Goal: Task Accomplishment & Management: Manage account settings

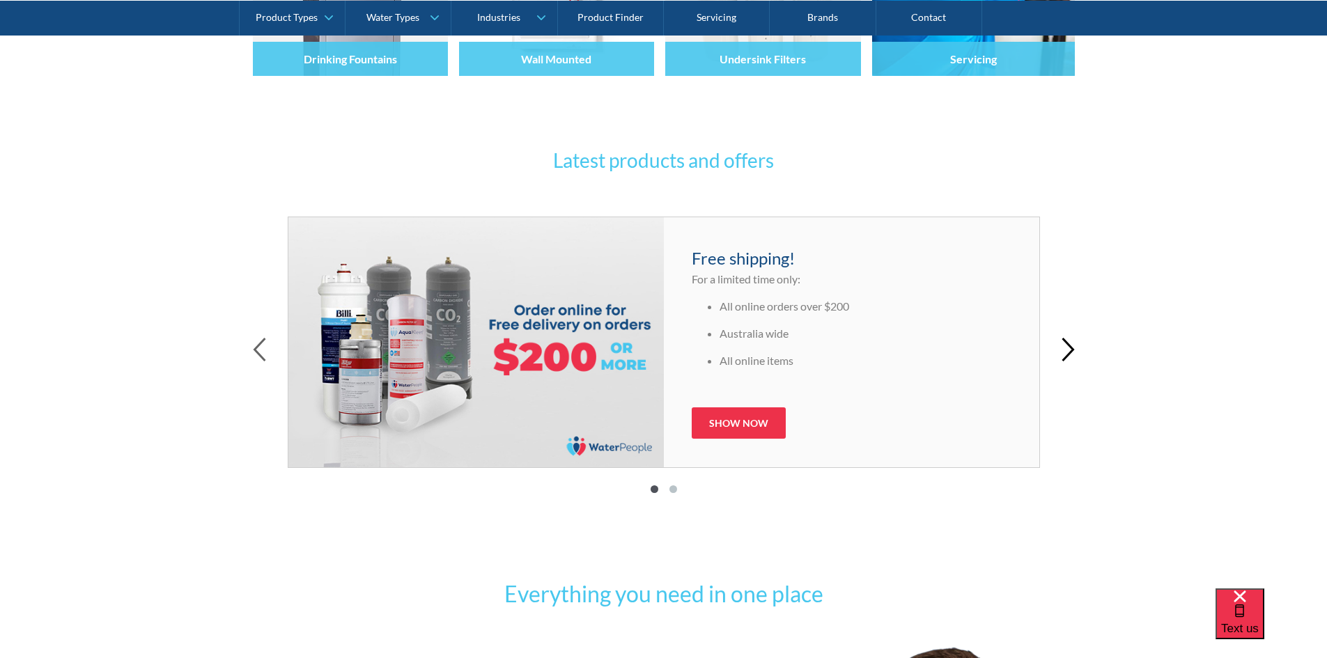
click at [1070, 348] on icon "button" at bounding box center [1068, 350] width 10 height 22
click at [263, 357] on icon "button" at bounding box center [259, 350] width 10 height 22
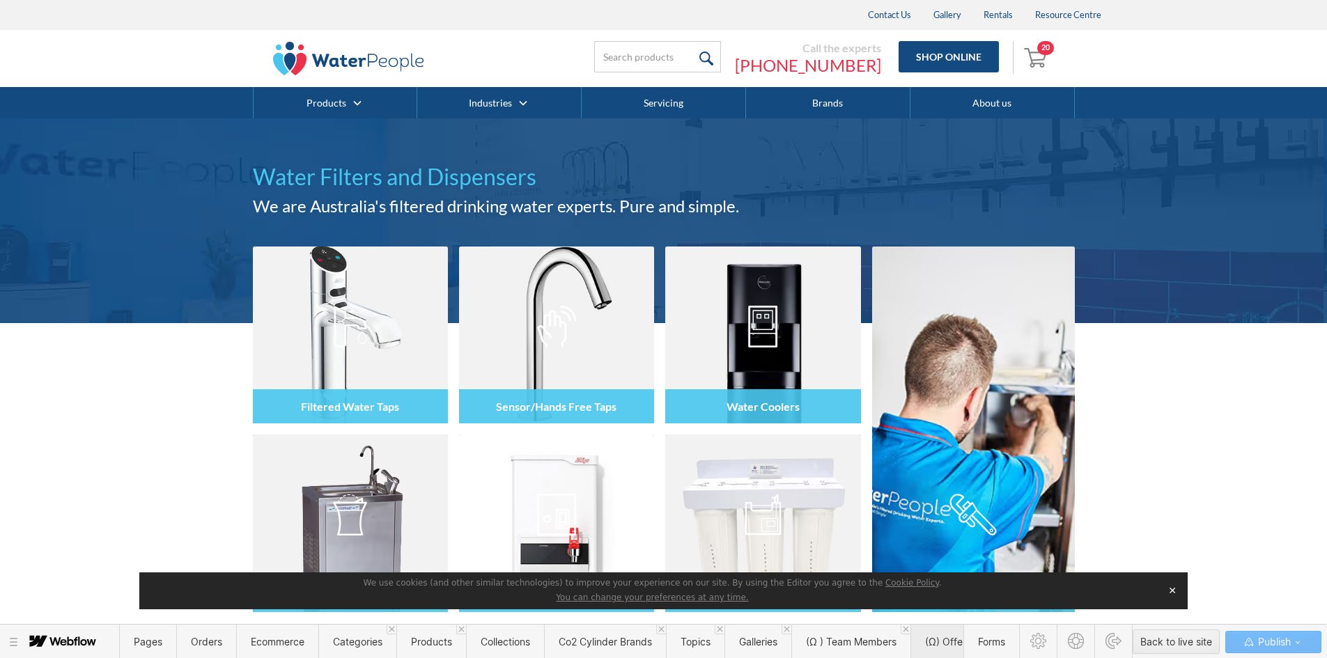
click at [939, 646] on span "(Ω) Offers" at bounding box center [948, 642] width 46 height 12
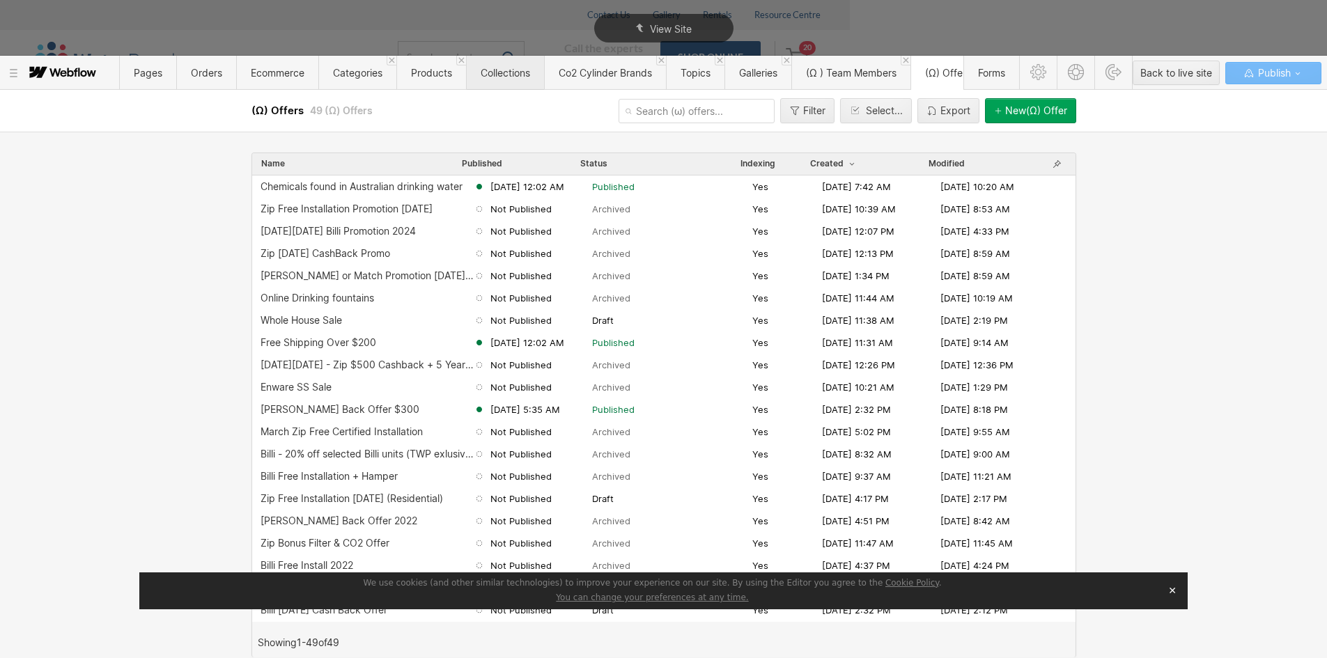
click at [488, 81] on span "Collections" at bounding box center [505, 73] width 78 height 34
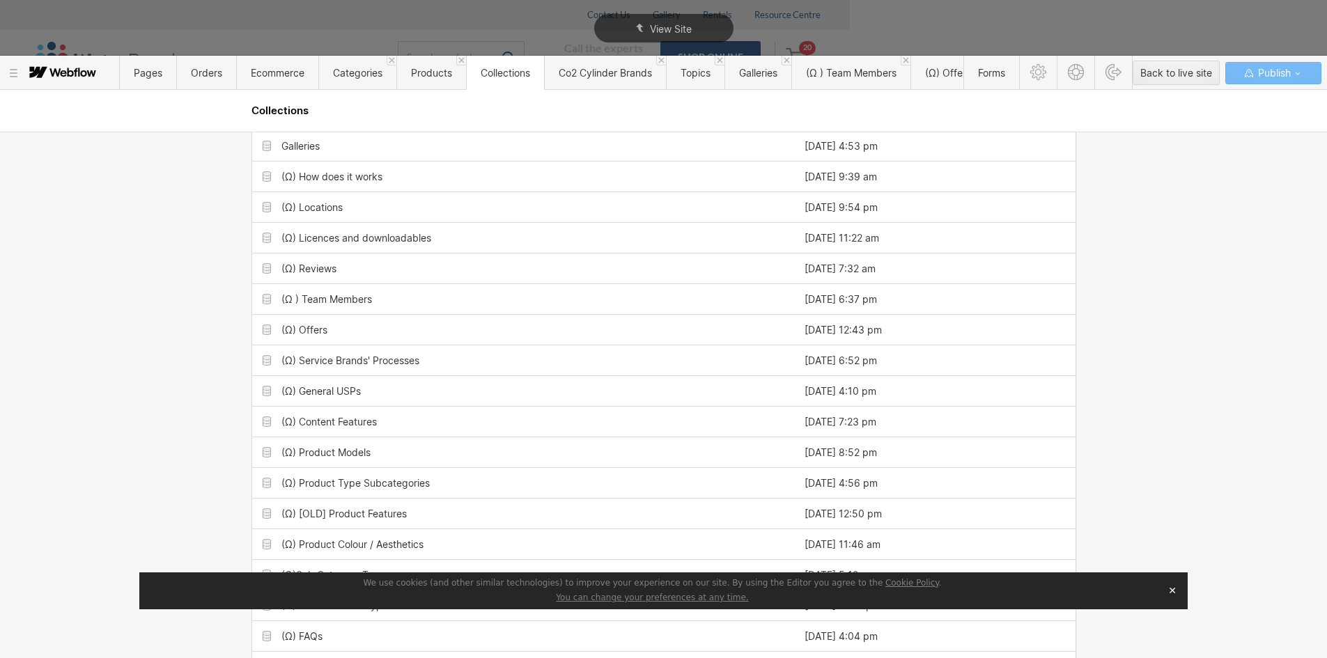
scroll to position [557, 0]
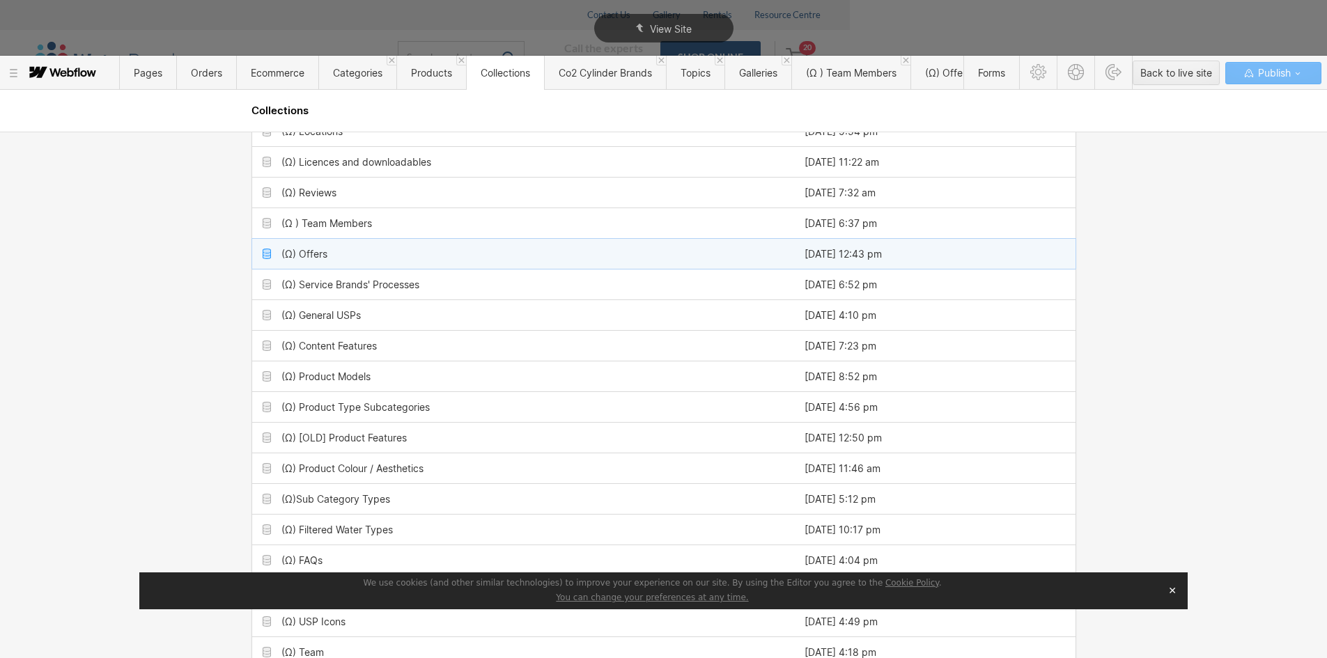
click at [381, 251] on div "(Ω) Offers" at bounding box center [523, 254] width 542 height 30
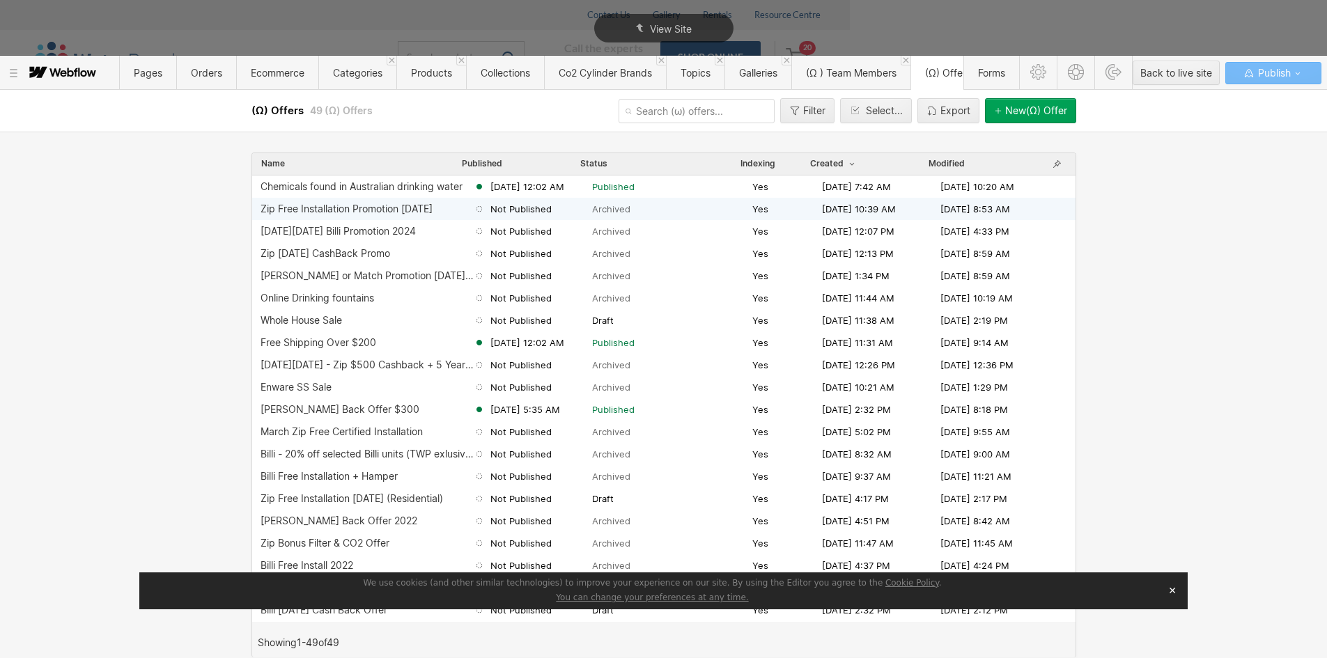
click at [351, 212] on div "Zip Free Installation Promotion August 2025" at bounding box center [347, 208] width 172 height 11
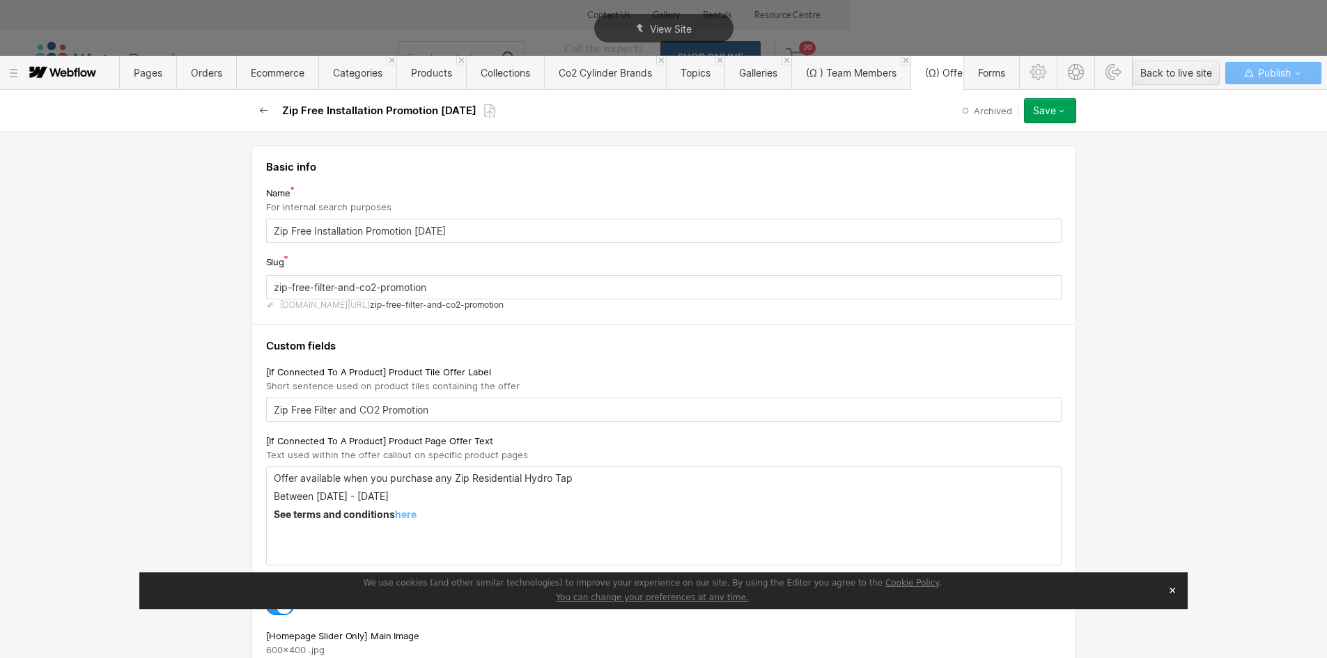
click at [262, 105] on button "button" at bounding box center [264, 110] width 25 height 25
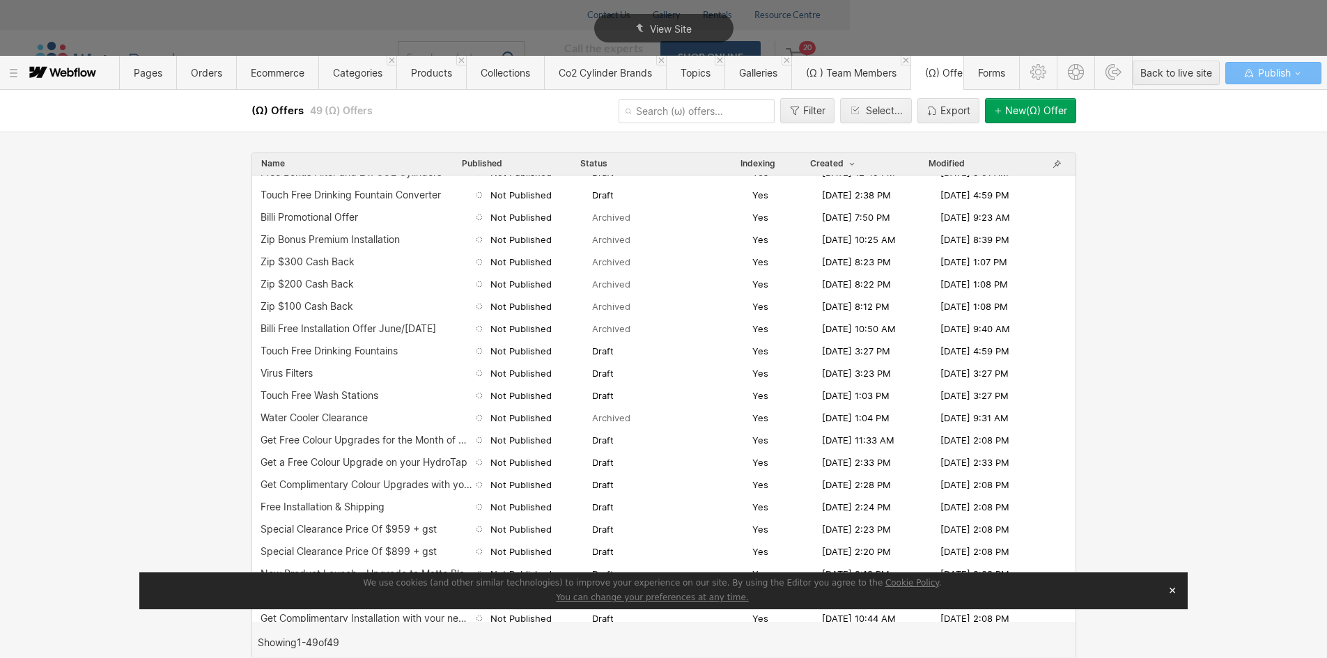
scroll to position [646, 0]
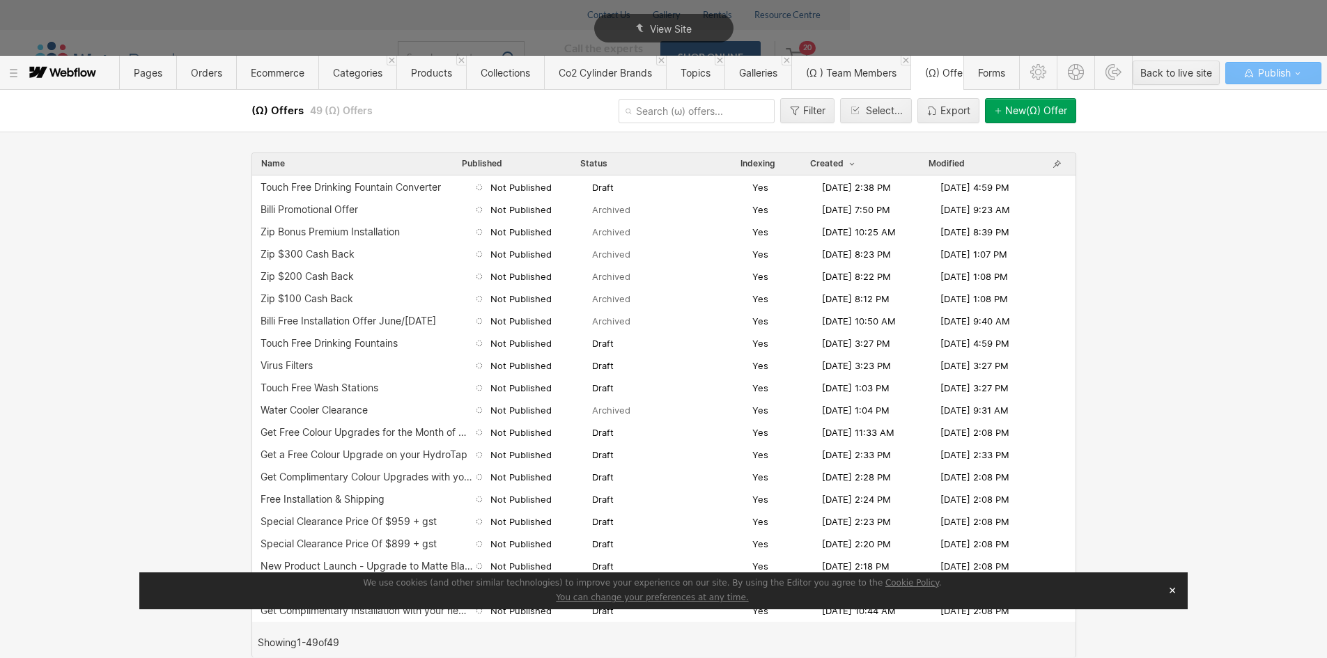
click at [1175, 588] on button "✕" at bounding box center [1173, 590] width 20 height 21
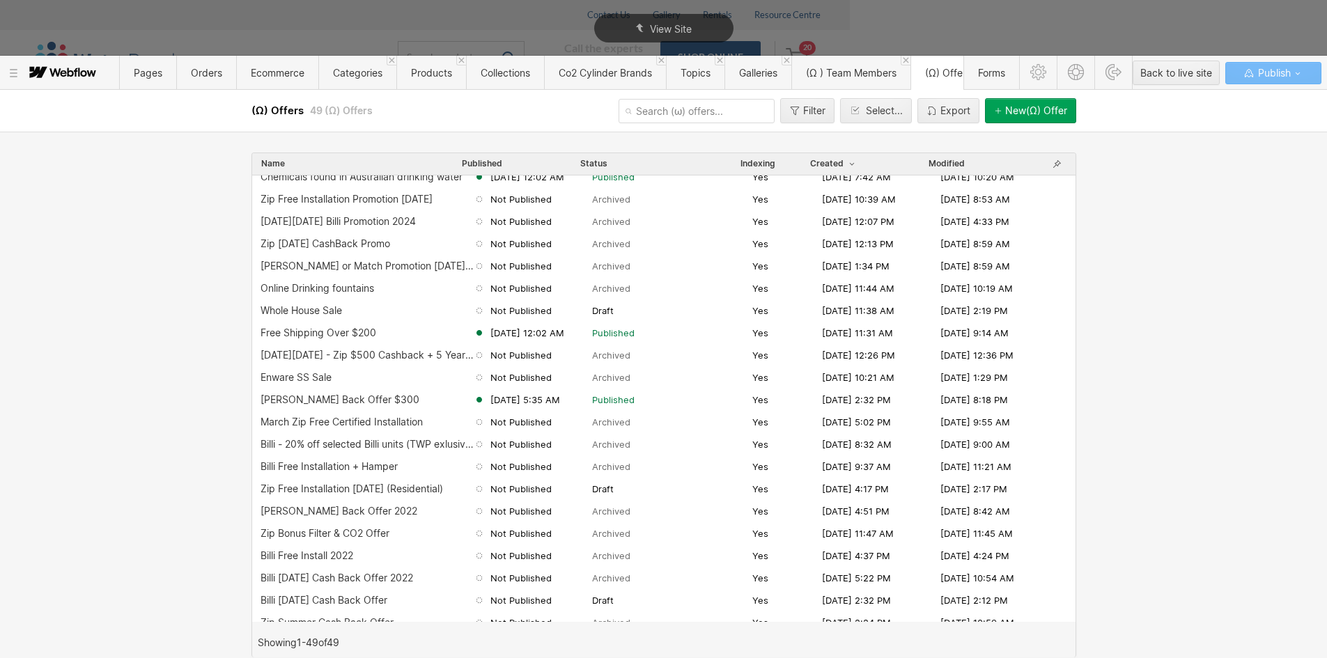
scroll to position [0, 0]
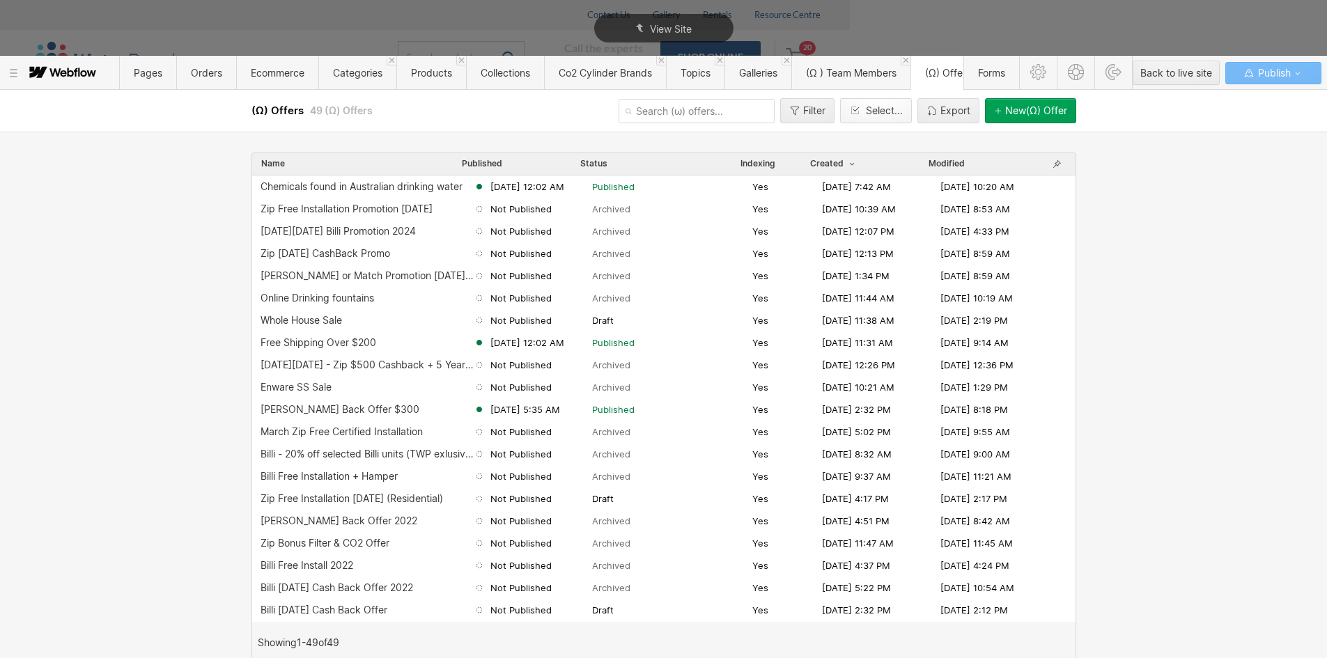
click at [873, 104] on button "Select..." at bounding box center [876, 110] width 72 height 25
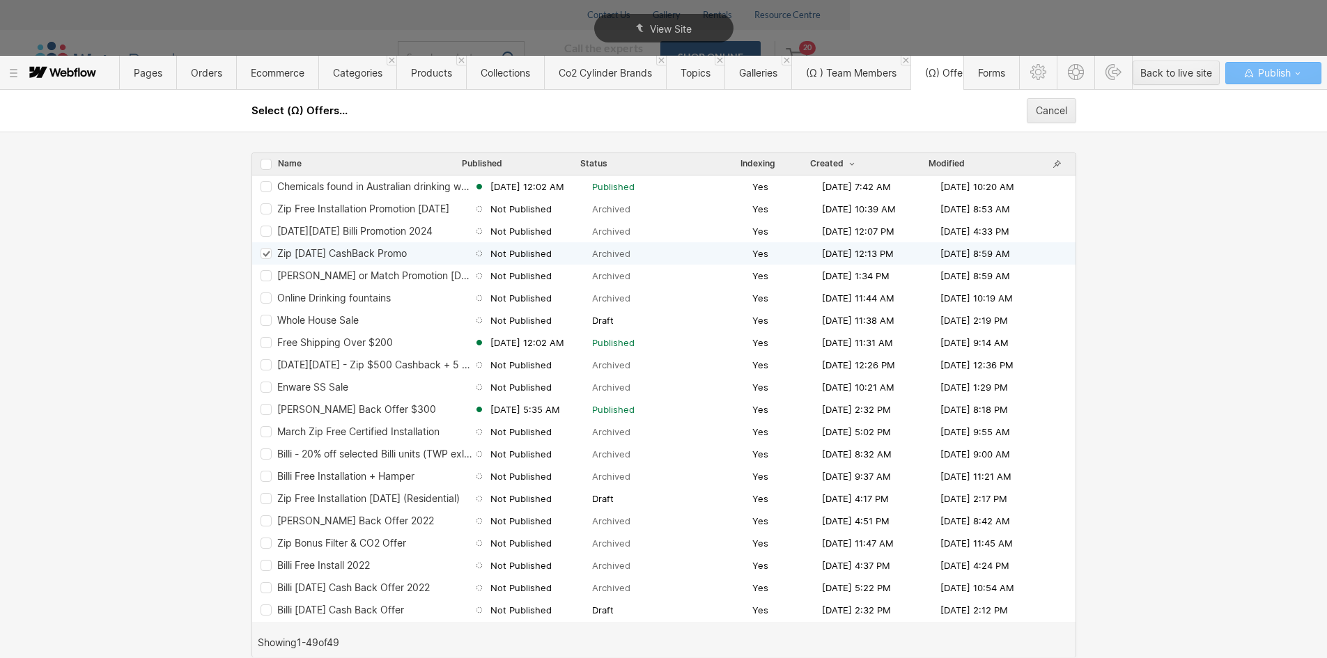
click at [265, 256] on icon "Row 64d060c9e249bc477190caa0" at bounding box center [266, 254] width 6 height 5
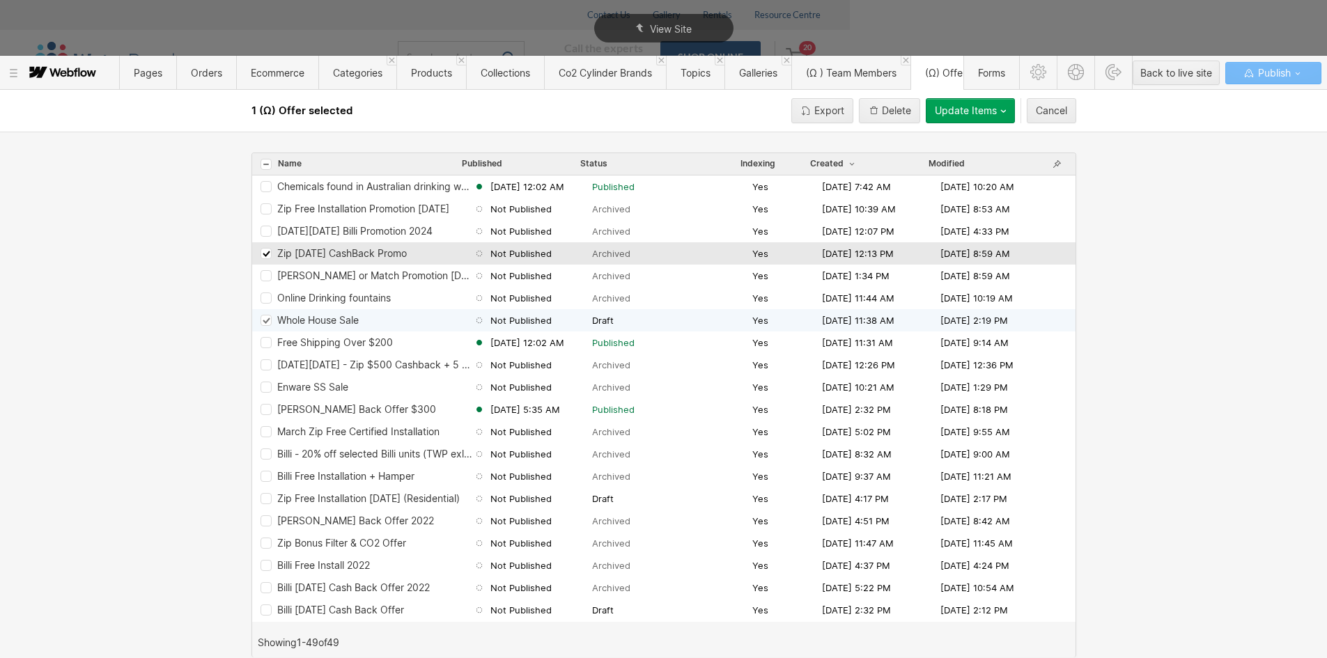
click at [262, 316] on div "Row 64d060c9e249bc477190ca52" at bounding box center [266, 320] width 11 height 11
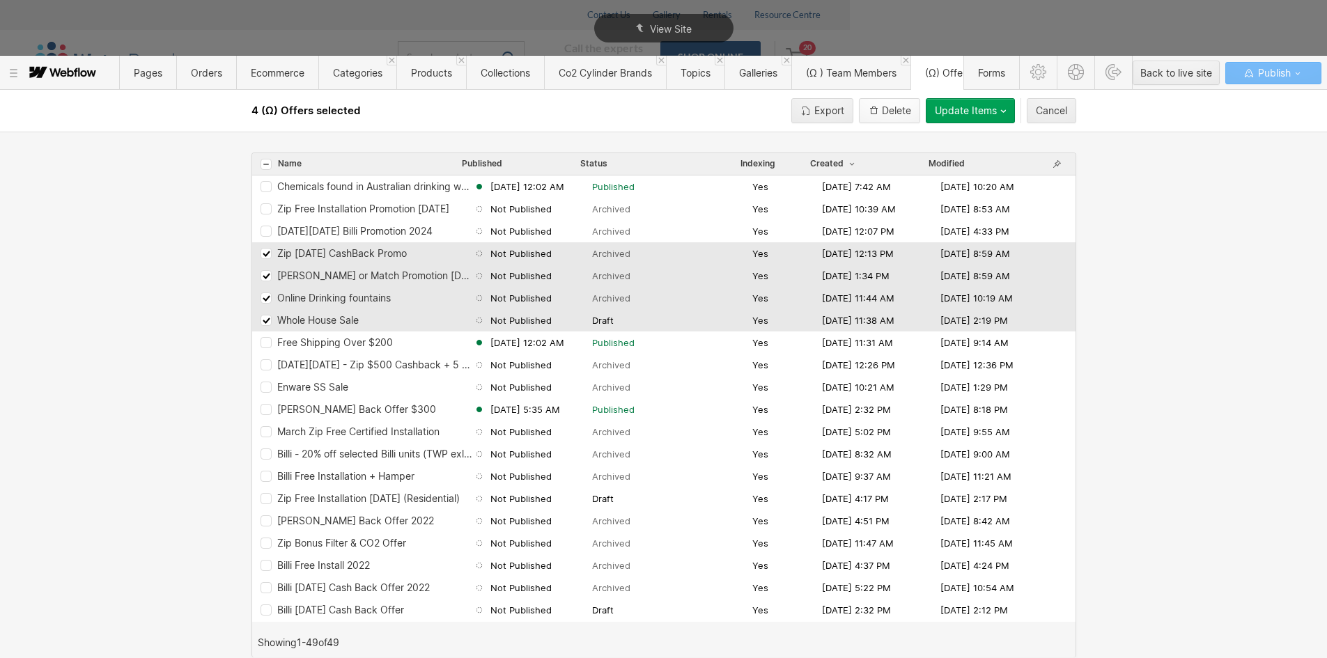
click at [885, 116] on div "Delete" at bounding box center [896, 110] width 29 height 11
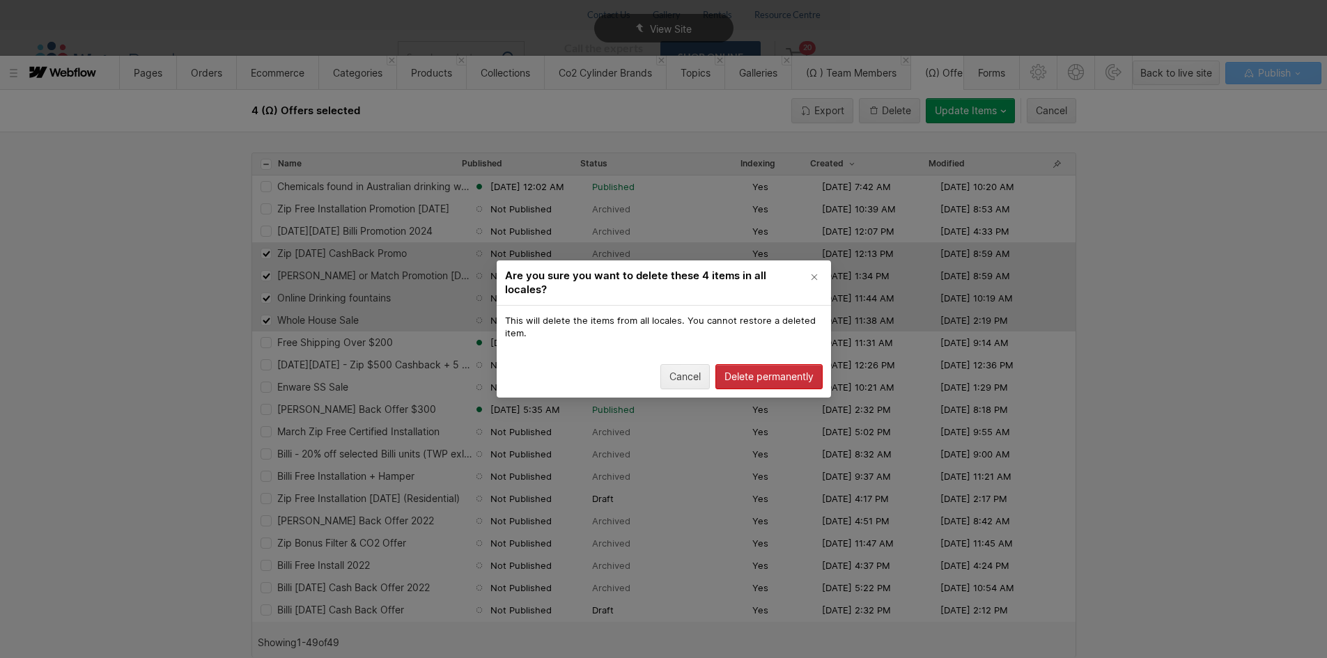
click at [776, 372] on div "Delete permanently" at bounding box center [769, 376] width 89 height 11
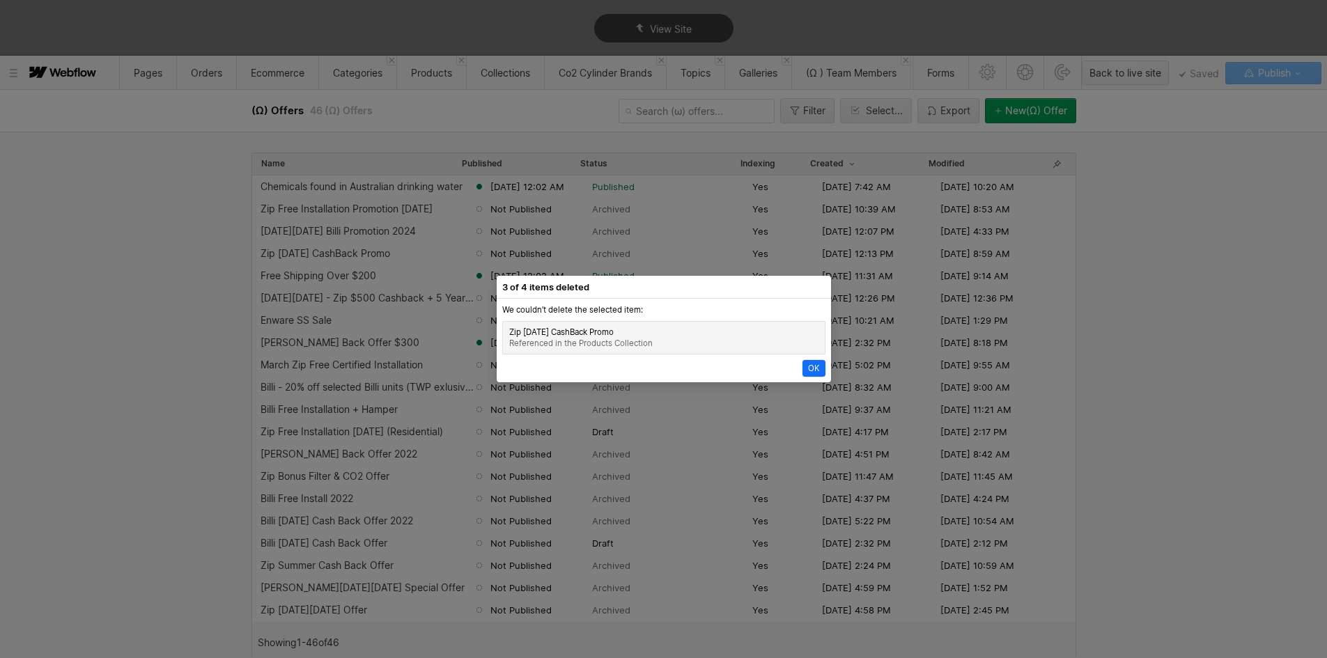
click at [873, 109] on div "Dismiss 3 of 4 items deleted We couldn’t delete the selected item: Zip Boxing D…" at bounding box center [663, 329] width 1327 height 658
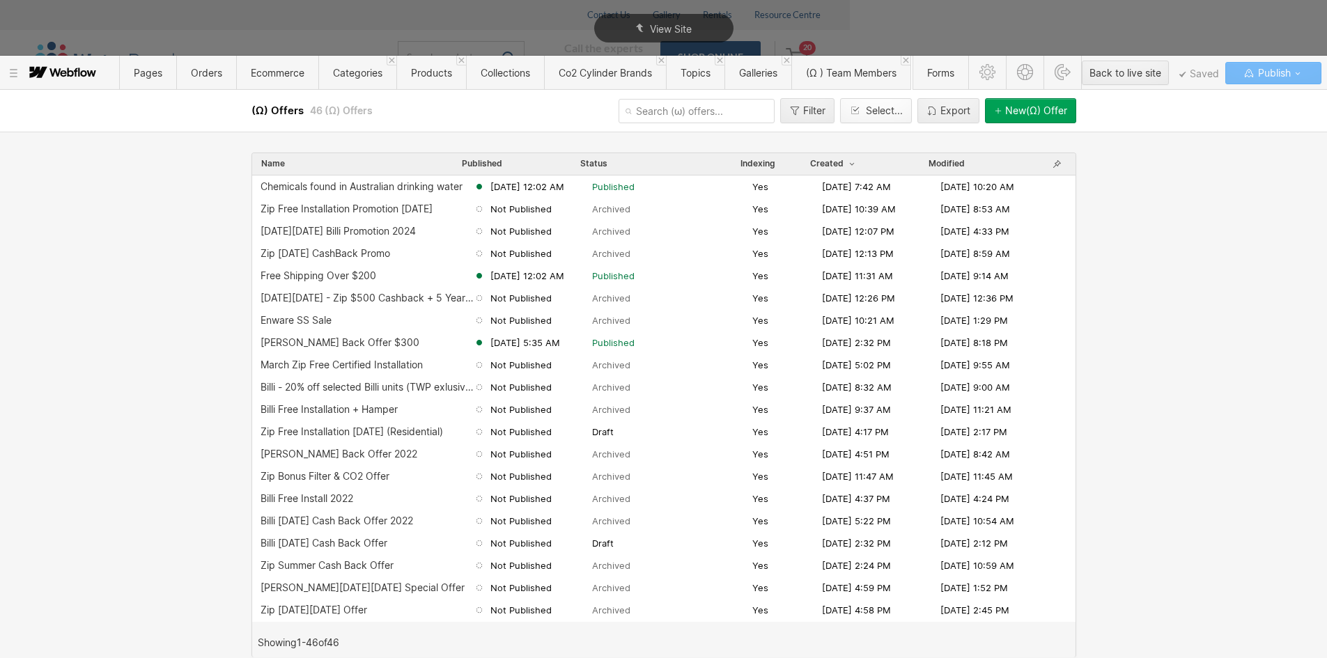
click at [870, 107] on div "Select..." at bounding box center [884, 110] width 37 height 11
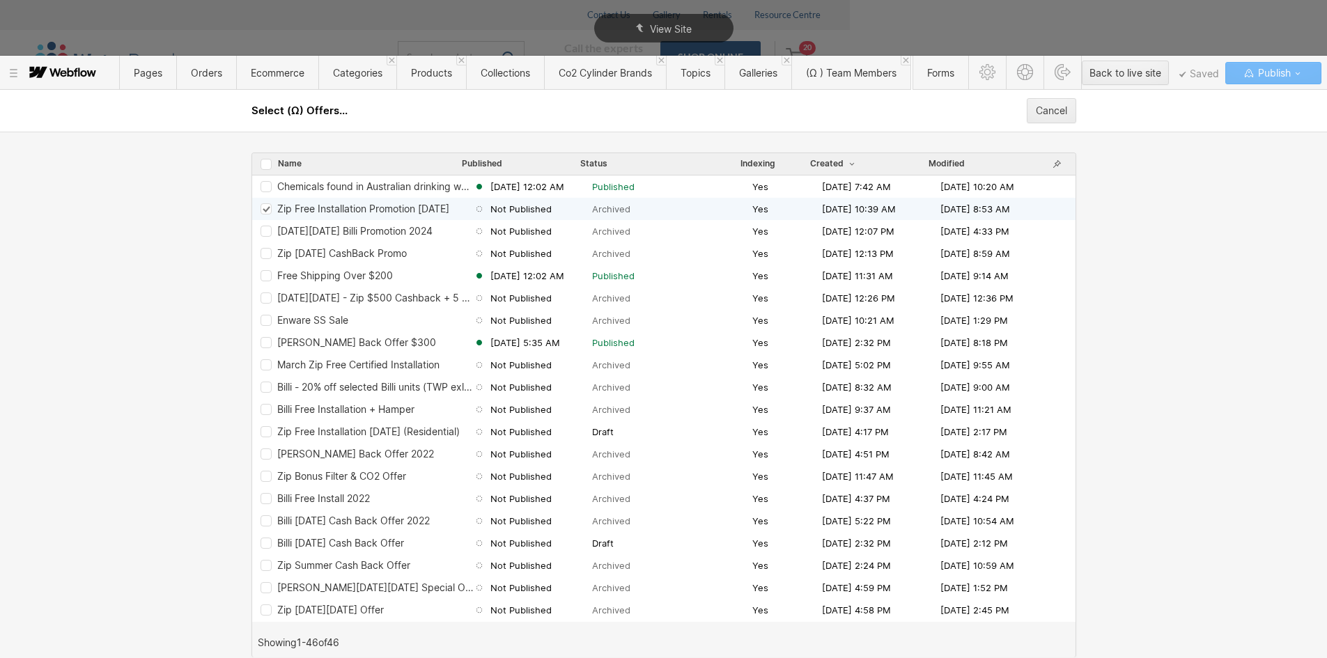
click at [264, 216] on div "Zip Free Installation Promotion August 2025 Not Published Archived Yes Mar 6, 2…" at bounding box center [664, 209] width 824 height 22
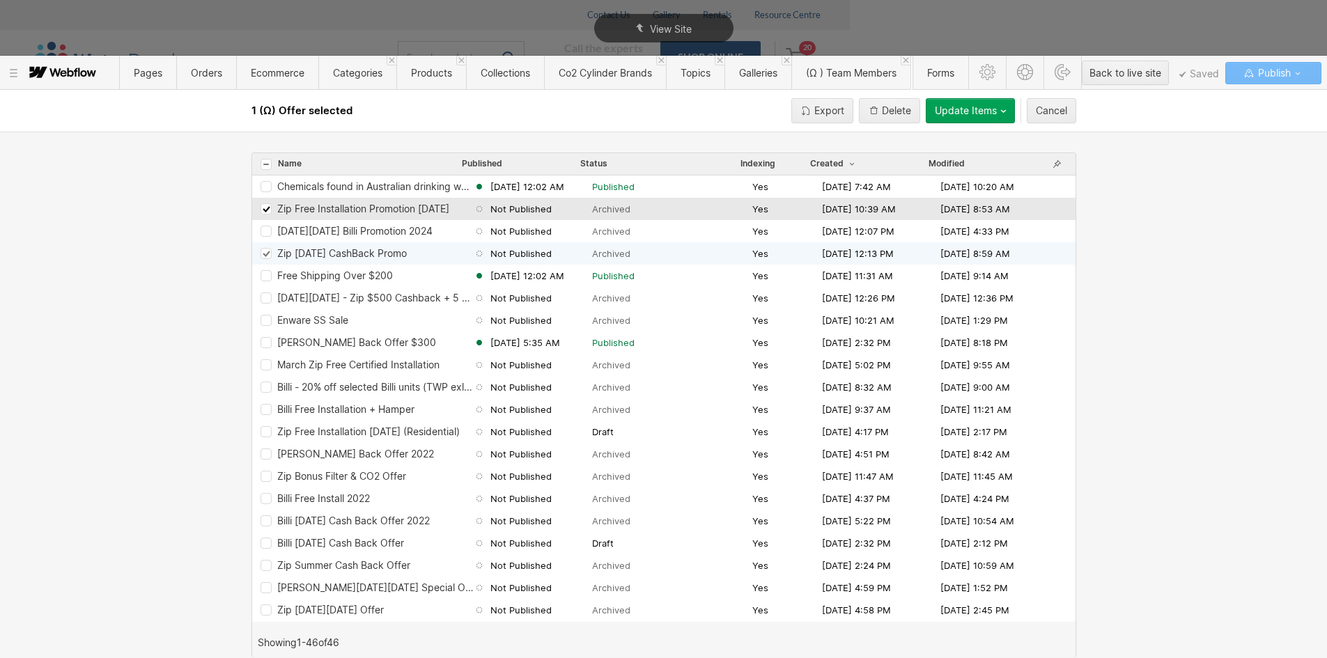
click at [266, 256] on icon "Row 64d060c9e249bc477190caa0" at bounding box center [265, 254] width 9 height 8
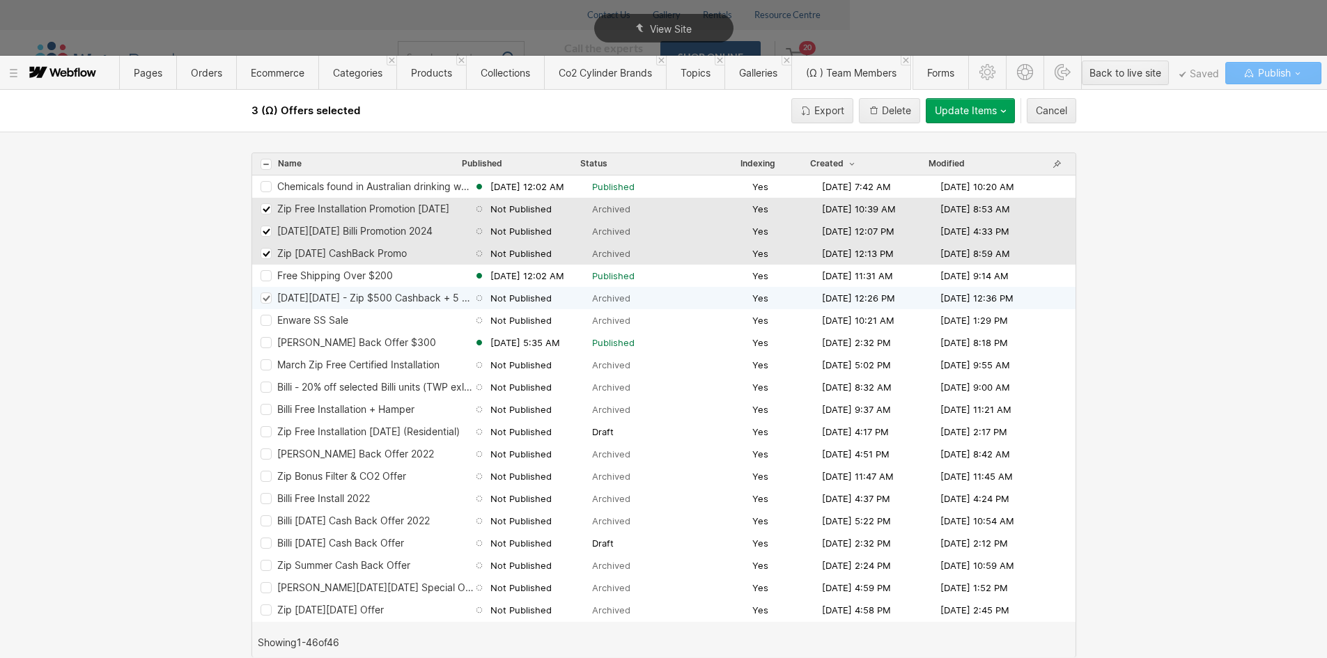
click at [266, 302] on div "Row 64d060c9e249bc477190ca50" at bounding box center [266, 298] width 11 height 11
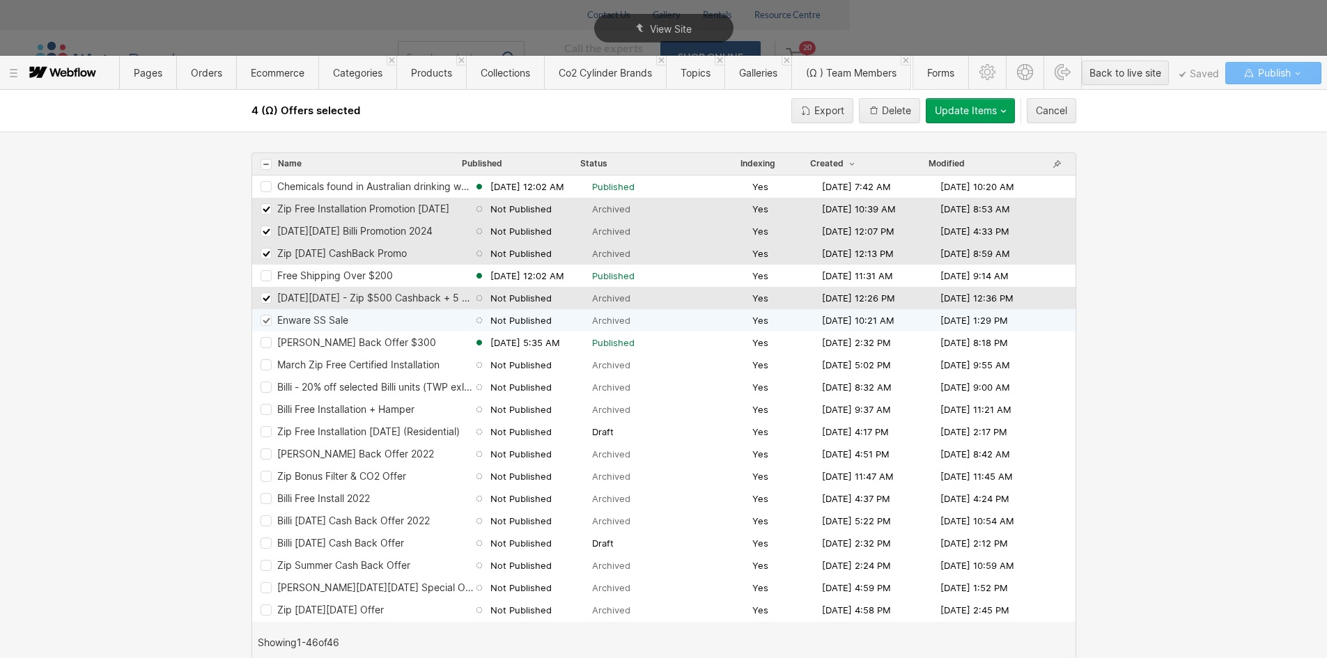
click at [267, 322] on icon "Row 64d060c9e249bc477190ca4f" at bounding box center [266, 320] width 6 height 5
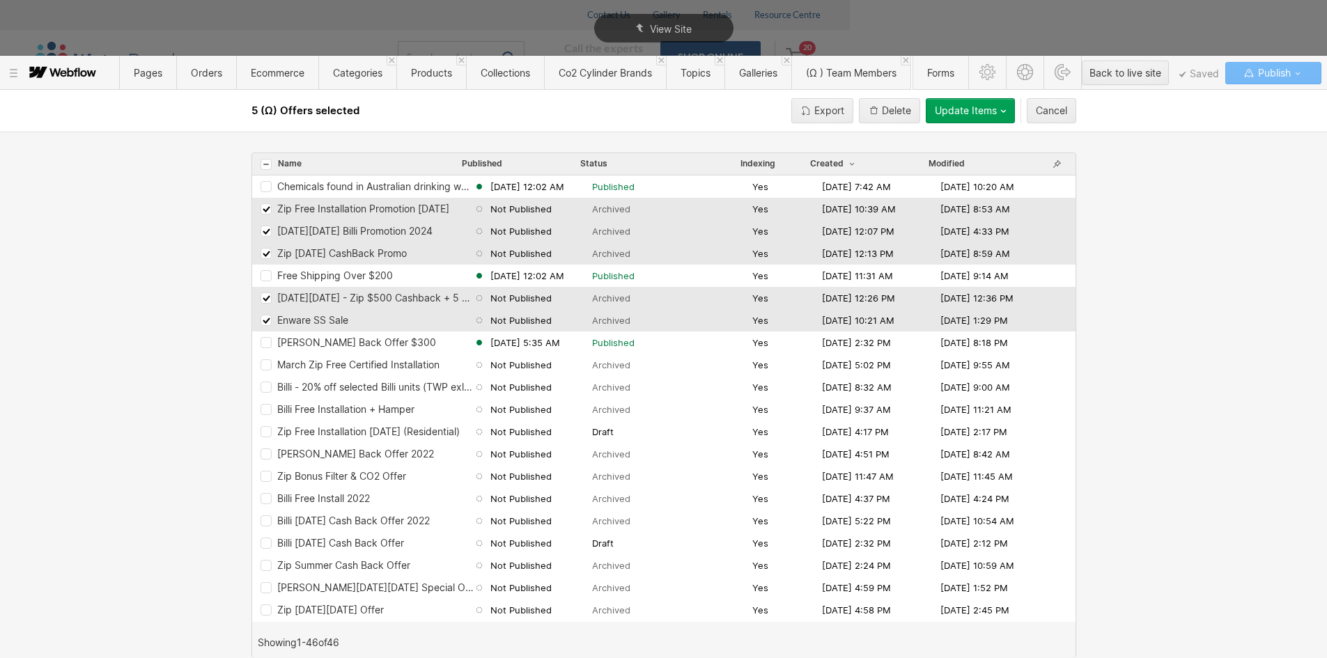
click at [263, 206] on icon "Row 64d060c9e249bc477190cb5c" at bounding box center [265, 210] width 9 height 8
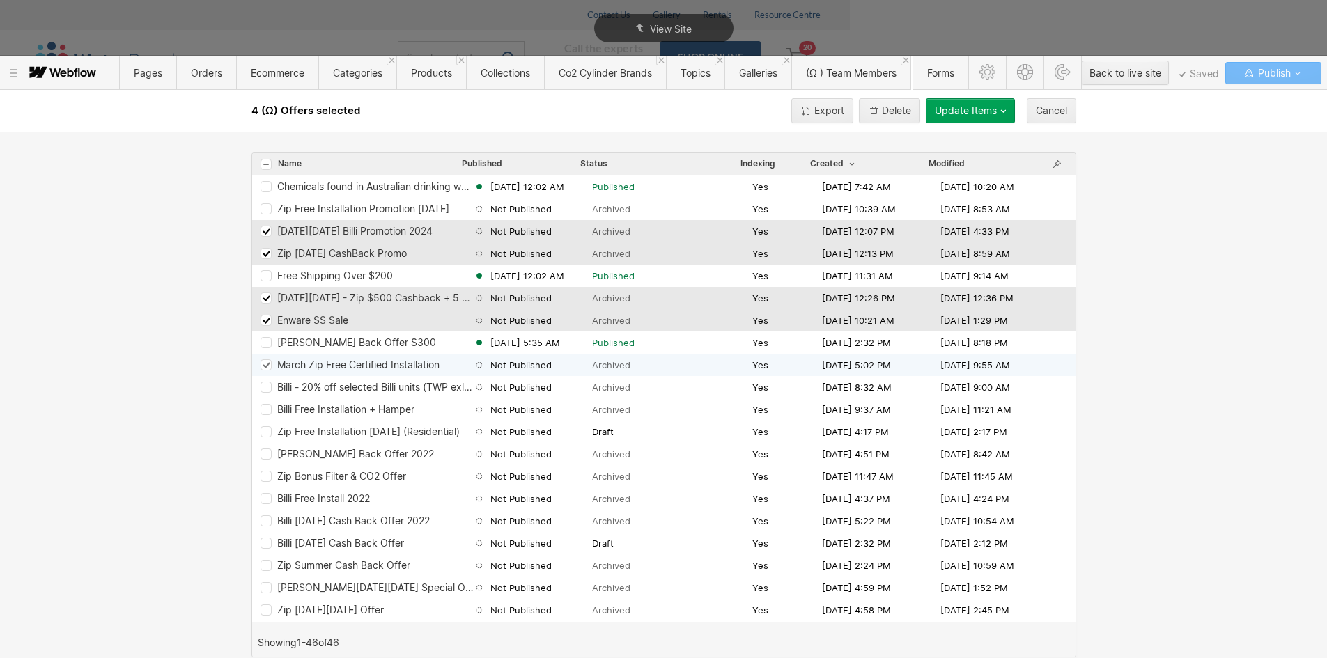
click at [263, 365] on icon "Row 64d060c9e249bc477190ca46" at bounding box center [266, 365] width 6 height 5
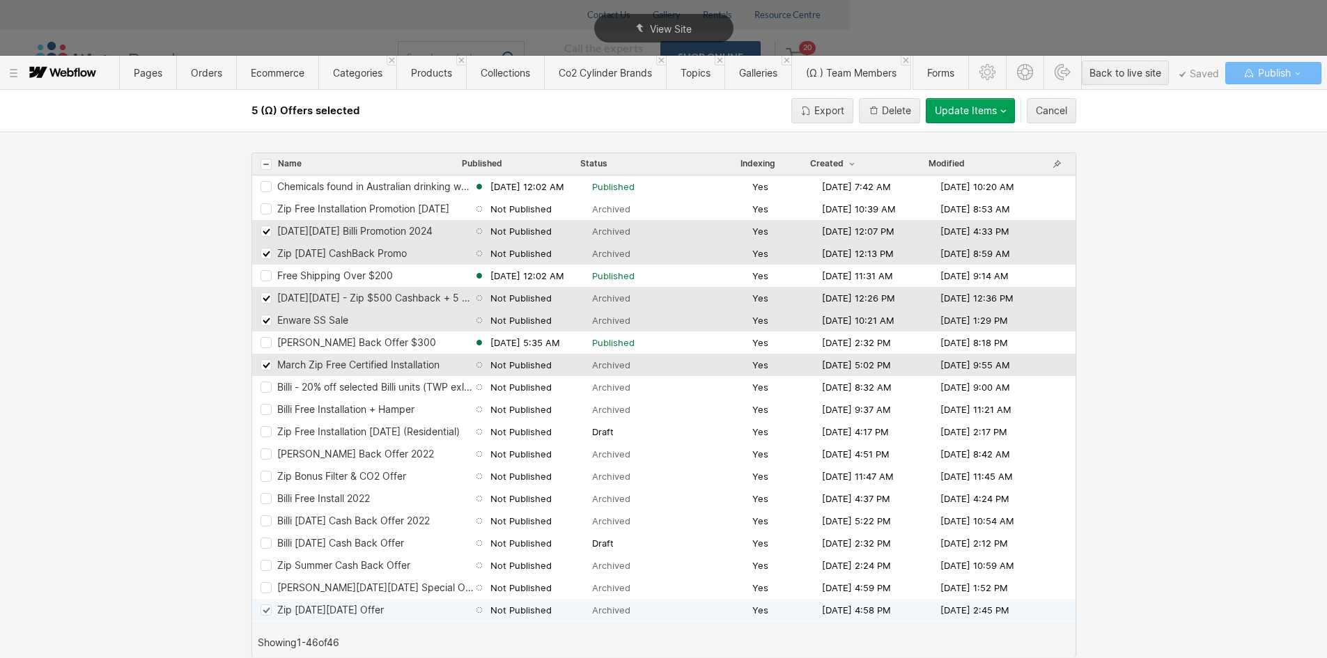
click at [266, 617] on div "Zip Black Friday Offer Not Published Archived Yes Nov 9, 2021 4:58 PM Nov 30, 2…" at bounding box center [664, 610] width 824 height 22
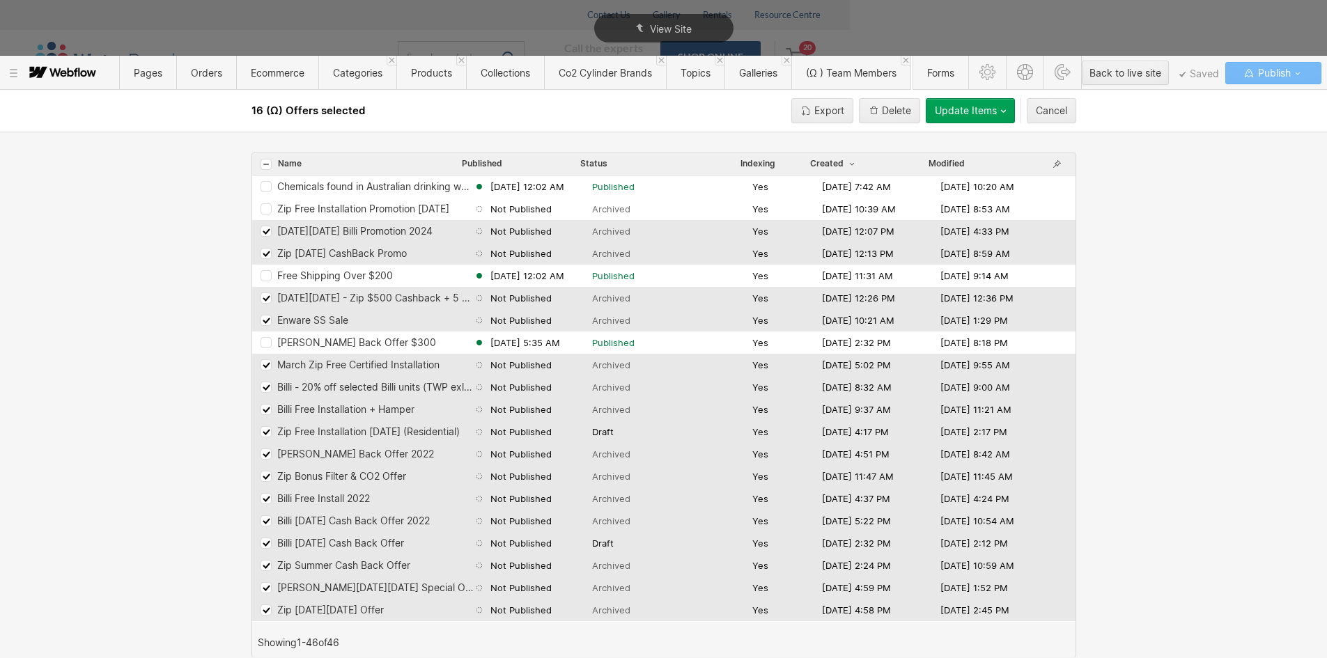
click at [269, 231] on icon "Row 64d060c9e249bc477190caf9" at bounding box center [265, 232] width 9 height 8
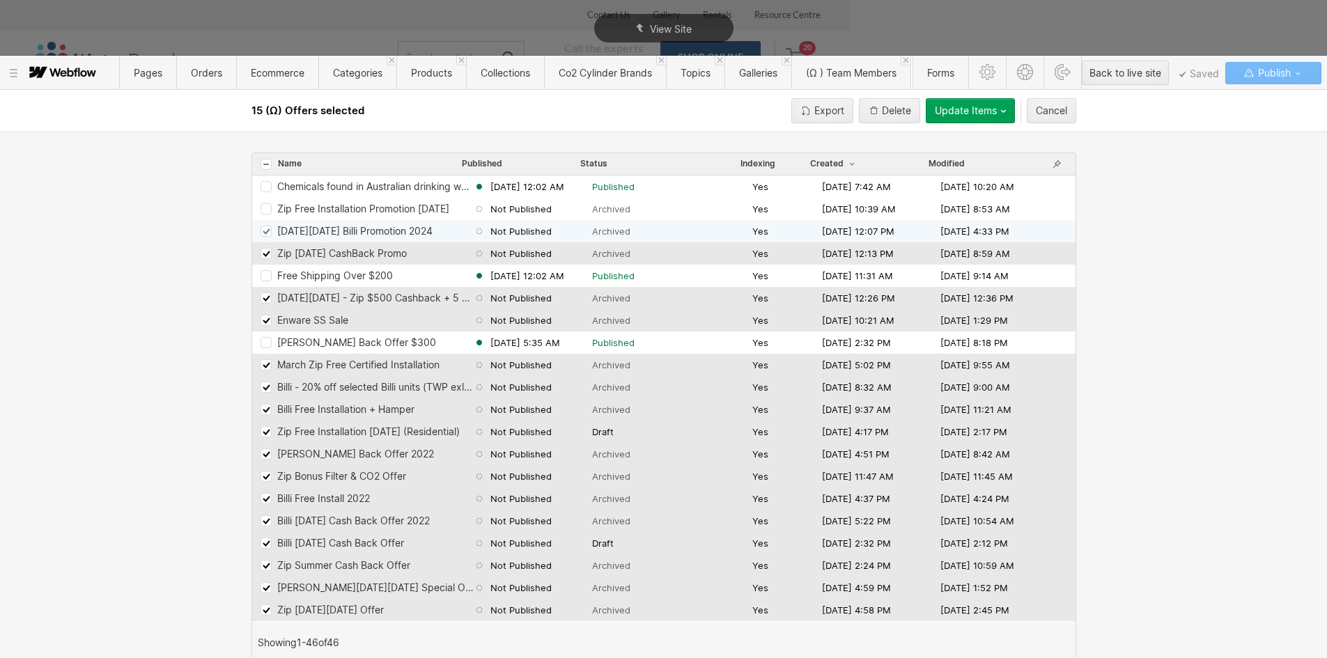
click at [269, 231] on icon "Row 64d060c9e249bc477190caf9" at bounding box center [265, 232] width 9 height 8
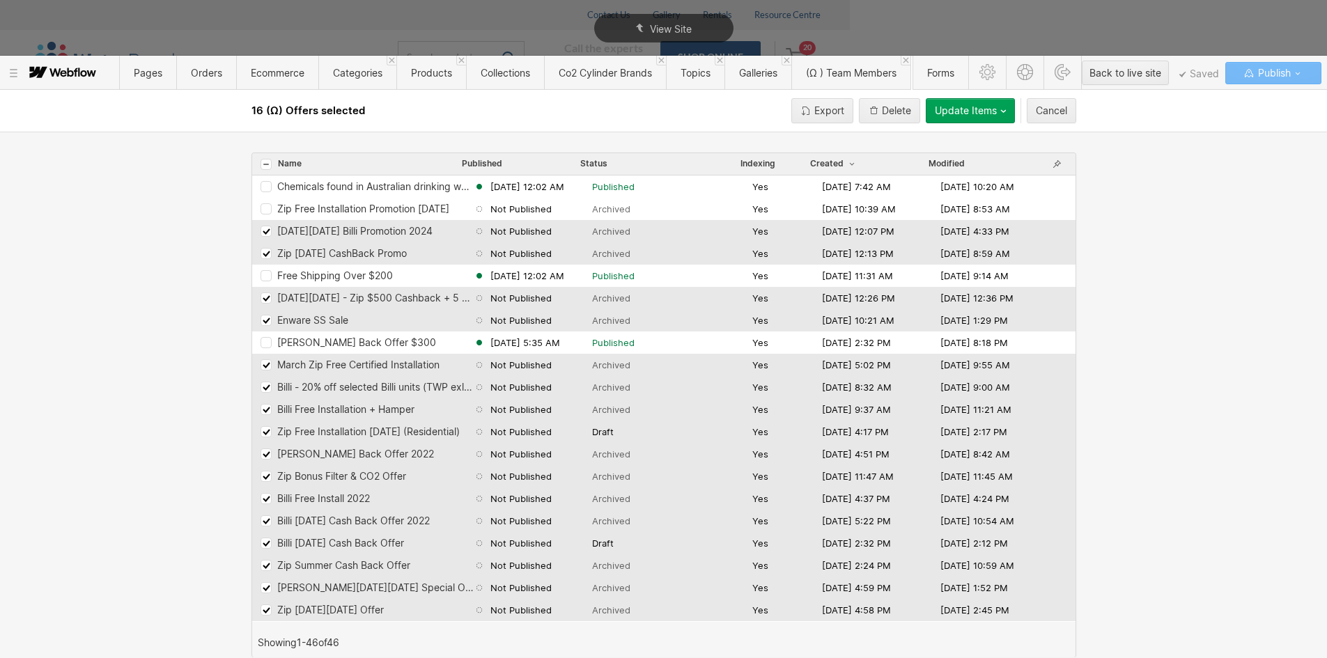
click at [266, 229] on icon "Row 64d060c9e249bc477190caf9" at bounding box center [265, 232] width 9 height 8
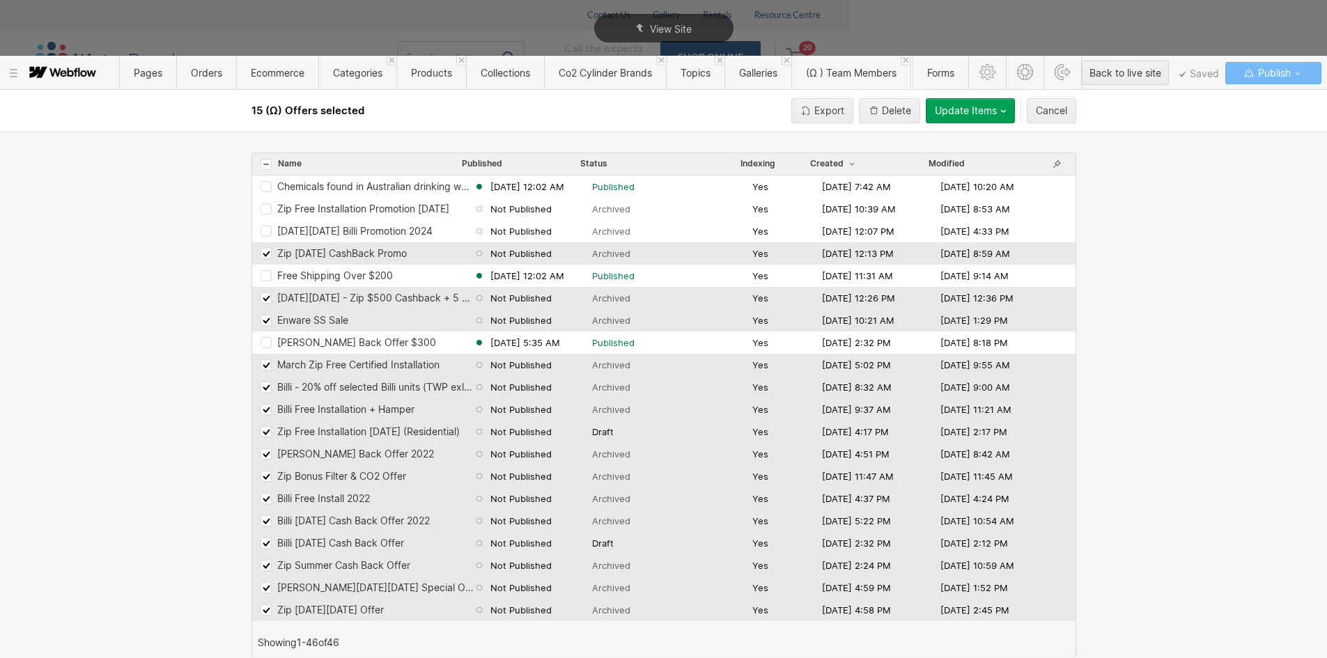
click at [206, 238] on div "Name Published Status Indexing Created Modified Chemicals found in Australian d…" at bounding box center [663, 395] width 1327 height 527
click at [894, 109] on div "Delete" at bounding box center [896, 110] width 29 height 11
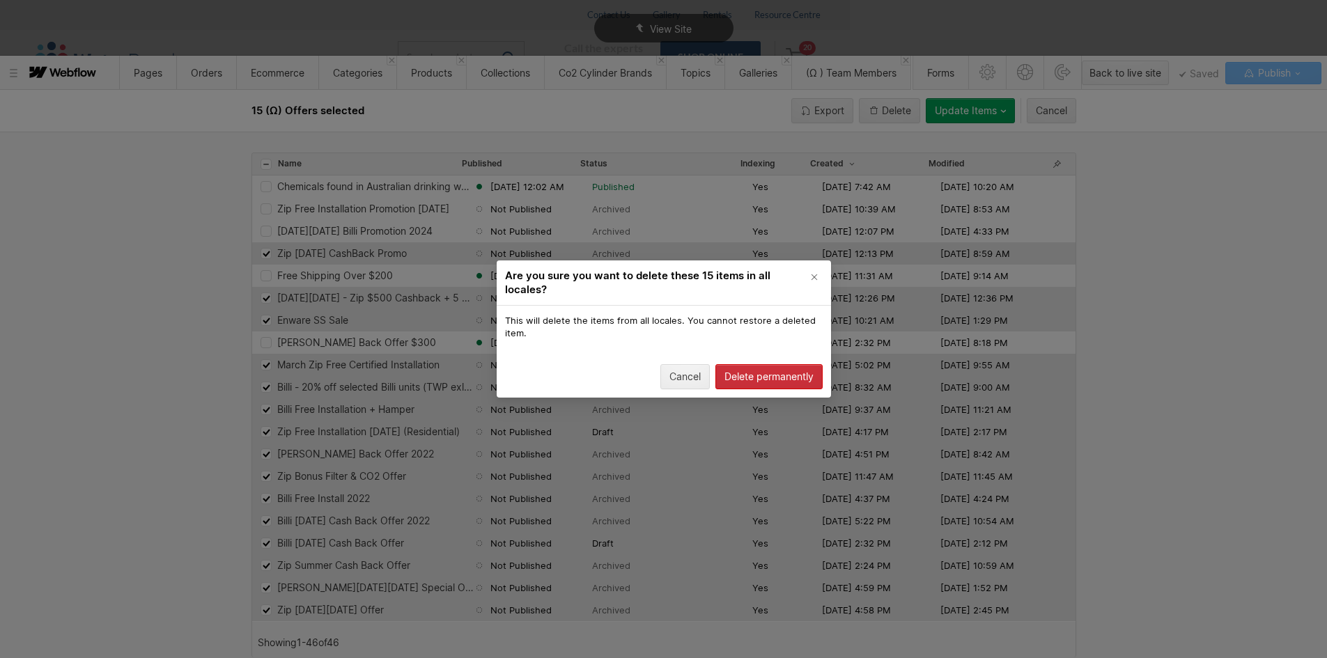
click at [756, 378] on div "Delete permanently" at bounding box center [769, 376] width 89 height 11
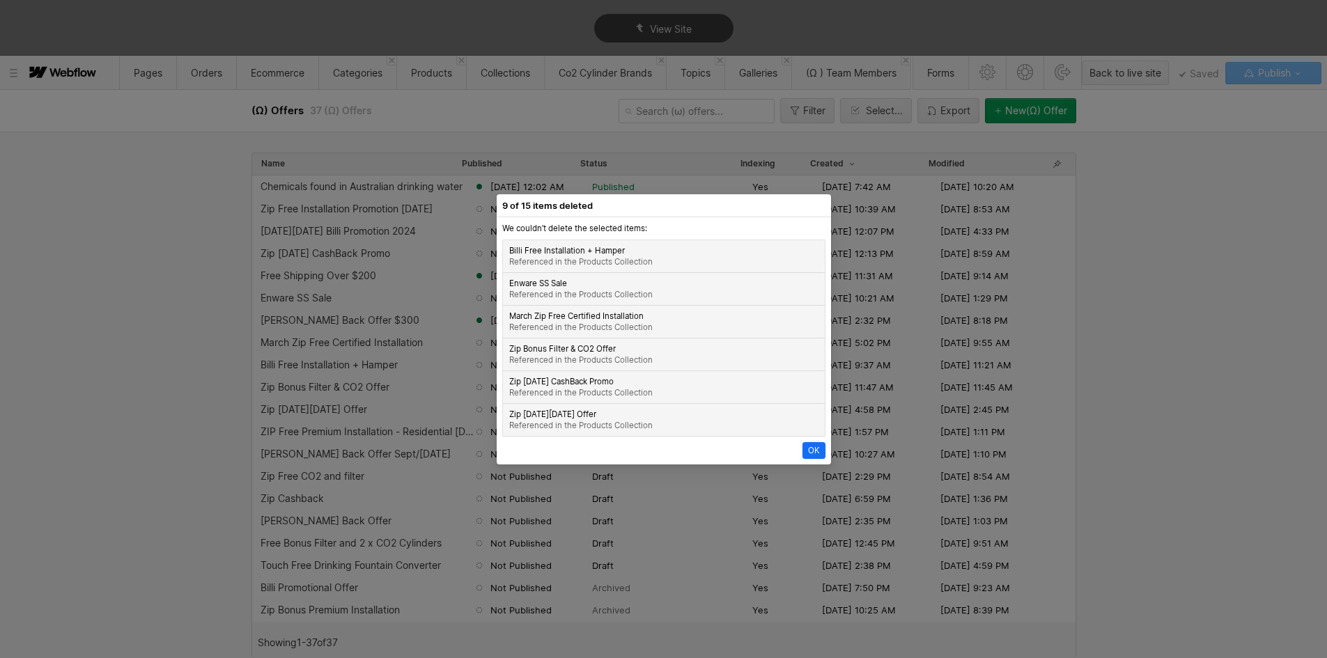
click at [808, 454] on button "OK" at bounding box center [814, 450] width 23 height 17
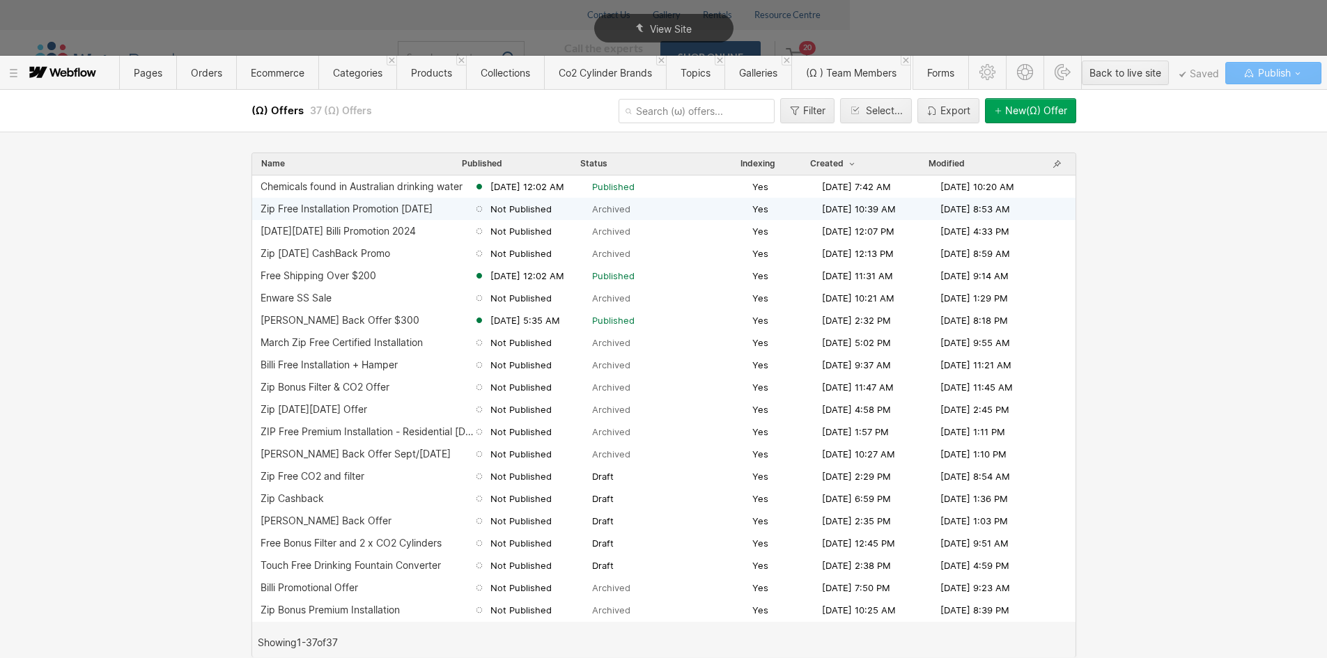
click at [312, 210] on div "Zip Free Installation Promotion August 2025" at bounding box center [347, 208] width 172 height 11
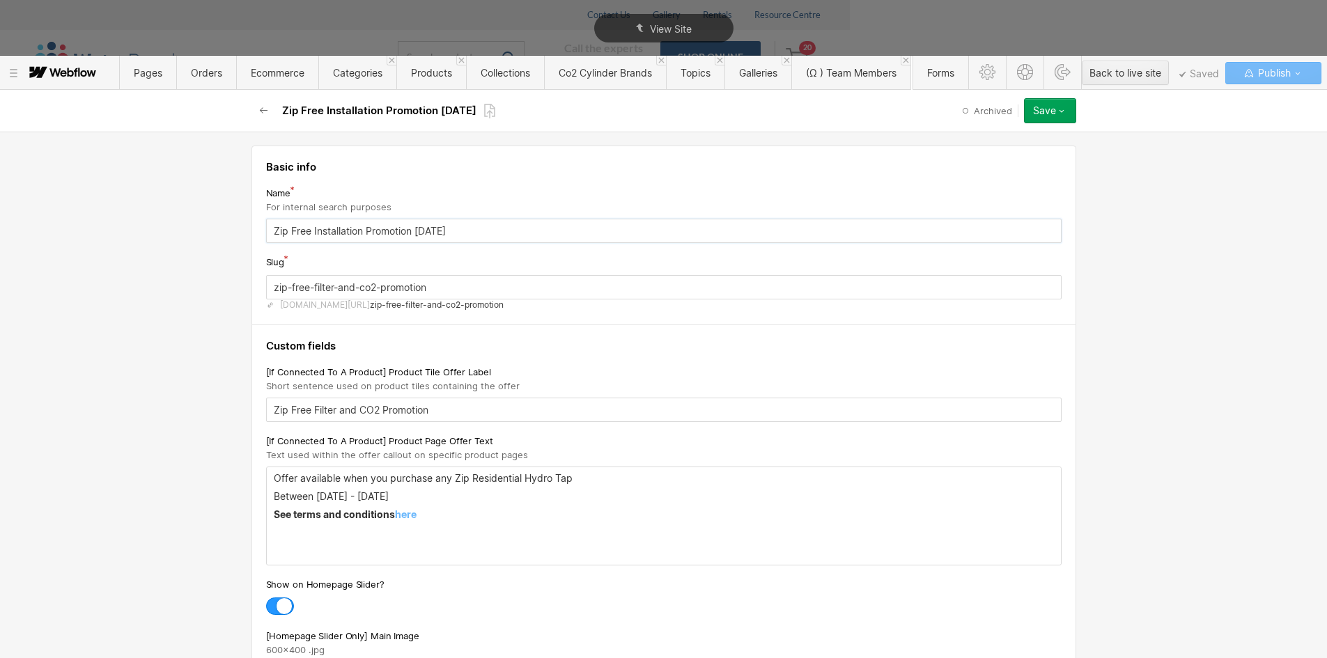
drag, startPoint x: 319, startPoint y: 238, endPoint x: 305, endPoint y: 238, distance: 14.6
click at [319, 238] on input "Zip Free Installation Promotion August 2025" at bounding box center [664, 231] width 796 height 24
click at [266, 105] on button "button" at bounding box center [264, 110] width 25 height 25
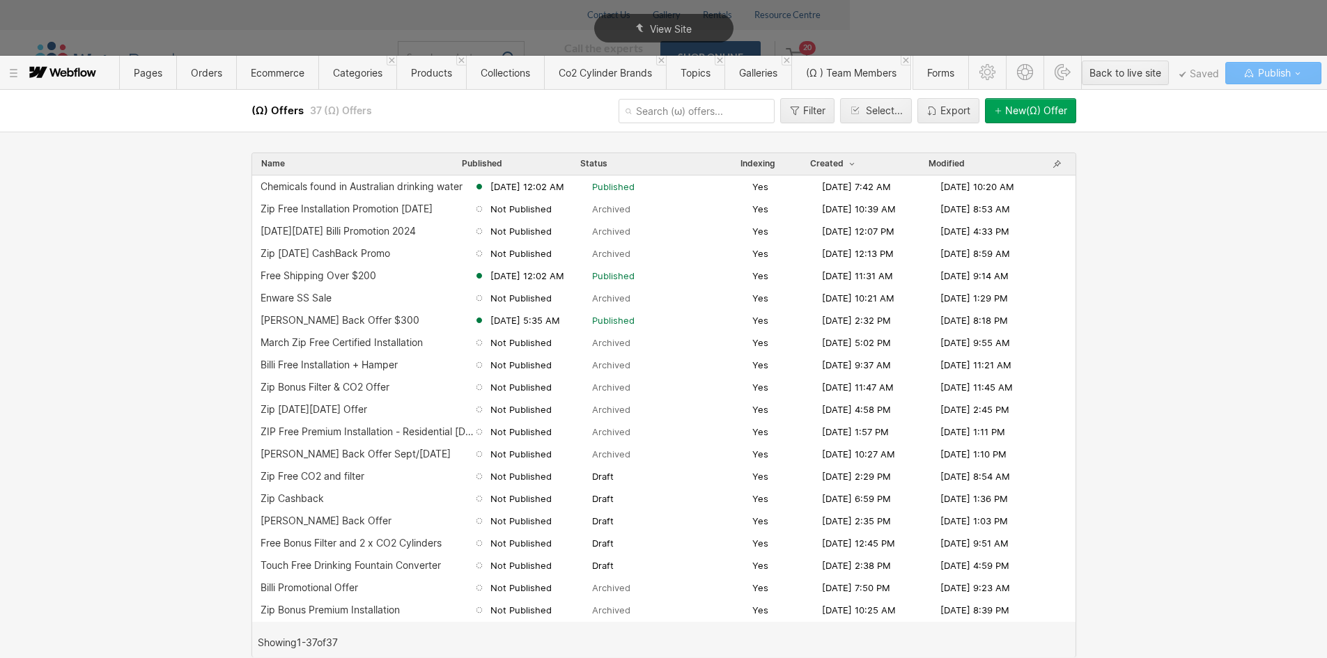
drag, startPoint x: 313, startPoint y: 300, endPoint x: 207, endPoint y: 300, distance: 105.9
click at [207, 300] on div "Name Published Status Indexing Created Modified Chemicals found in Australian d…" at bounding box center [663, 395] width 1327 height 527
click at [351, 483] on div "Zip Free CO2 and filter Not Published Draft Yes Jul 28, 2021 2:29 PM Aug 4, 202…" at bounding box center [664, 476] width 824 height 22
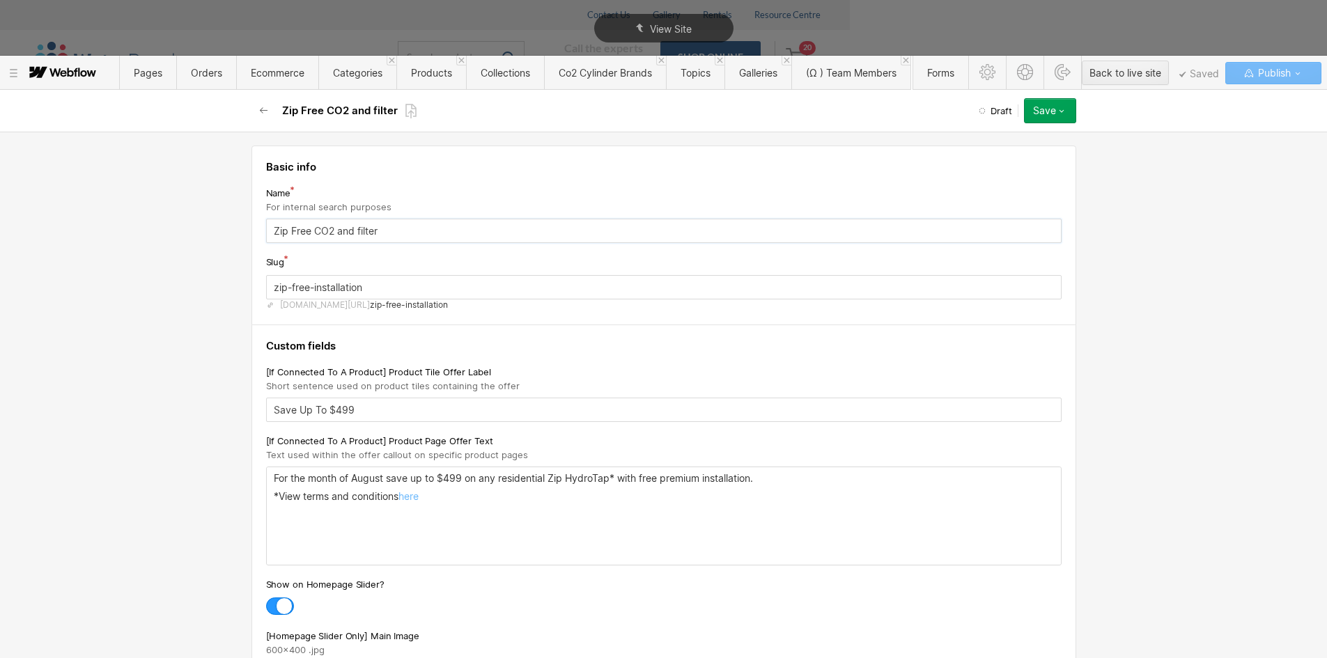
drag, startPoint x: 288, startPoint y: 232, endPoint x: 380, endPoint y: 231, distance: 92.7
click at [380, 231] on input "Zip Free CO2 and filter" at bounding box center [664, 231] width 796 height 24
drag, startPoint x: 286, startPoint y: 229, endPoint x: 429, endPoint y: 229, distance: 142.1
click at [429, 229] on input "Zip Free CO2 and filter" at bounding box center [664, 231] width 796 height 24
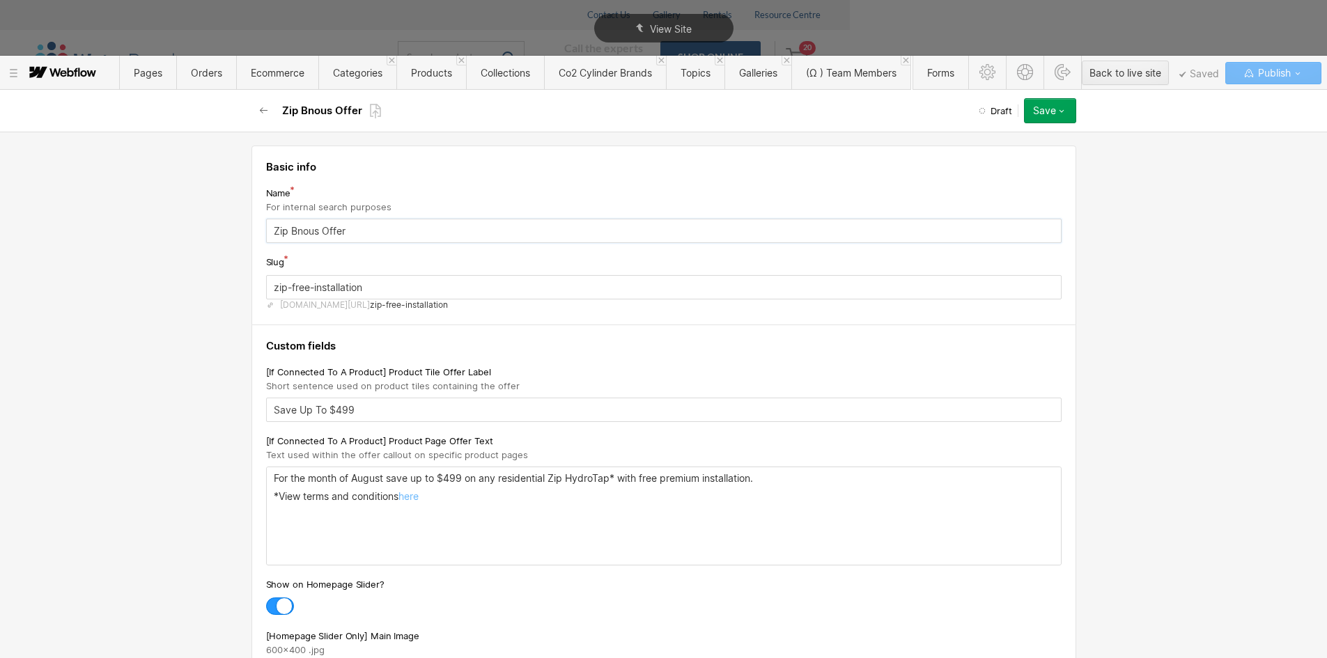
drag, startPoint x: 295, startPoint y: 236, endPoint x: 307, endPoint y: 226, distance: 14.4
click at [295, 234] on input "Zip Bnous Offer" at bounding box center [664, 231] width 796 height 24
type input "Zip Bonus Offer"
click at [342, 411] on input "Save Up To $499" at bounding box center [664, 410] width 796 height 24
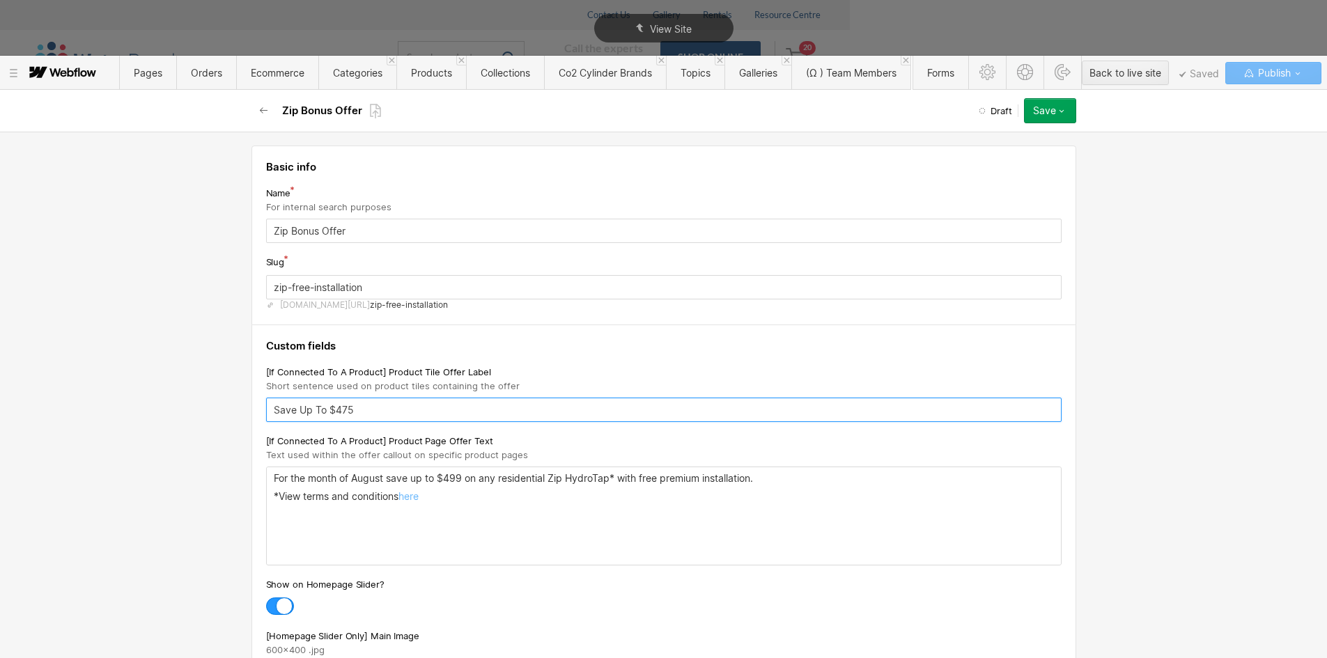
type input "Save Up To $475"
click at [353, 477] on p "For the month of August save up to $499 on any residential Zip HydroTap* with f…" at bounding box center [664, 478] width 780 height 11
drag, startPoint x: 429, startPoint y: 498, endPoint x: 399, endPoint y: 499, distance: 30.0
click at [399, 499] on p "*View terms and conditions here" at bounding box center [664, 496] width 780 height 11
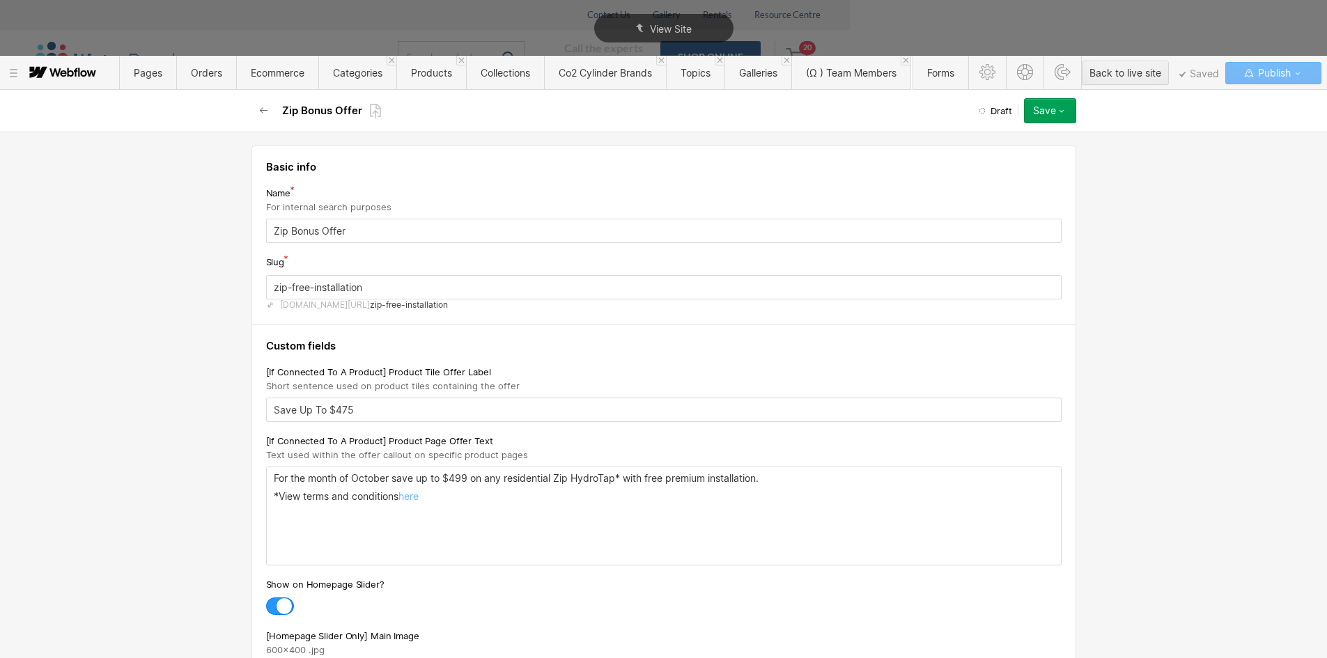
click at [445, 500] on p "*View terms and conditions here" at bounding box center [664, 496] width 780 height 11
click at [477, 523] on div "For the month of October save up to $499 on any residential Zip HydroTap* with …" at bounding box center [664, 517] width 794 height 98
click at [321, 483] on p "For the month of October save up to $499 on any residential Zip HydroTap* with …" at bounding box center [664, 478] width 780 height 11
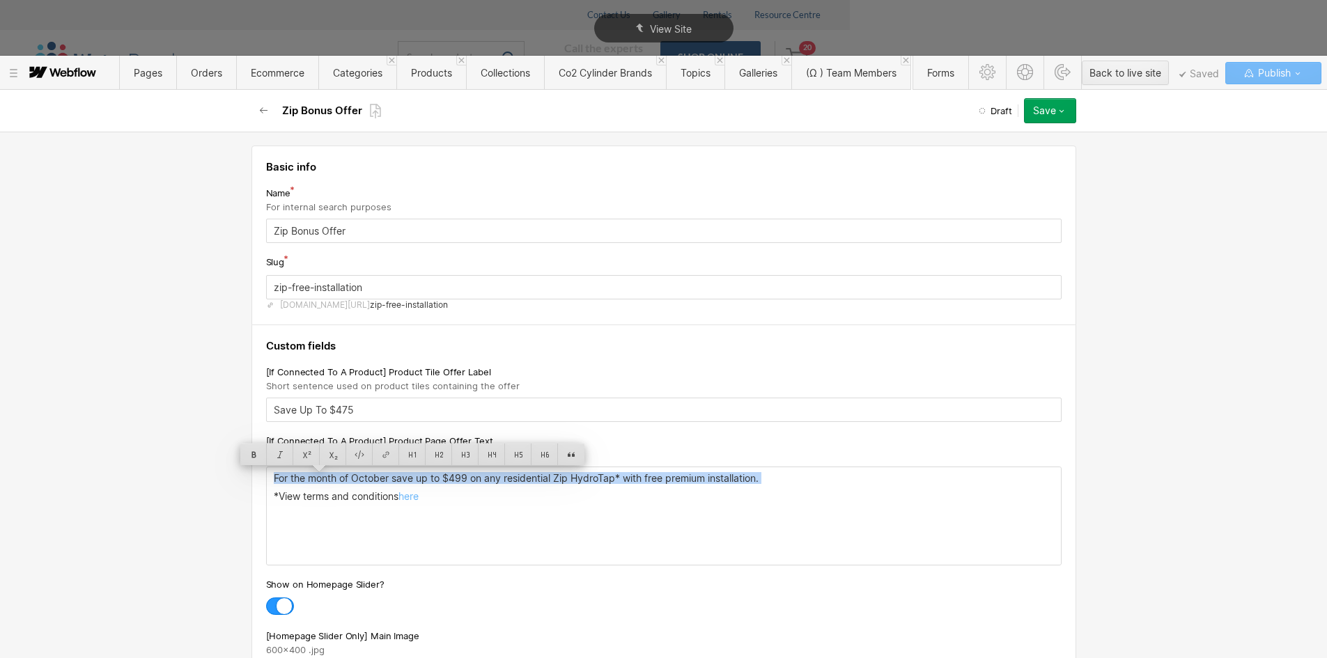
click at [321, 483] on p "For the month of October save up to $499 on any residential Zip HydroTap* with …" at bounding box center [664, 478] width 780 height 11
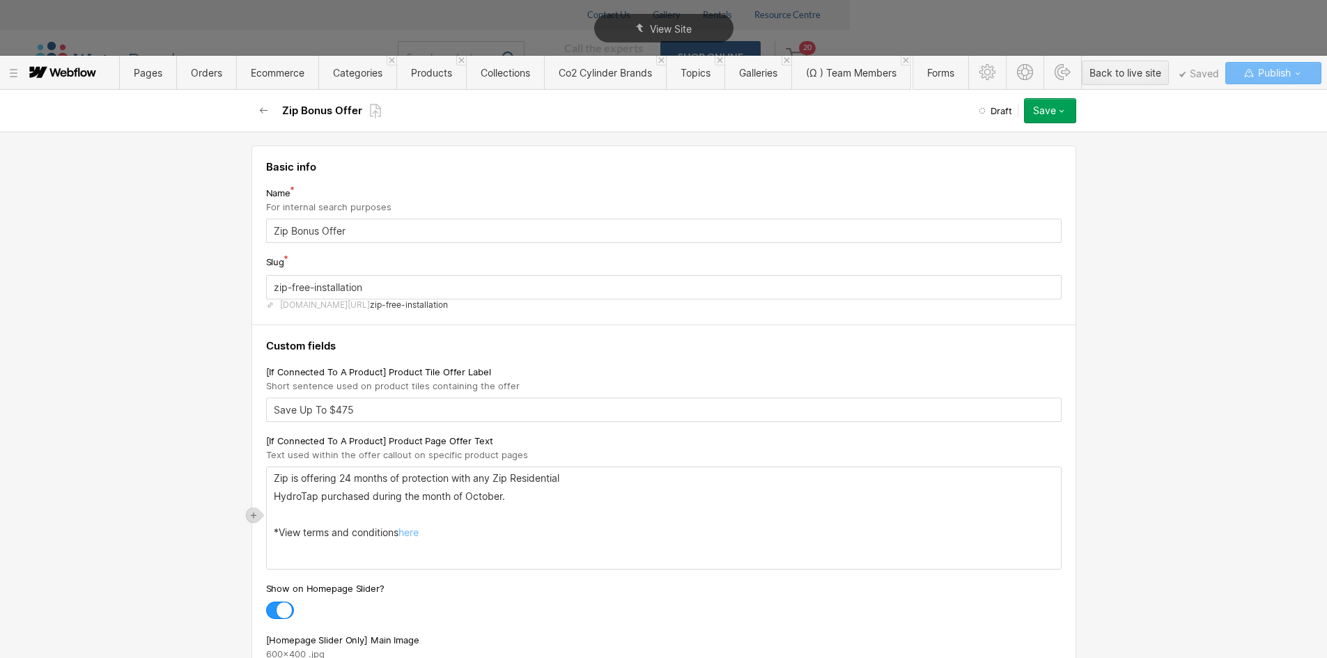
click at [274, 498] on p "HydroTap purchased during the month of October." at bounding box center [664, 496] width 780 height 11
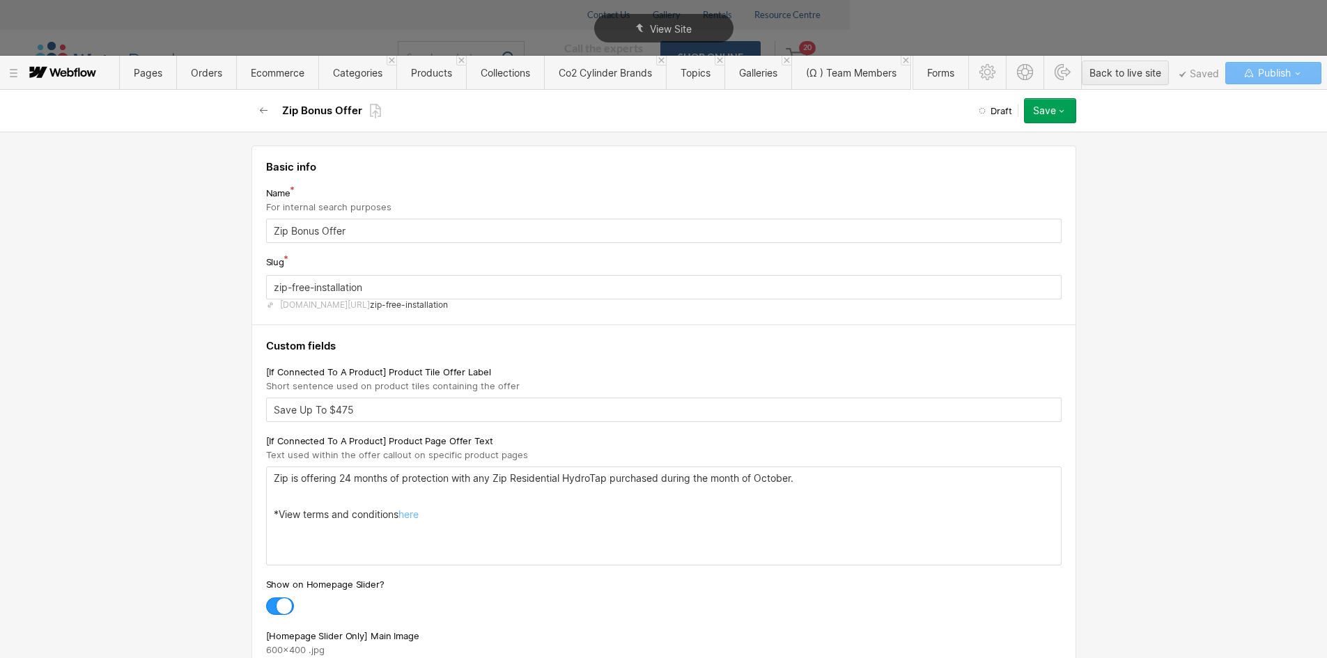
click at [813, 486] on div "Zip is offering 24 months of protection with any Zip Residential HydroTap purch…" at bounding box center [664, 517] width 794 height 98
click at [294, 498] on p "‍" at bounding box center [664, 496] width 780 height 11
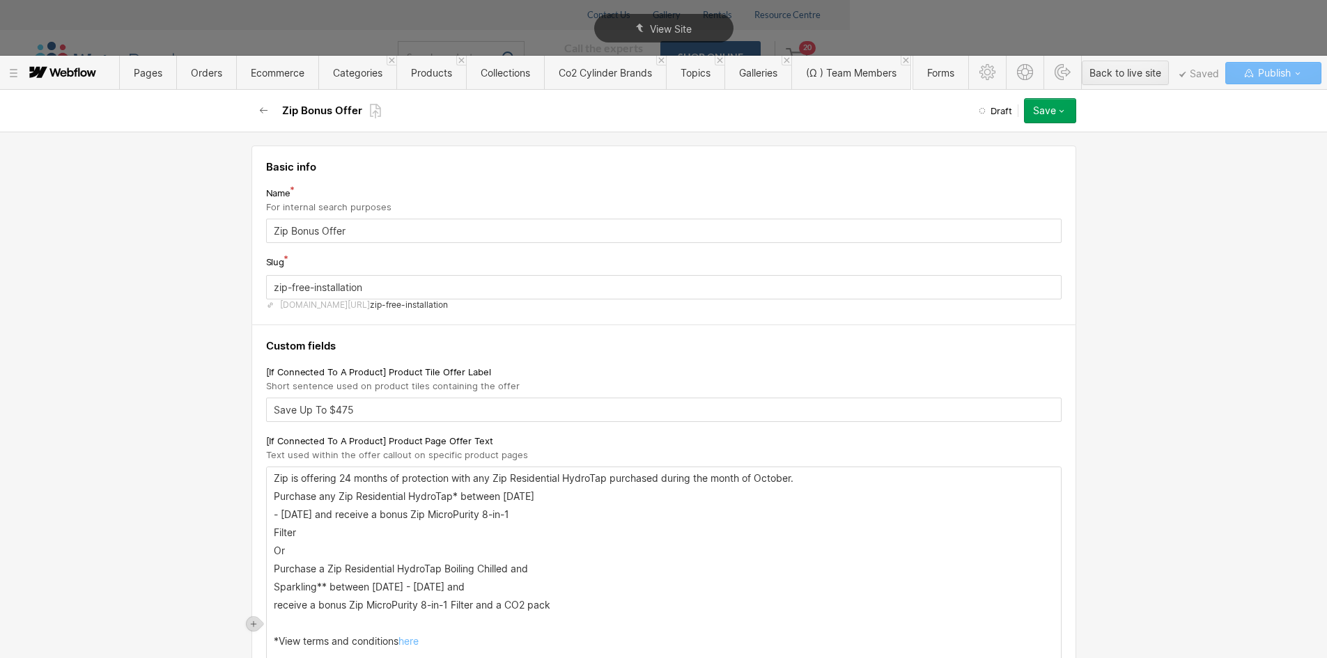
click at [274, 516] on p "- 31st October 2025 and receive a bonus Zip MicroPurity 8-in-1" at bounding box center [664, 514] width 780 height 11
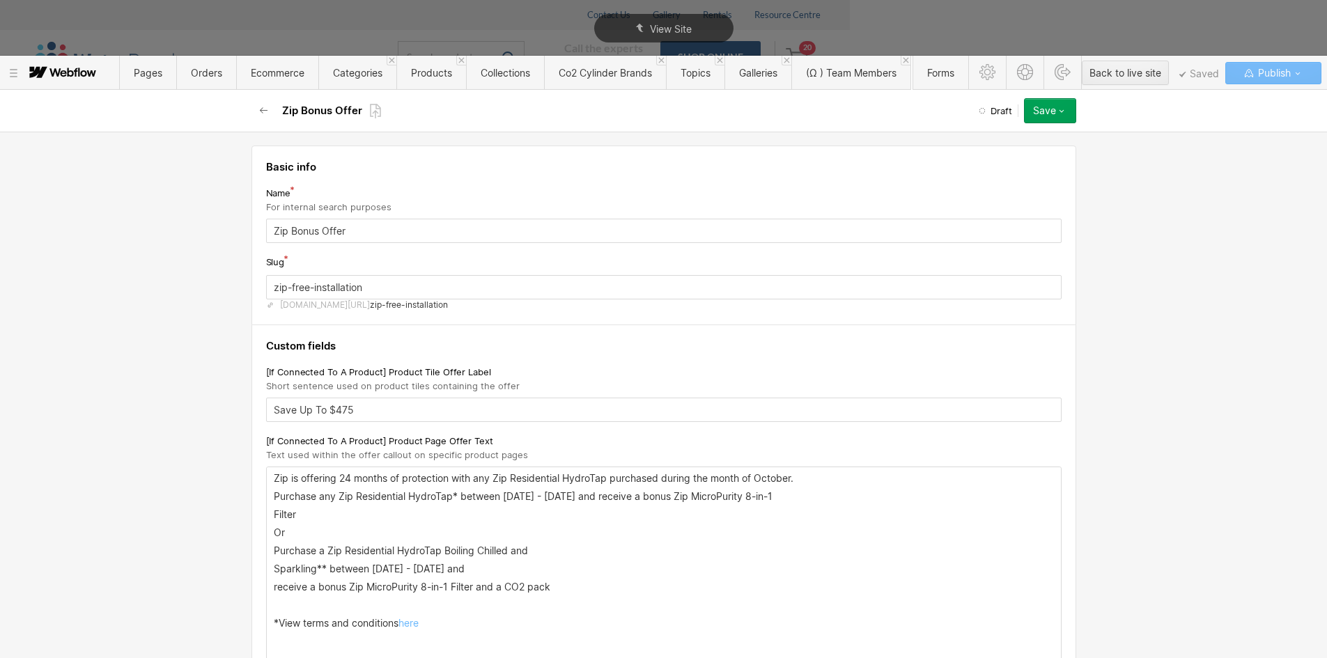
click at [275, 516] on p "Filter" at bounding box center [664, 514] width 780 height 11
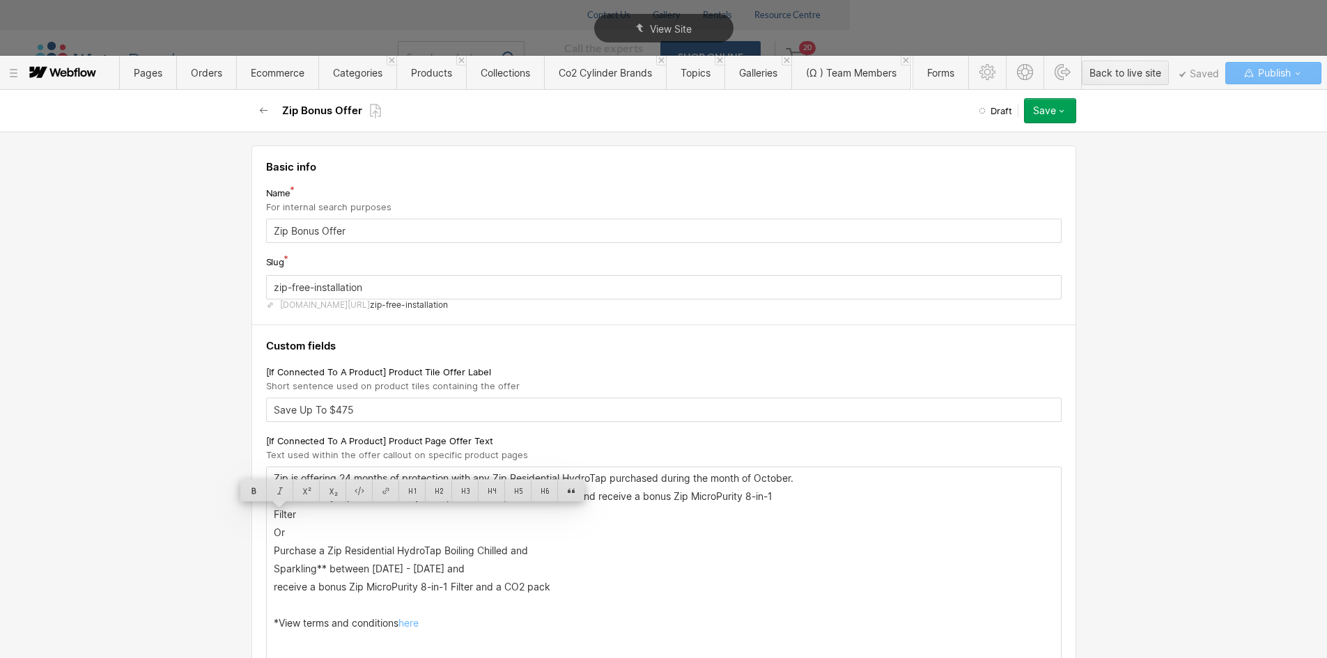
click at [274, 515] on p "Filter" at bounding box center [664, 514] width 780 height 11
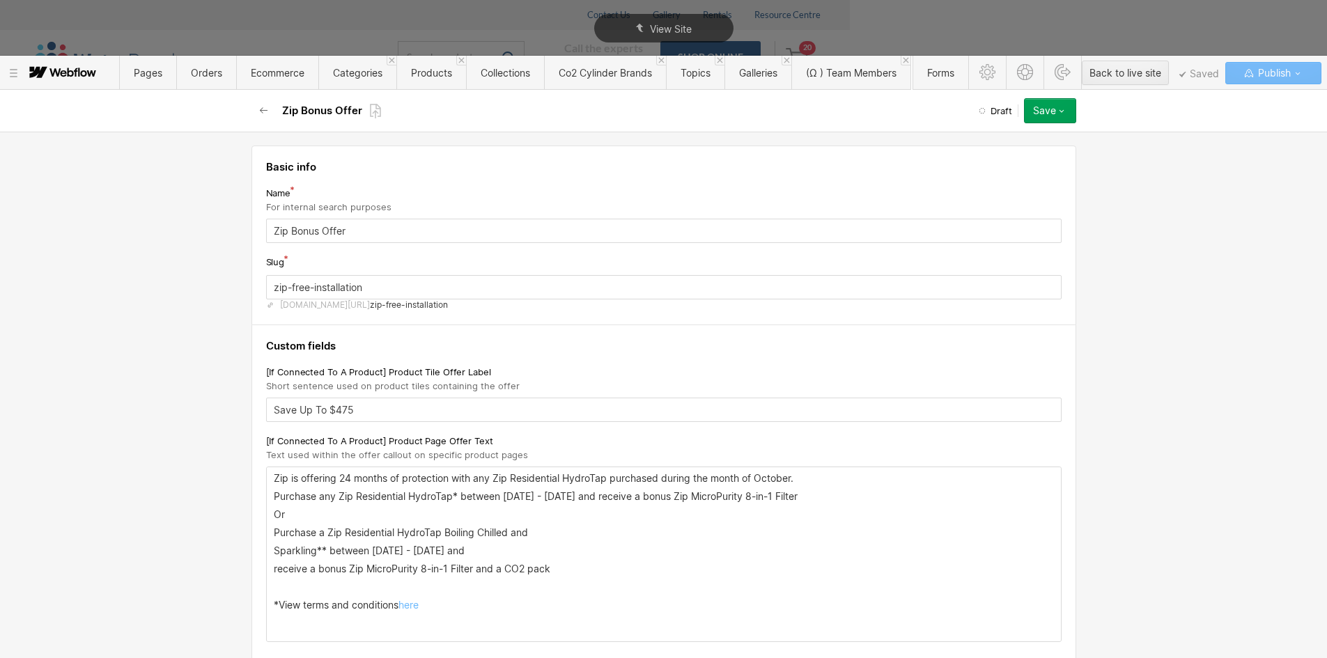
click at [319, 504] on div "Zip is offering 24 months of protection with any Zip Residential HydroTap purch…" at bounding box center [664, 555] width 794 height 174
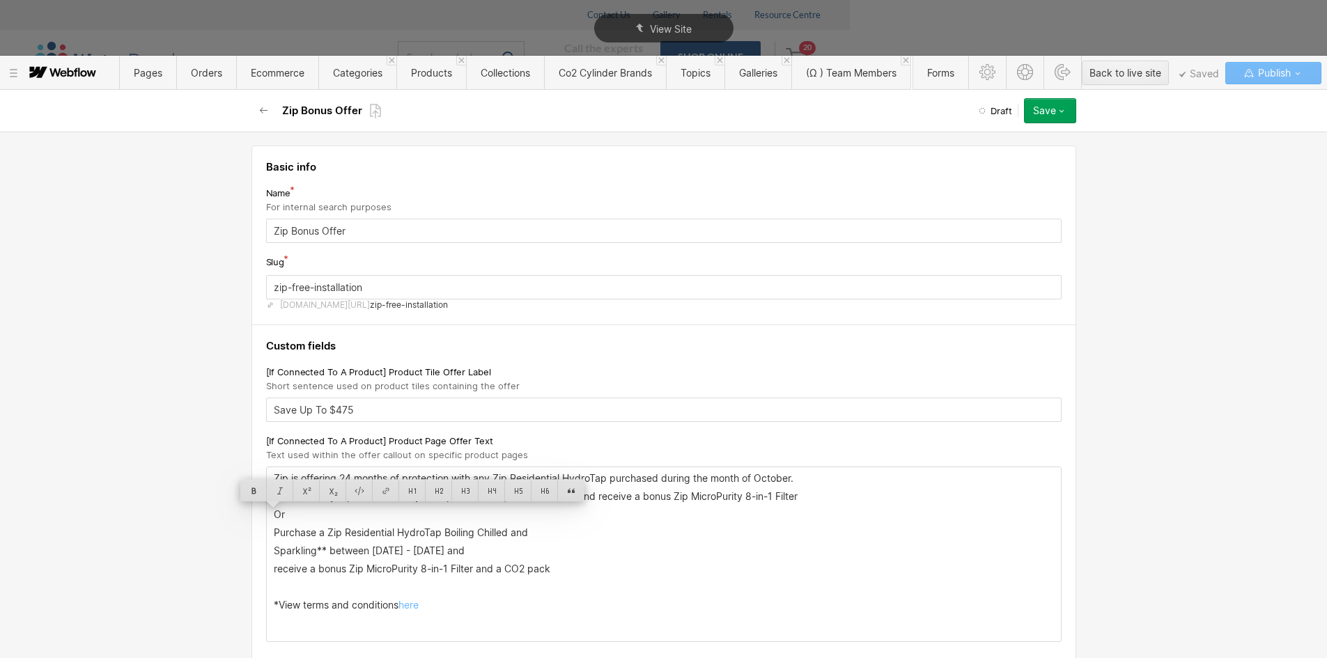
click at [379, 527] on p "Purchase a Zip Residential HydroTap Boiling Chilled and" at bounding box center [664, 532] width 780 height 11
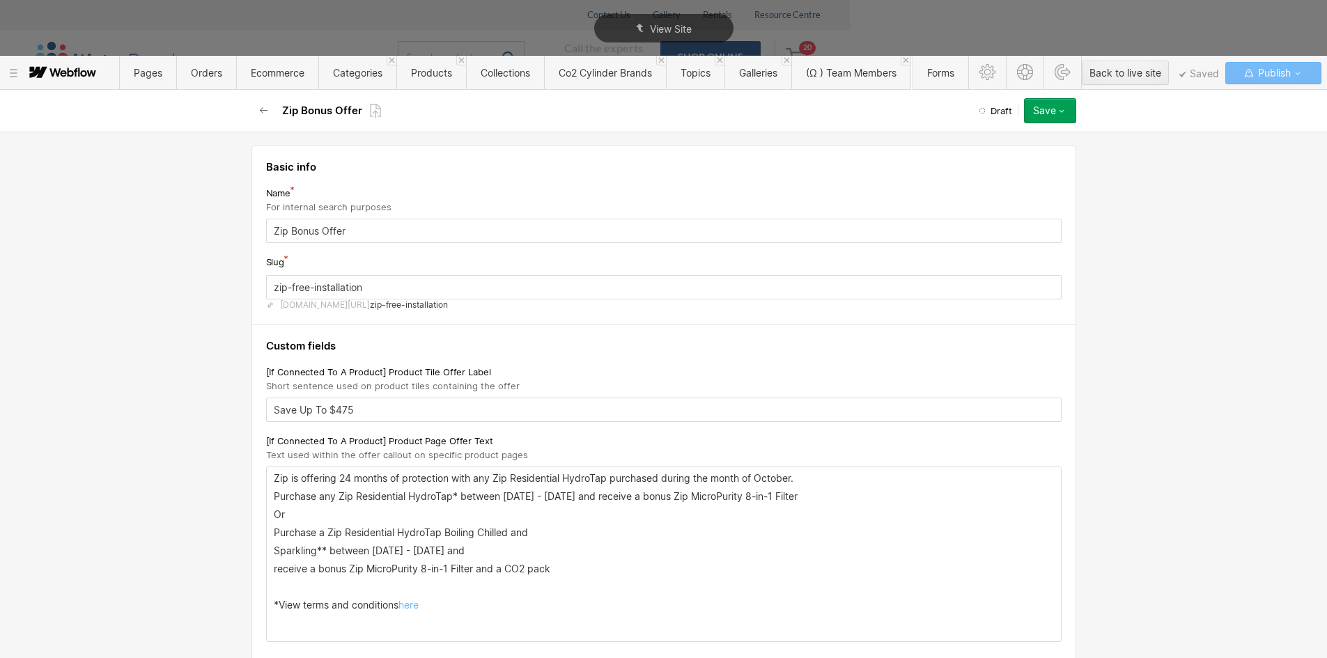
click at [452, 495] on p "Purchase any Zip Residential HydroTap* between 1st October - 31st October 2025 …" at bounding box center [664, 496] width 780 height 11
click at [274, 532] on p "Purchase a Zip Residential HydroTap Boiling Chilled and" at bounding box center [664, 532] width 780 height 11
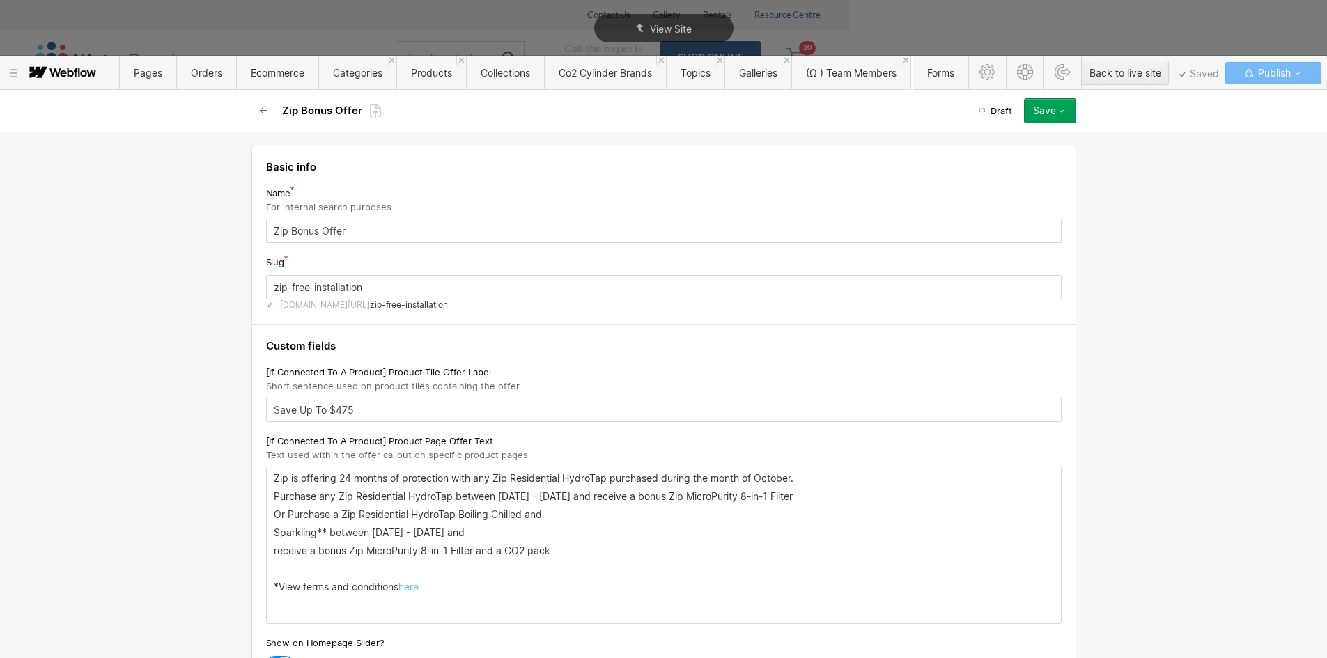
click at [274, 532] on p "Sparkling** between 1st October - 31st October 2025 and" at bounding box center [664, 532] width 780 height 11
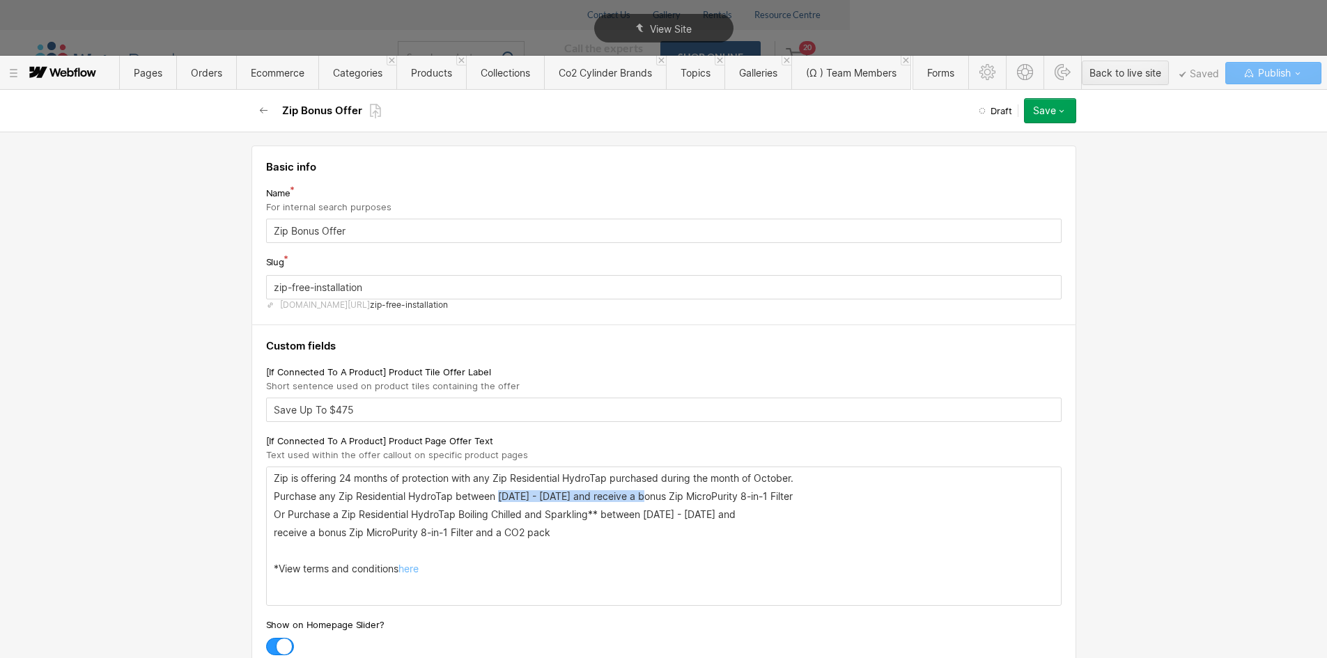
drag, startPoint x: 493, startPoint y: 498, endPoint x: 643, endPoint y: 496, distance: 150.5
click at [643, 496] on p "Purchase any Zip Residential HydroTap between 1st October - 31st October 2025 a…" at bounding box center [664, 496] width 780 height 11
click at [282, 511] on p "Or Purchase a Zip Residential HydroTap Boiling Chilled and Sparkling** between …" at bounding box center [664, 514] width 780 height 11
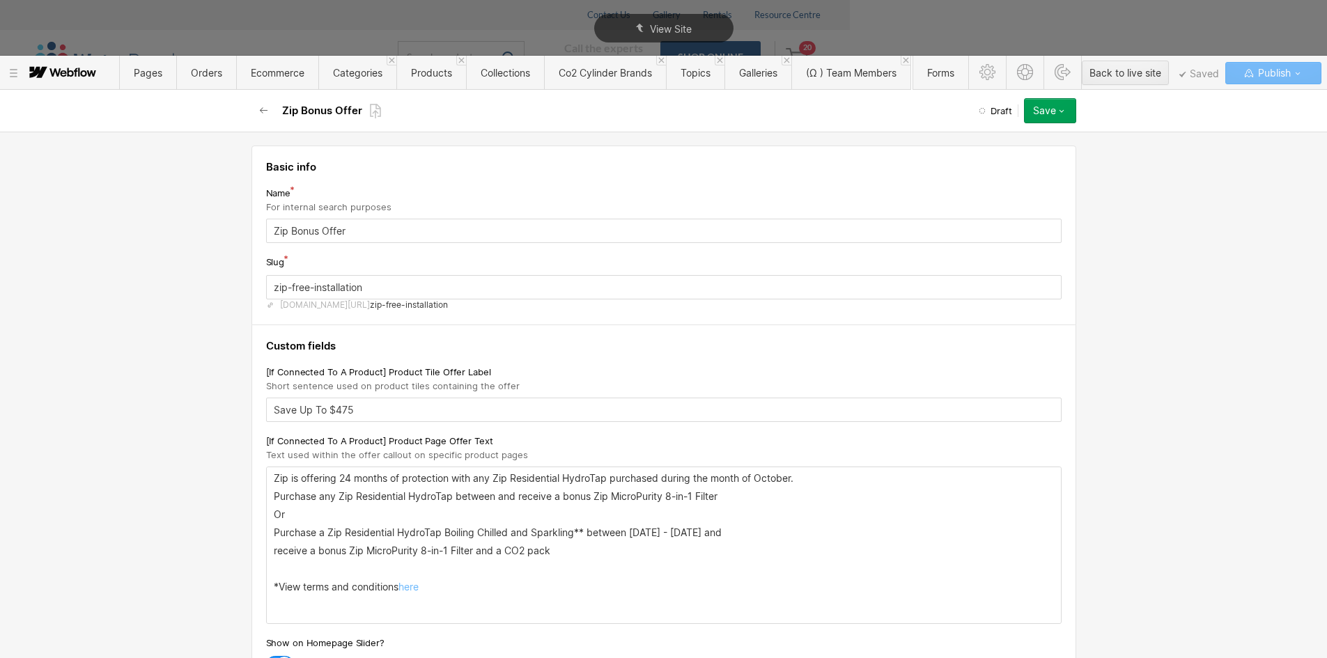
click at [578, 532] on p "Purchase a Zip Residential HydroTap Boiling Chilled and Sparkling** between 1st…" at bounding box center [664, 532] width 780 height 11
drag, startPoint x: 576, startPoint y: 534, endPoint x: 769, endPoint y: 527, distance: 193.1
click at [769, 527] on p "Purchase a Zip Residential HydroTap Boiling Chilled and Sparkling between 1st O…" at bounding box center [664, 532] width 780 height 11
click at [274, 549] on p "receive a bonus Zip MicroPurity 8-in-1 Filter and a CO2 pack" at bounding box center [664, 551] width 780 height 11
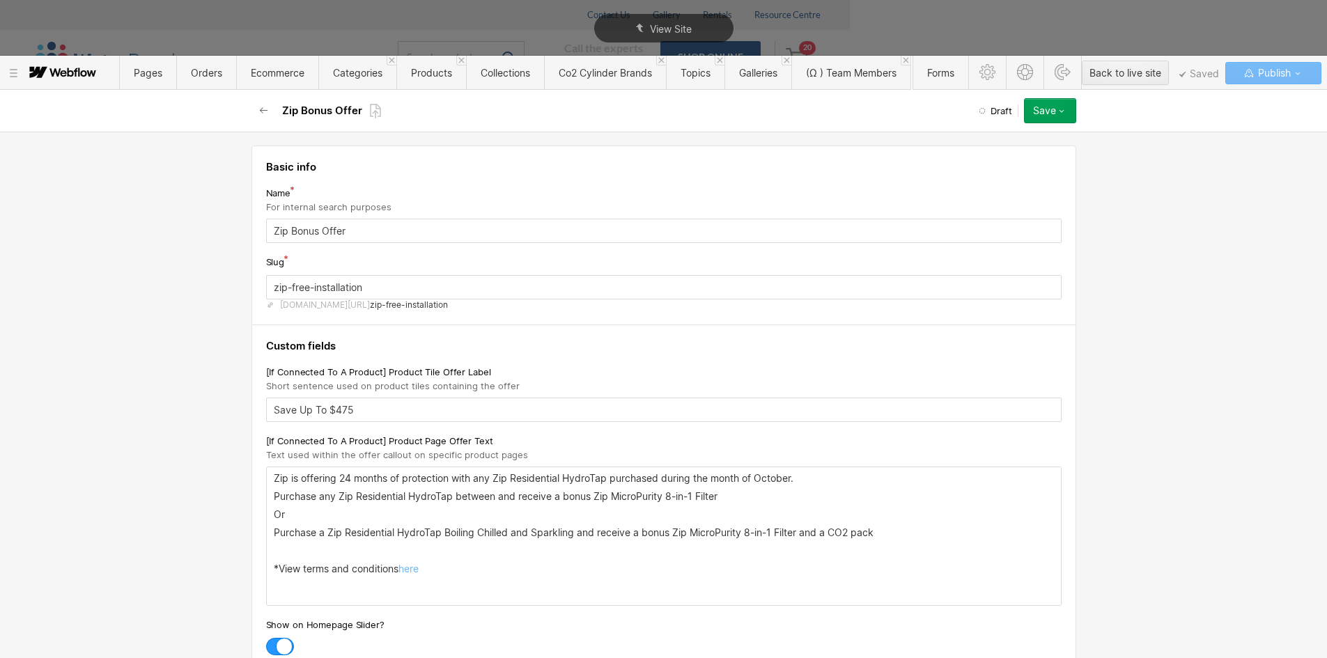
click at [381, 543] on div "Zip is offering 24 months of protection with any Zip Residential HydroTap purch…" at bounding box center [664, 537] width 794 height 138
click at [326, 571] on p "*View terms and conditions here" at bounding box center [664, 569] width 780 height 11
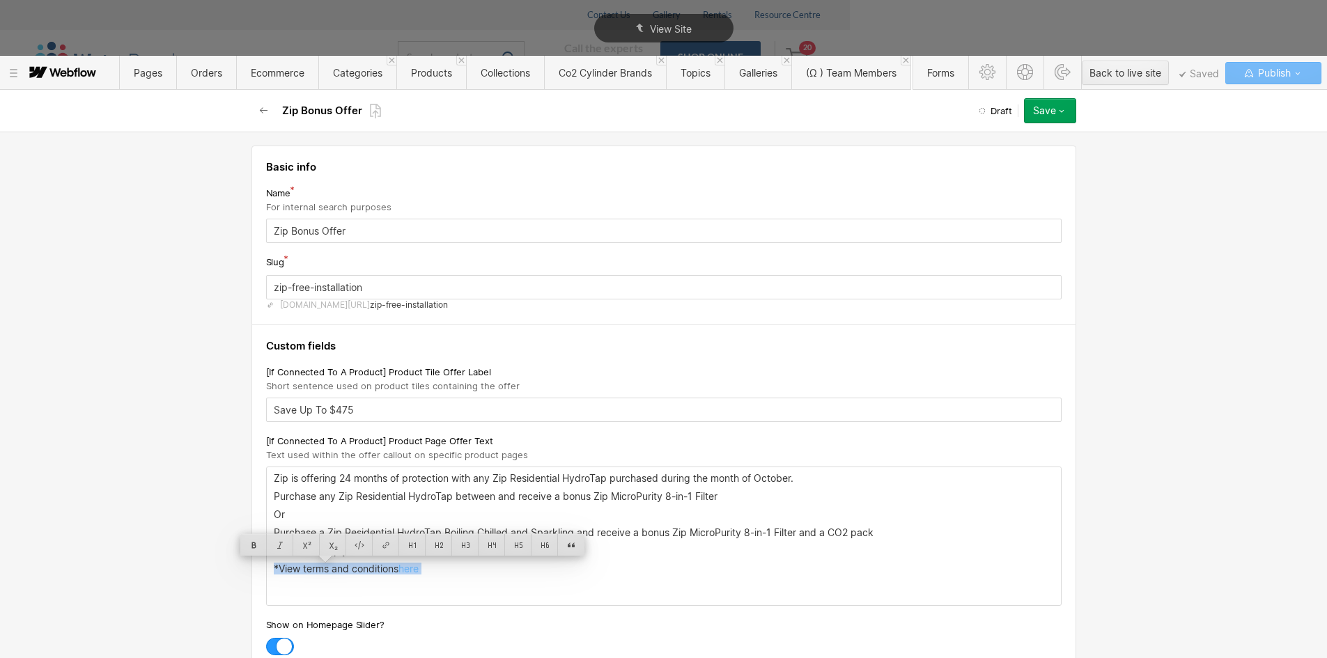
click at [326, 571] on p "*View terms and conditions here" at bounding box center [664, 569] width 780 height 11
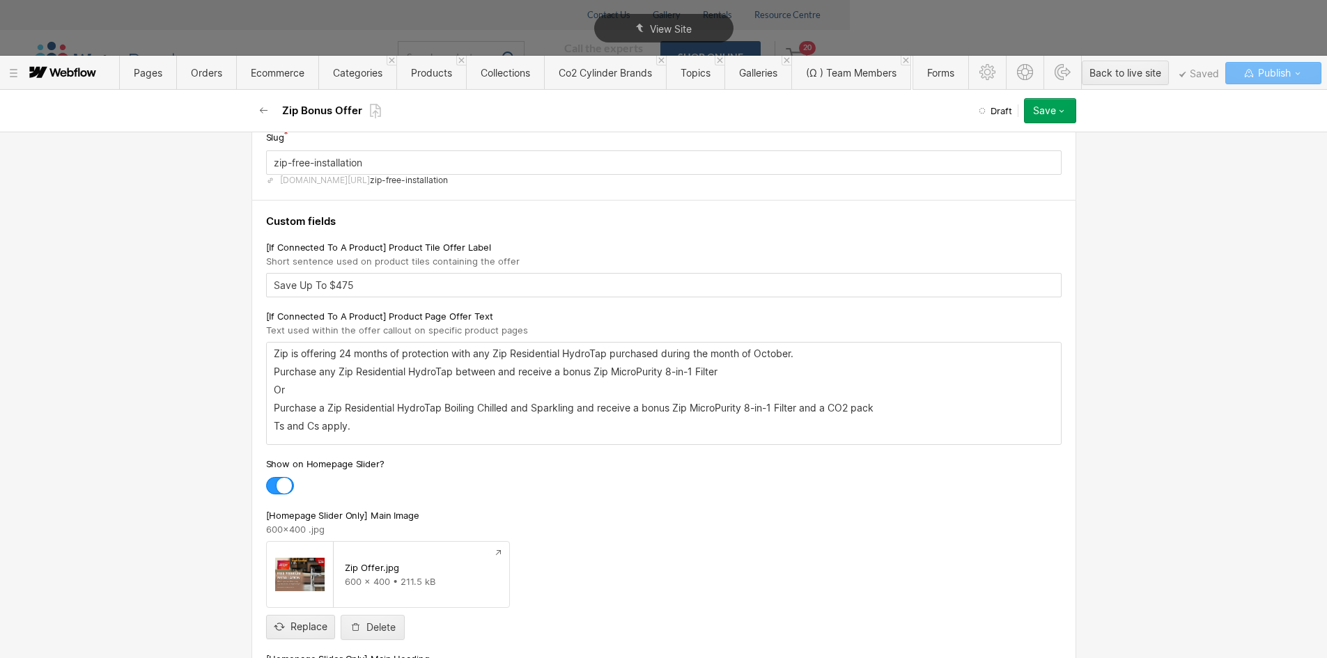
scroll to position [139, 0]
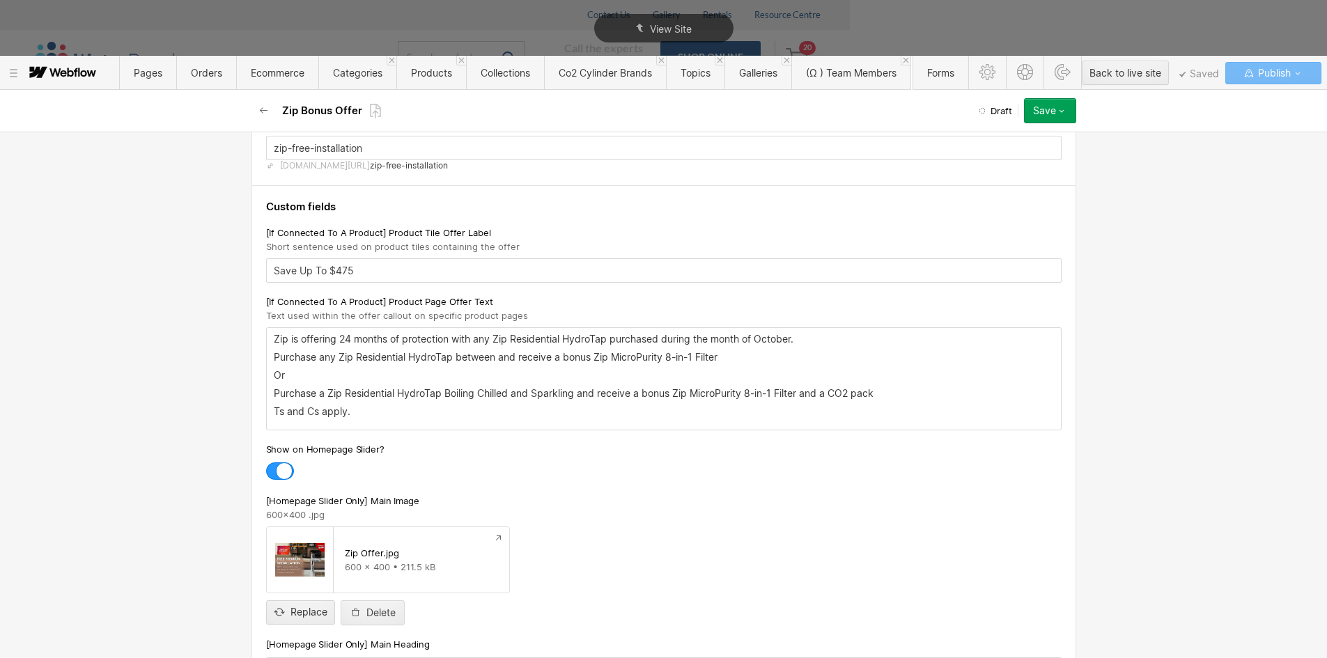
drag, startPoint x: 370, startPoint y: 618, endPoint x: 209, endPoint y: 576, distance: 166.5
click at [209, 576] on div "Basic info Name For internal search purposes Zip Bonus Offer Slug zip-free-inst…" at bounding box center [663, 395] width 1327 height 527
click at [276, 608] on input "file" at bounding box center [301, 601] width 68 height 46
type input "C:\fakepath\Z2516 Free filter Promo - The Water People VIC - 600x400.jpg"
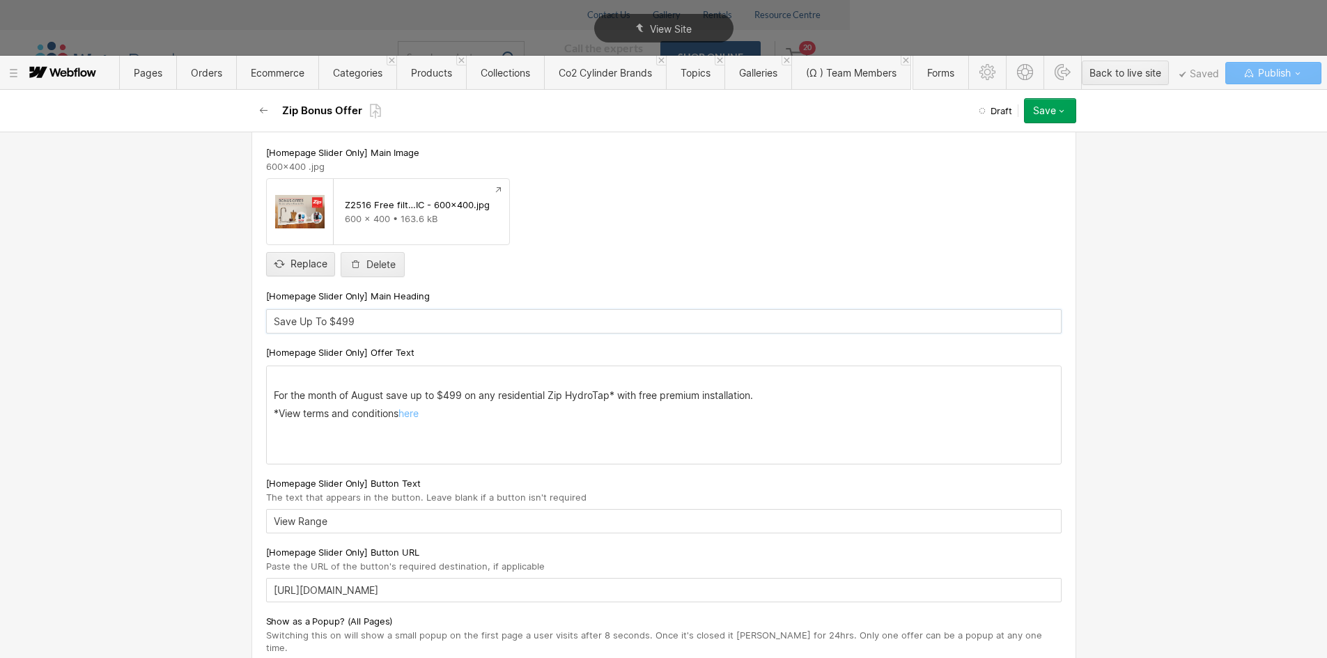
click at [339, 321] on input "Save Up To $499" at bounding box center [664, 321] width 796 height 24
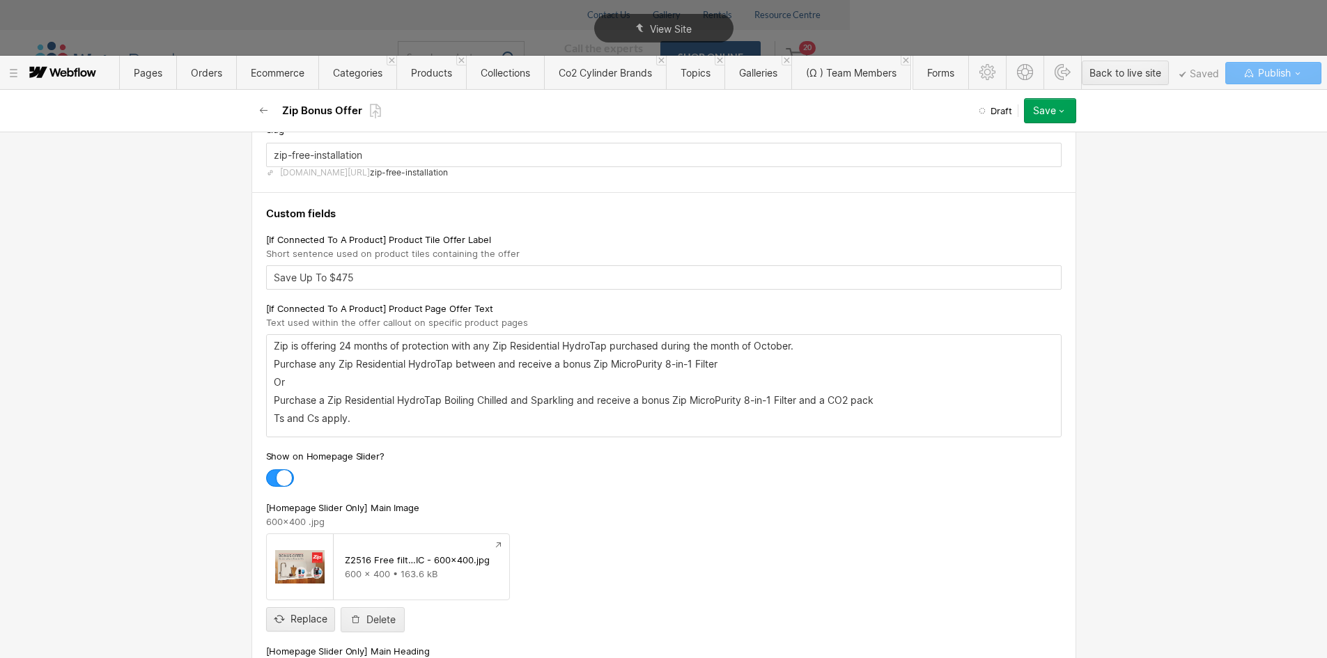
scroll to position [0, 0]
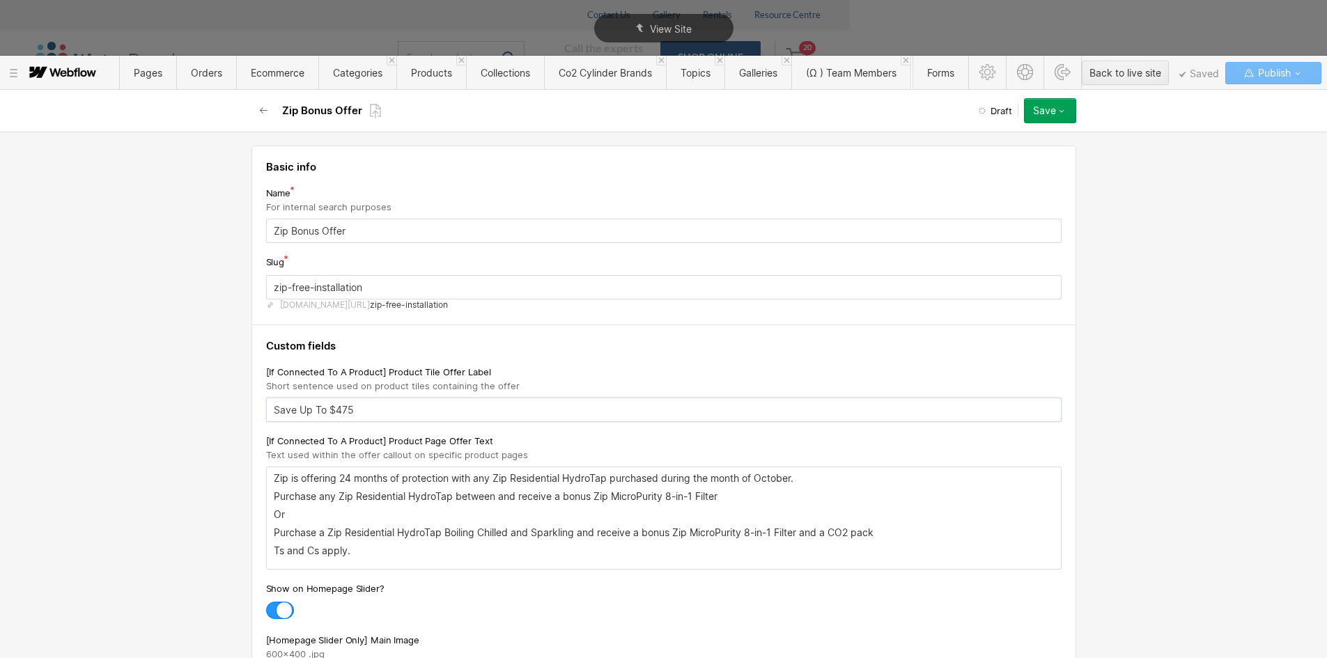
click at [294, 411] on input "Save Up To $475" at bounding box center [664, 410] width 796 height 24
click at [298, 229] on input "Zip Bonus Offer" at bounding box center [664, 231] width 796 height 24
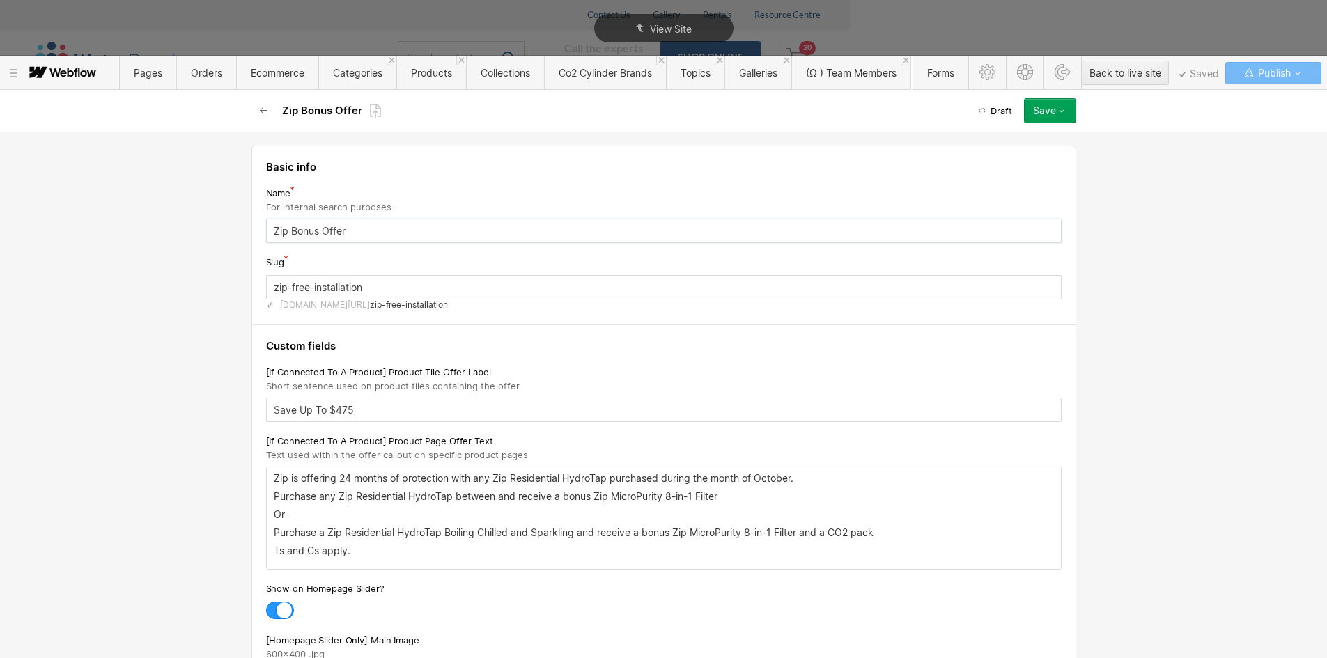
click at [298, 229] on input "Zip Bonus Offer" at bounding box center [664, 231] width 796 height 24
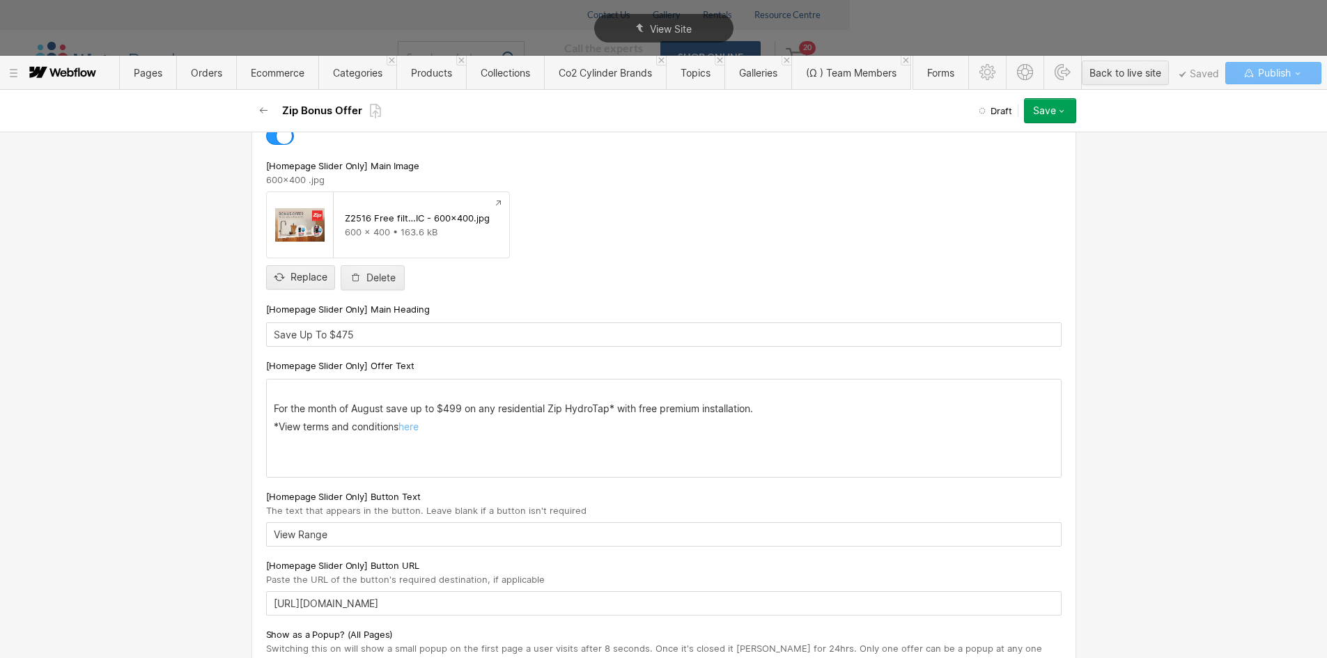
scroll to position [488, 0]
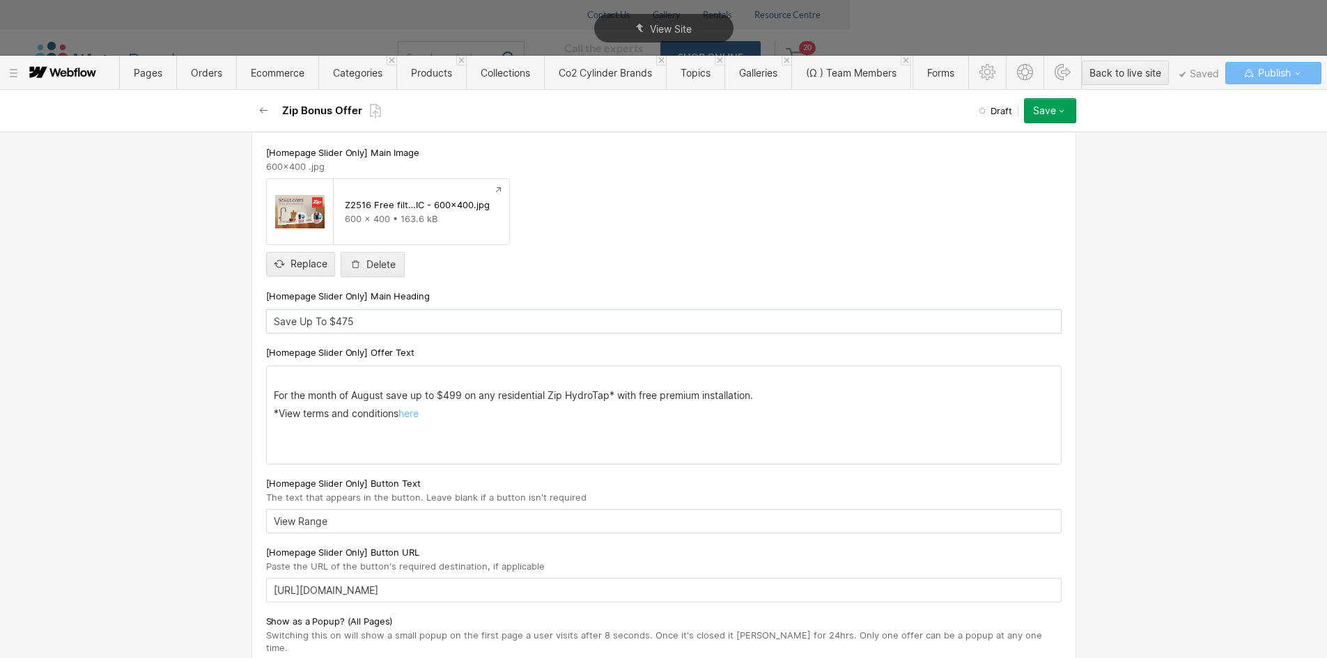
click at [313, 311] on input "Save Up To $475" at bounding box center [664, 321] width 796 height 24
click at [312, 318] on input "Save Up To $475" at bounding box center [664, 321] width 796 height 24
paste input "Zip Bonus Offer"
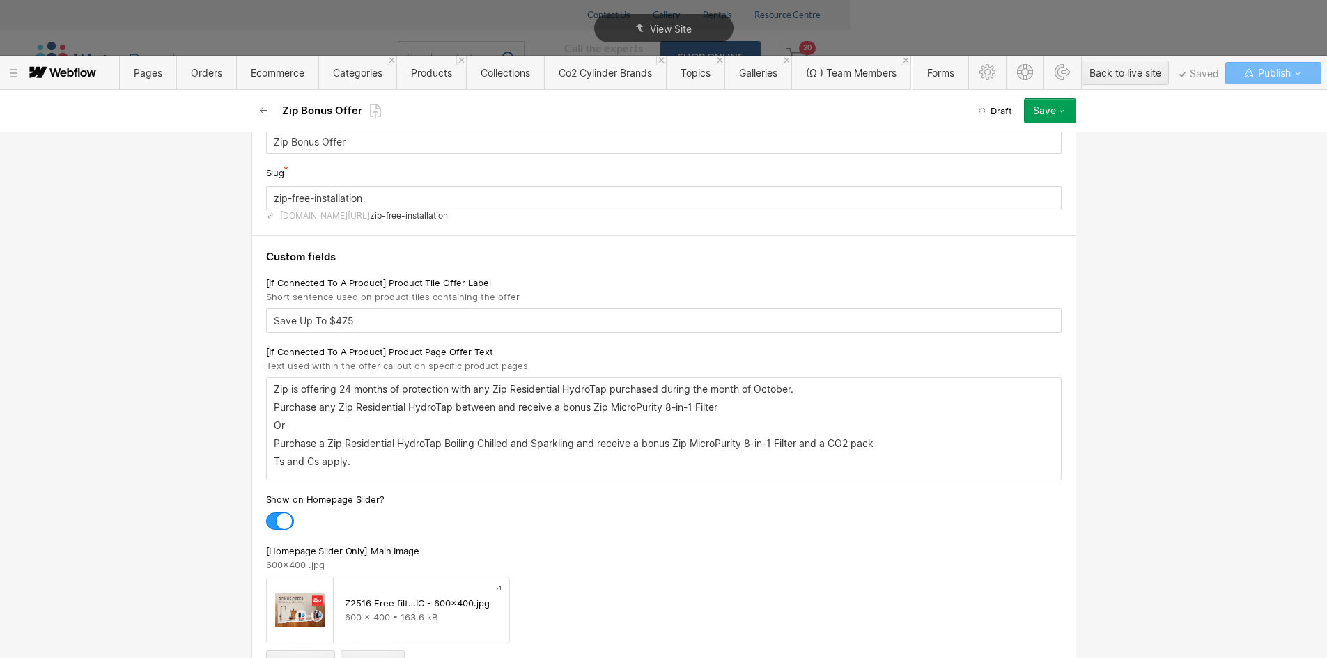
scroll to position [70, 0]
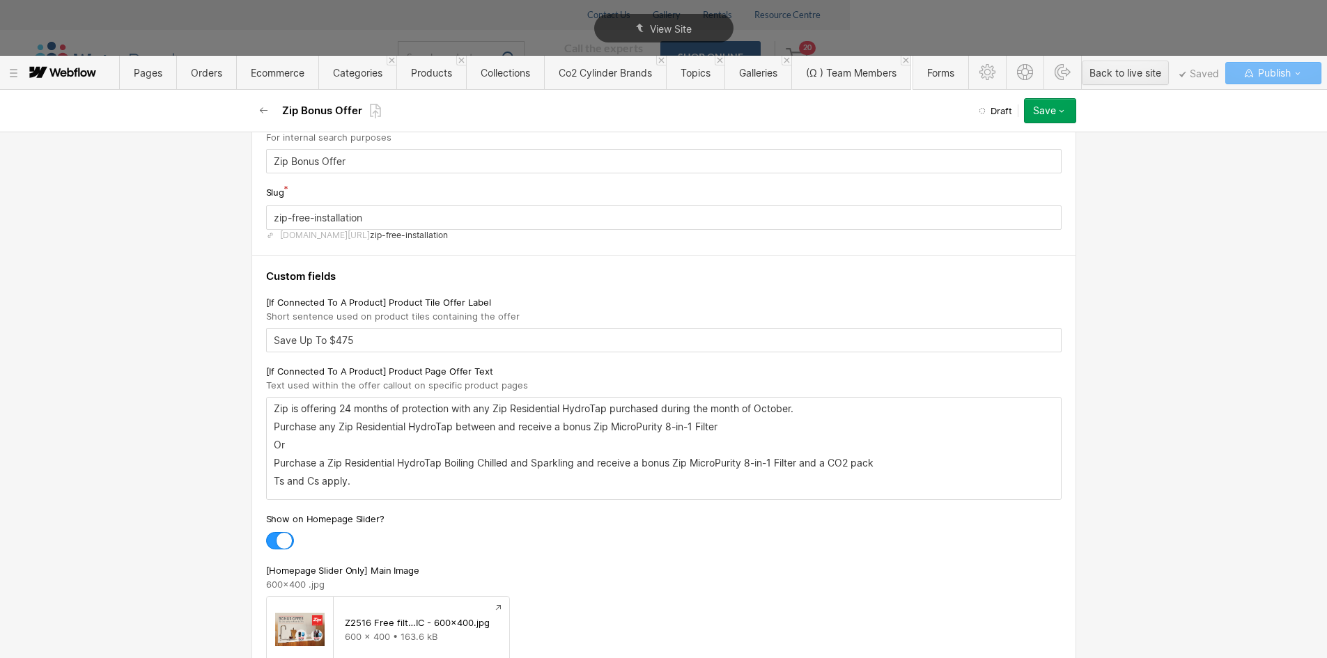
type input "Zip Bonus Offer"
click at [341, 415] on div "Zip is offering 24 months of protection with any Zip Residential HydroTap purch…" at bounding box center [664, 449] width 794 height 102
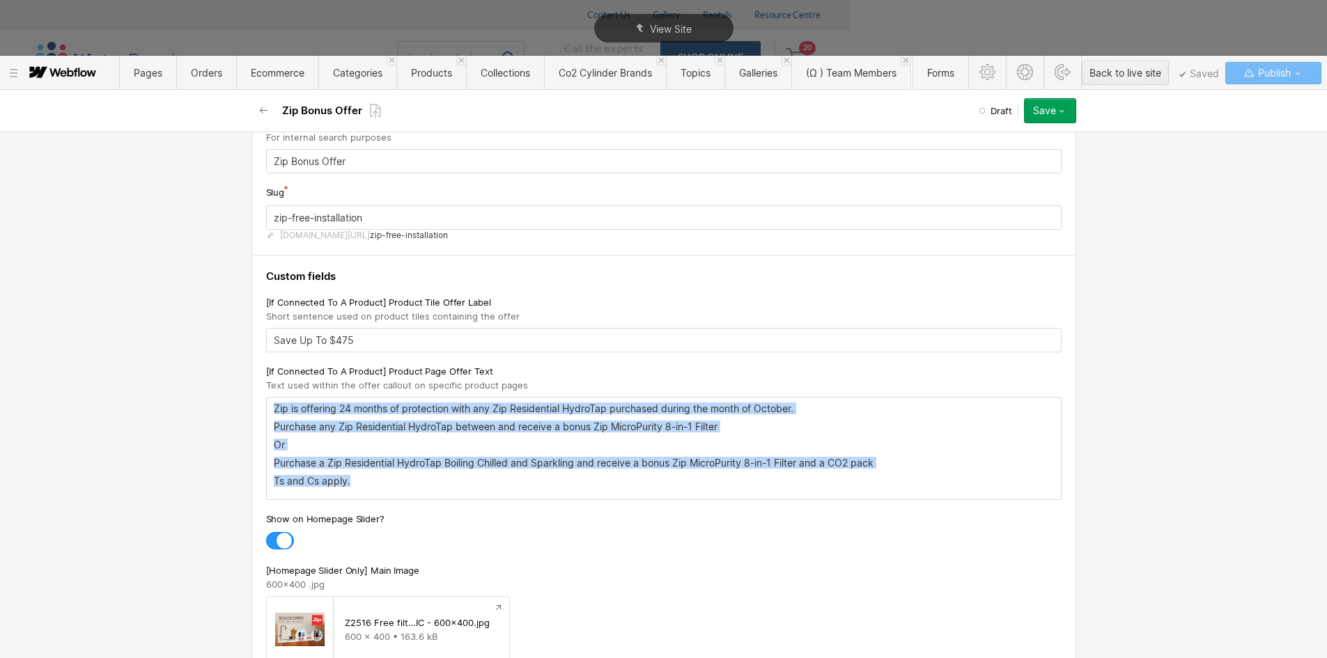
drag, startPoint x: 261, startPoint y: 403, endPoint x: 402, endPoint y: 484, distance: 162.0
click at [402, 484] on div "Zip is offering 24 months of protection with any Zip Residential HydroTap purch…" at bounding box center [664, 449] width 794 height 102
copy div "Zip is offering 24 months of protection with any Zip Residential HydroTap purch…"
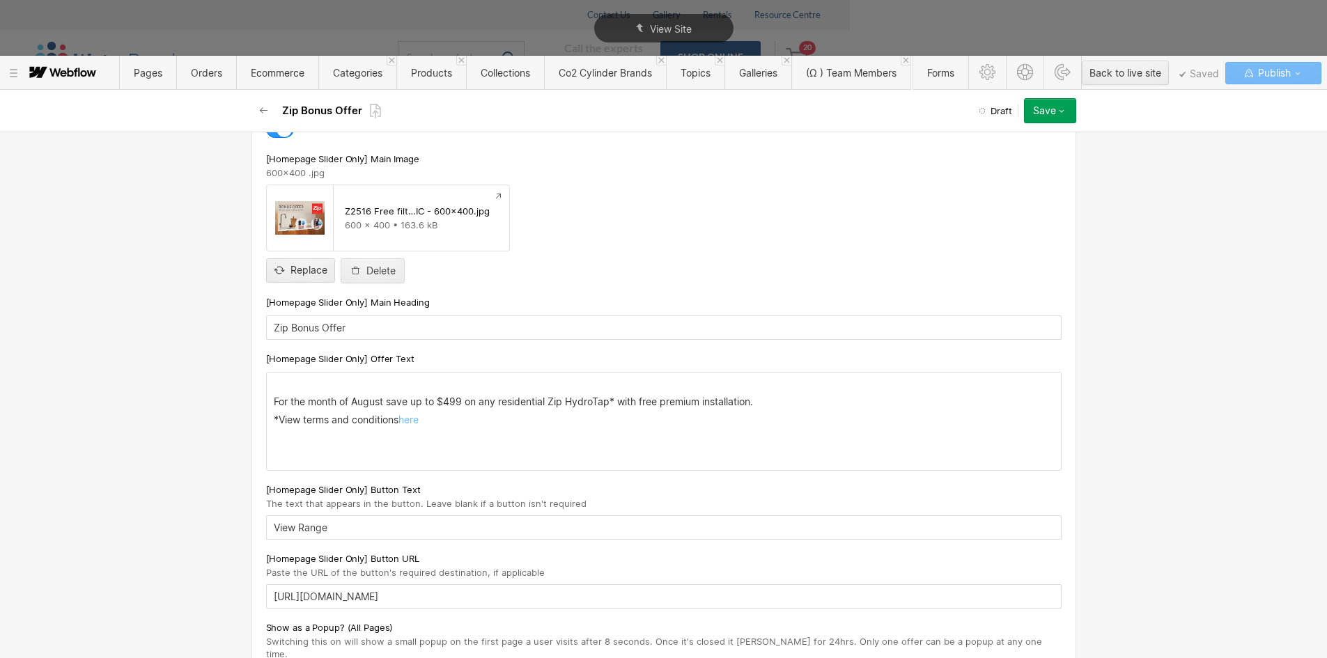
scroll to position [557, 0]
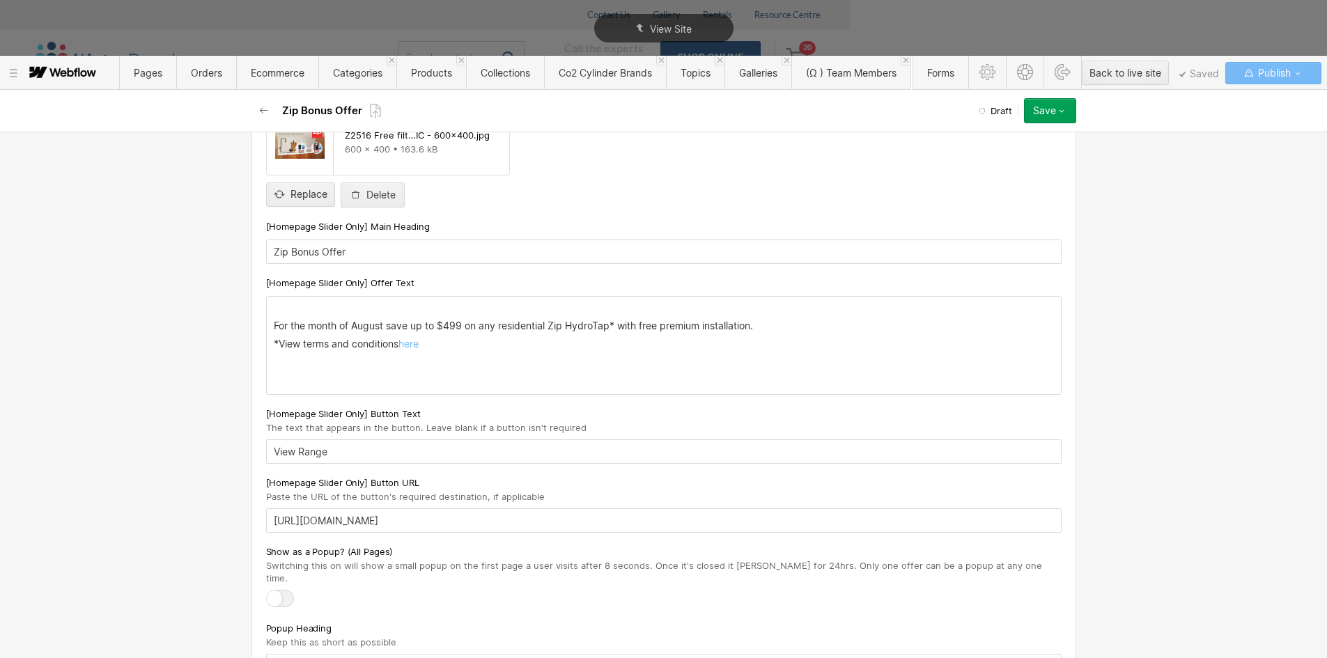
click at [358, 359] on div "‍ For the month of August save up to $499 on any residential Zip HydroTap* with…" at bounding box center [664, 346] width 794 height 98
drag, startPoint x: 456, startPoint y: 339, endPoint x: 267, endPoint y: 323, distance: 189.5
click at [267, 323] on div "‍ For the month of August save up to $499 on any residential Zip HydroTap* with…" at bounding box center [664, 346] width 794 height 98
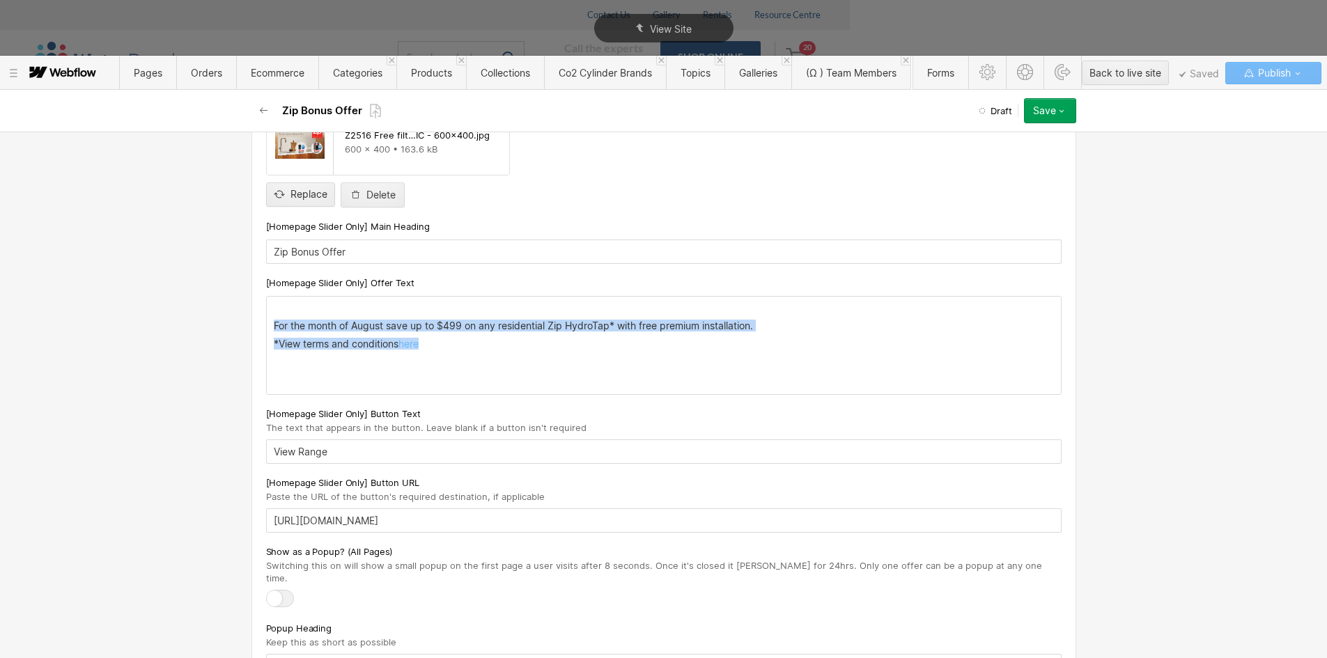
drag, startPoint x: 266, startPoint y: 324, endPoint x: 468, endPoint y: 378, distance: 209.1
click at [468, 378] on div "‍ For the month of August save up to $499 on any residential Zip HydroTap* with…" at bounding box center [664, 346] width 794 height 98
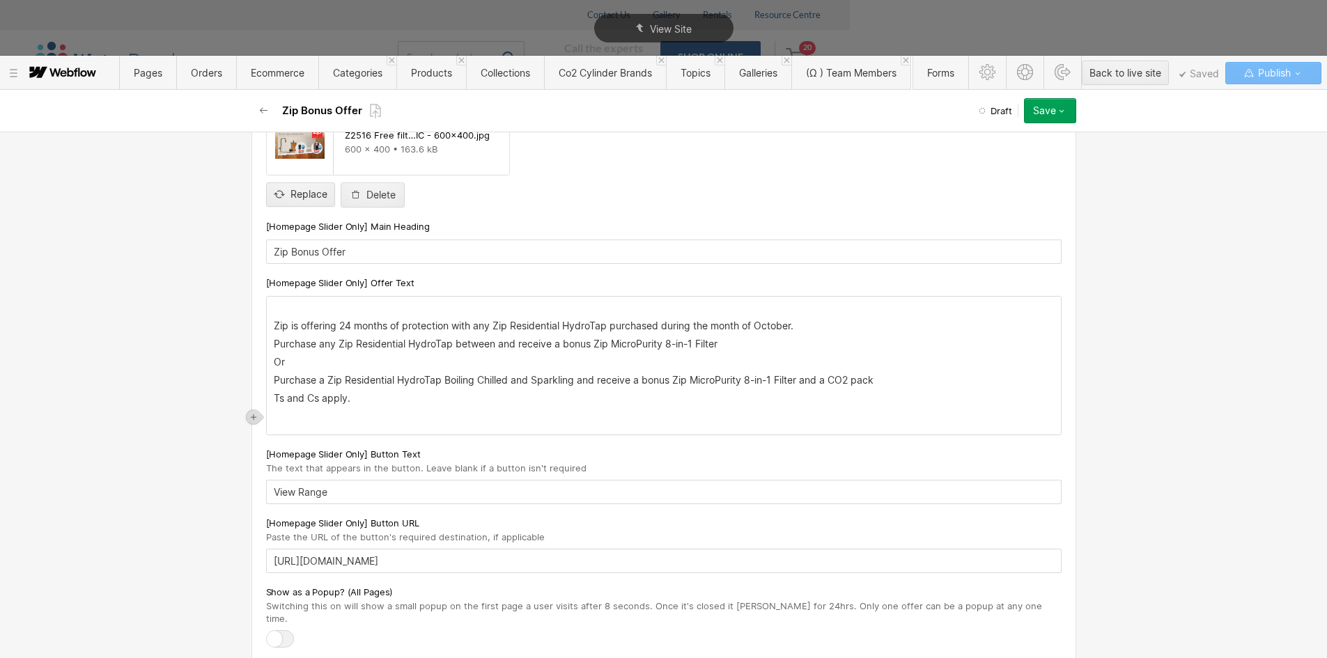
click at [267, 321] on div "‍ Zip is offering 24 months of protection with any Zip Residential HydroTap pur…" at bounding box center [664, 366] width 794 height 138
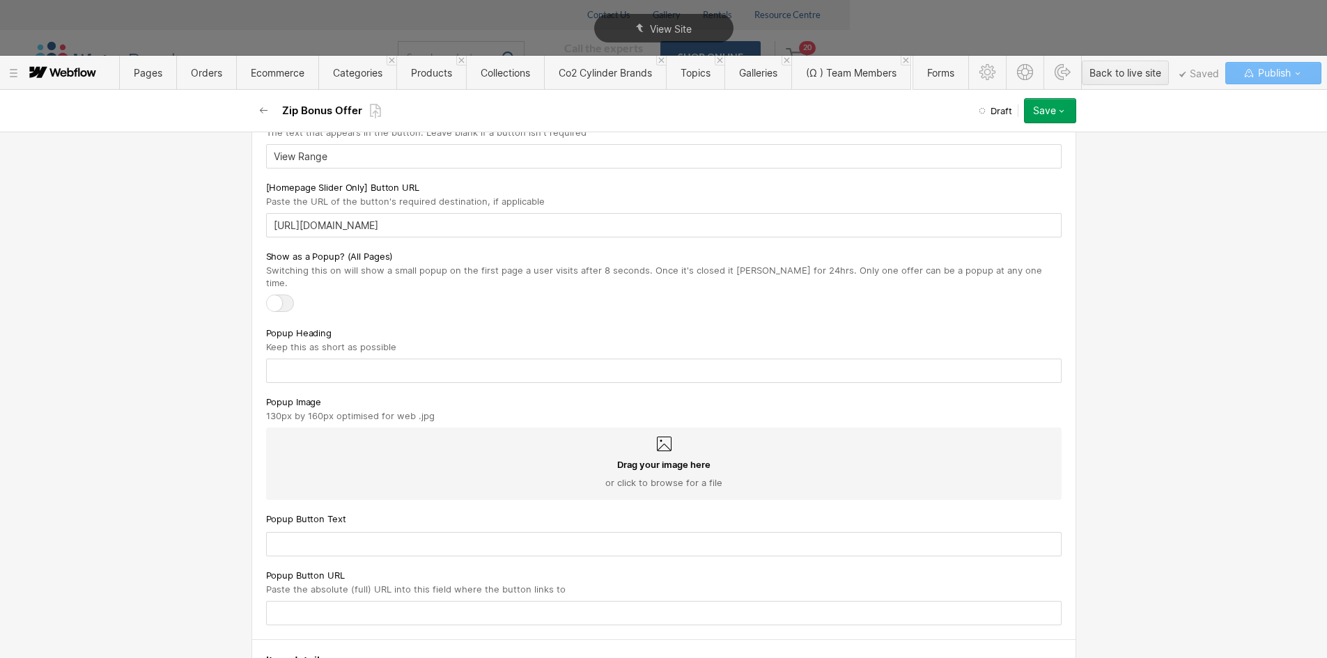
scroll to position [836, 0]
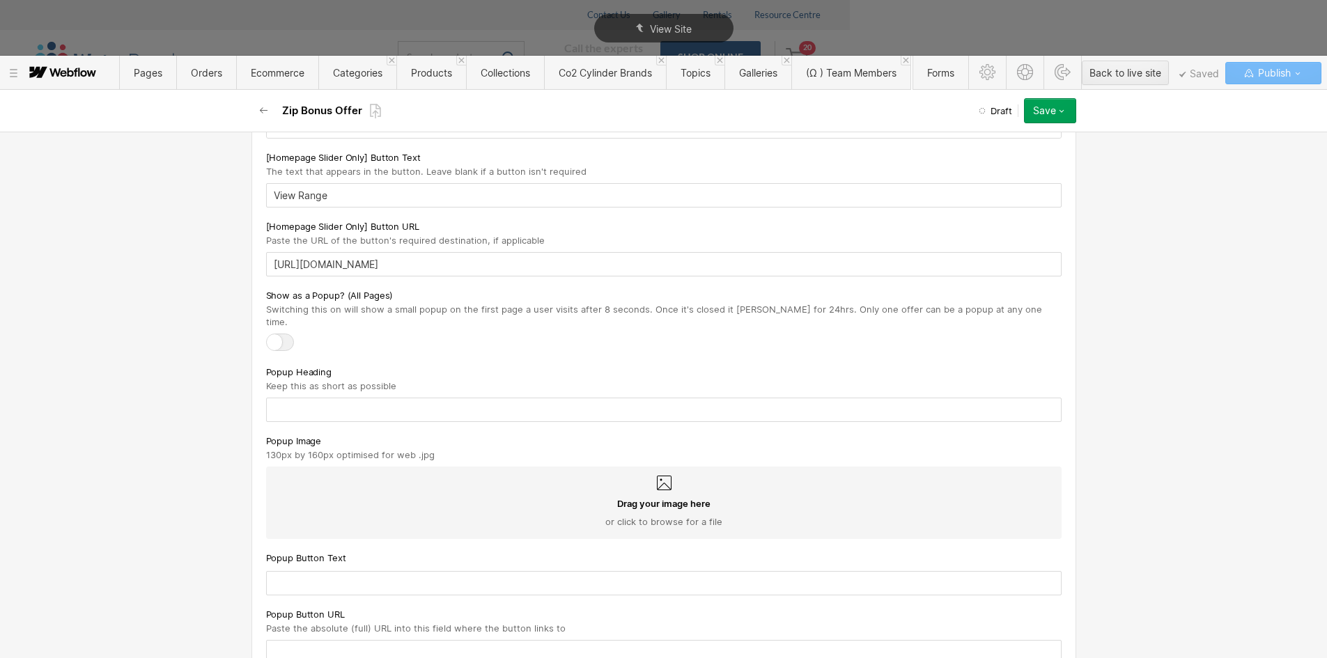
click at [275, 334] on div at bounding box center [280, 342] width 28 height 17
click at [0, 0] on input "checkbox" at bounding box center [0, 0] width 0 height 0
click at [1061, 109] on icon "button" at bounding box center [1061, 110] width 11 height 11
click at [995, 158] on span "Publish now" at bounding box center [971, 157] width 47 height 13
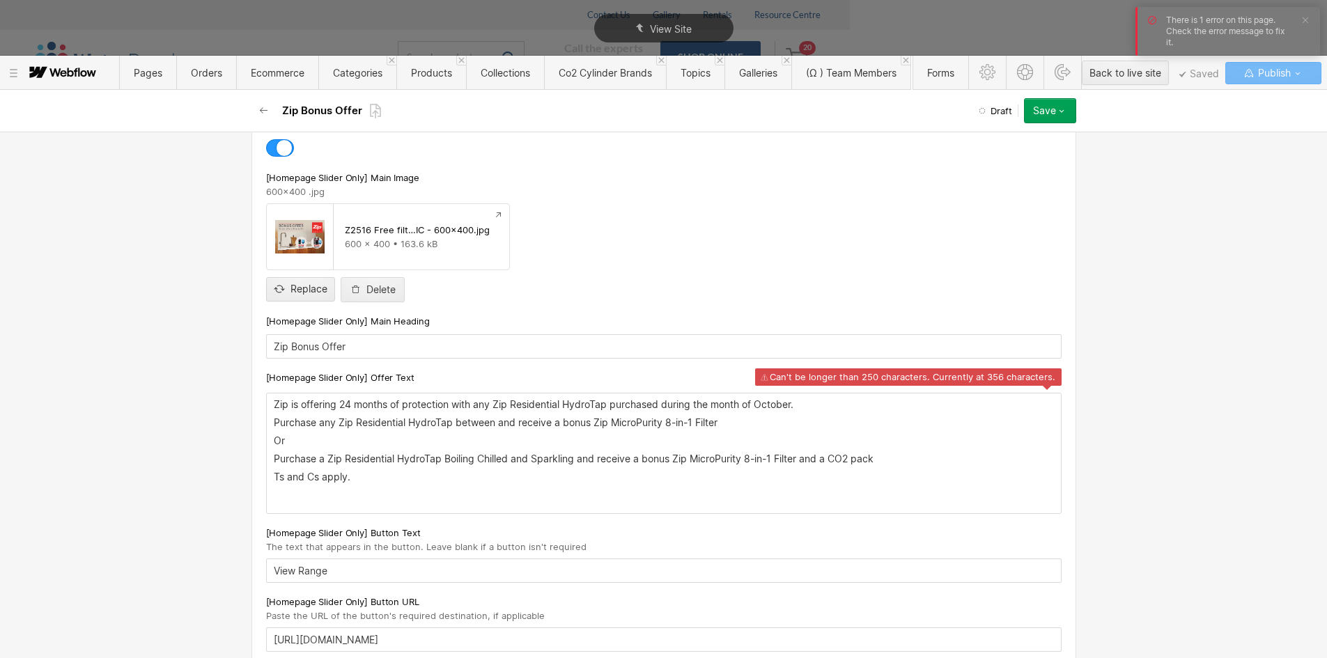
scroll to position [445, 0]
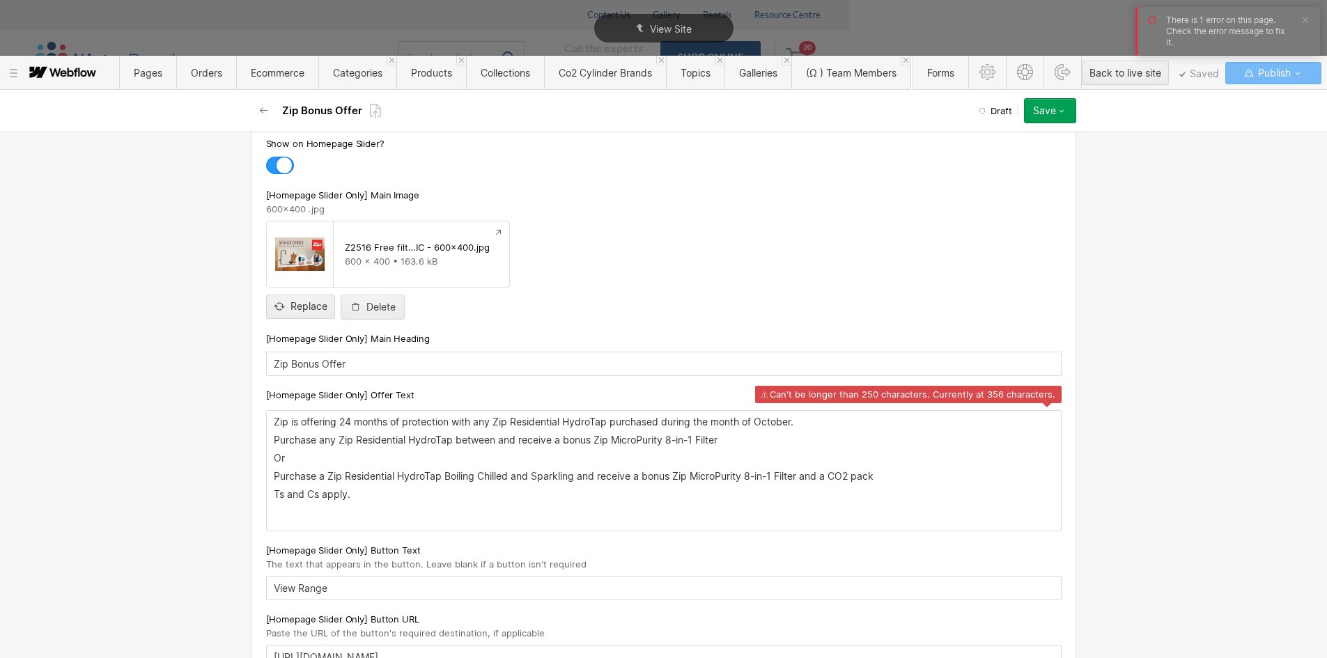
click at [525, 449] on div "Zip is offering 24 months of protection with any Zip Residential HydroTap purch…" at bounding box center [664, 471] width 794 height 120
click at [328, 424] on p "Zip is offering 24 months of protection with any Zip Residential HydroTap purch…" at bounding box center [664, 422] width 780 height 11
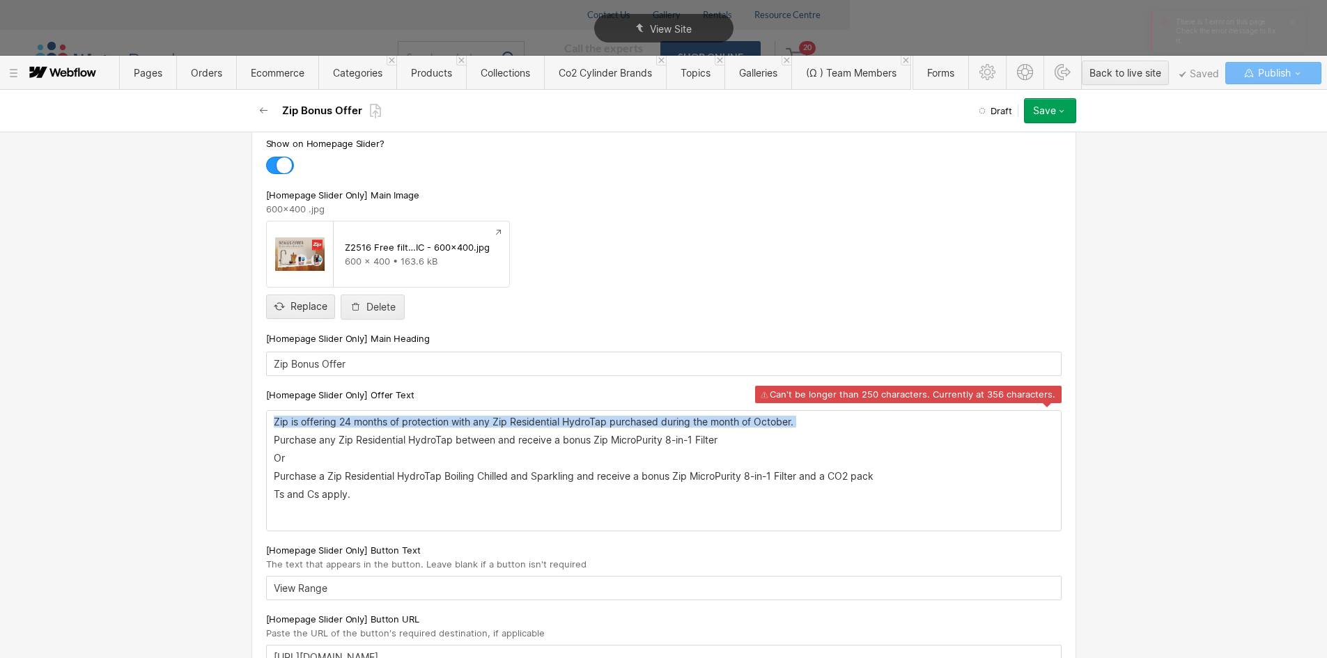
click at [328, 424] on p "Zip is offering 24 months of protection with any Zip Residential HydroTap purch…" at bounding box center [664, 422] width 780 height 11
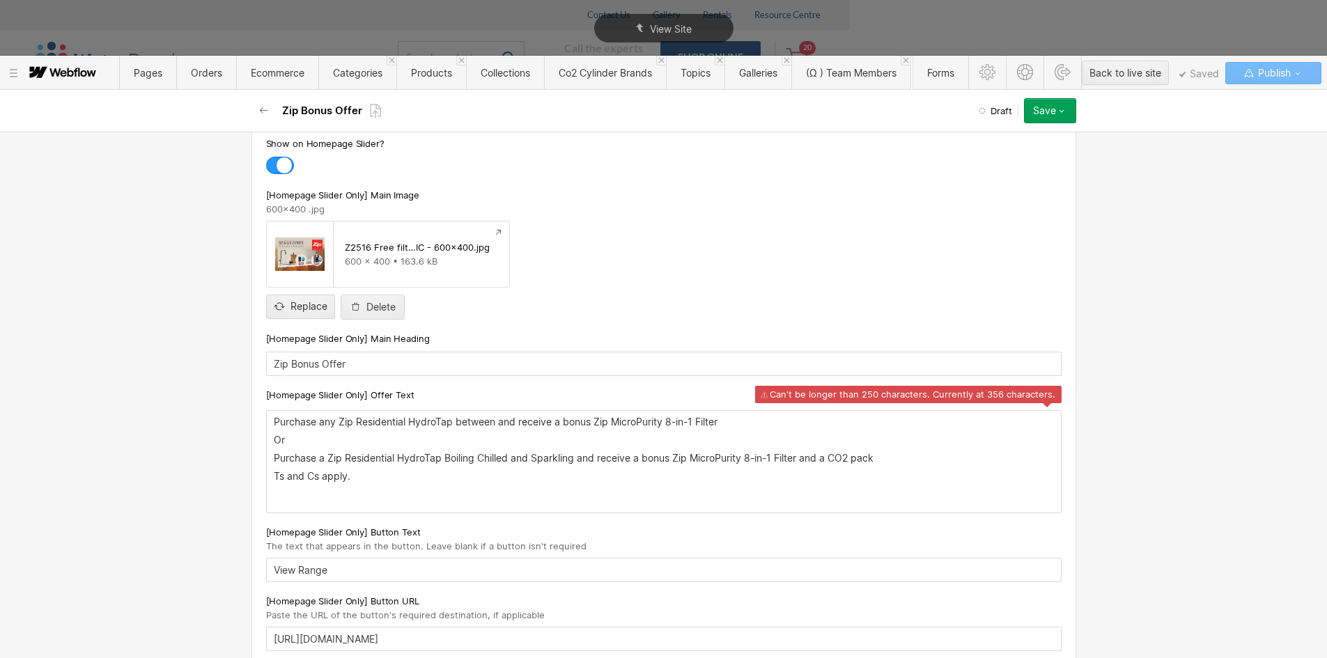
click at [372, 449] on div "Purchase any Zip Residential HydroTap between and receive a bonus Zip MicroPuri…" at bounding box center [664, 462] width 794 height 102
click at [267, 455] on div "Purchase any Zip Residential HydroTap between and receive a bonus Zip MicroPuri…" at bounding box center [664, 462] width 794 height 102
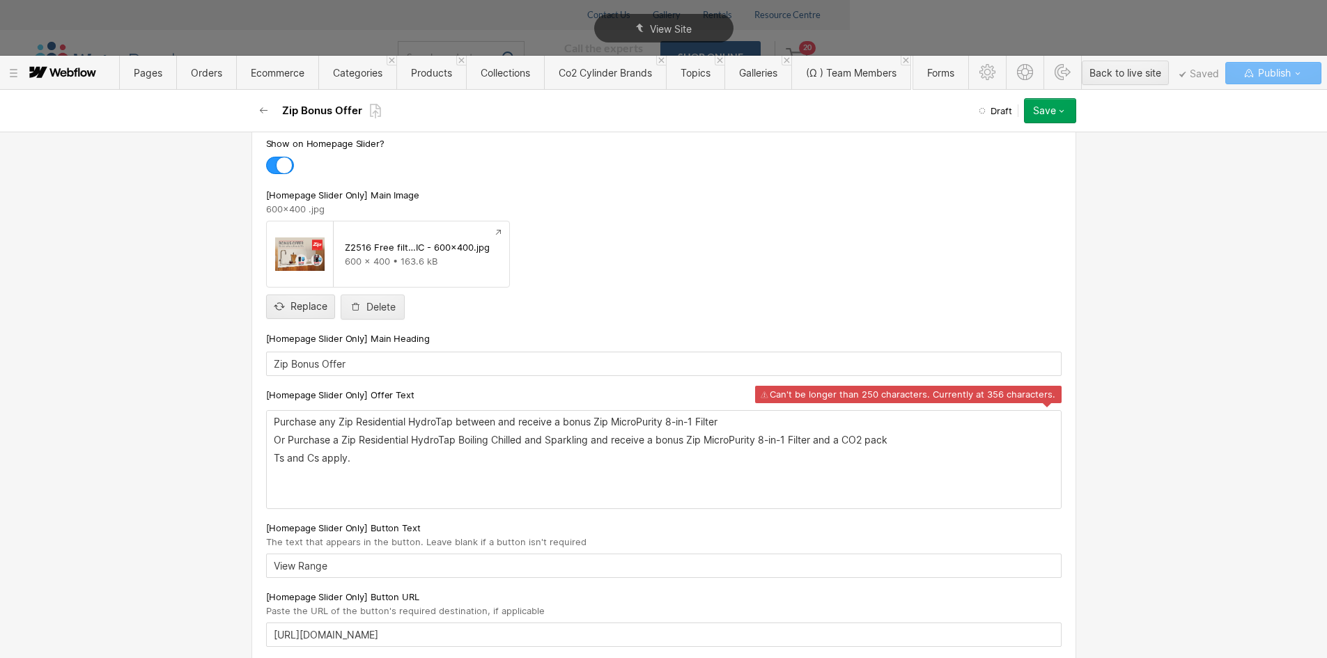
click at [403, 449] on div "Purchase any Zip Residential HydroTap between and receive a bonus Zip MicroPuri…" at bounding box center [664, 460] width 794 height 98
click at [695, 422] on p "Purchase any Zip Residential HydroTap between and receive a bonus Zip MicroPuri…" at bounding box center [664, 422] width 780 height 11
click at [887, 442] on p "Or Purchase a Zip Residential HydroTap Boiling Chilled and Sparkling and receiv…" at bounding box center [664, 440] width 780 height 11
click at [791, 442] on p "Or Purchase a Zip Residential HydroTap Boiling Chilled and Sparkling and receiv…" at bounding box center [664, 440] width 780 height 11
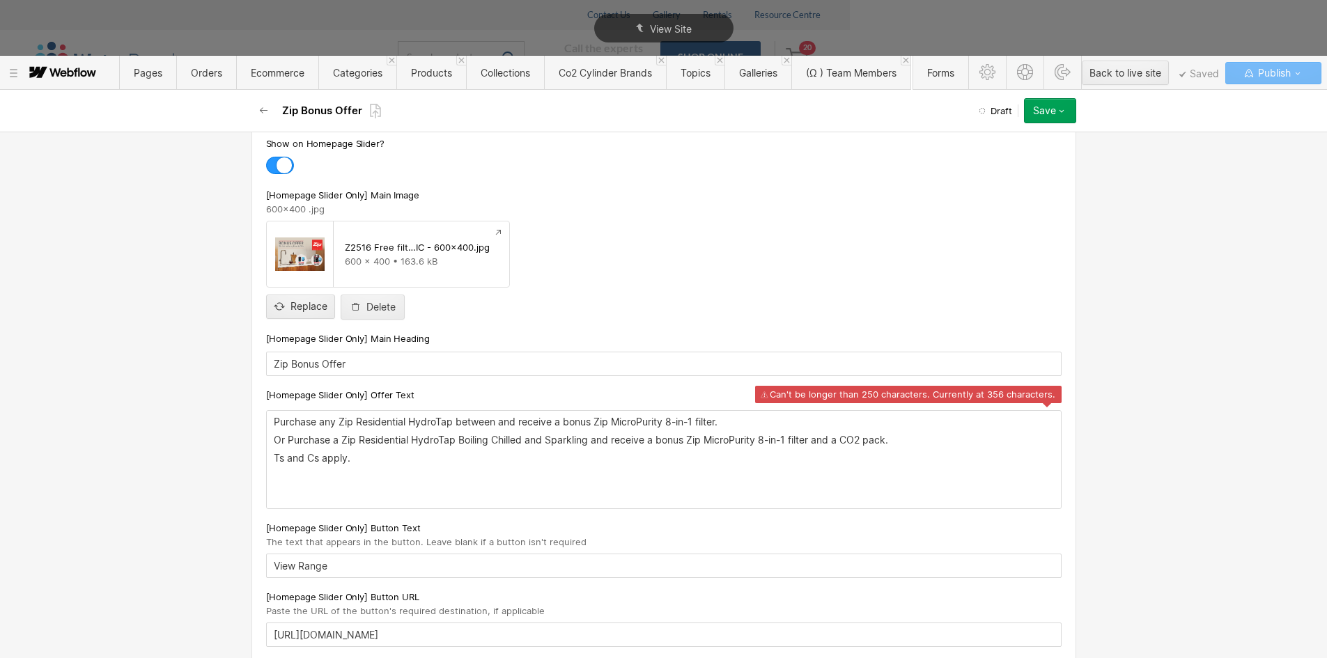
click at [644, 455] on p "Ts and Cs apply." at bounding box center [664, 458] width 780 height 11
drag, startPoint x: 1070, startPoint y: 115, endPoint x: 969, endPoint y: 144, distance: 105.7
click at [1070, 114] on button "Save" at bounding box center [1050, 110] width 52 height 25
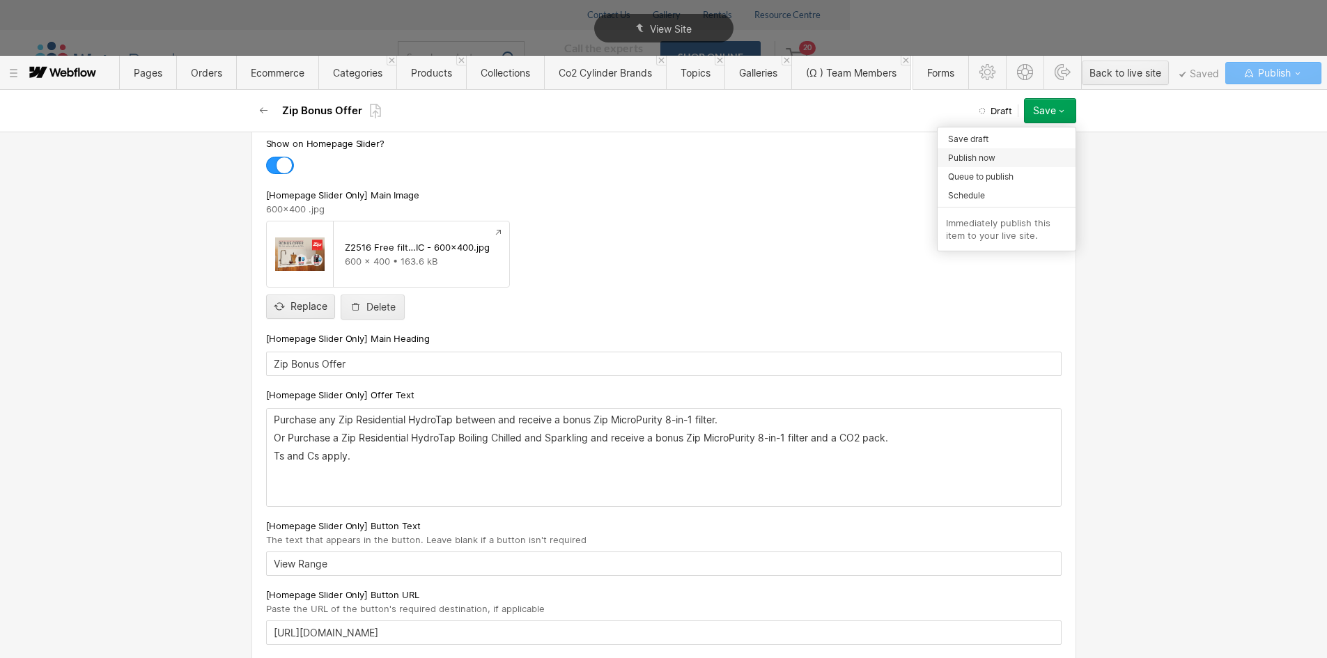
click at [966, 158] on span "Publish now" at bounding box center [971, 157] width 47 height 13
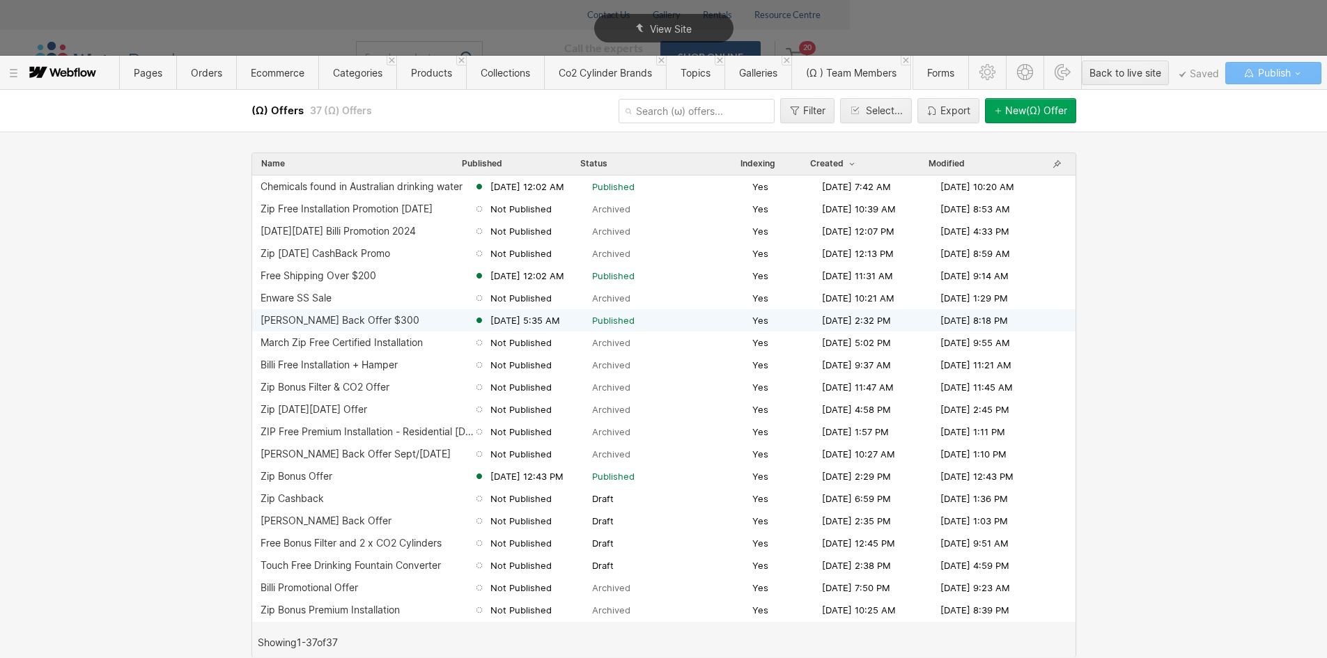
click at [316, 315] on div "Billi Cash Back Offer $300" at bounding box center [340, 320] width 159 height 11
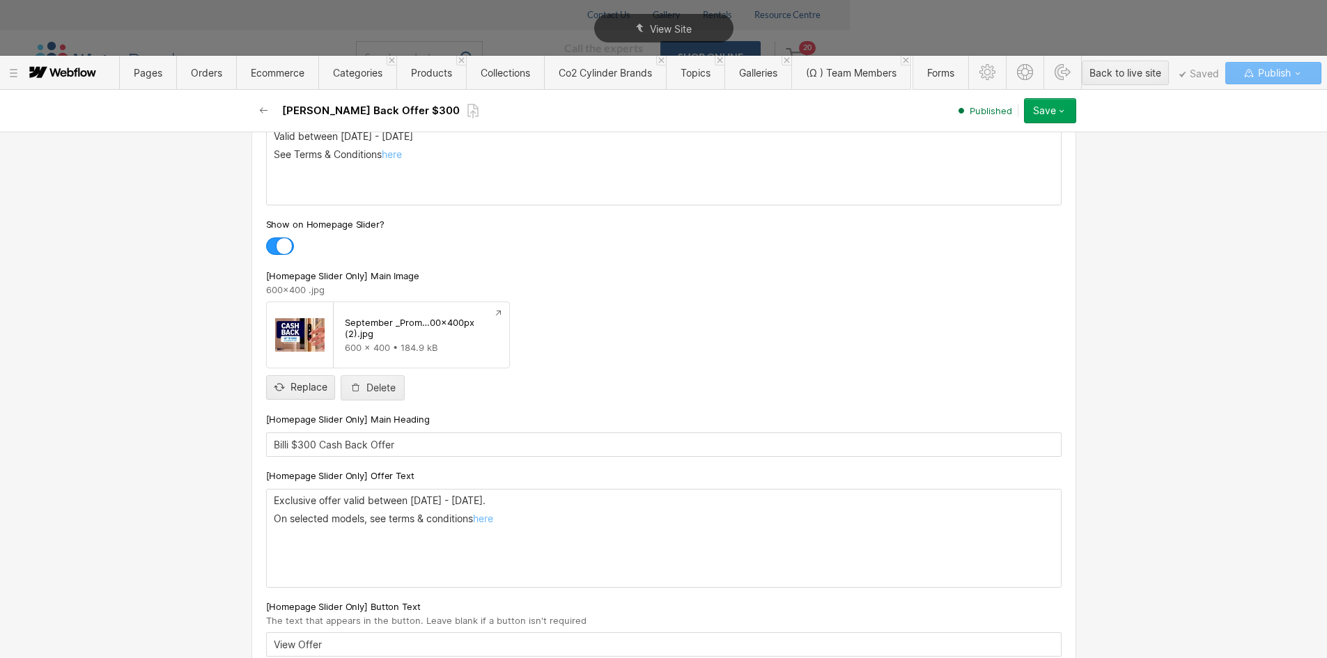
scroll to position [279, 0]
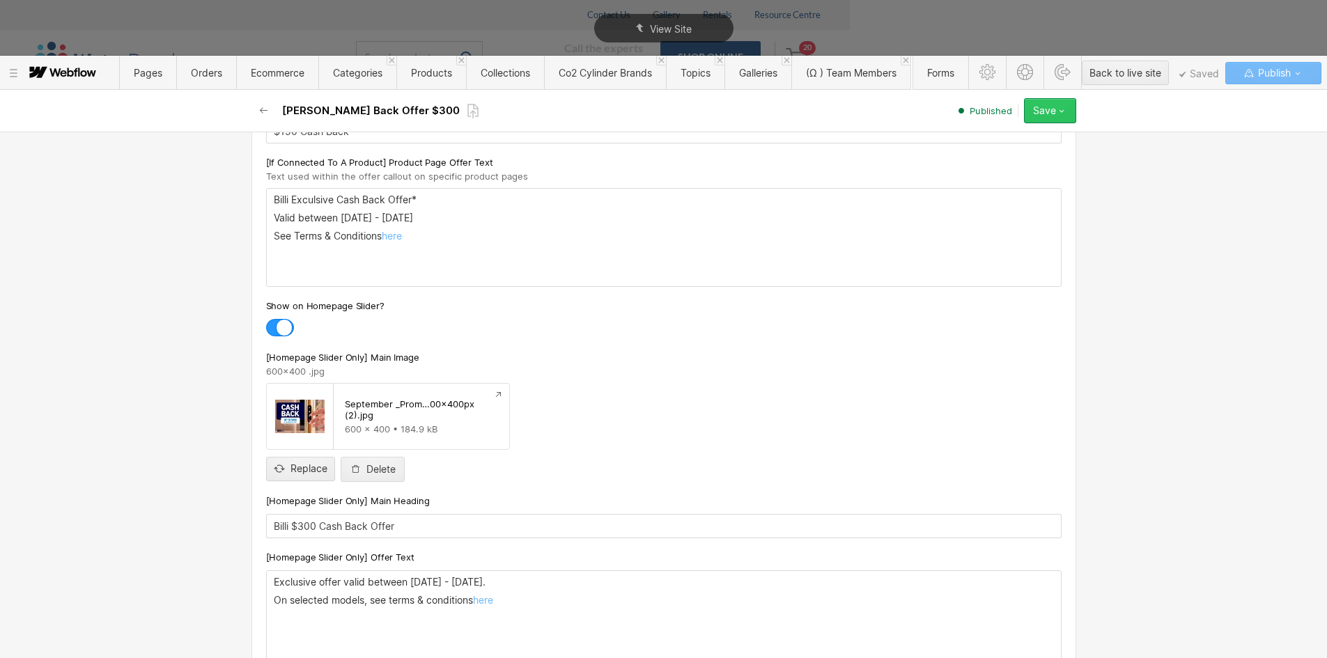
click at [1065, 109] on icon "button" at bounding box center [1061, 110] width 11 height 11
click at [977, 193] on span "Unpublish" at bounding box center [967, 195] width 39 height 13
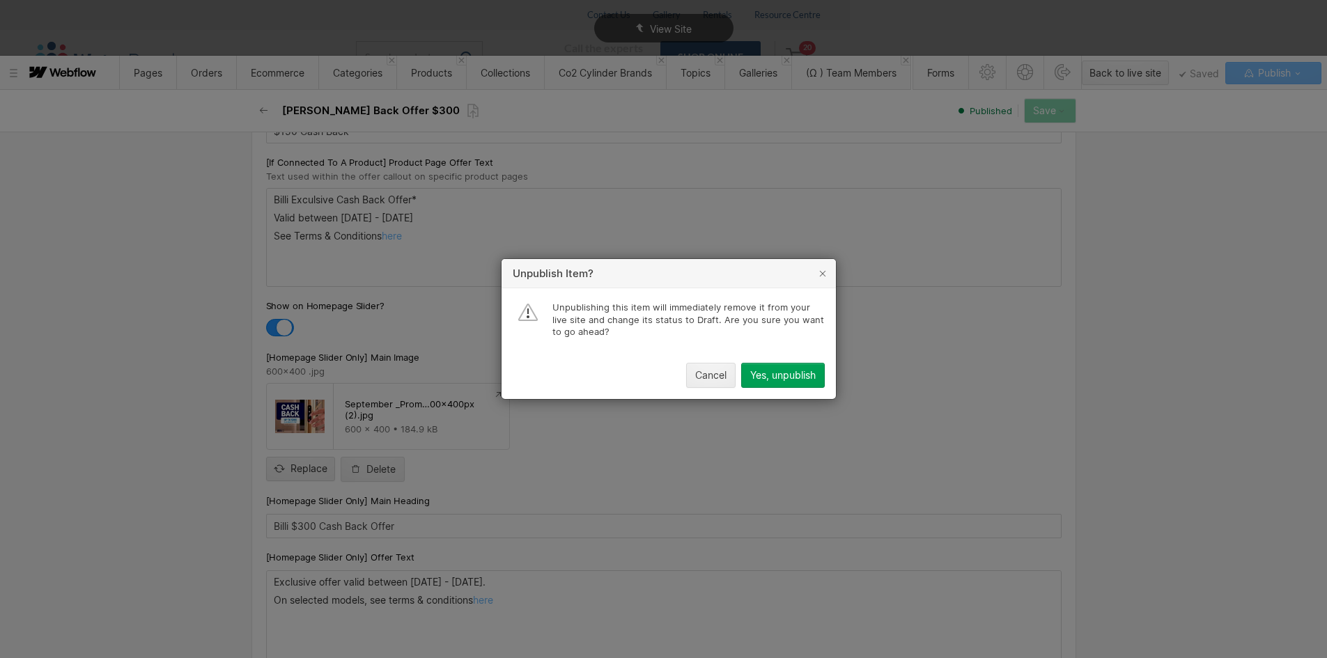
click at [787, 373] on div "Yes, unpublish" at bounding box center [783, 375] width 66 height 11
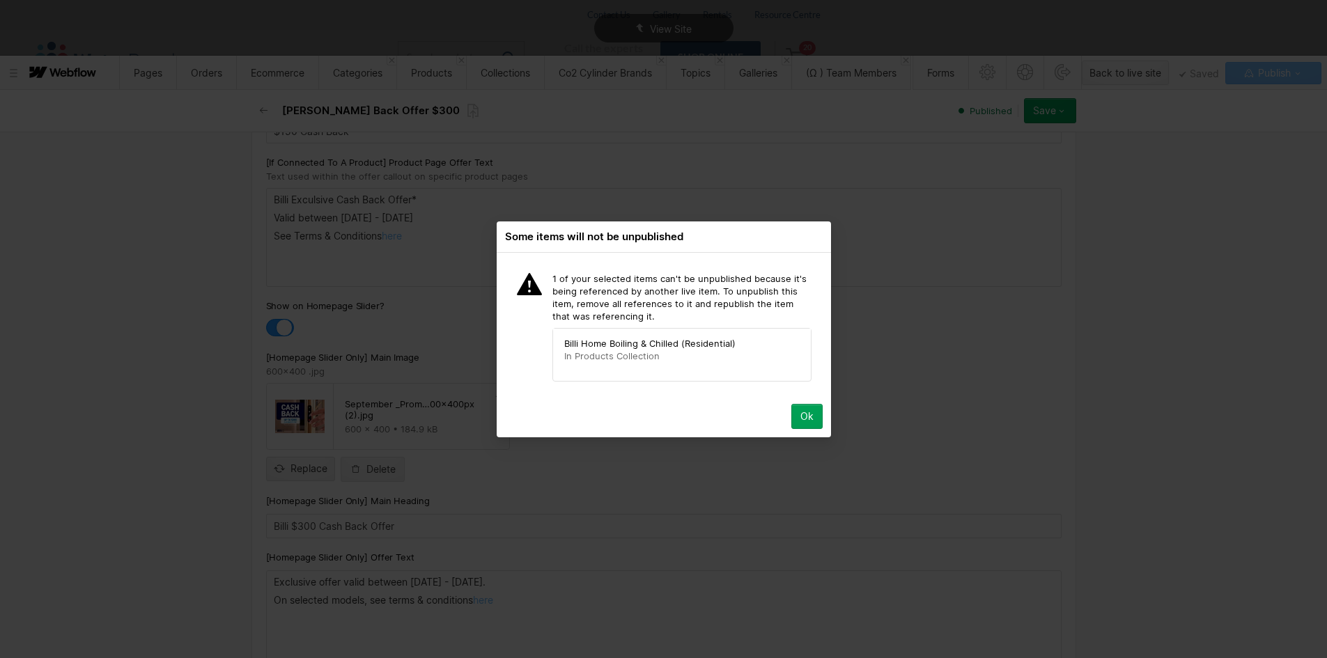
click at [803, 418] on div "Ok" at bounding box center [807, 416] width 13 height 11
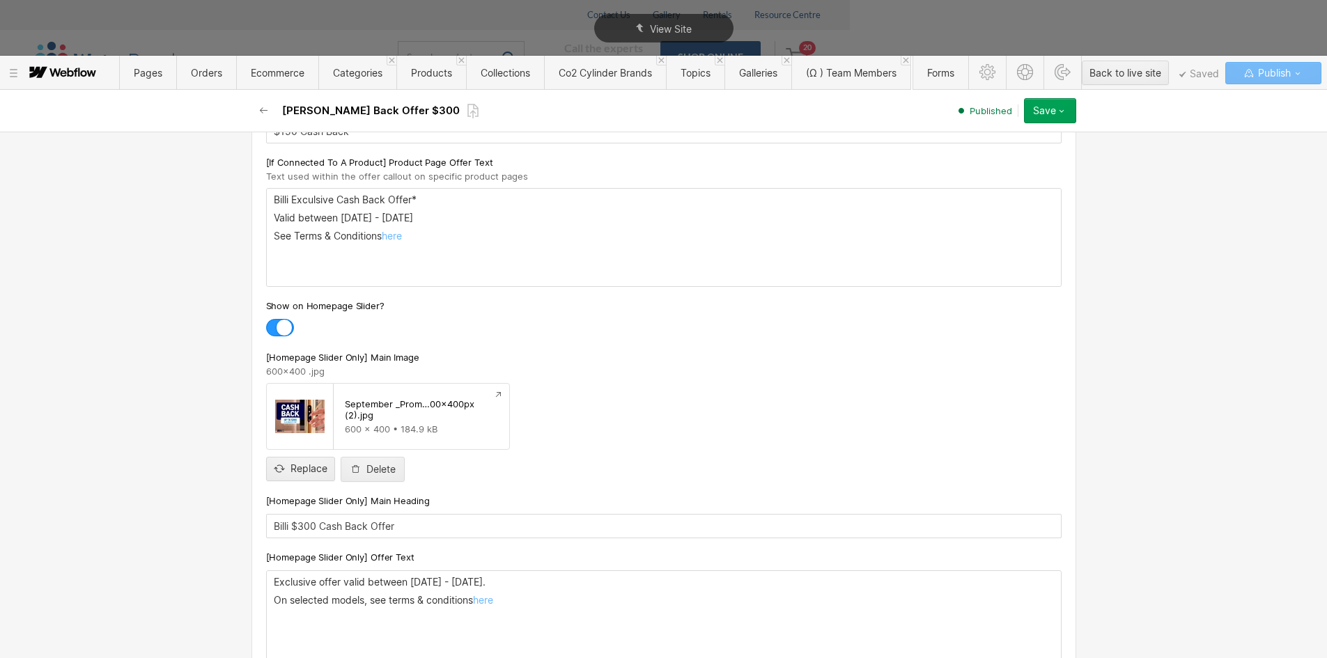
click at [1072, 118] on button "Save" at bounding box center [1050, 110] width 52 height 25
click at [962, 197] on span "Unpublish" at bounding box center [967, 195] width 39 height 13
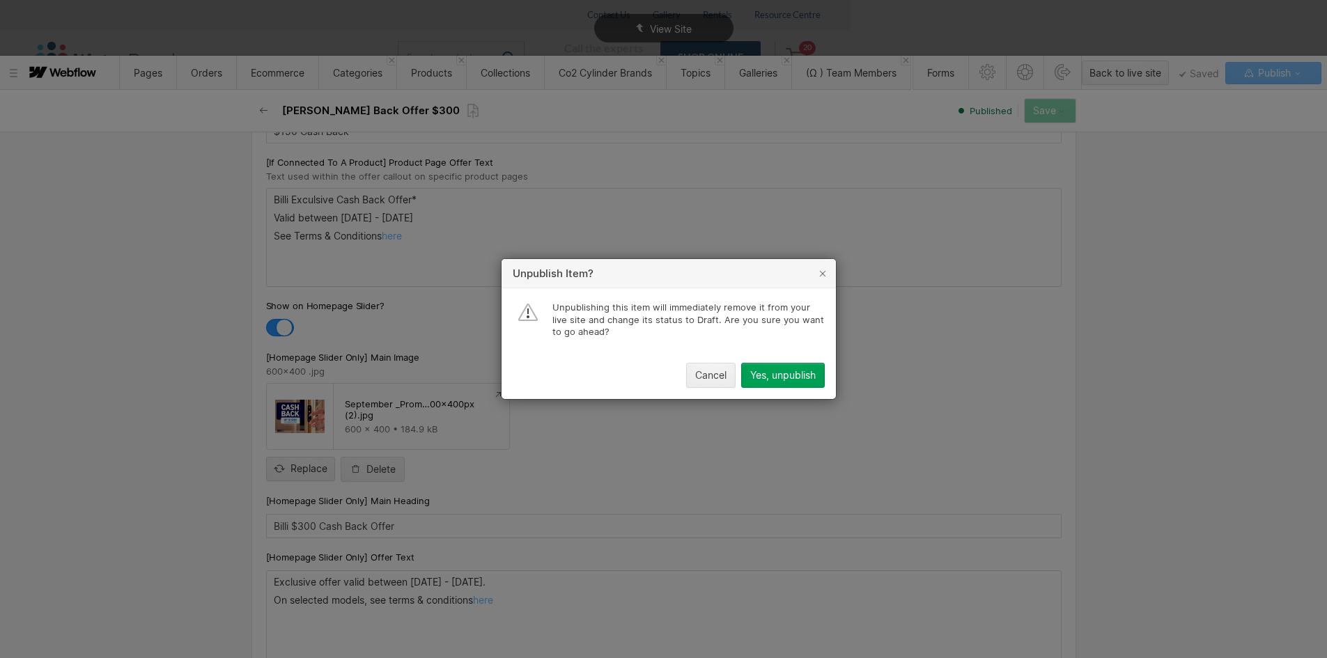
click at [762, 375] on div "Yes, unpublish" at bounding box center [783, 375] width 66 height 11
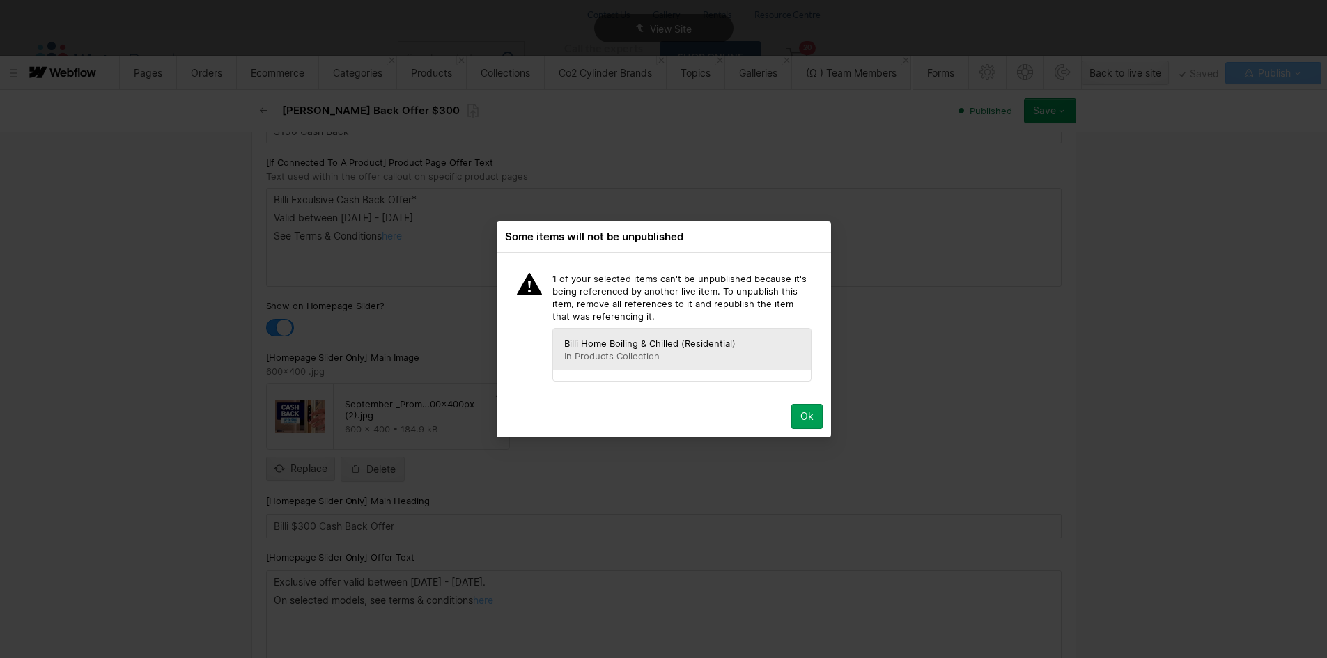
click at [645, 346] on span "Billi Home Boiling & Chilled (Residential)" at bounding box center [657, 343] width 187 height 13
click at [806, 414] on div "Ok" at bounding box center [807, 416] width 13 height 11
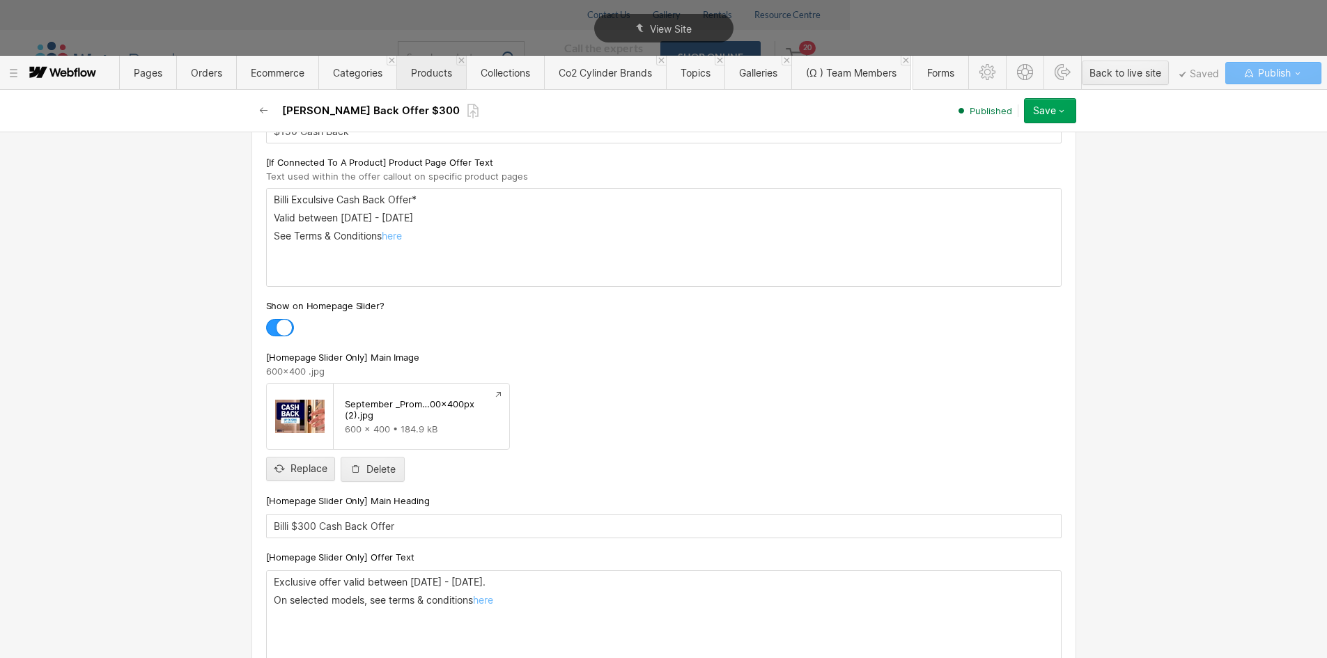
click at [452, 72] on span "Products" at bounding box center [431, 73] width 41 height 12
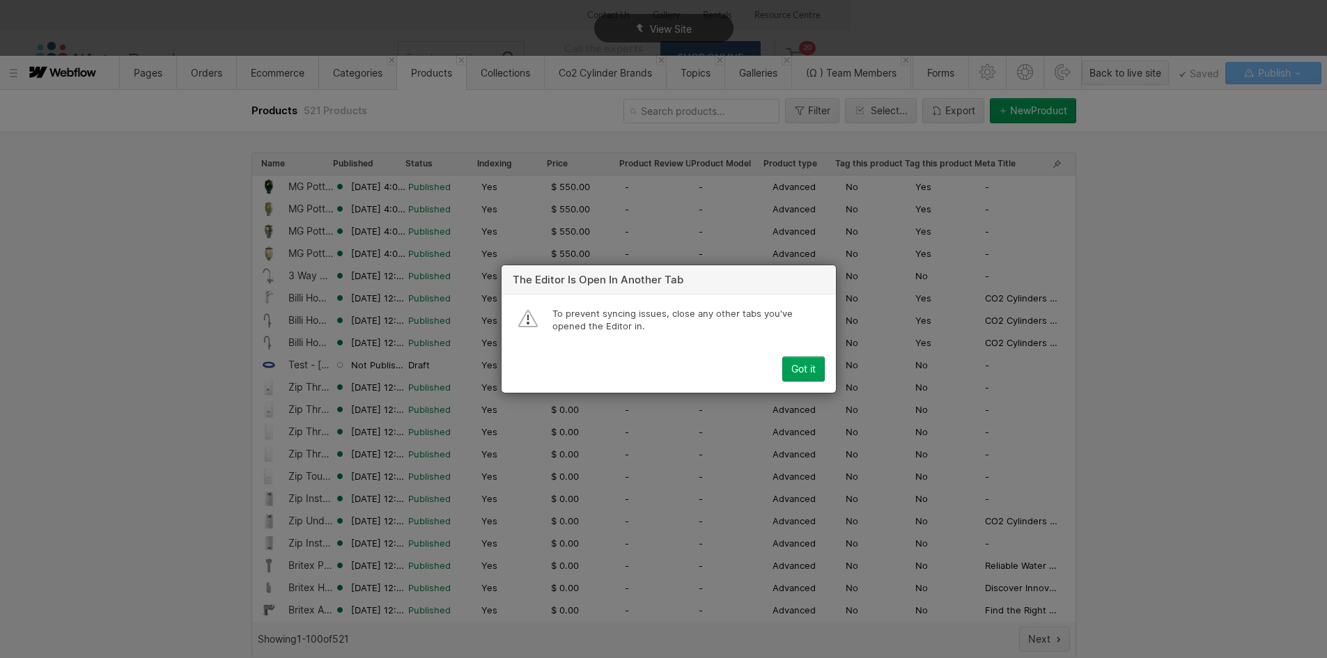
click at [807, 369] on div "Got it" at bounding box center [804, 369] width 24 height 11
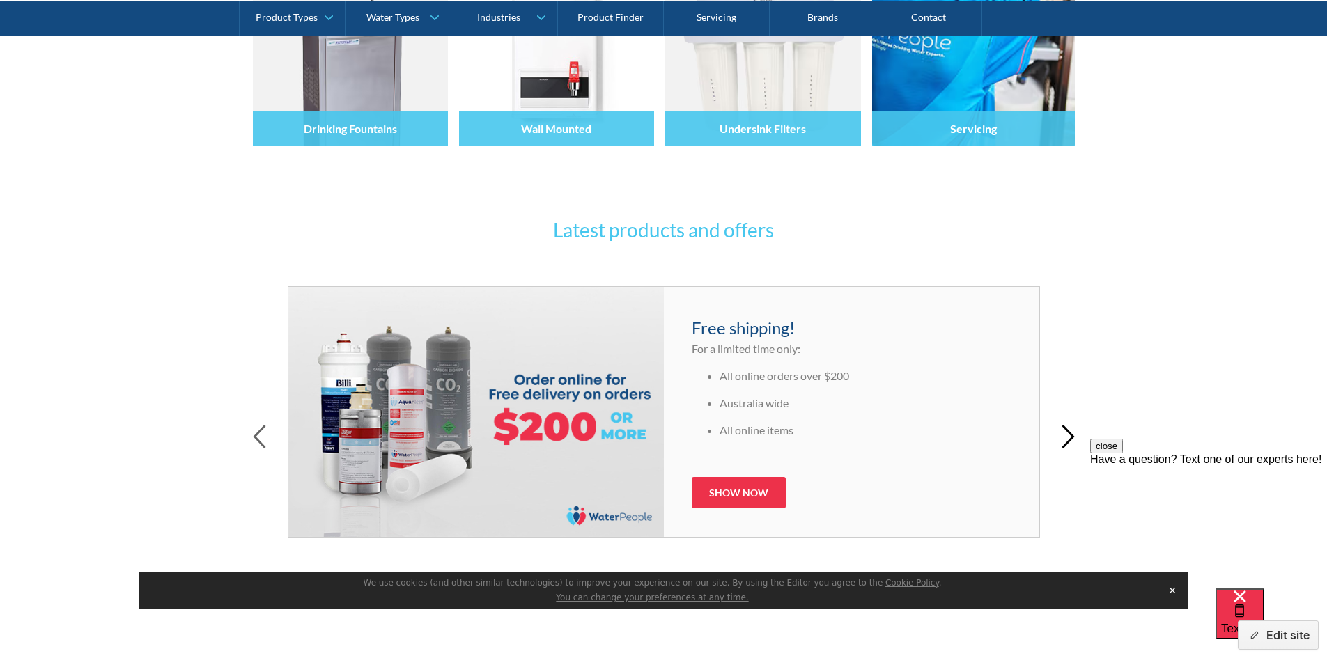
click at [1074, 437] on icon "button" at bounding box center [1068, 436] width 13 height 24
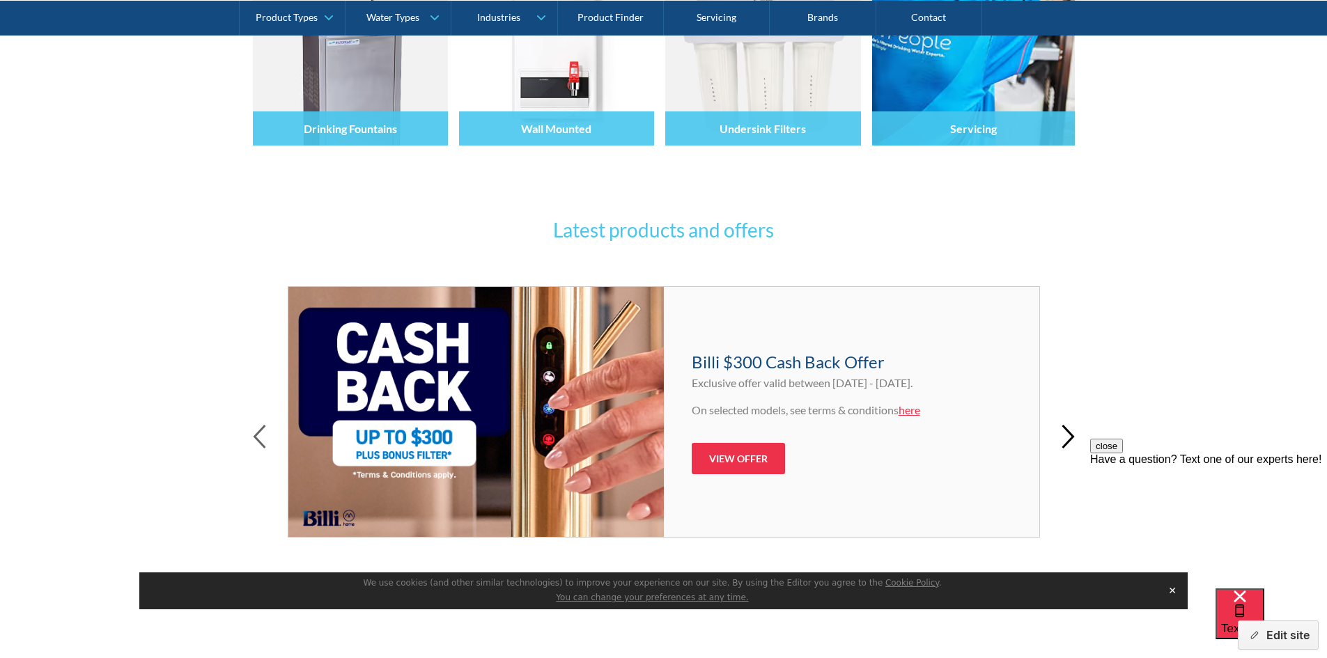
click at [1074, 437] on icon "button" at bounding box center [1068, 436] width 13 height 24
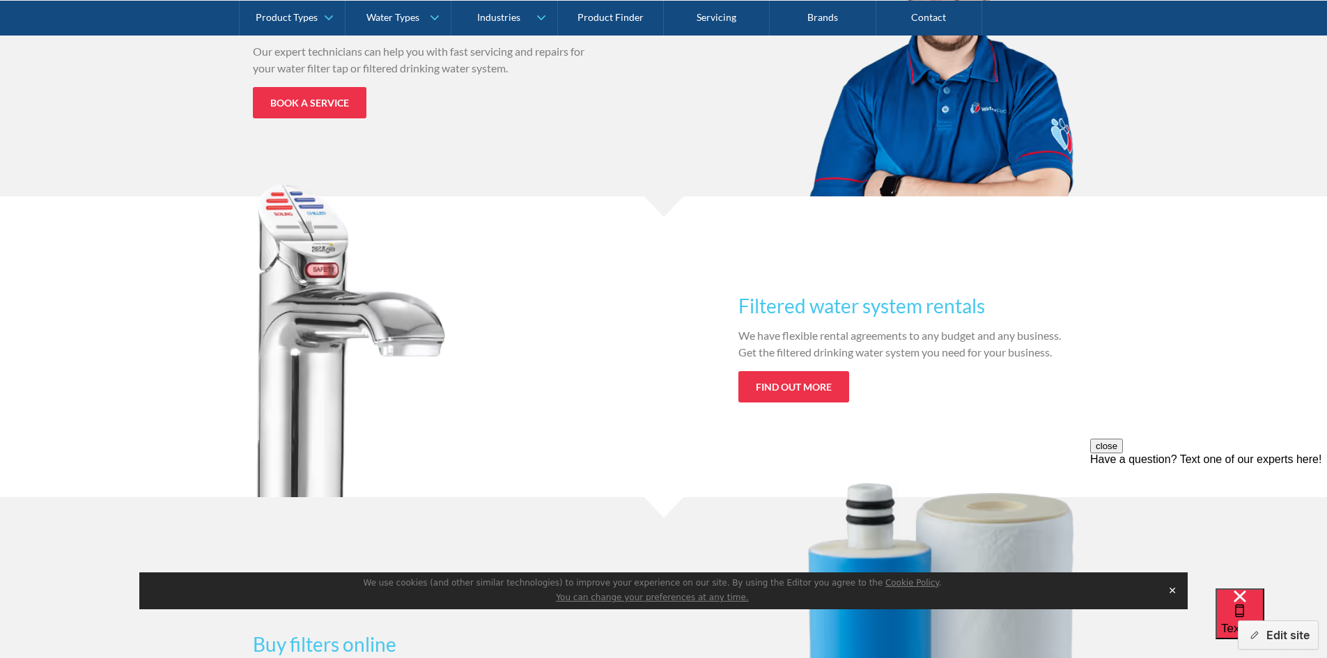
scroll to position [1742, 0]
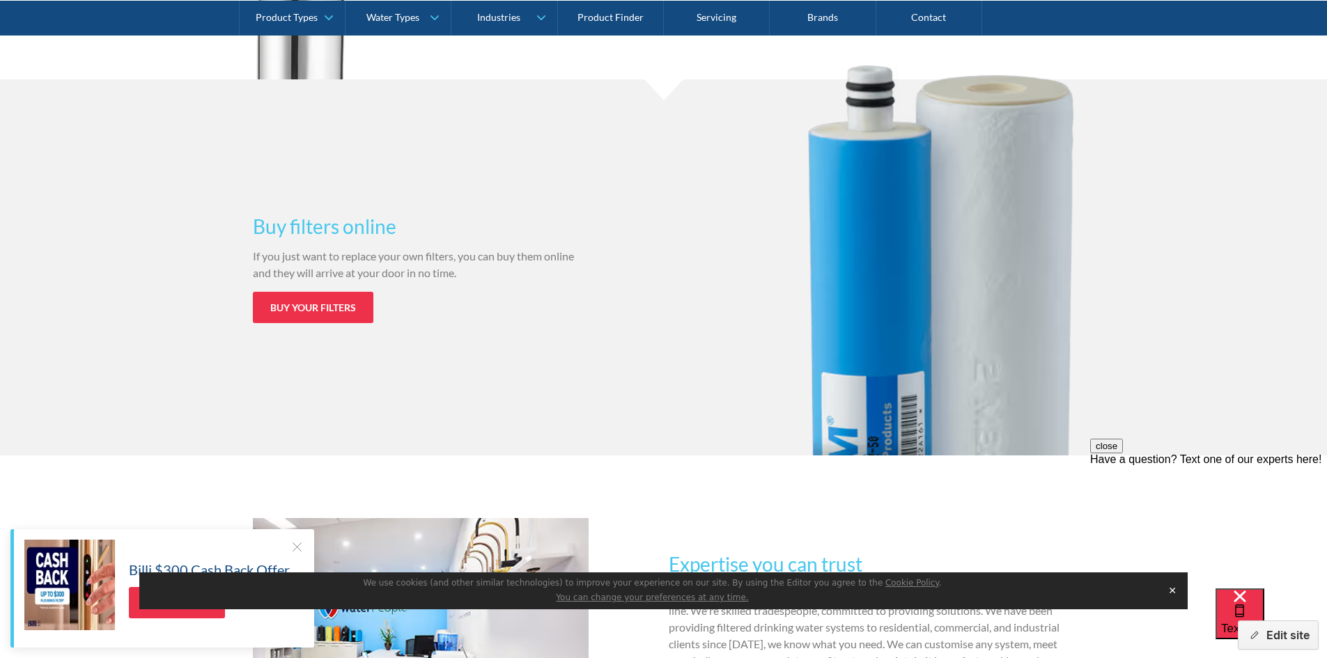
click at [1174, 588] on button "✕" at bounding box center [1173, 590] width 20 height 21
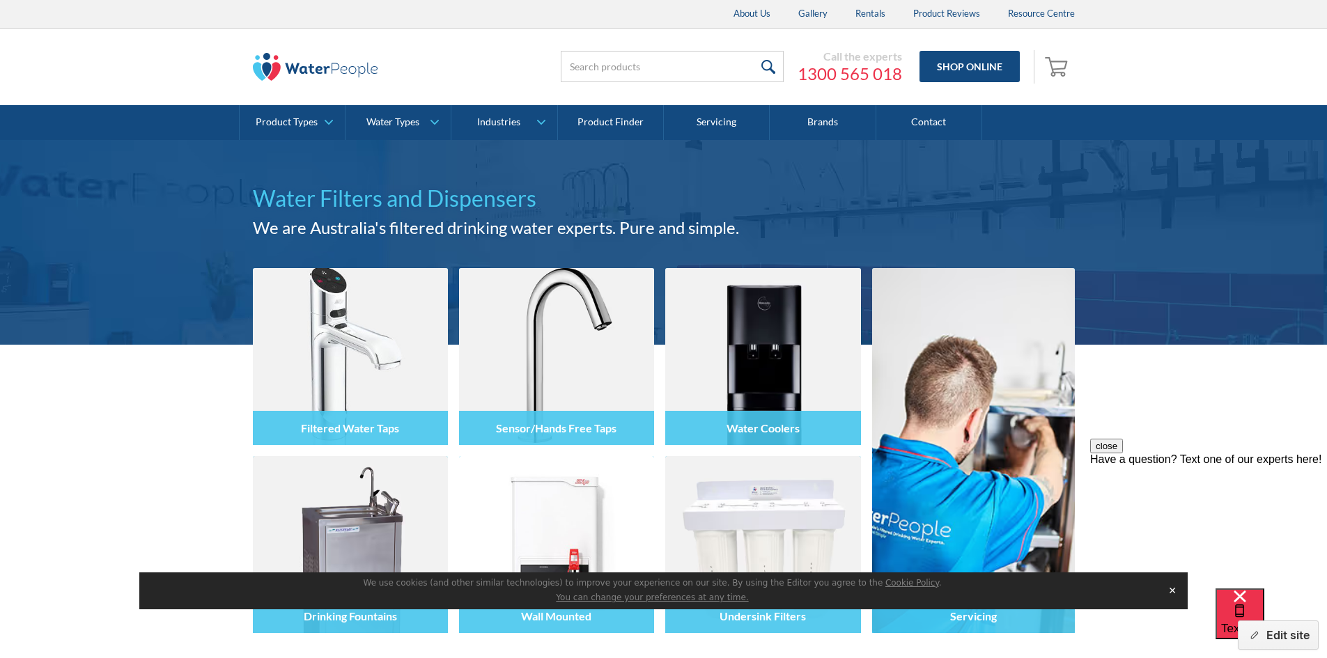
click at [1123, 454] on button "close" at bounding box center [1107, 446] width 33 height 15
click at [1256, 627] on button "Edit site" at bounding box center [1278, 635] width 81 height 29
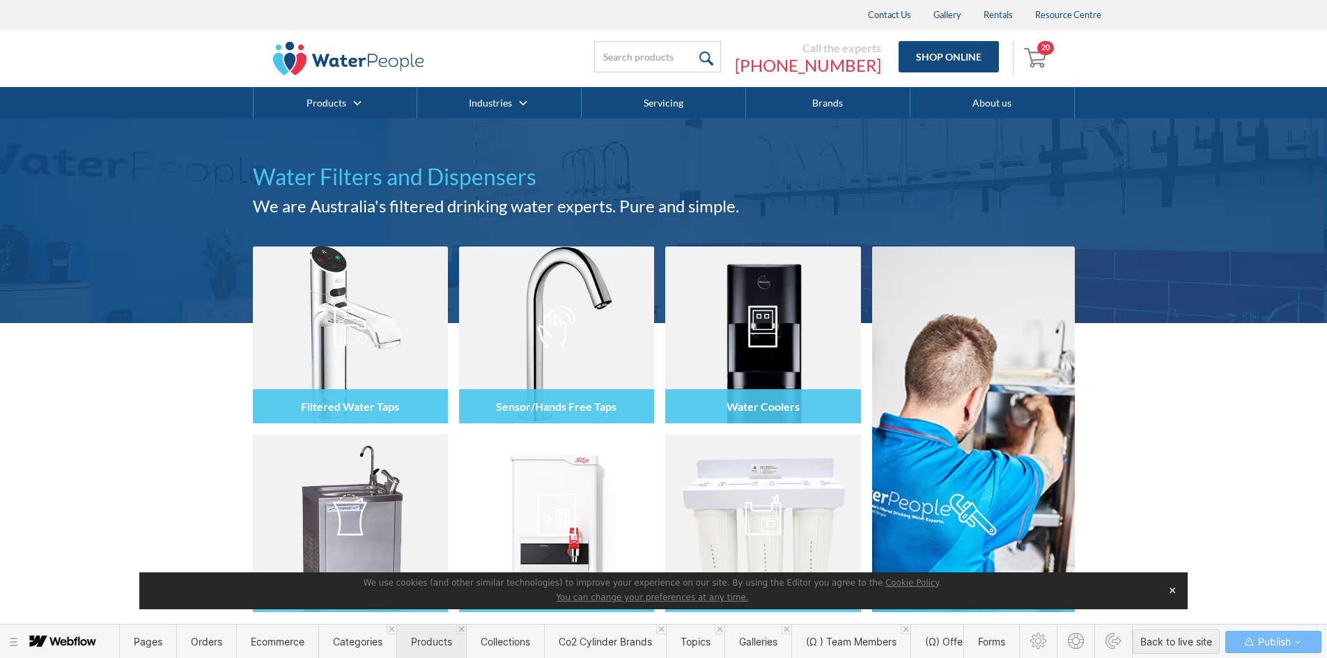
click at [430, 648] on span "Products" at bounding box center [431, 642] width 70 height 34
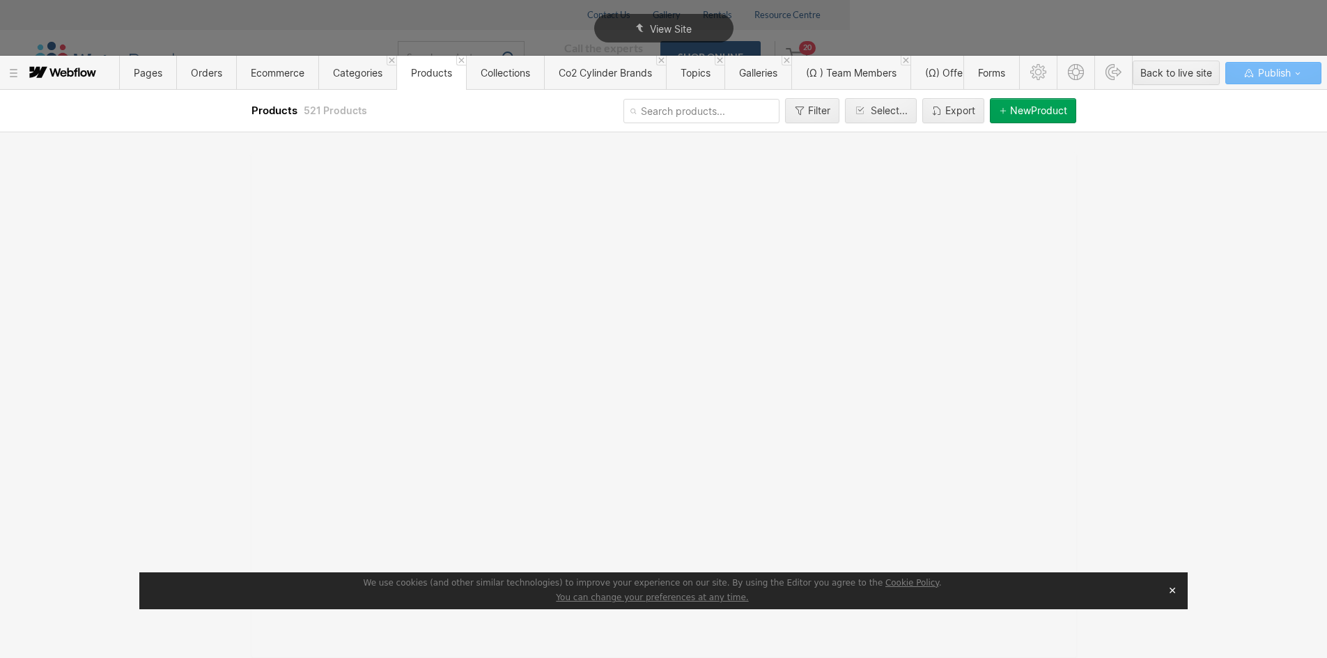
click at [646, 114] on input "text" at bounding box center [702, 111] width 156 height 24
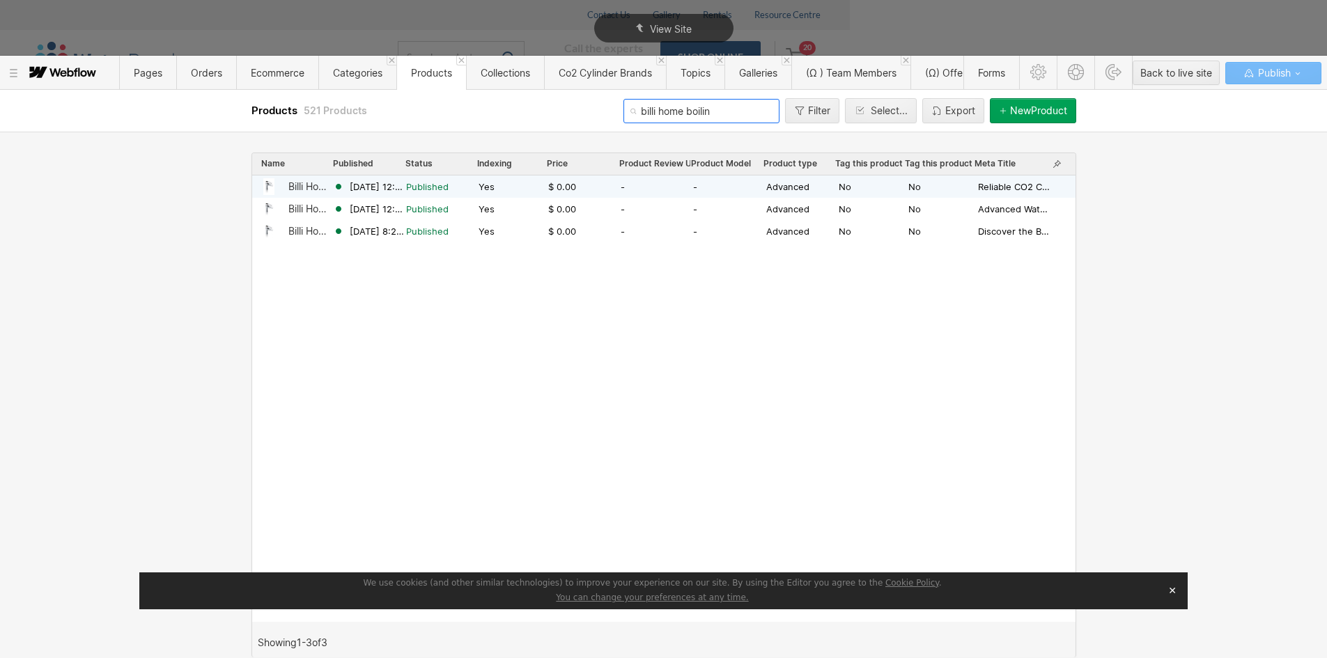
type input "billi home boilin"
click at [309, 187] on div "Billi Home Boiling, Chilled and Sparkling Residential with XL Levered Dispenser" at bounding box center [310, 186] width 45 height 11
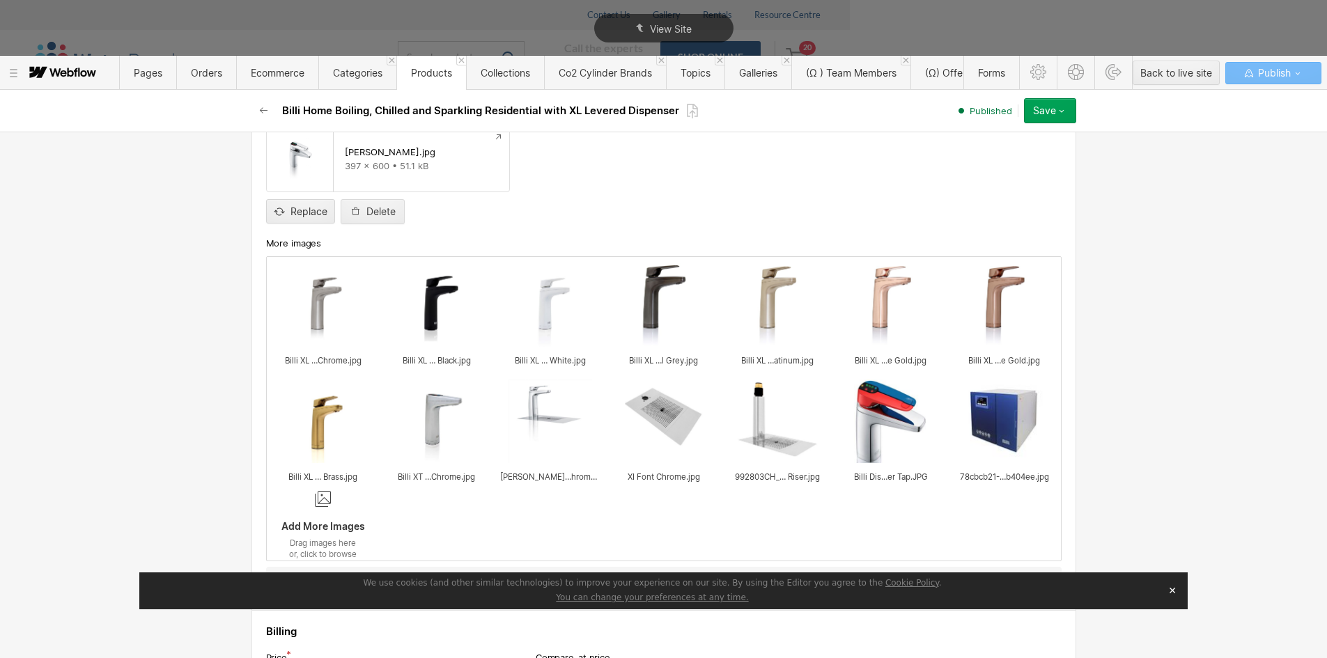
scroll to position [209, 0]
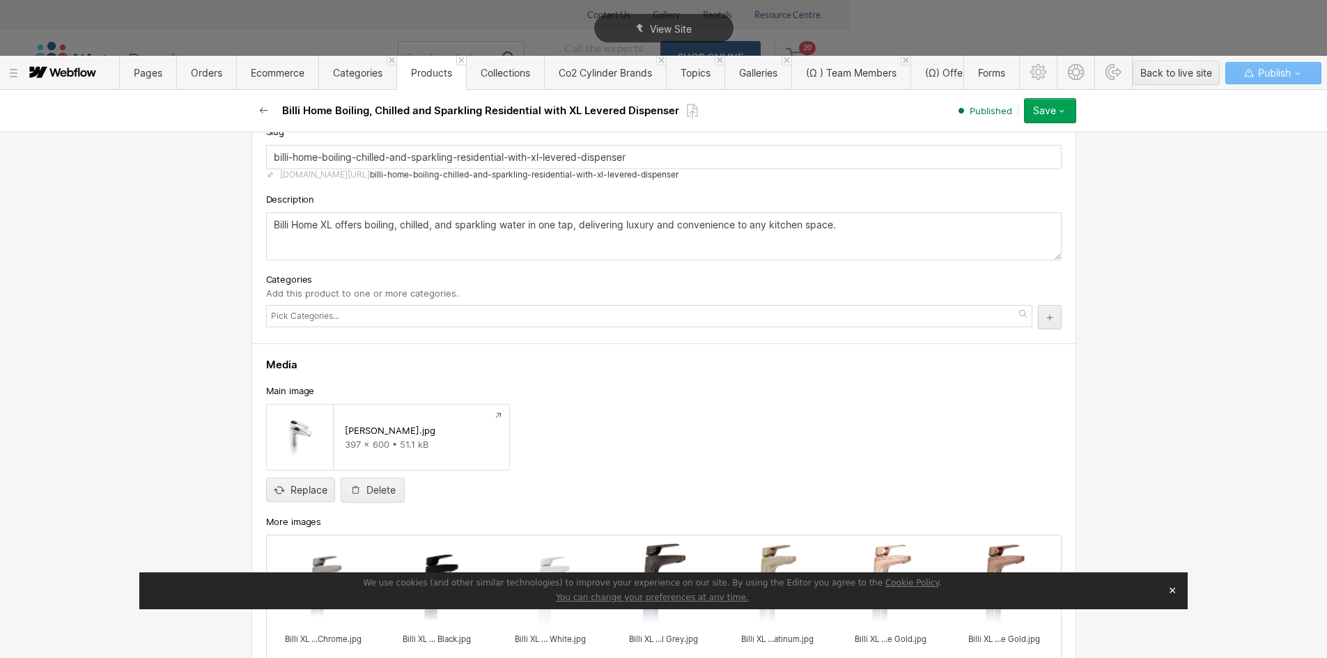
click at [264, 109] on icon "button" at bounding box center [264, 110] width 11 height 11
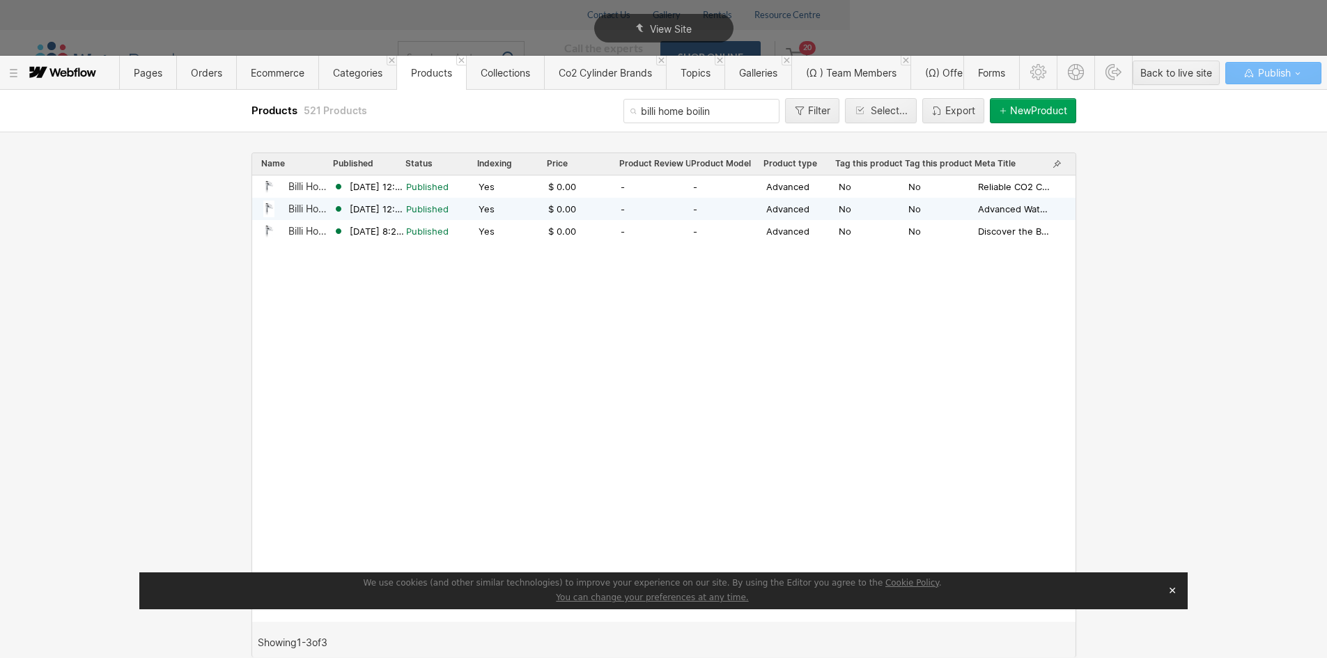
click at [303, 206] on div "Billi Home Boiling & Ambient (Residential)" at bounding box center [310, 208] width 45 height 11
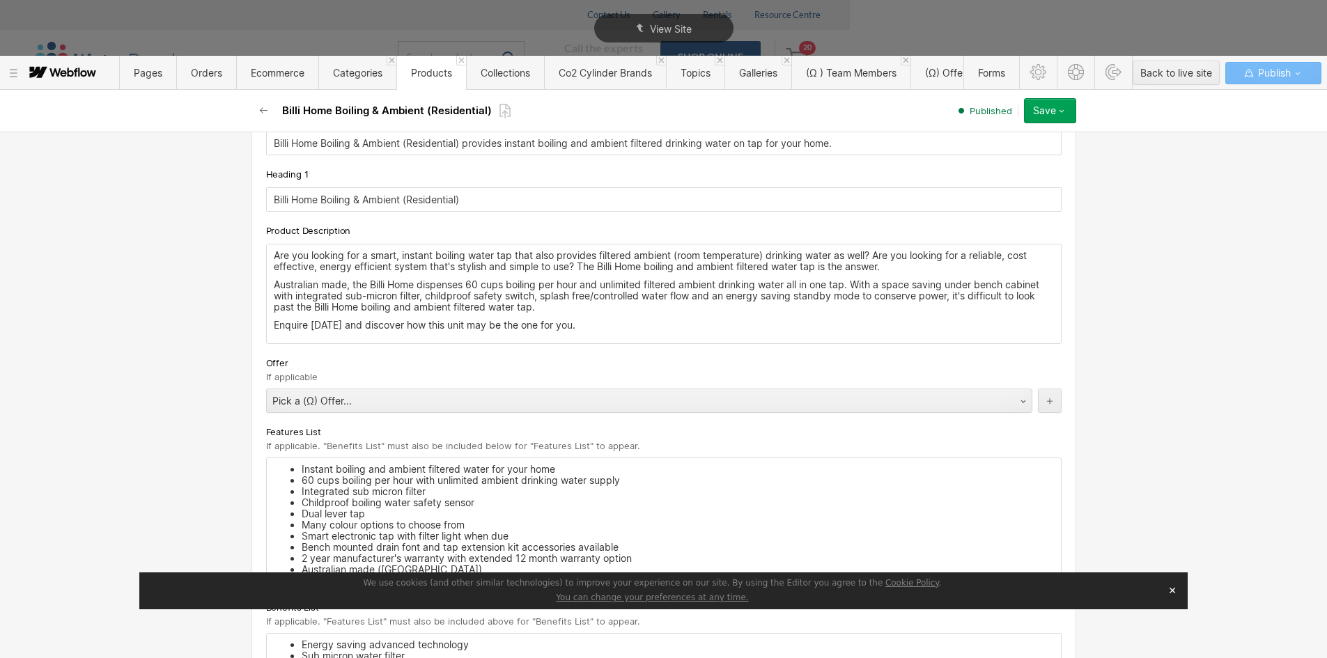
scroll to position [1812, 0]
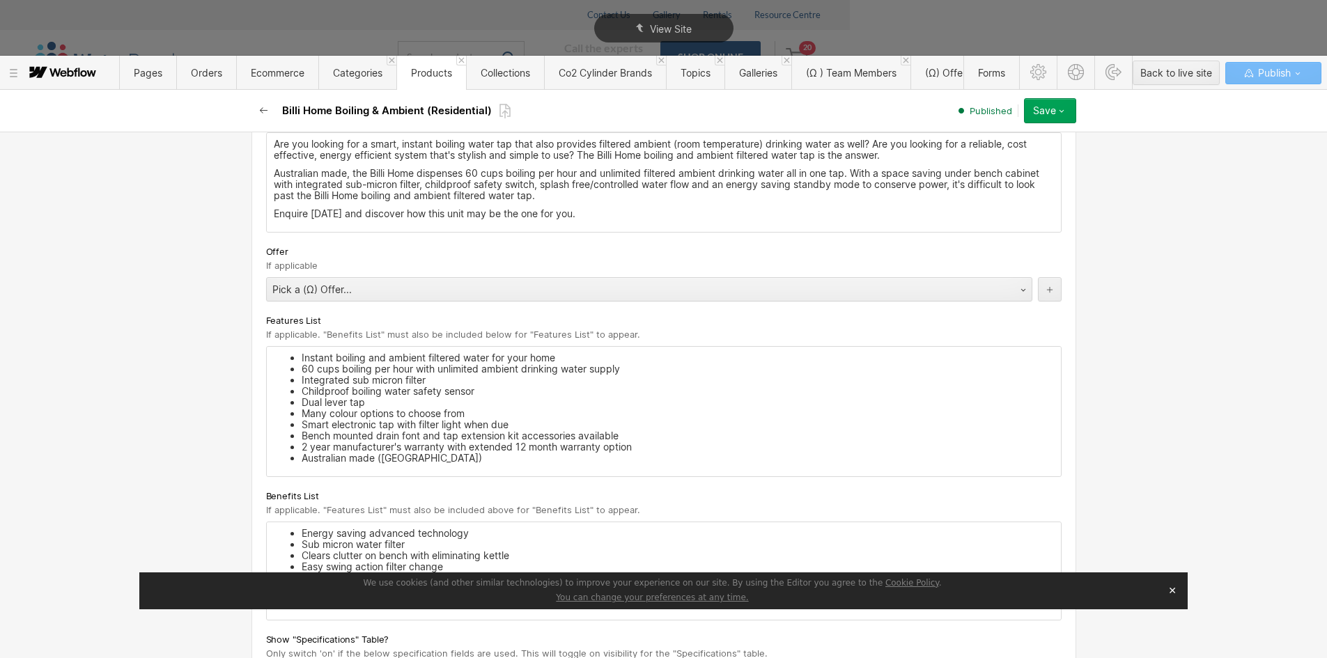
click at [266, 110] on icon "button" at bounding box center [264, 110] width 11 height 11
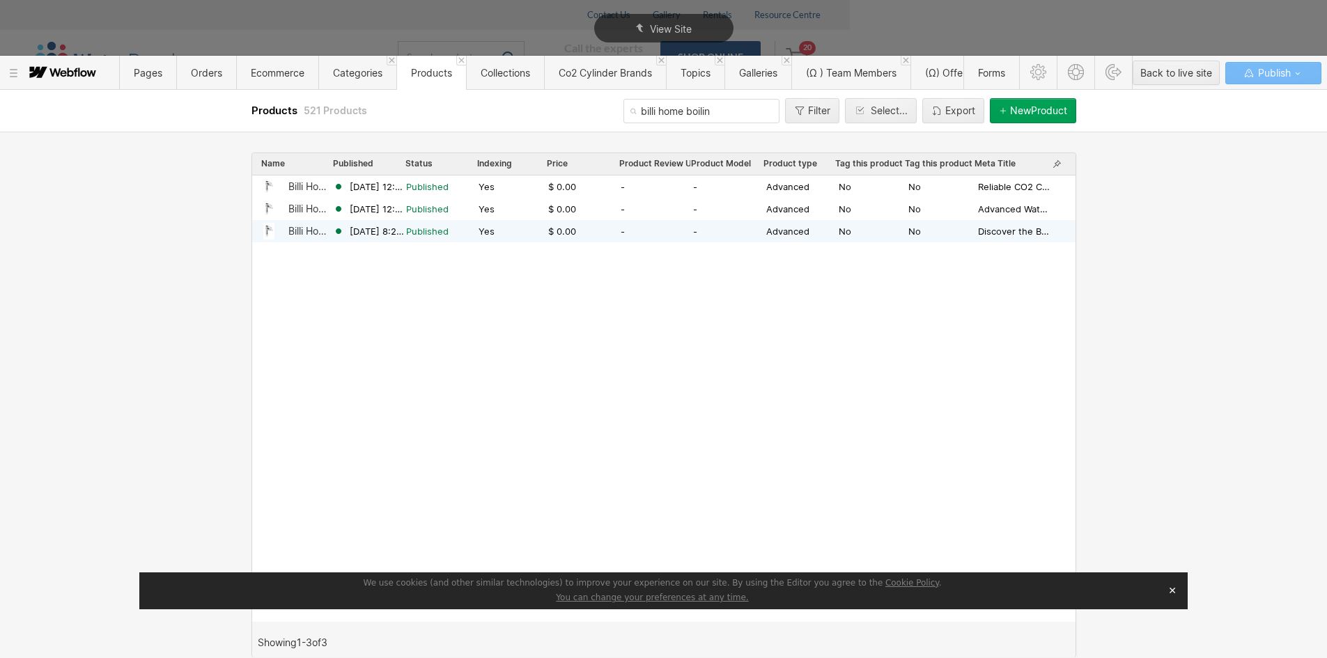
click at [309, 231] on div "Billi Home Boiling & Chilled (Residential)" at bounding box center [310, 231] width 45 height 11
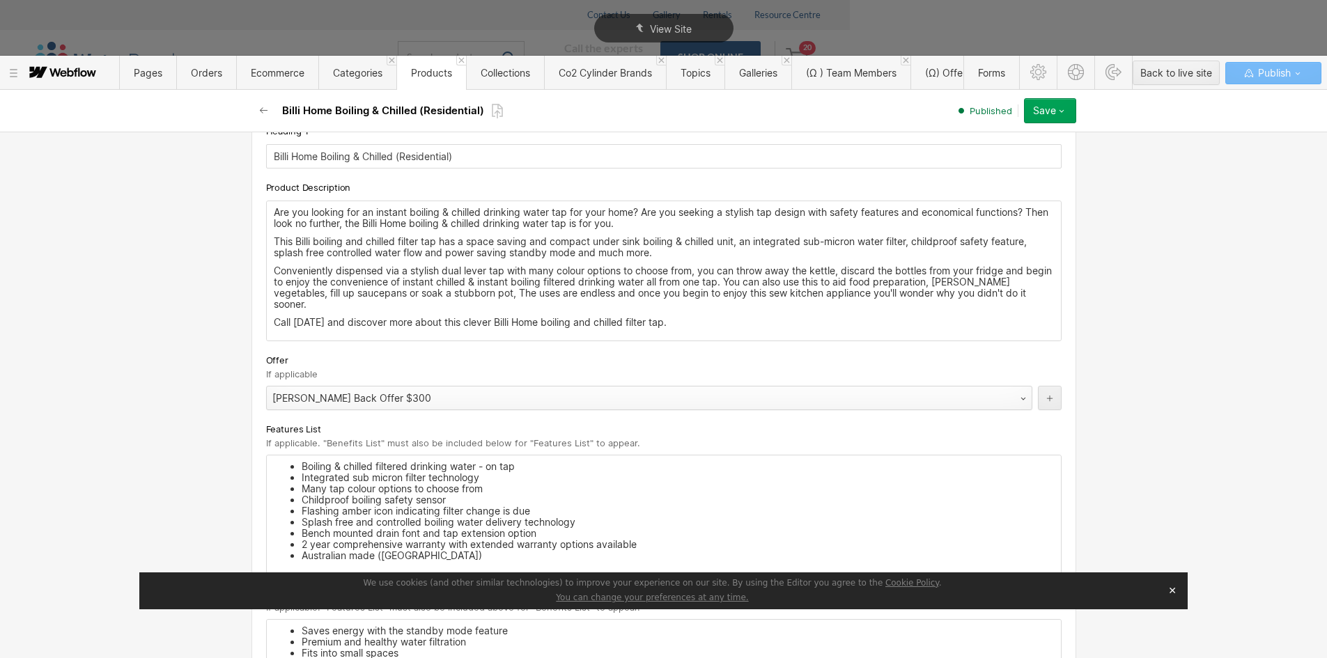
click at [339, 398] on div "Billi Cash Back Offer $300" at bounding box center [635, 398] width 737 height 22
click at [1066, 110] on icon "button" at bounding box center [1061, 110] width 11 height 11
click at [969, 162] on span "Republish" at bounding box center [967, 157] width 38 height 13
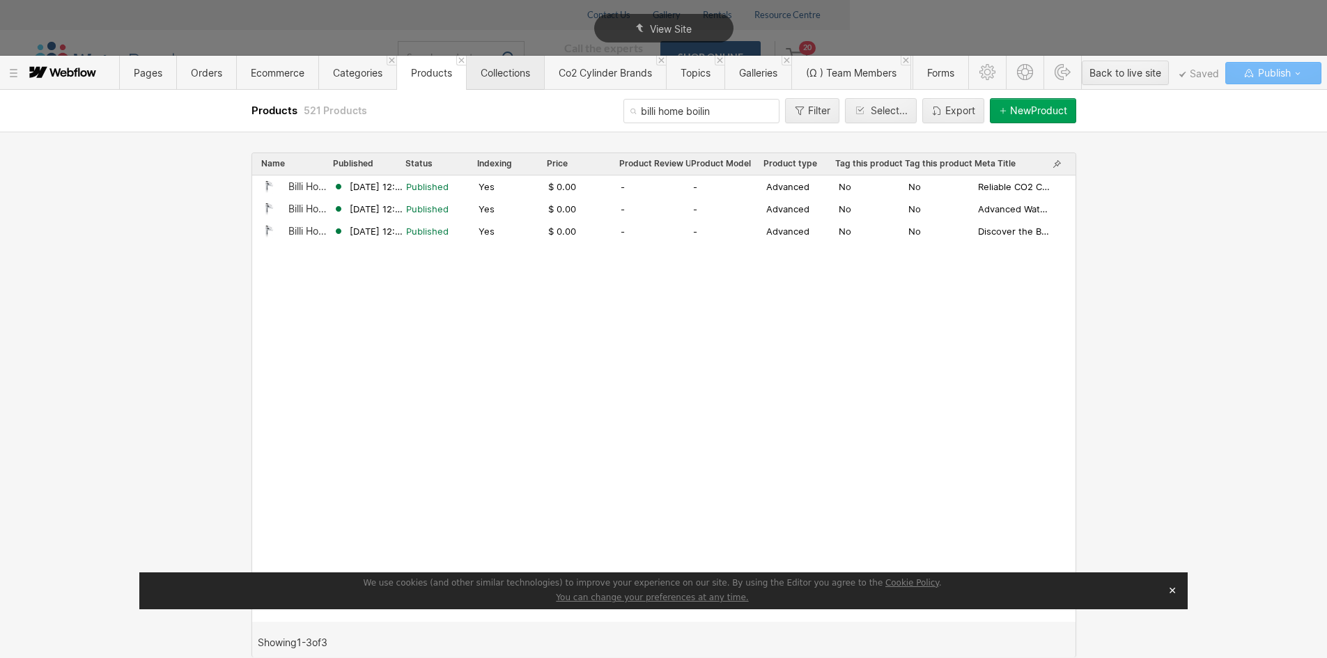
click at [491, 72] on span "Collections" at bounding box center [505, 73] width 49 height 12
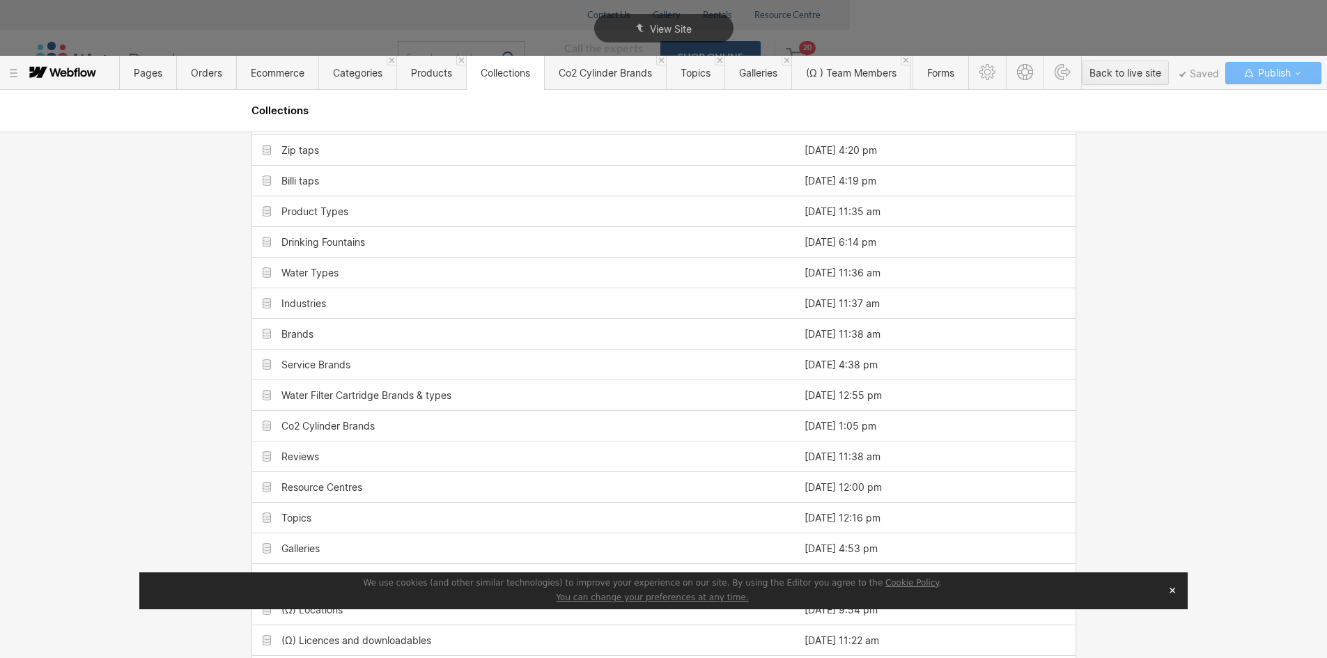
scroll to position [0, 0]
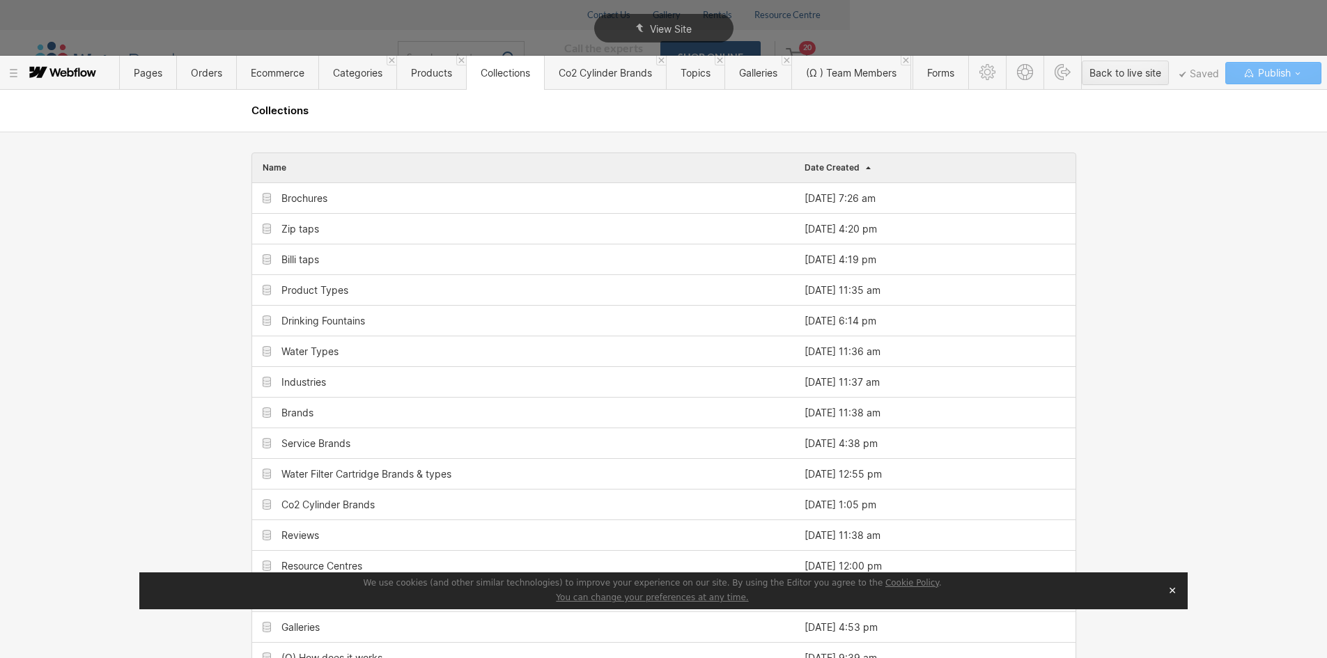
click at [500, 74] on span "Collections" at bounding box center [505, 73] width 49 height 12
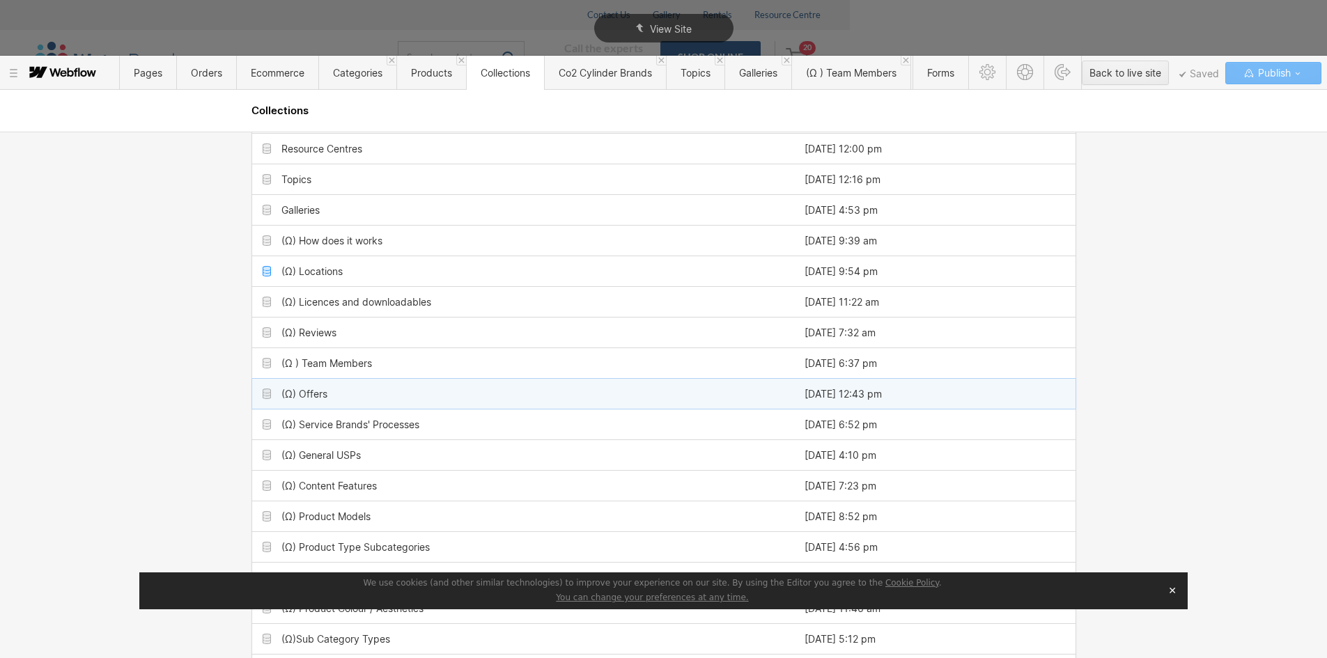
scroll to position [418, 0]
click at [339, 394] on div "(Ω) Offers" at bounding box center [523, 393] width 542 height 30
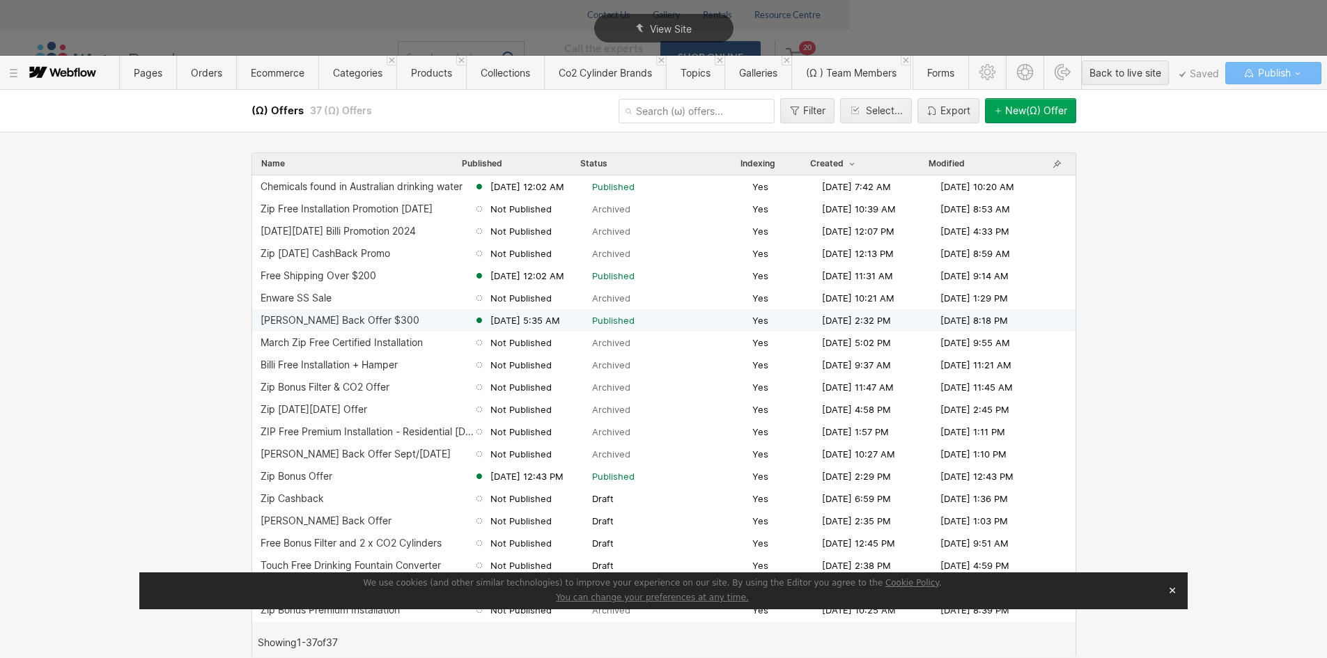
click at [339, 325] on div "Billi Cash Back Offer $300" at bounding box center [340, 320] width 159 height 11
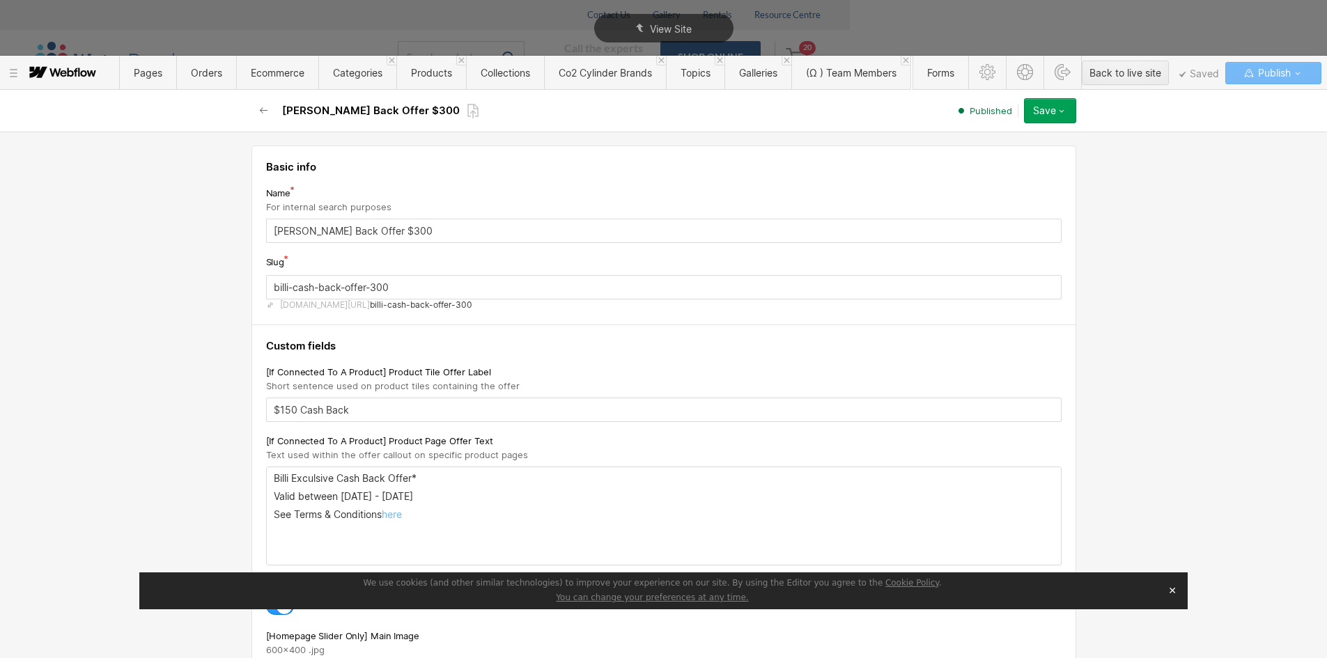
click at [1070, 108] on button "Save" at bounding box center [1050, 110] width 52 height 25
click at [974, 192] on span "Unpublish" at bounding box center [967, 195] width 39 height 13
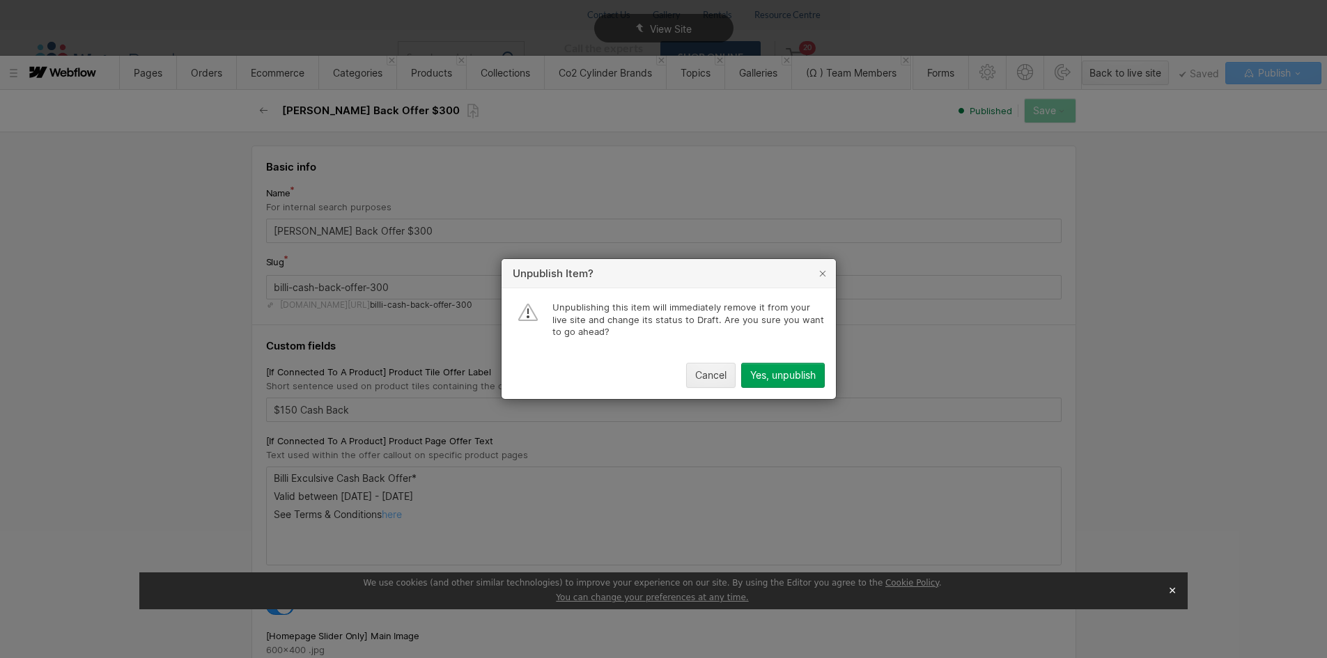
click at [759, 378] on div "Yes, unpublish" at bounding box center [783, 375] width 66 height 11
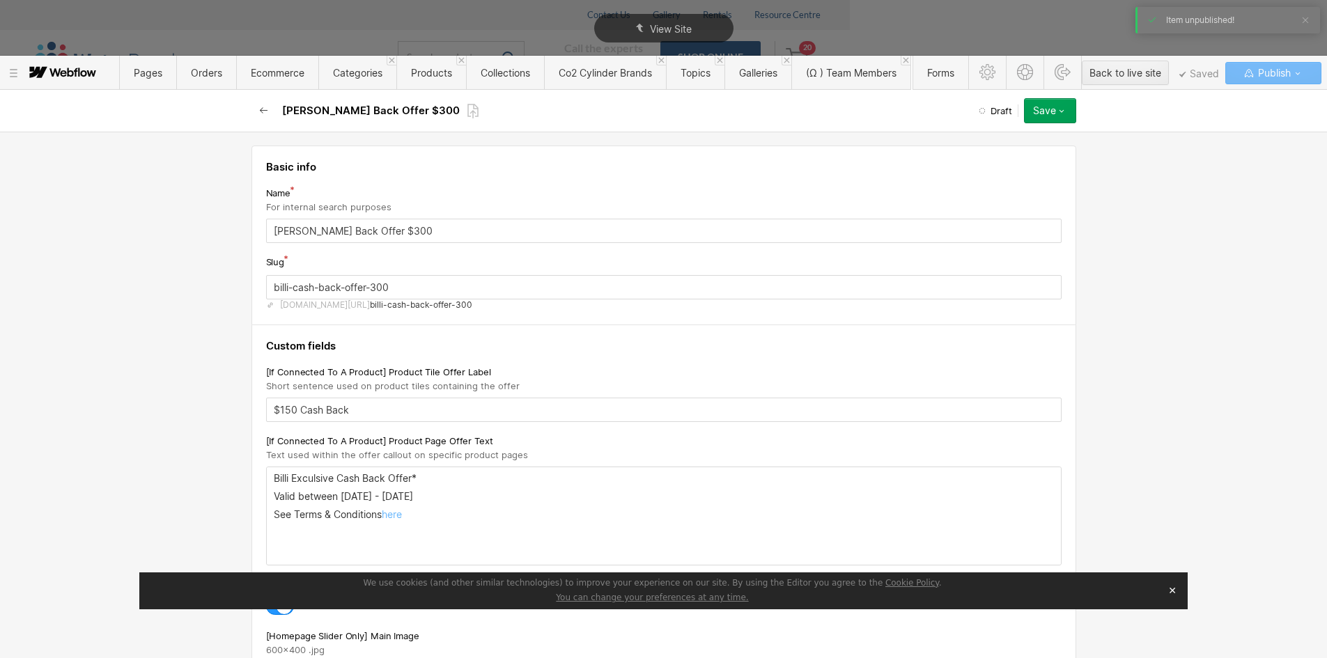
click at [261, 111] on icon "button" at bounding box center [263, 110] width 8 height 6
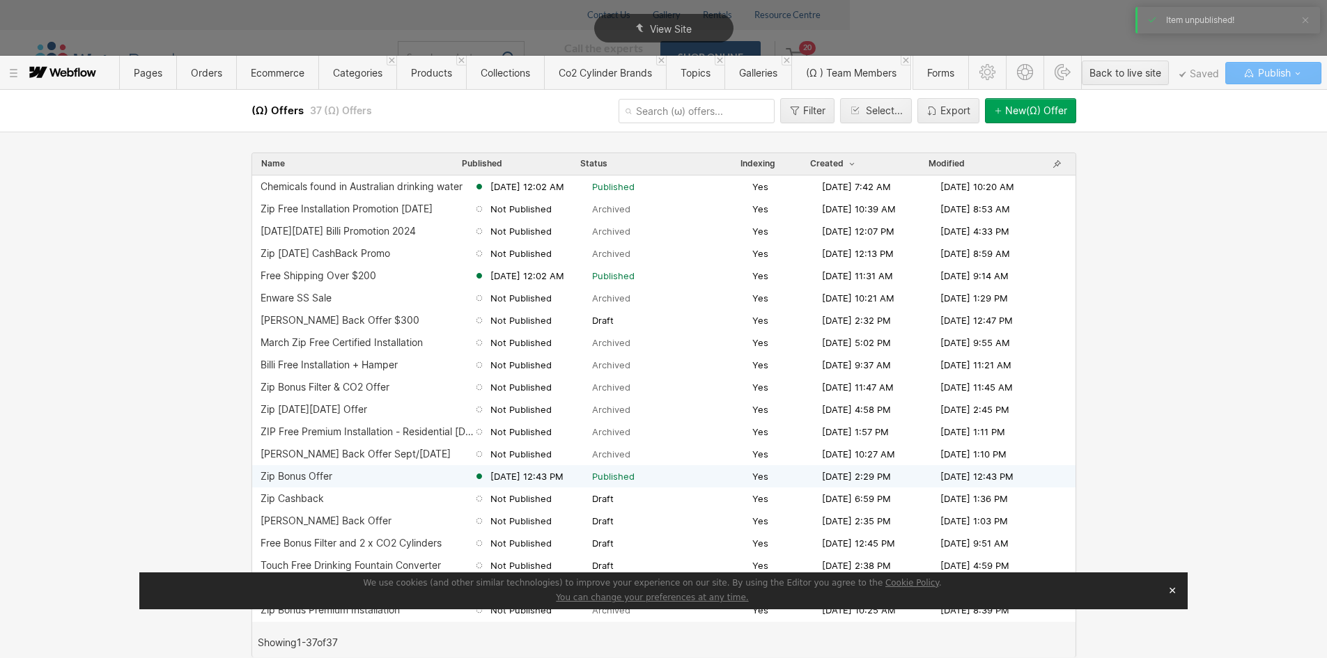
click at [330, 480] on div "Zip Bonus Offer" at bounding box center [297, 476] width 72 height 11
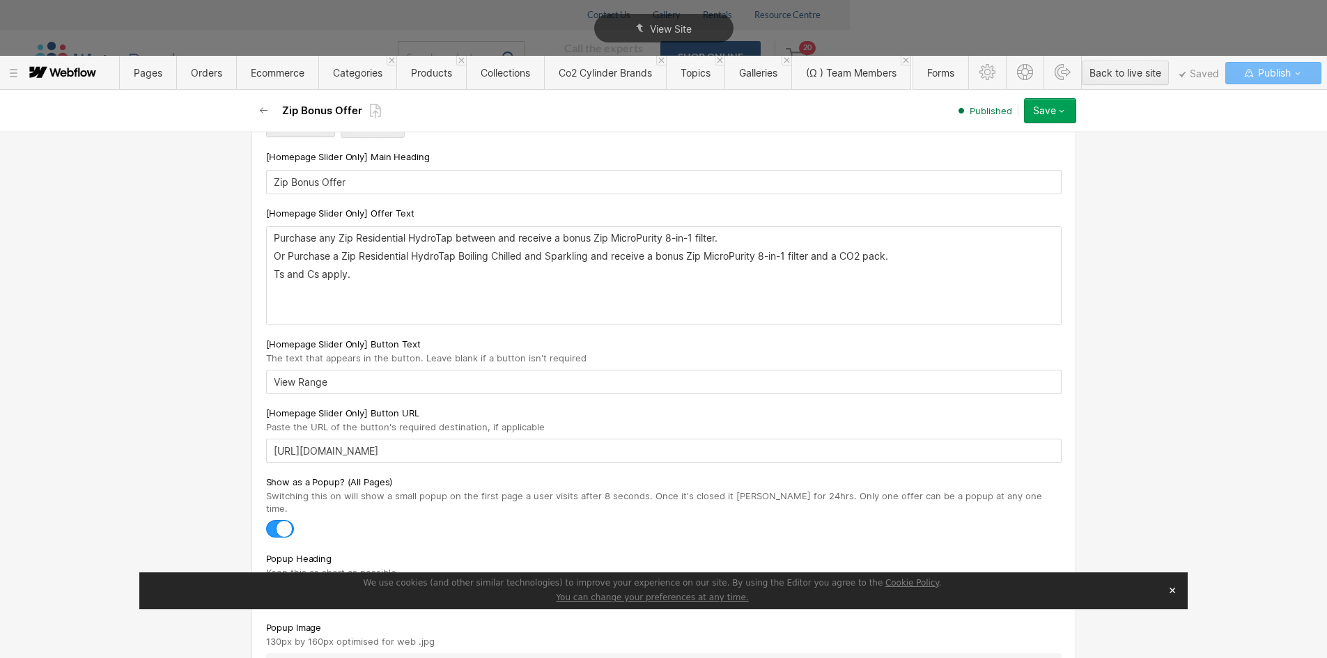
scroll to position [836, 0]
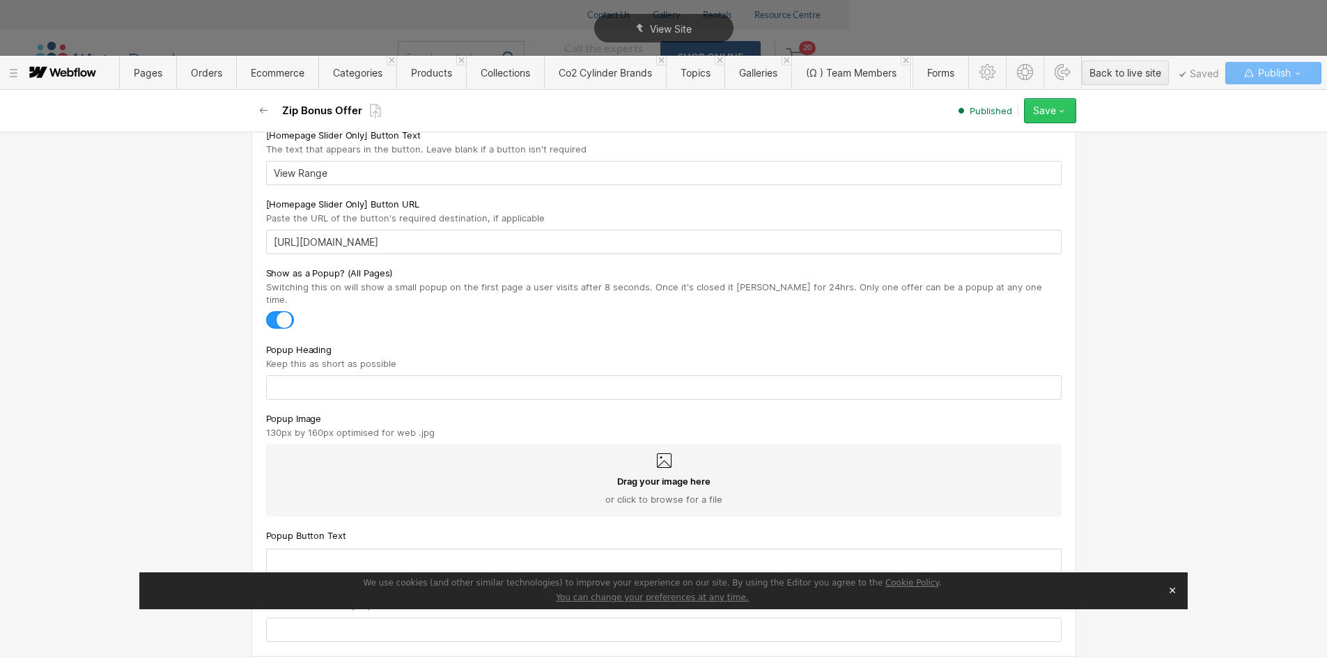
click at [1066, 114] on icon "button" at bounding box center [1061, 110] width 11 height 11
click at [992, 154] on div "Republish" at bounding box center [1007, 157] width 138 height 19
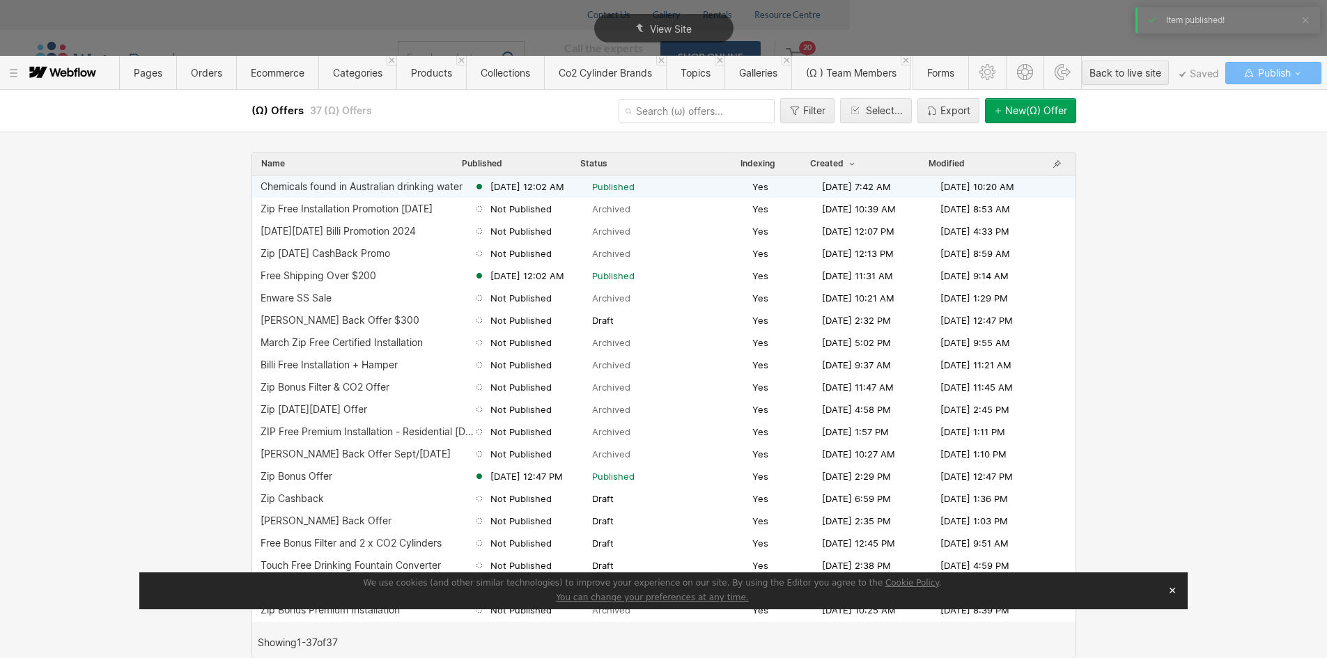
click at [358, 187] on div "Chemicals found in Australian drinking water" at bounding box center [362, 186] width 202 height 11
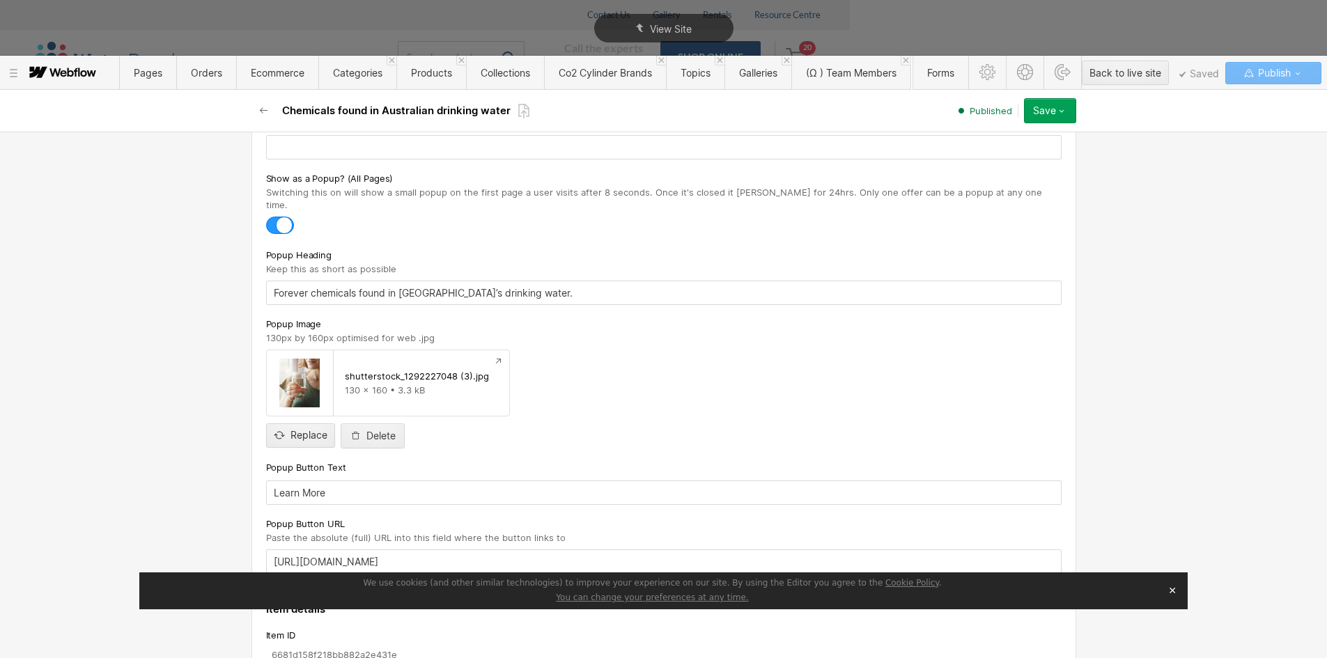
scroll to position [906, 0]
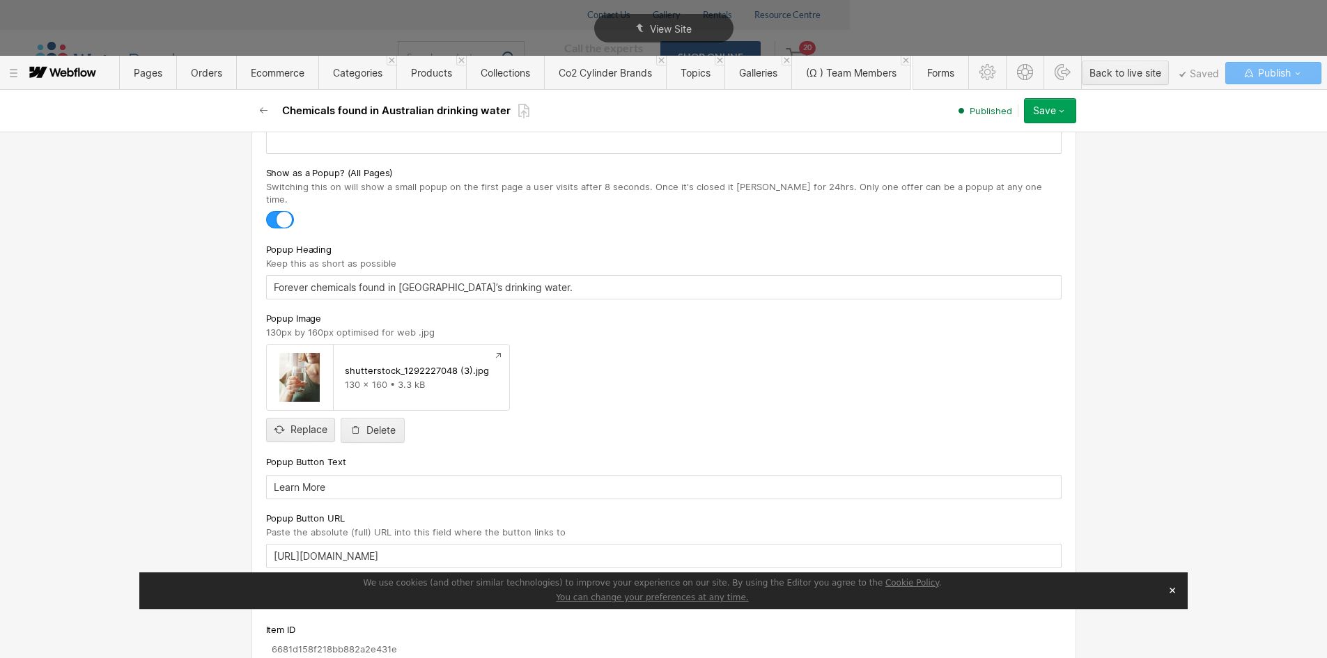
click at [279, 211] on div at bounding box center [280, 219] width 28 height 17
click at [0, 0] on input "checkbox" at bounding box center [0, 0] width 0 height 0
click at [1063, 117] on button "Save" at bounding box center [1050, 110] width 52 height 25
click at [996, 157] on div "Republish" at bounding box center [1007, 157] width 138 height 19
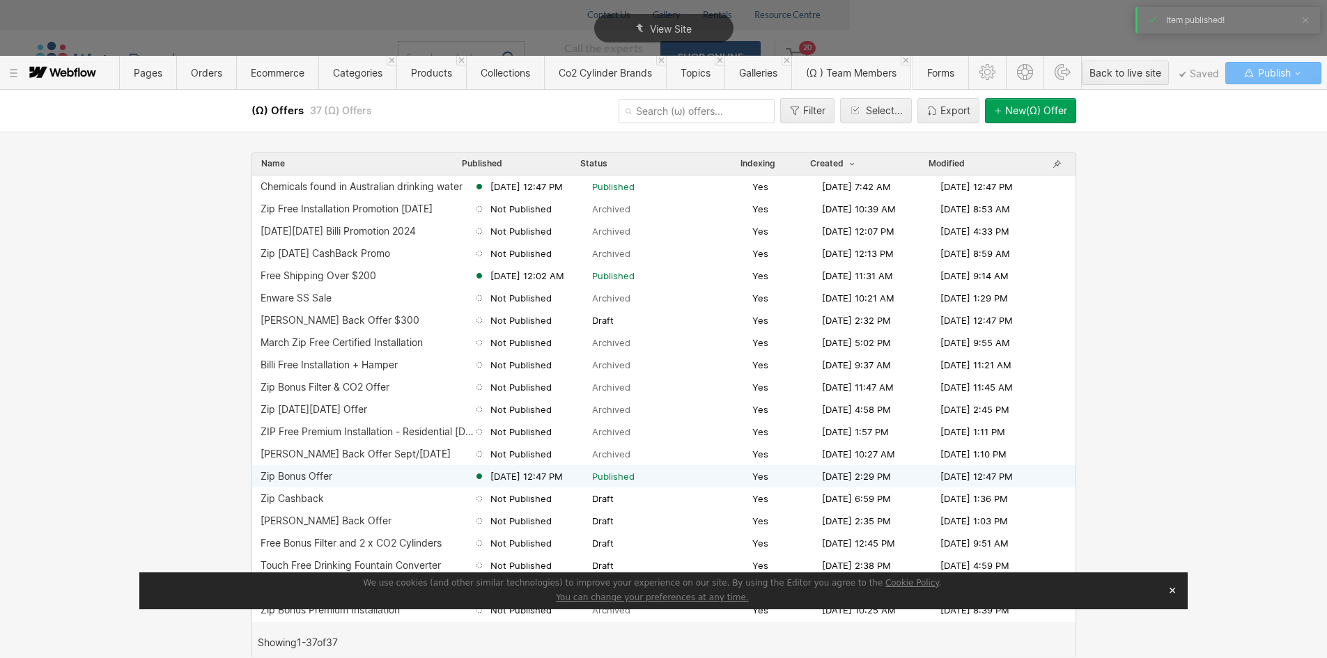
click at [328, 472] on div "Zip Bonus Offer" at bounding box center [297, 476] width 72 height 11
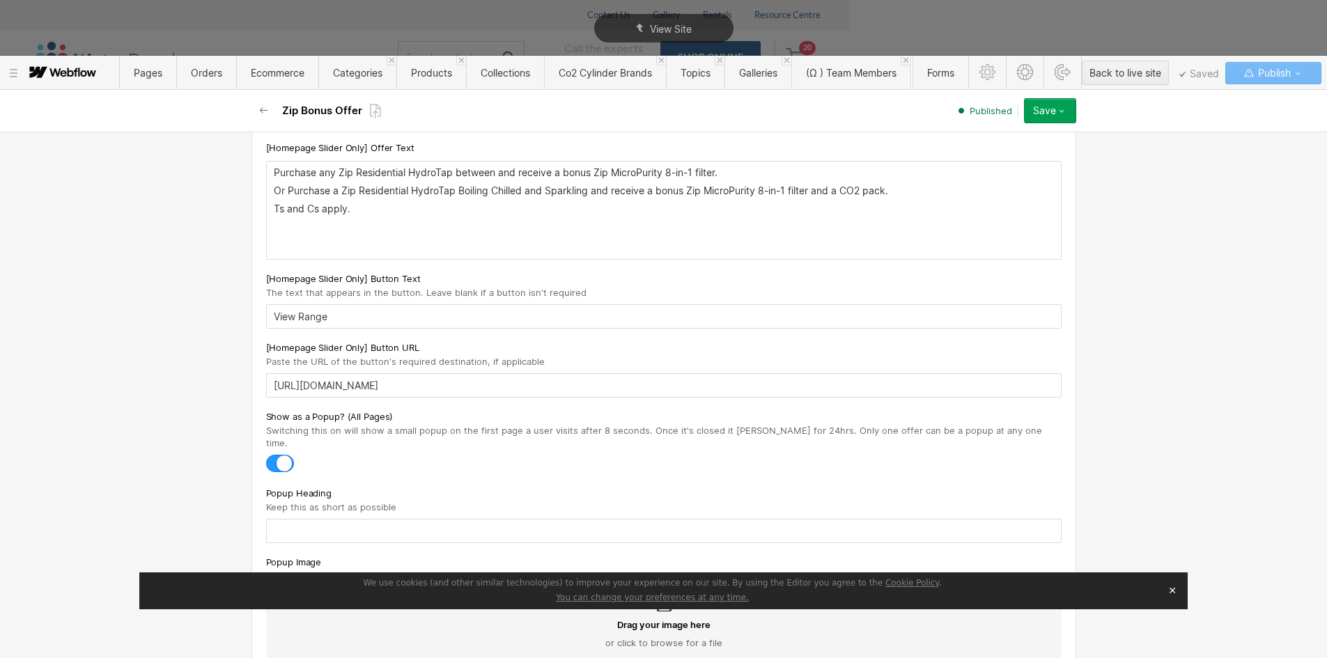
scroll to position [697, 0]
click at [288, 185] on p "Or Purchase a Zip Residential HydroTap Boiling Chilled and Sparkling and receiv…" at bounding box center [664, 186] width 780 height 11
click at [1064, 113] on icon "button" at bounding box center [1061, 110] width 11 height 11
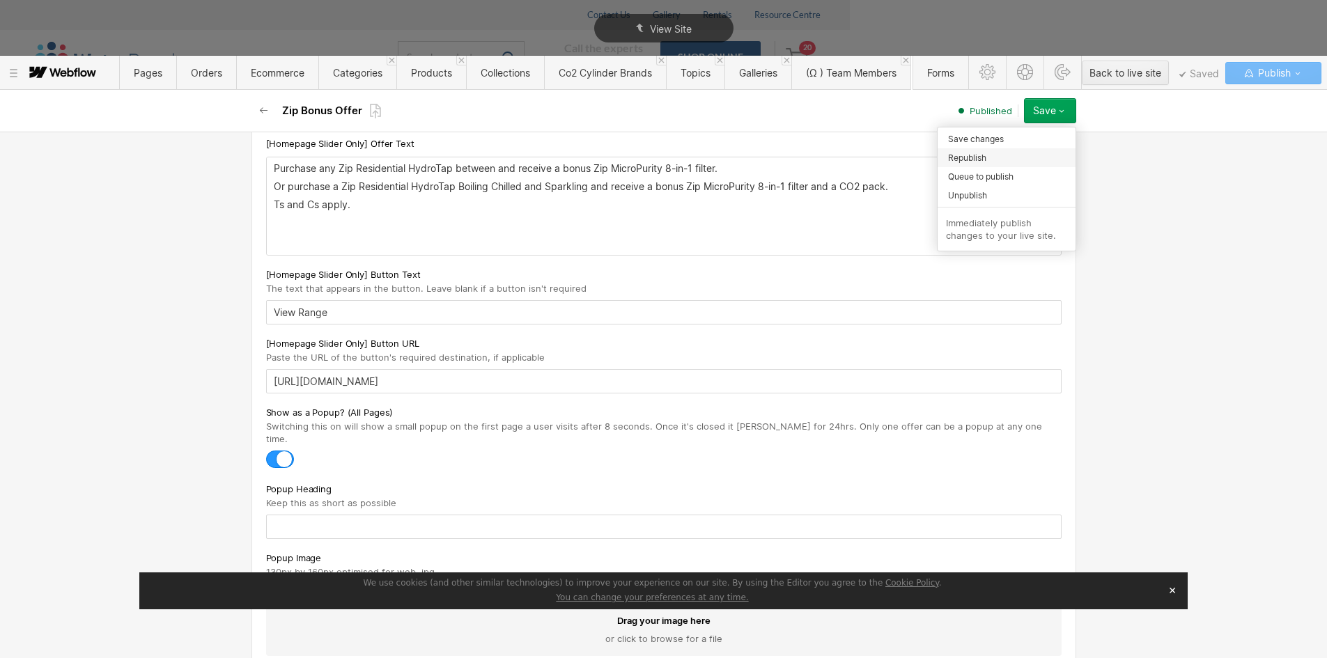
click at [990, 155] on div "Republish" at bounding box center [1007, 157] width 138 height 19
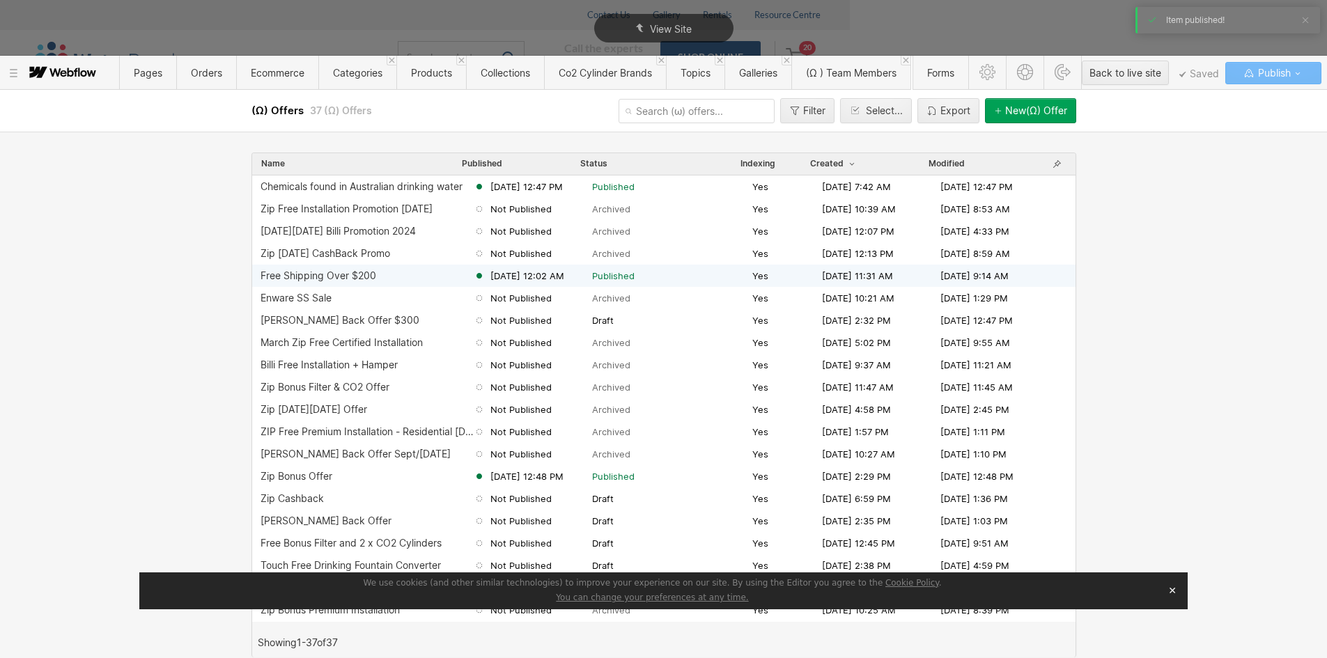
click at [327, 281] on div "Free Shipping Over $200" at bounding box center [319, 275] width 116 height 11
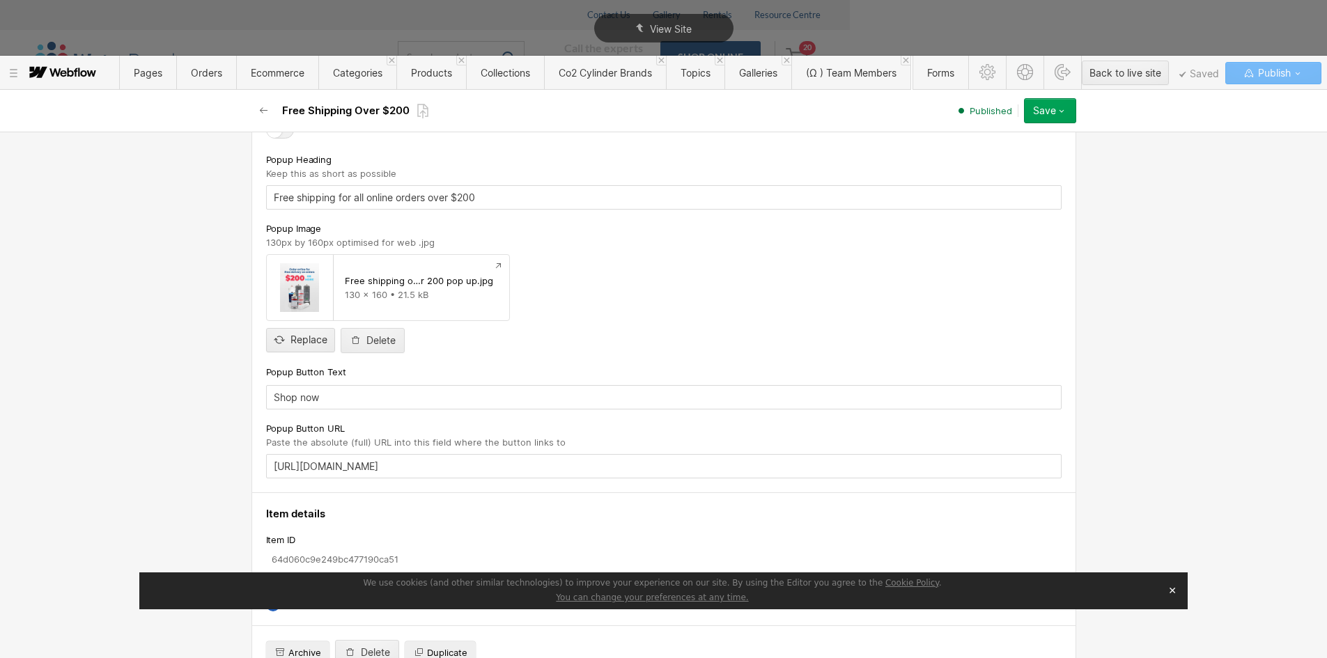
scroll to position [1045, 0]
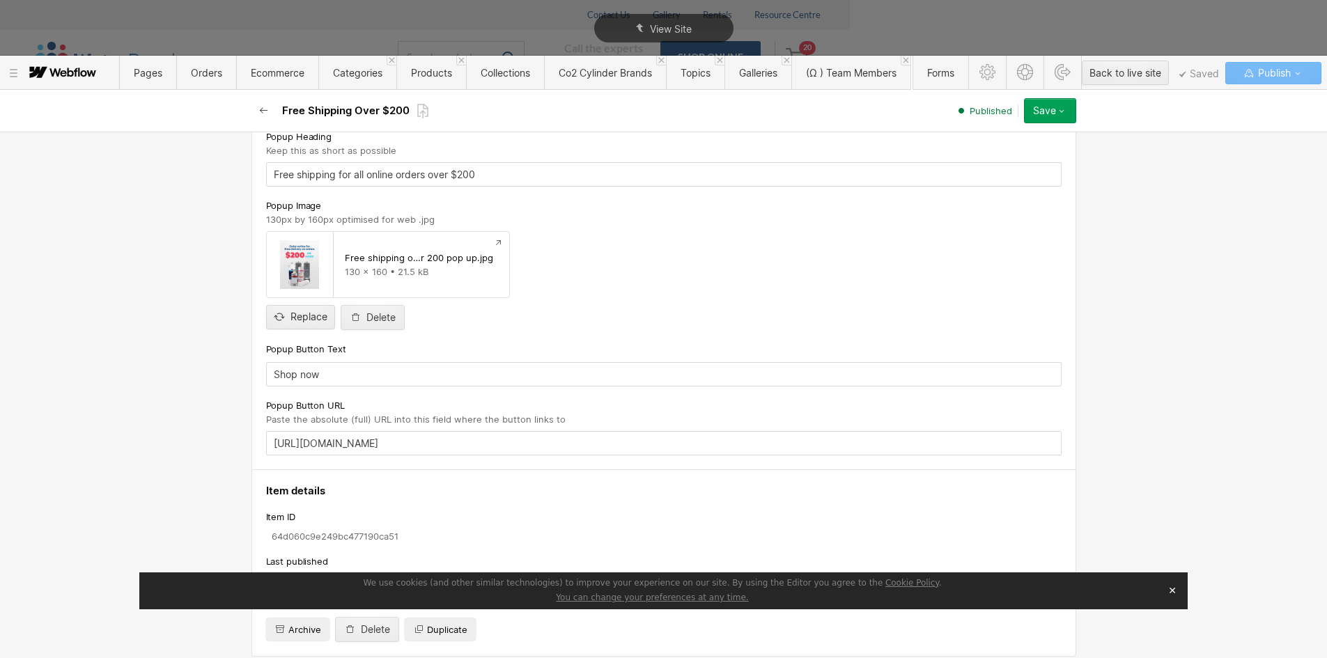
click at [261, 111] on icon "button" at bounding box center [263, 110] width 8 height 6
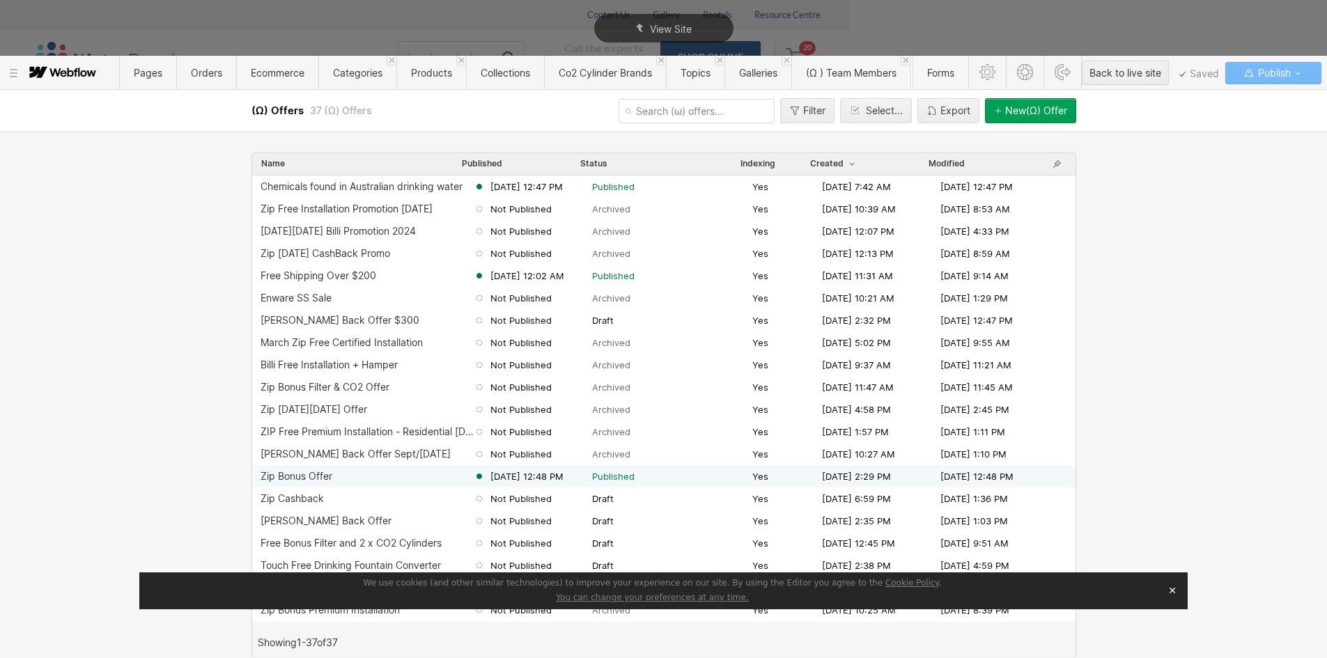
click at [309, 478] on div "Zip Bonus Offer" at bounding box center [297, 476] width 72 height 11
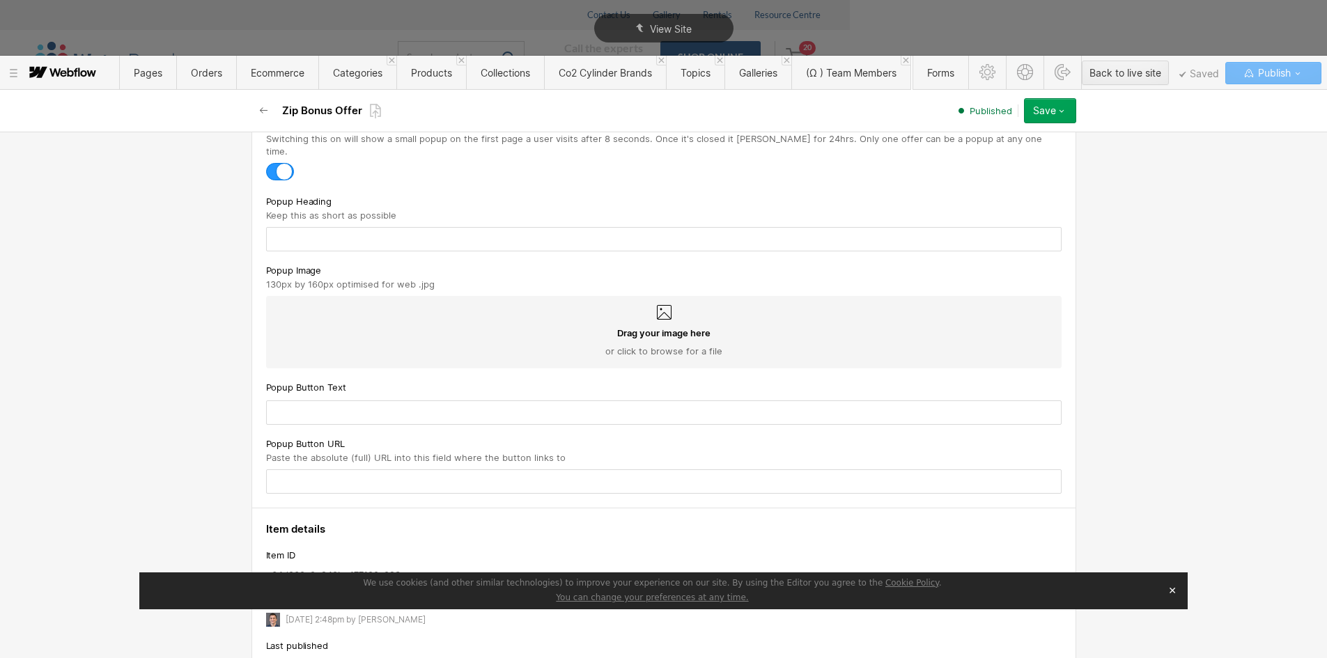
scroll to position [906, 0]
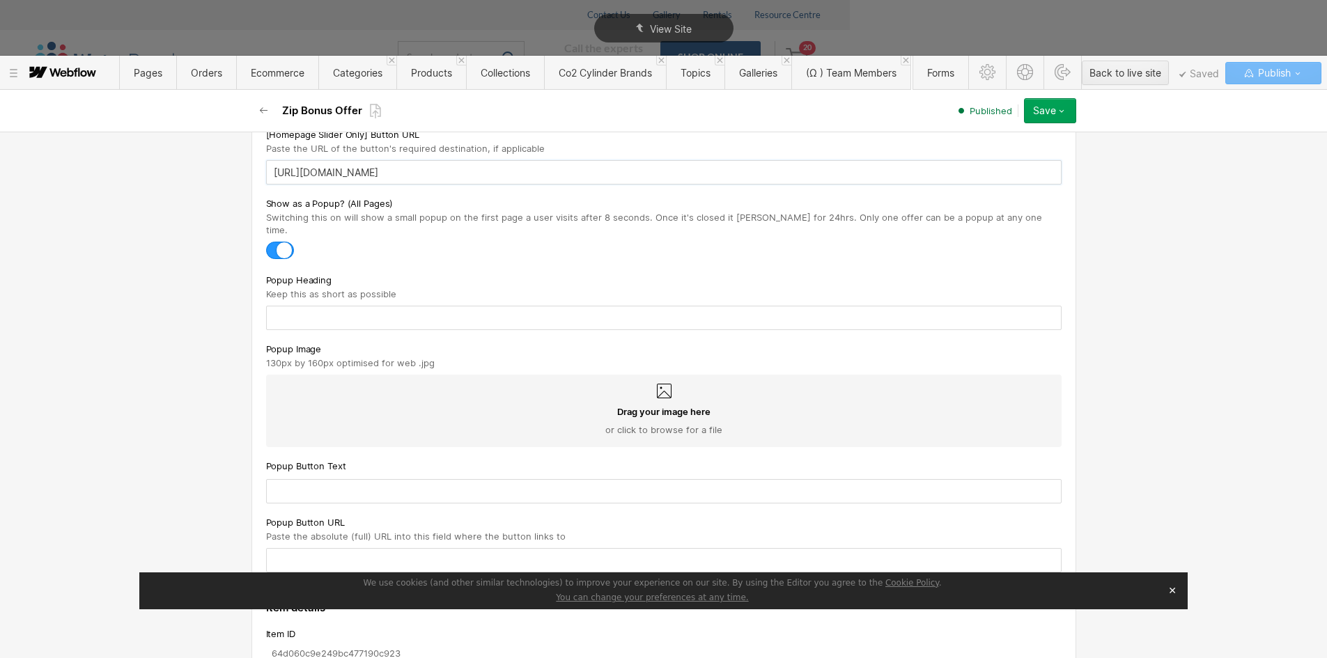
click at [370, 169] on input "https://www.waterpeople.com.au/brands/zip" at bounding box center [664, 172] width 796 height 24
click at [301, 550] on input "text" at bounding box center [664, 560] width 796 height 24
paste input "https://www.waterpeople.com.au/brands/zip"
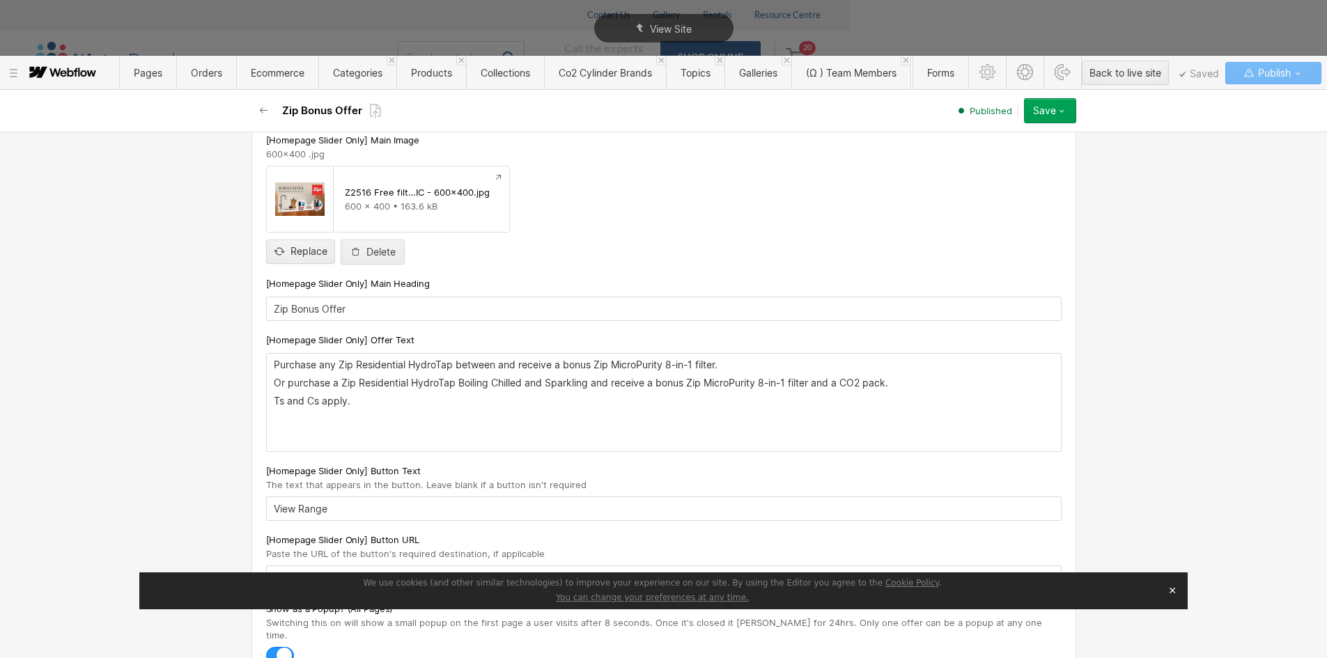
scroll to position [488, 0]
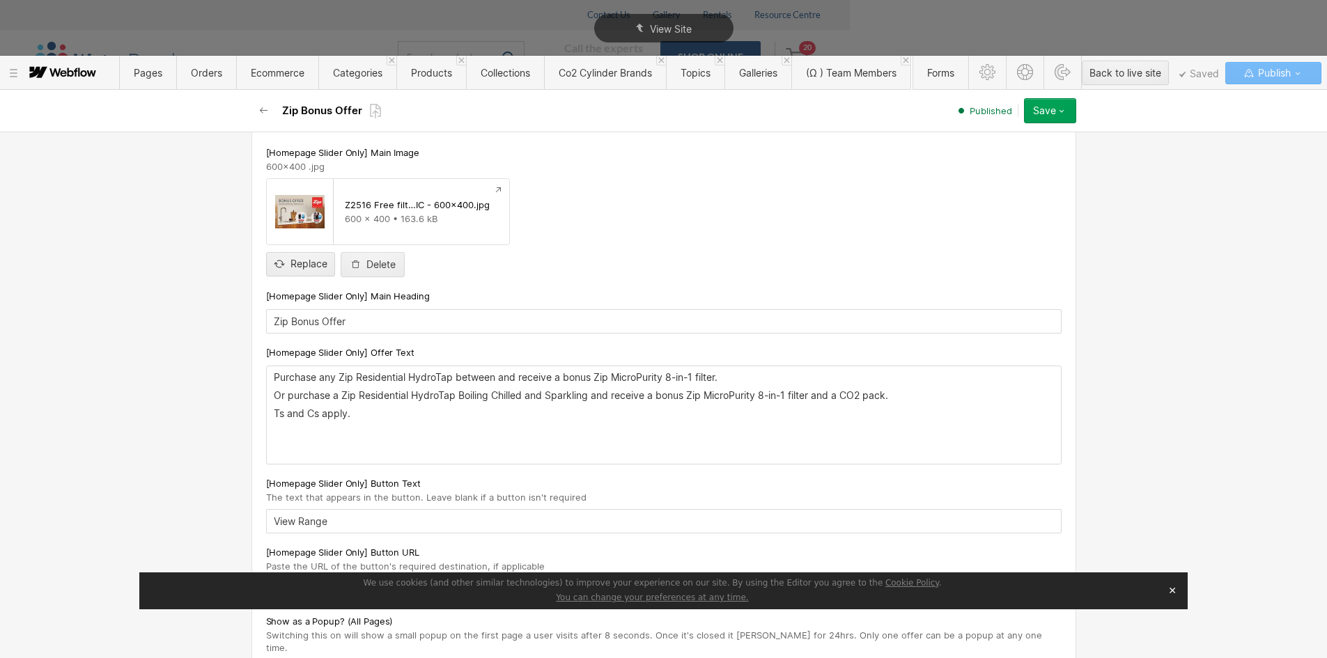
type input "https://www.waterpeople.com.au/brands/zip"
click at [307, 317] on input "Zip Bonus Offer" at bounding box center [664, 321] width 796 height 24
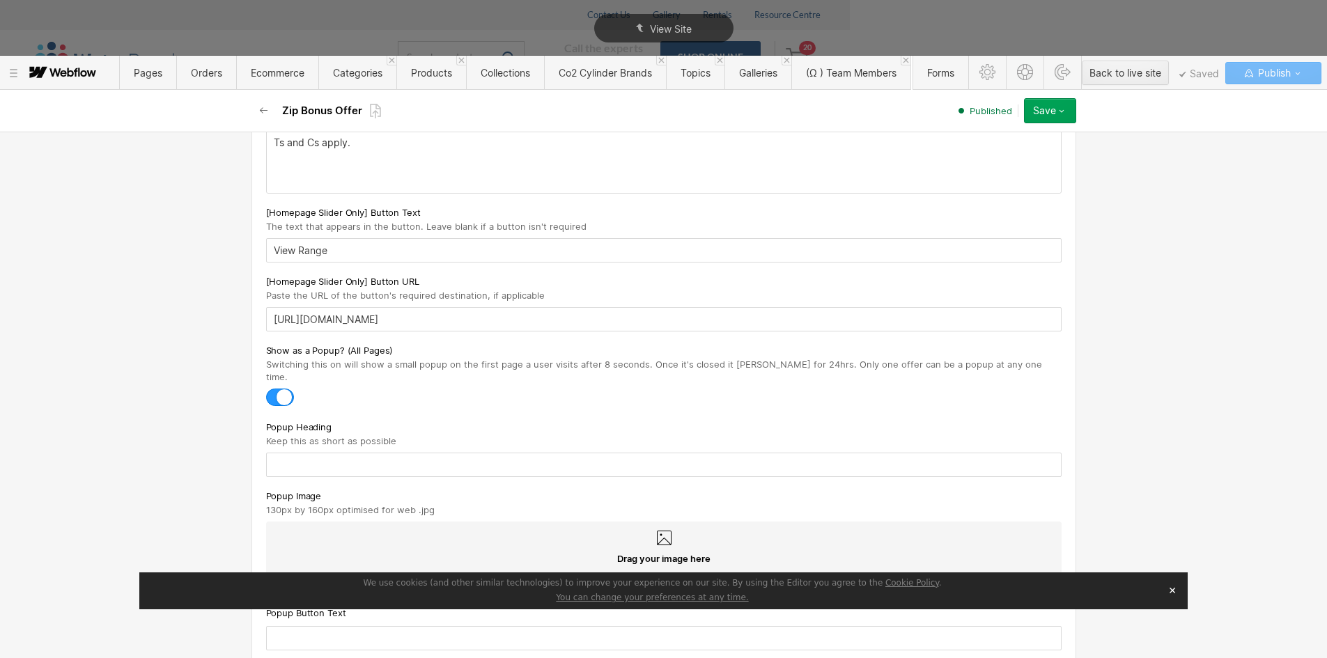
scroll to position [836, 0]
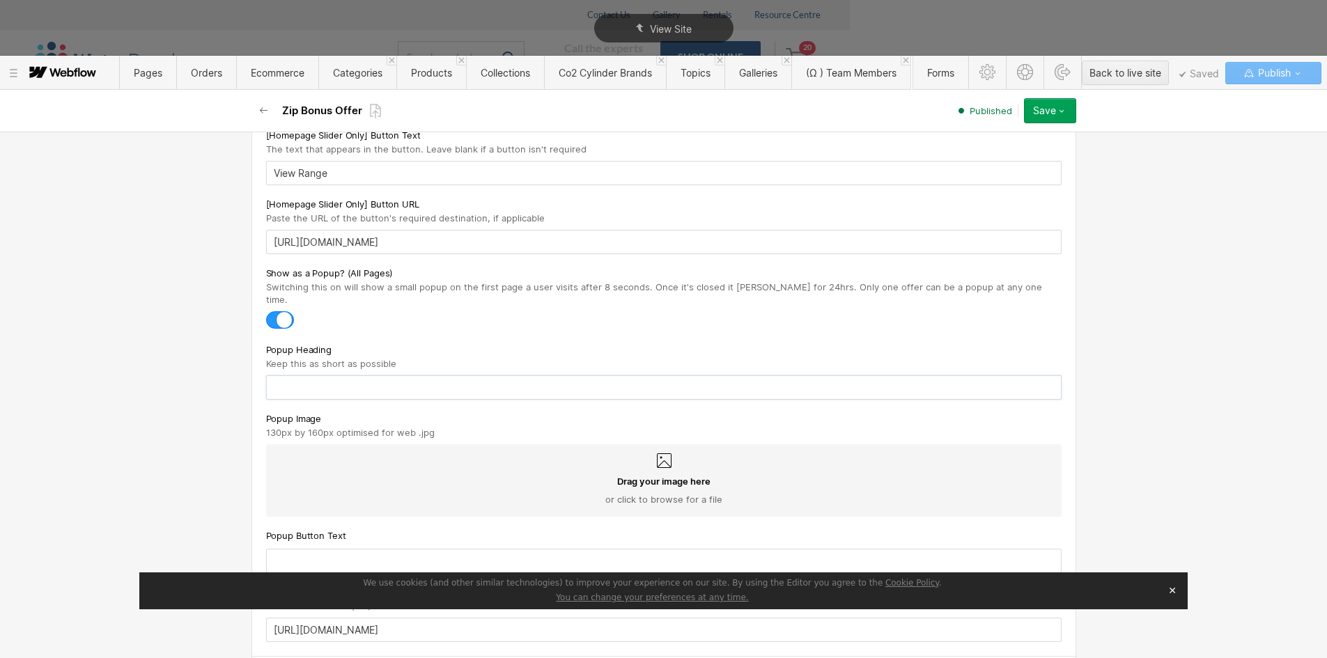
click at [287, 378] on input "text" at bounding box center [664, 388] width 796 height 24
paste input "Zip Bonus Offer"
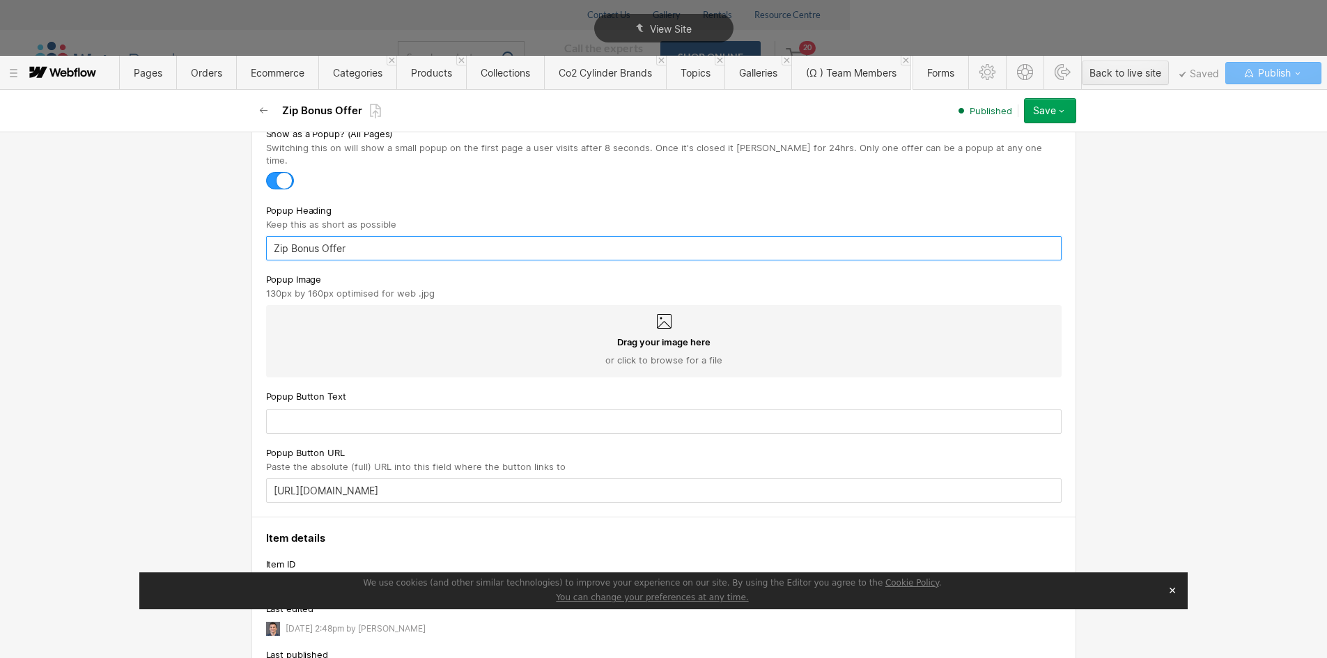
scroll to position [930, 0]
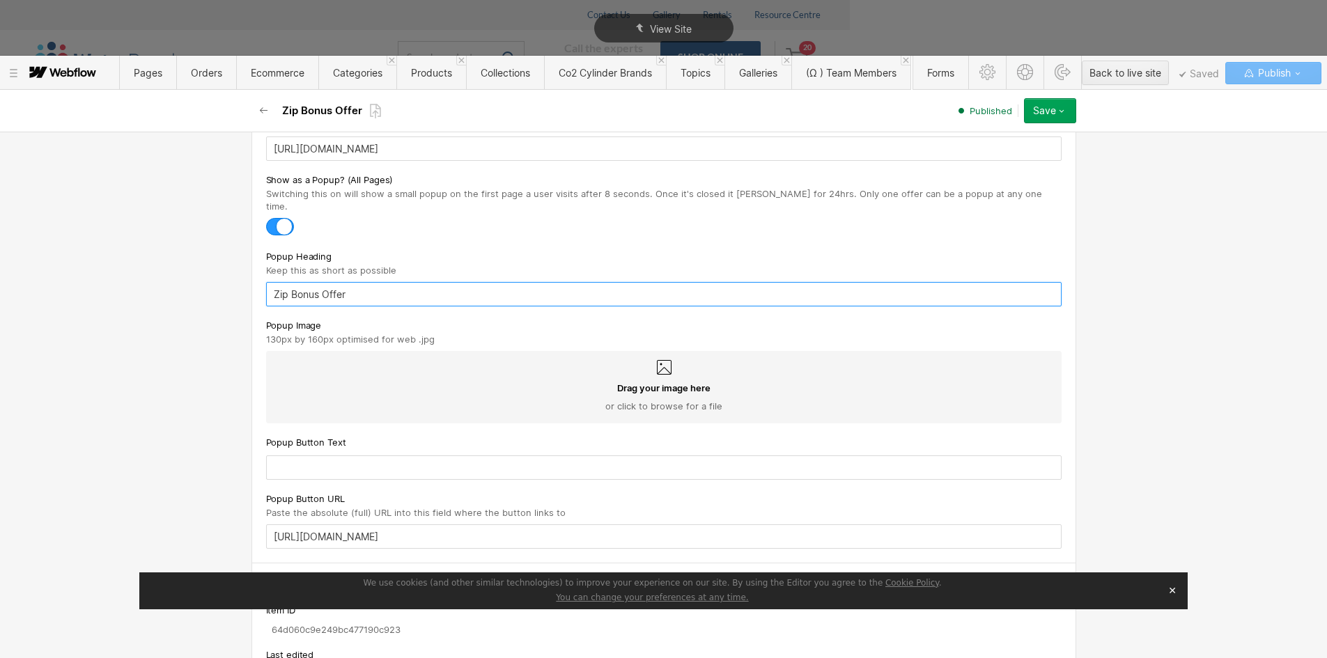
type input "Zip Bonus Offer"
click at [301, 456] on input "text" at bounding box center [664, 468] width 796 height 24
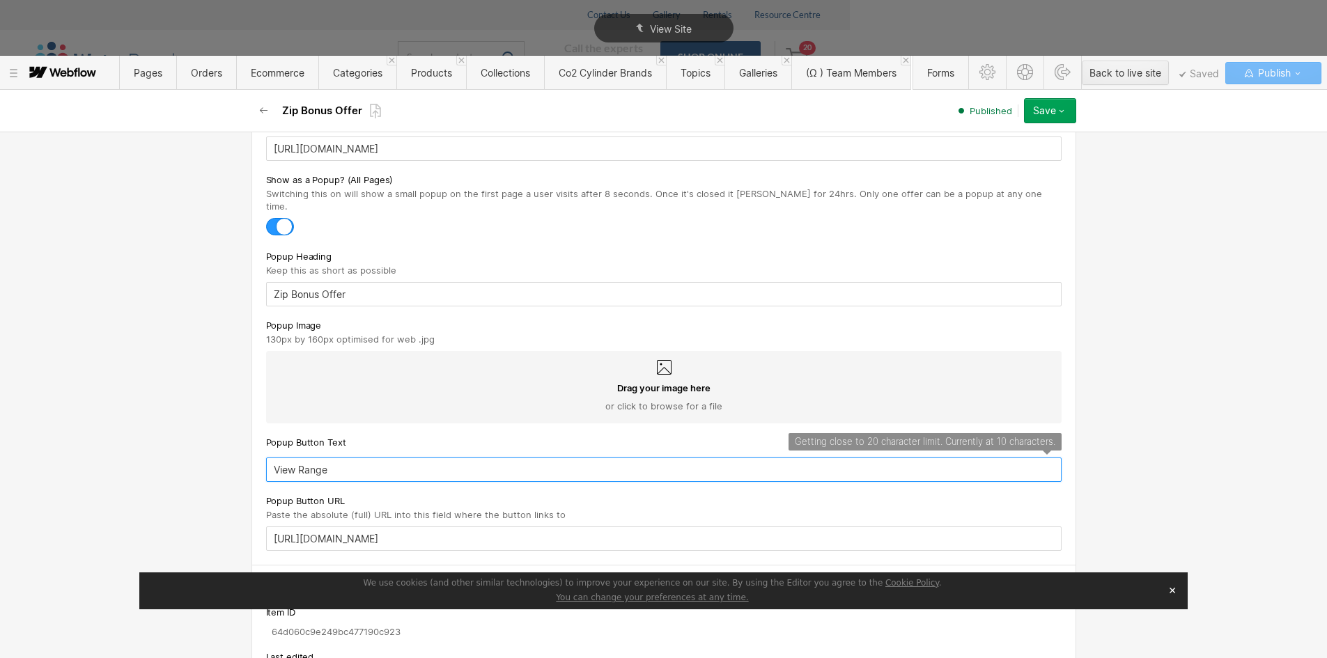
type input "View Range"
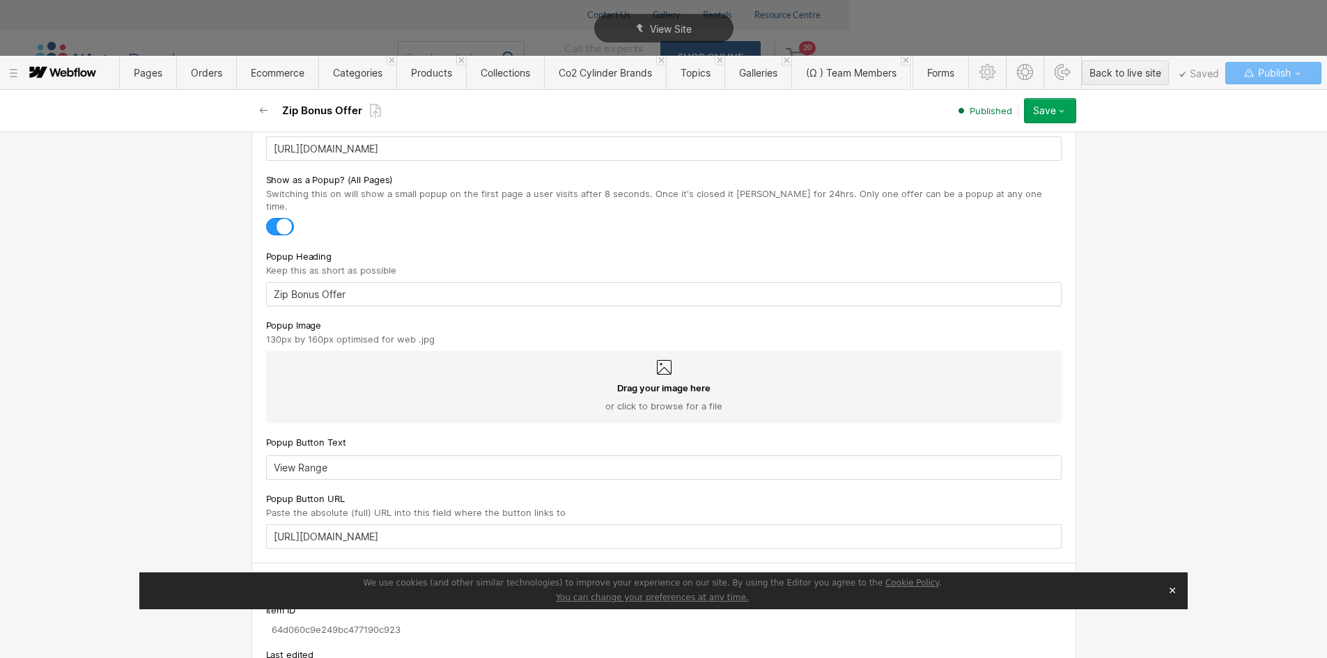
click at [324, 354] on div "Drag your image here or click to browse for a file" at bounding box center [664, 387] width 796 height 72
click at [0, 0] on input "Drag your image here or click to browse for a file" at bounding box center [0, 0] width 0 height 0
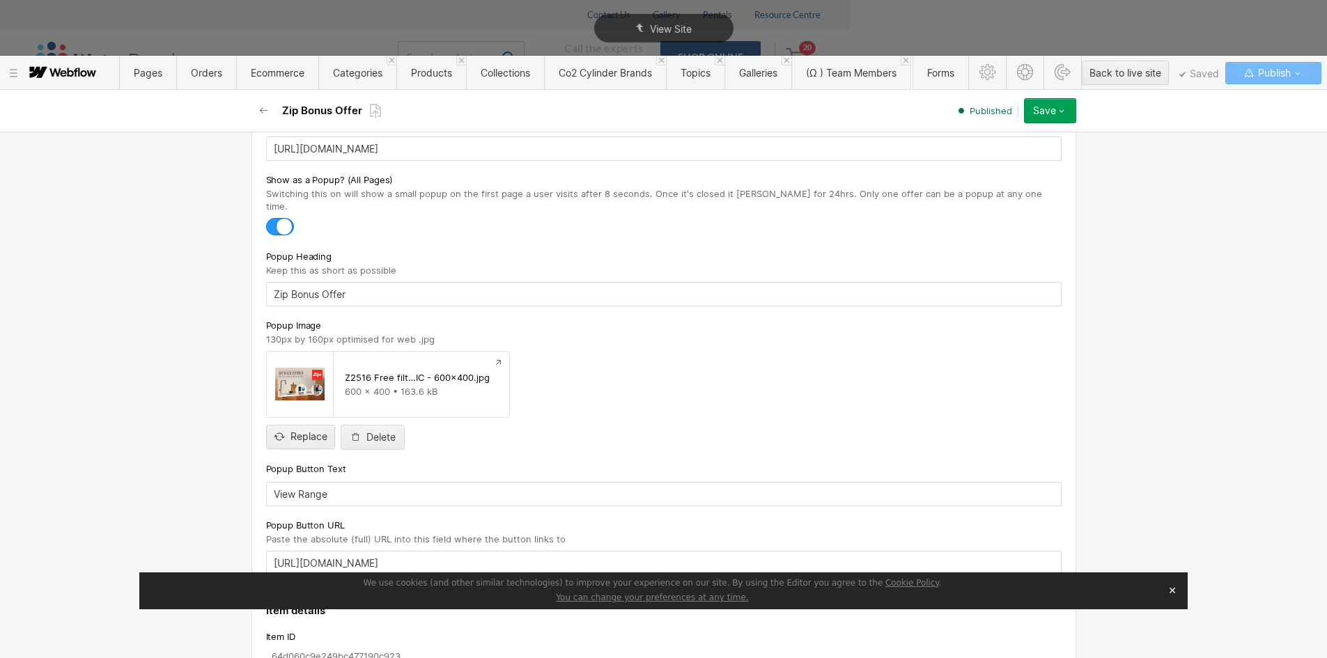
click at [1067, 118] on button "Save" at bounding box center [1050, 110] width 52 height 25
click at [1064, 114] on icon "button" at bounding box center [1061, 110] width 11 height 11
click at [1013, 155] on div "Publish now" at bounding box center [1007, 157] width 138 height 19
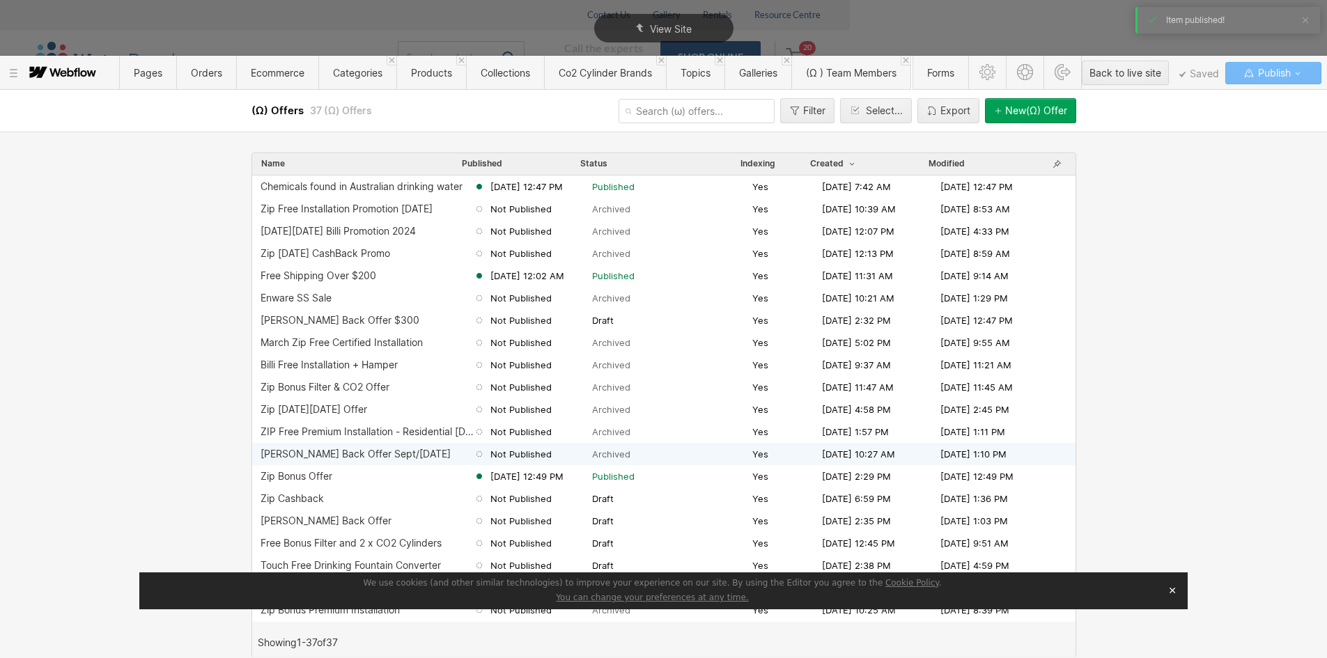
click at [328, 464] on div "Billi Cash Back Offer Sept/Oct 2021 Not Published Archived Yes Sep 1, 2021 10:2…" at bounding box center [664, 454] width 824 height 22
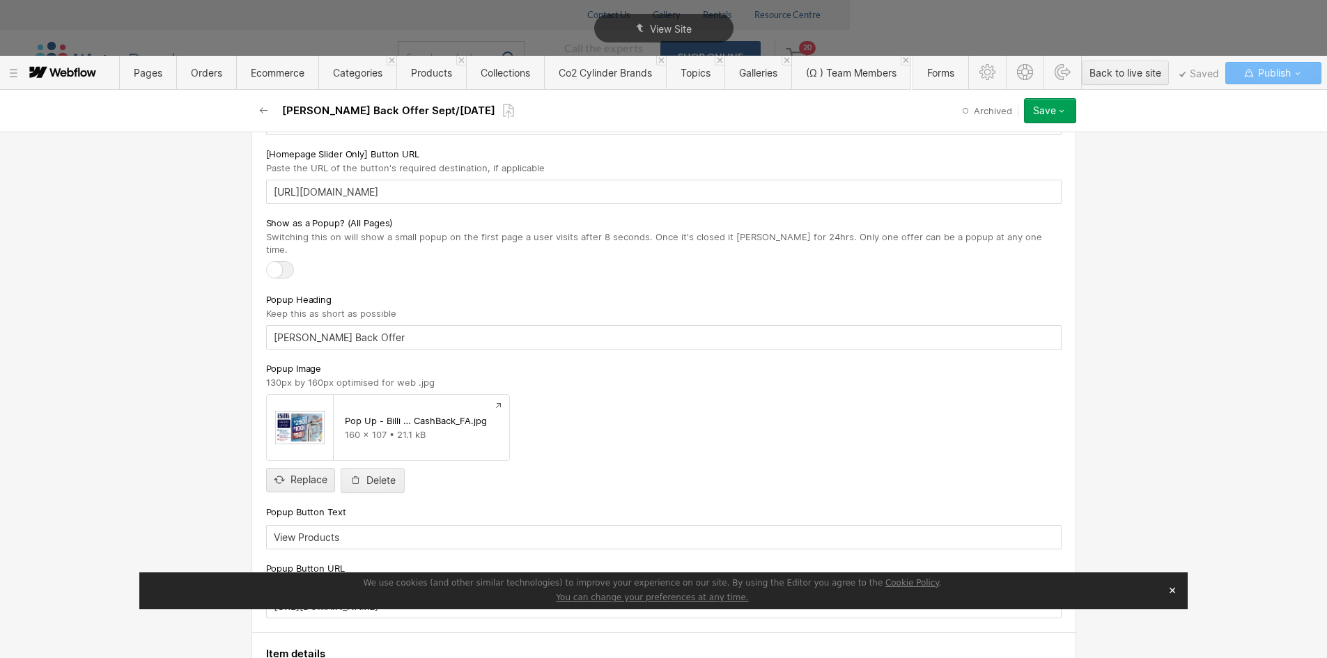
scroll to position [812, 0]
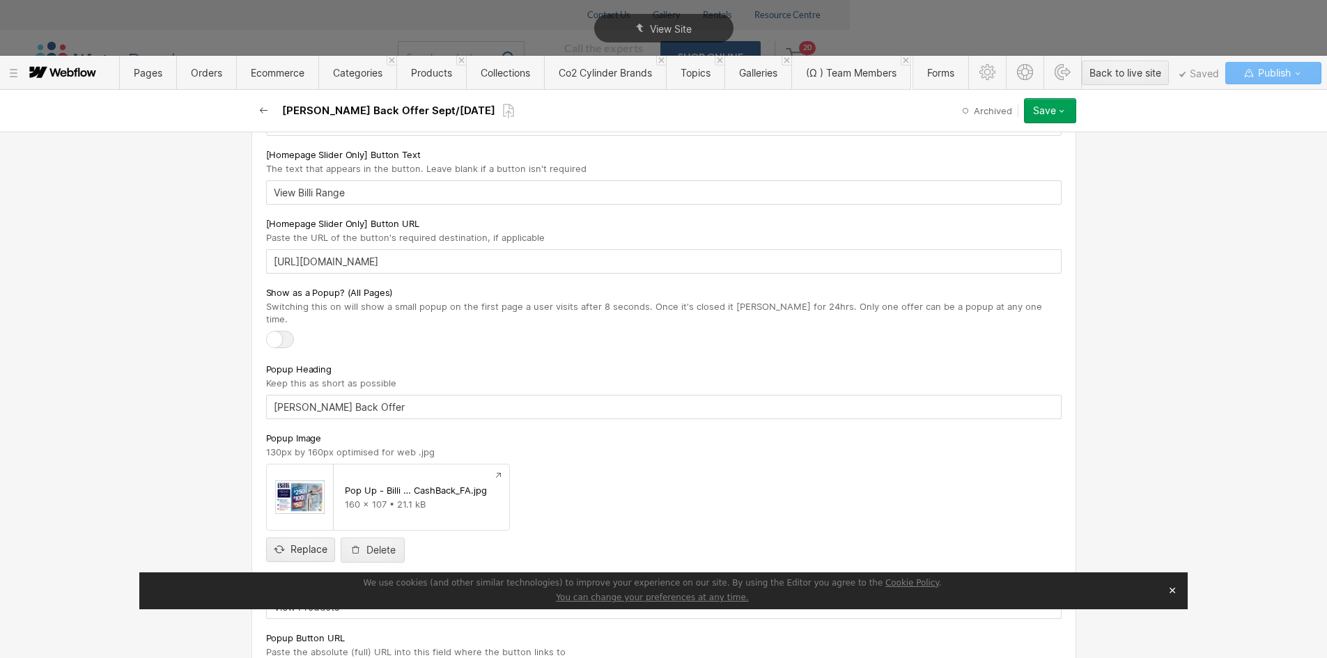
click at [261, 102] on button "button" at bounding box center [264, 110] width 25 height 25
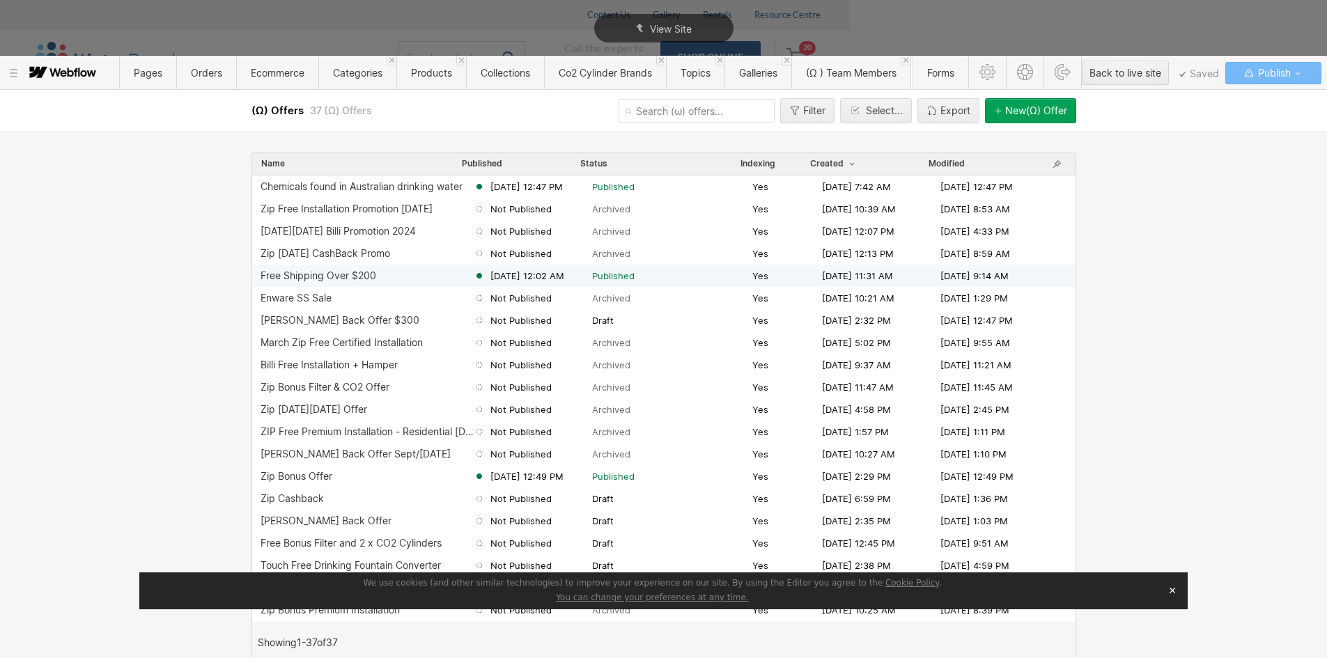
click at [303, 280] on div "Free Shipping Over $200" at bounding box center [319, 275] width 116 height 11
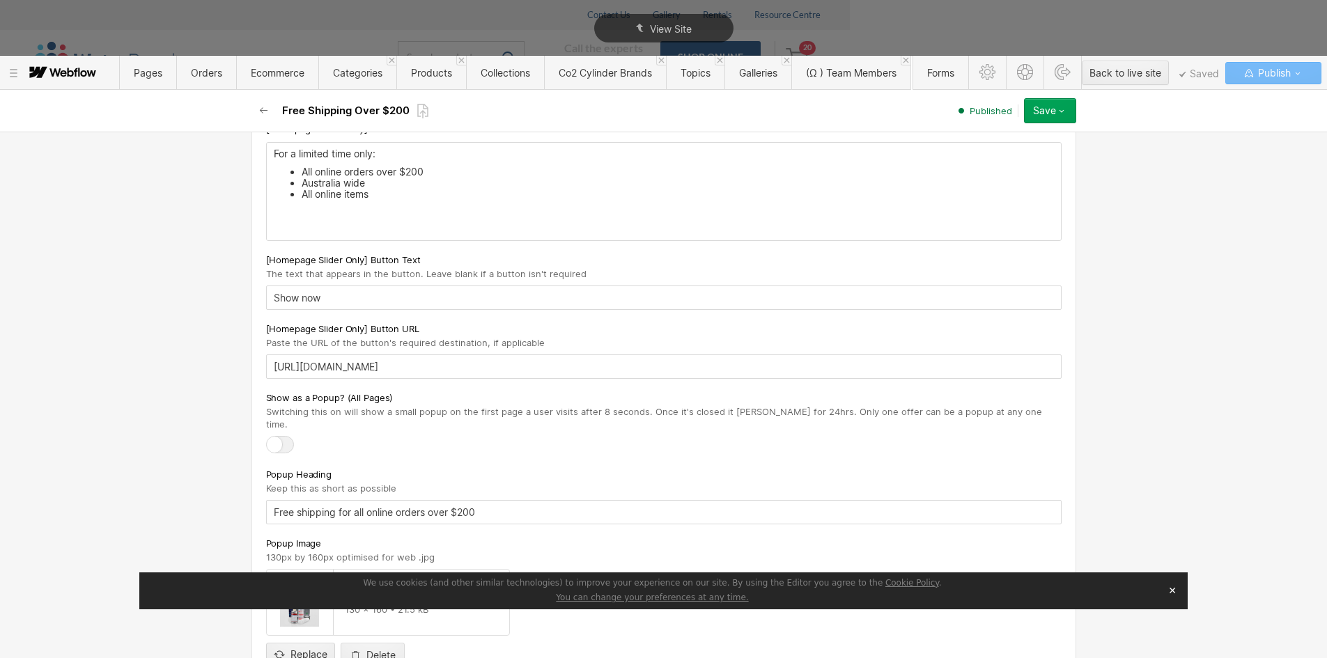
scroll to position [627, 0]
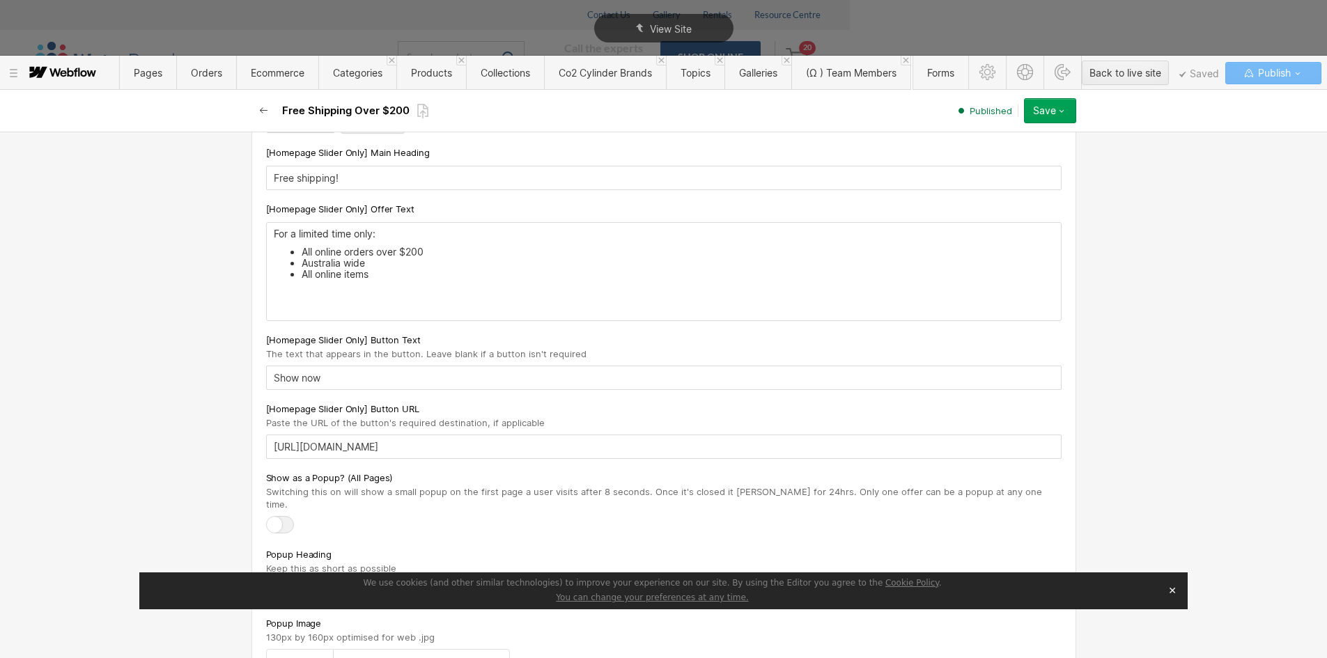
click at [265, 109] on icon "button" at bounding box center [264, 110] width 11 height 11
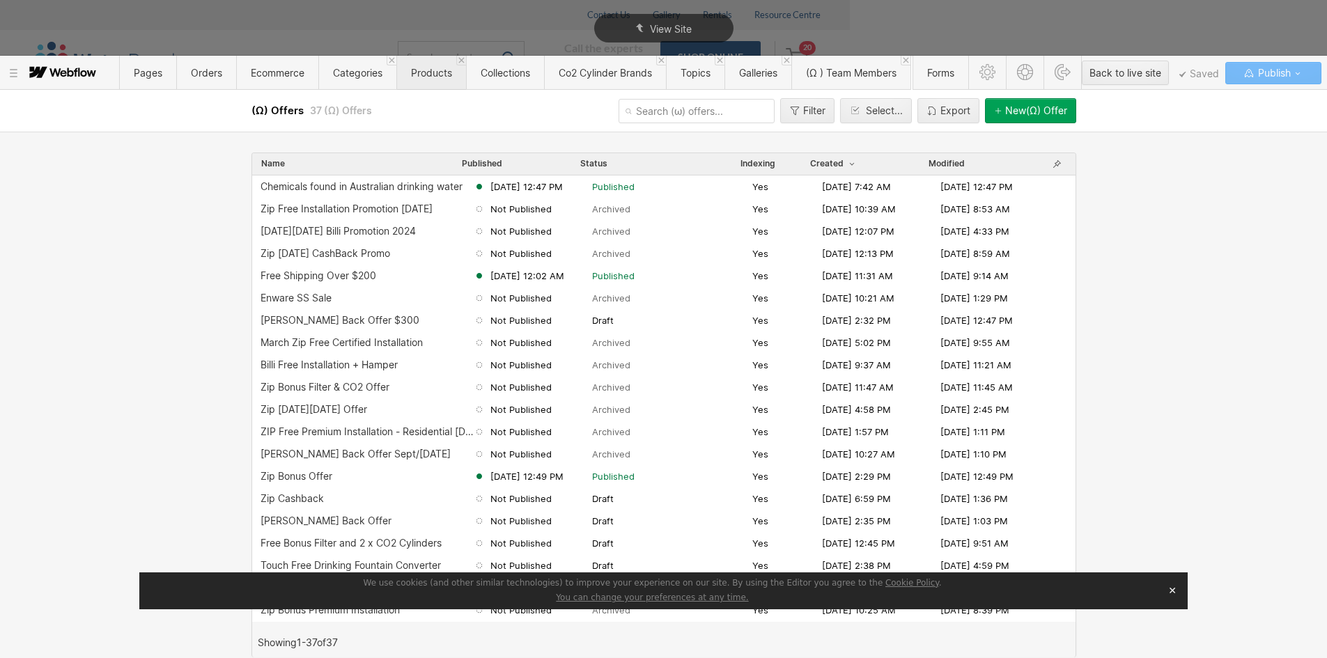
click at [435, 64] on span "Products" at bounding box center [431, 73] width 70 height 34
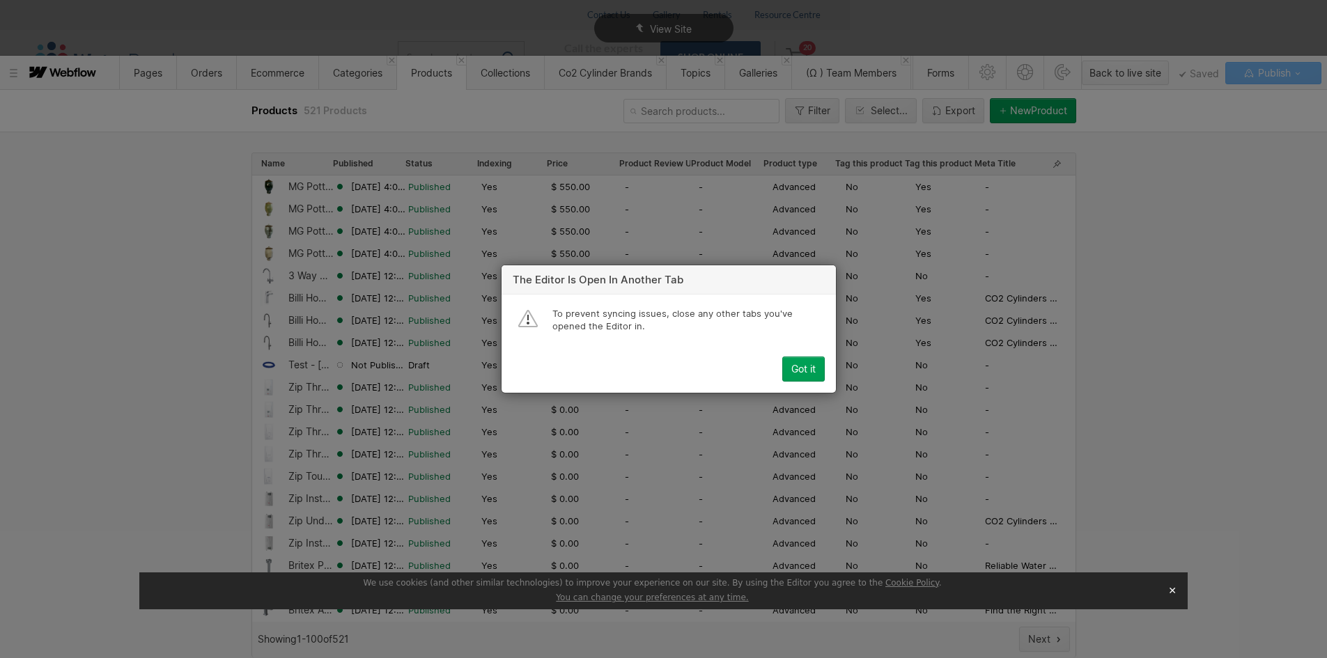
click at [801, 367] on div "Got it" at bounding box center [804, 369] width 24 height 11
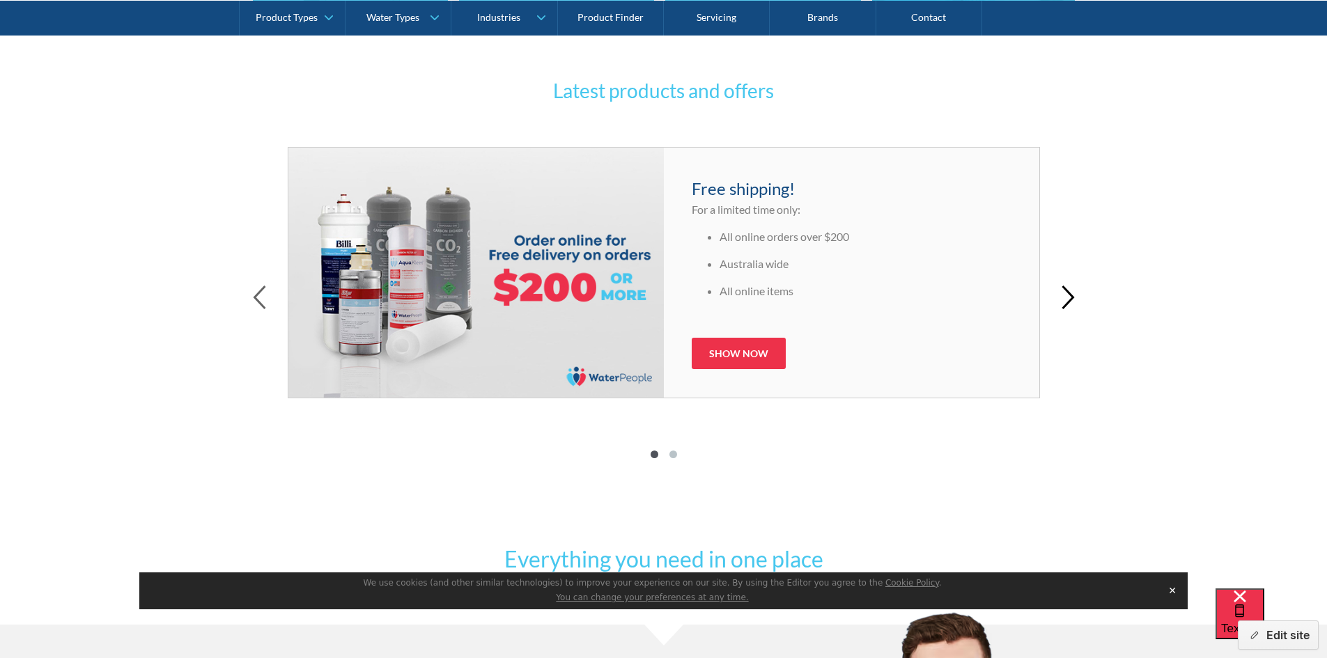
click at [1070, 294] on icon "button" at bounding box center [1068, 297] width 10 height 22
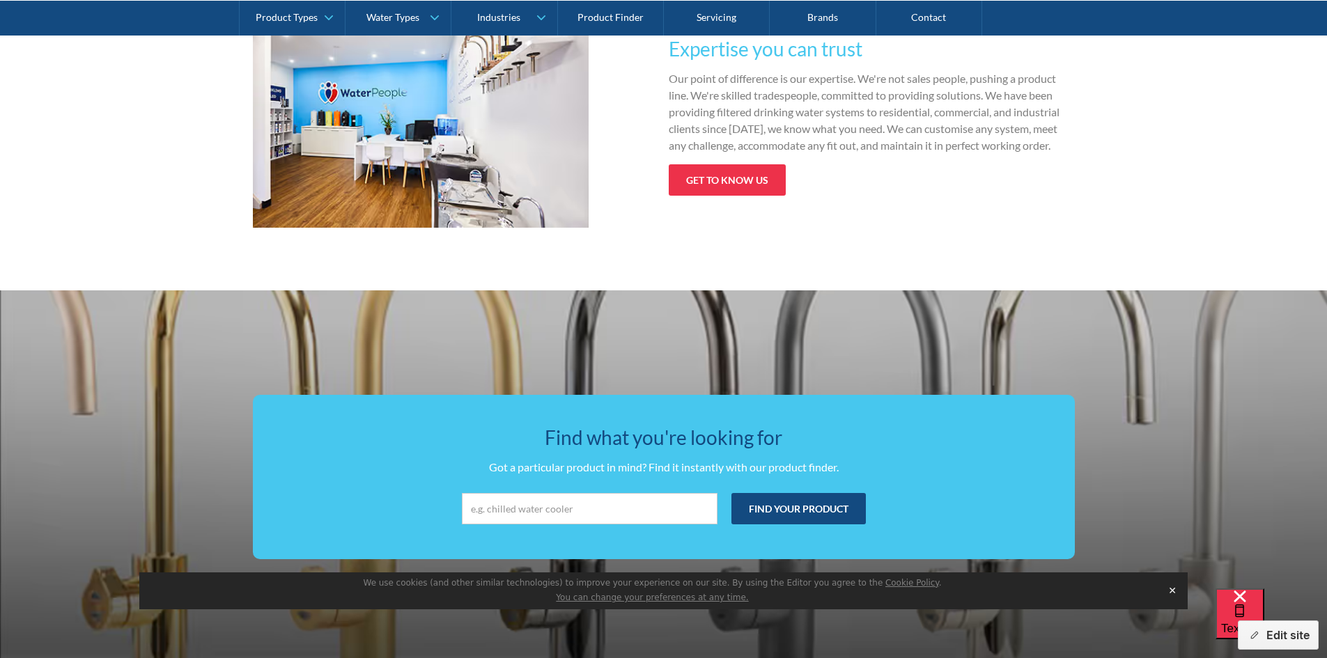
scroll to position [1990, 0]
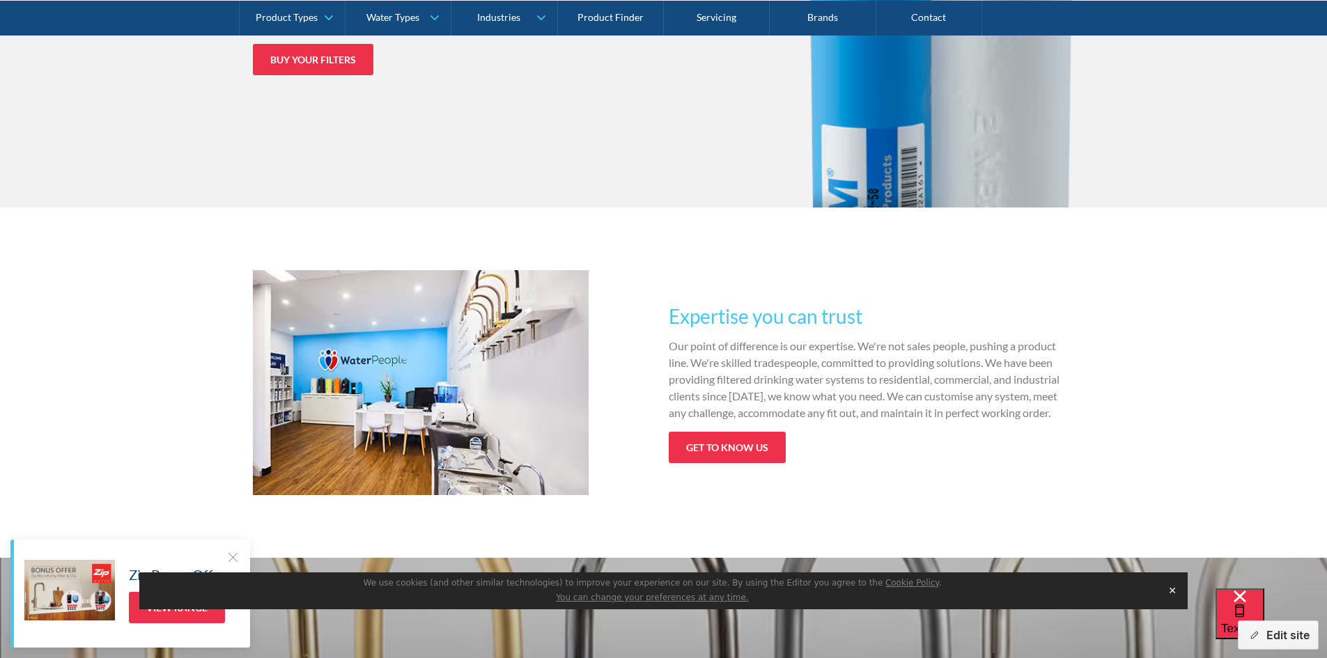
click at [1172, 593] on button "✕" at bounding box center [1173, 590] width 20 height 21
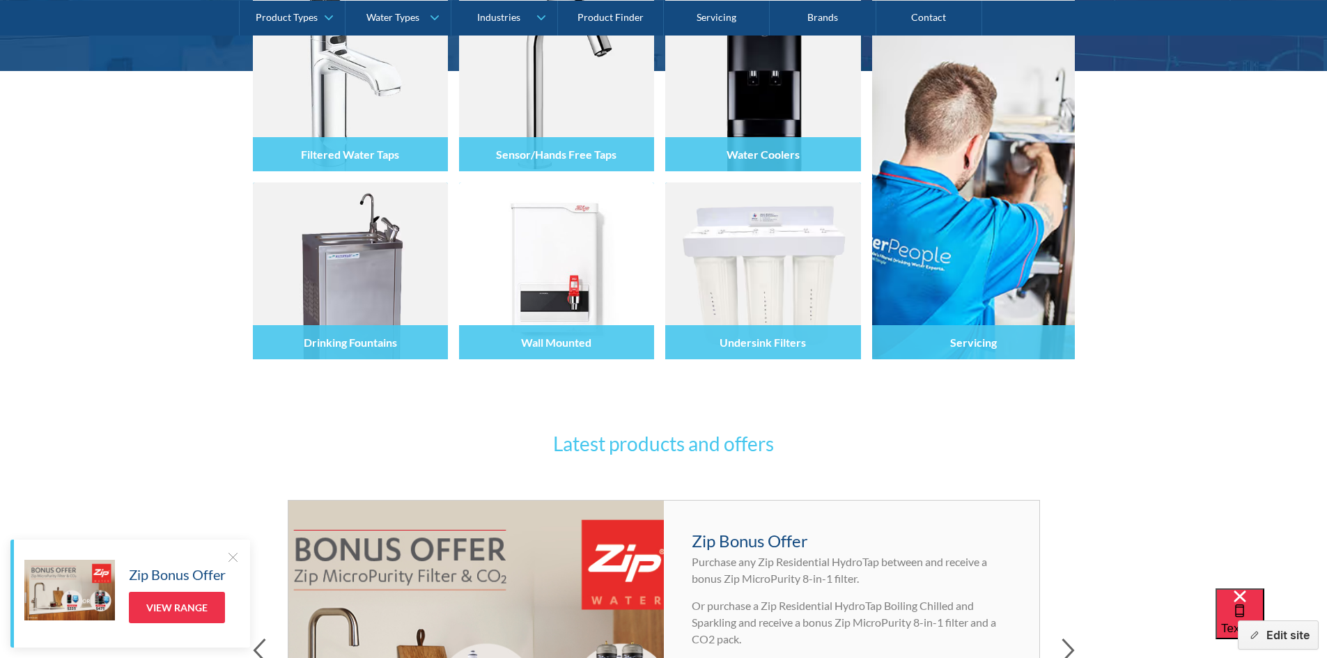
scroll to position [109, 0]
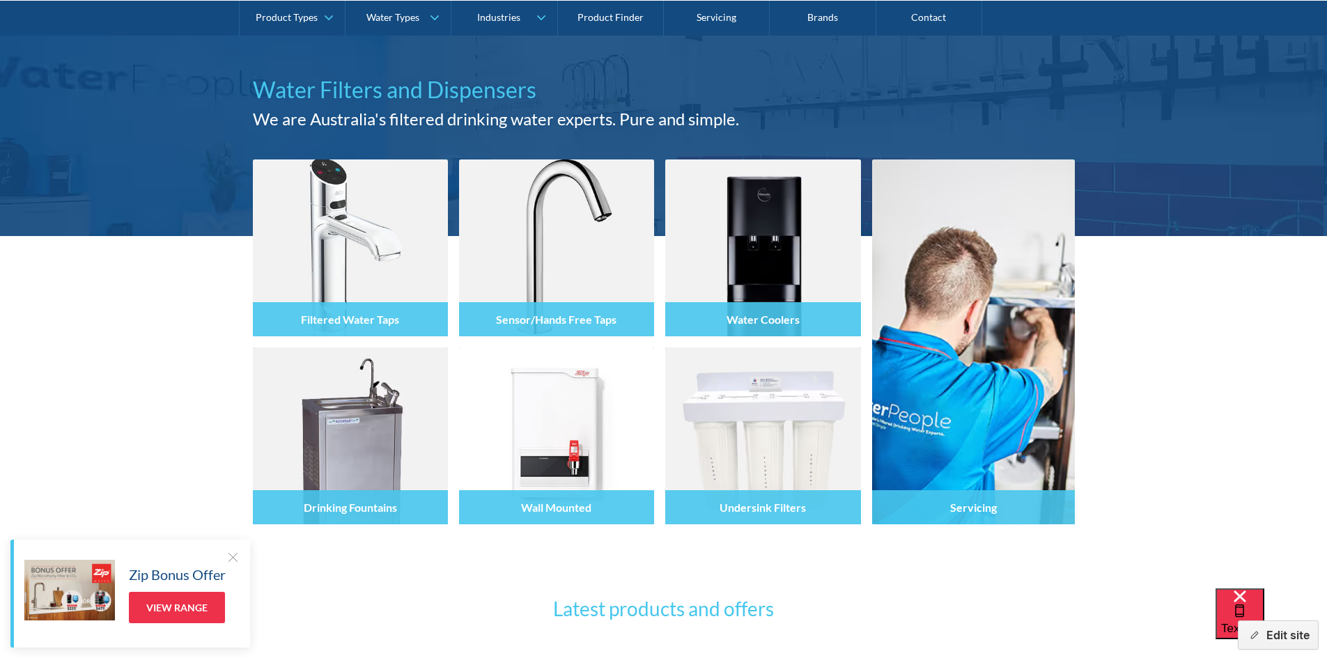
click at [238, 562] on div at bounding box center [233, 557] width 14 height 14
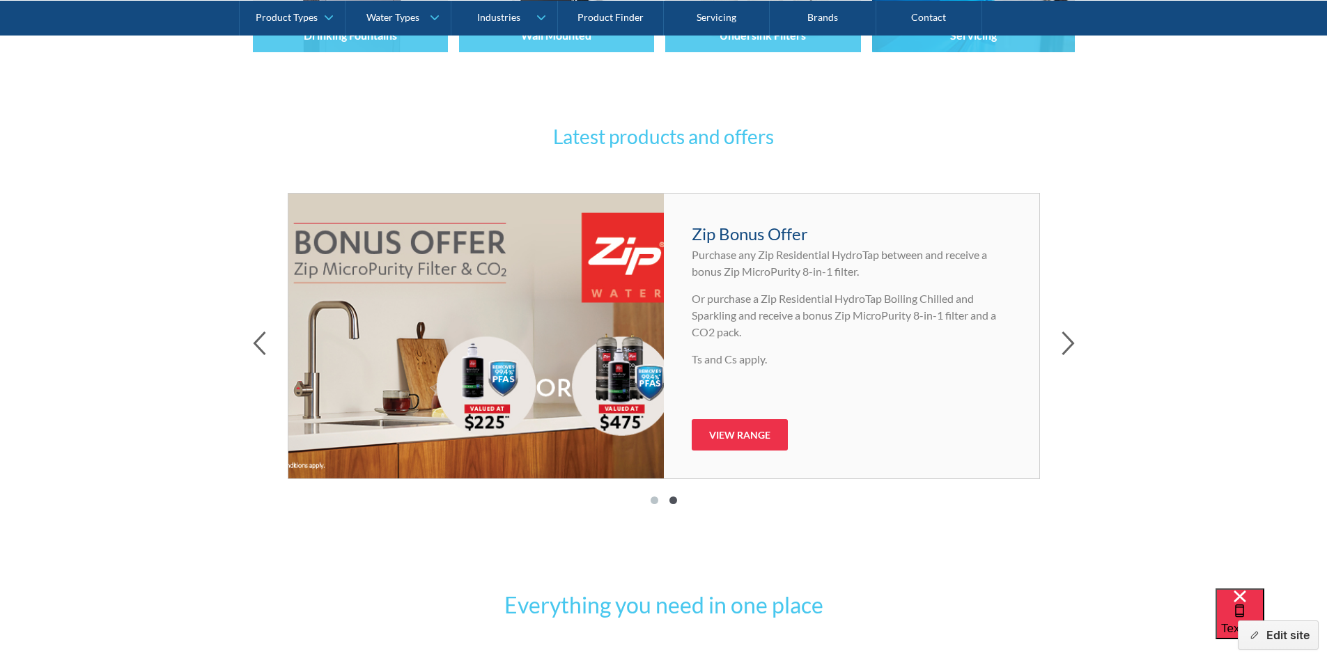
scroll to position [557, 0]
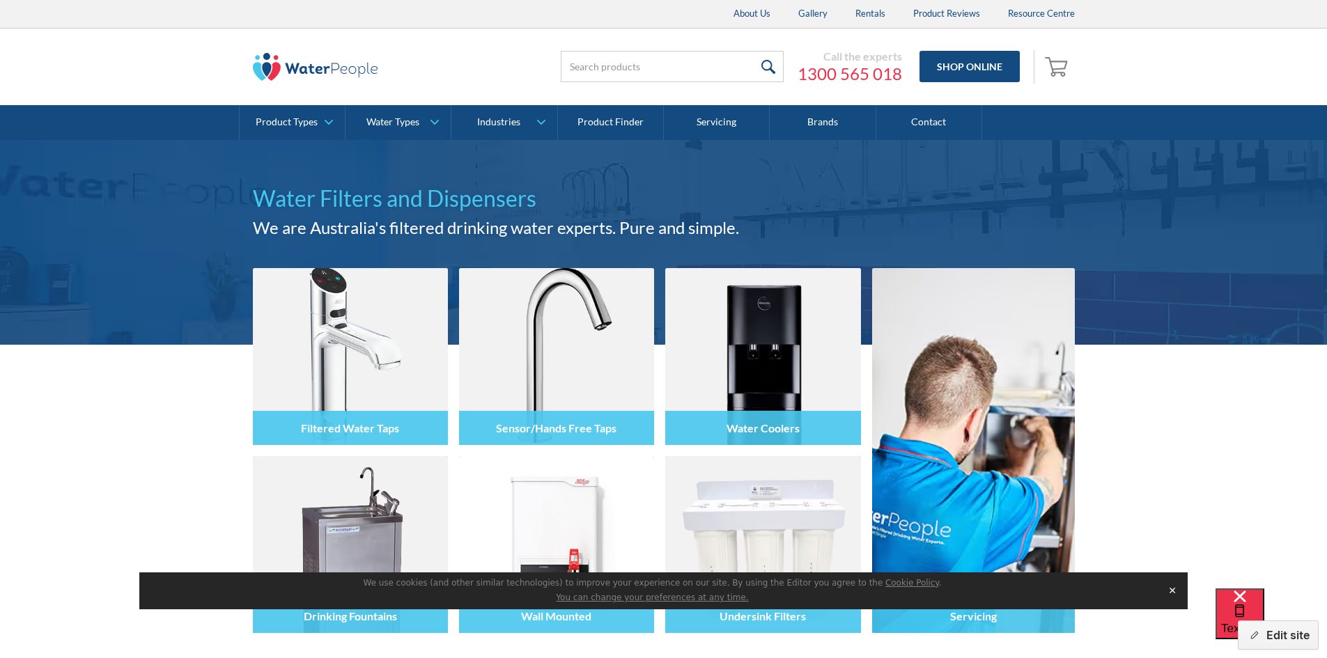
click at [1175, 594] on button "✕" at bounding box center [1173, 590] width 20 height 21
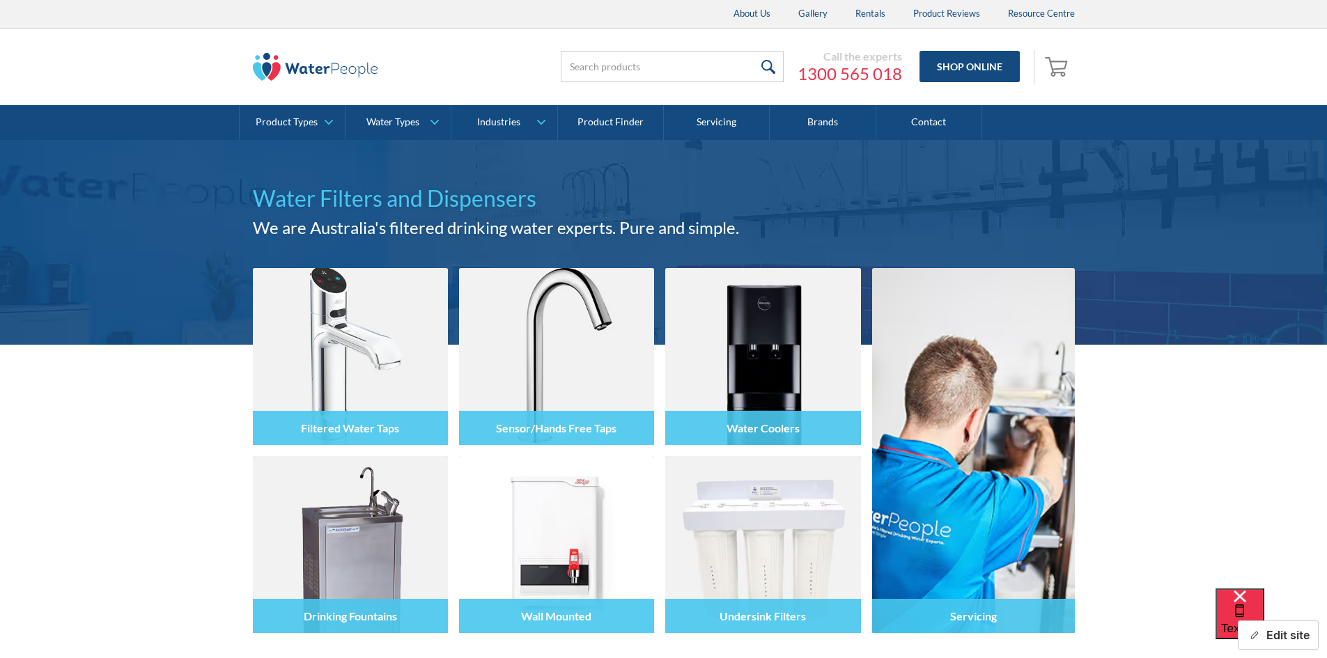
click at [1277, 638] on button "Edit site" at bounding box center [1278, 635] width 81 height 29
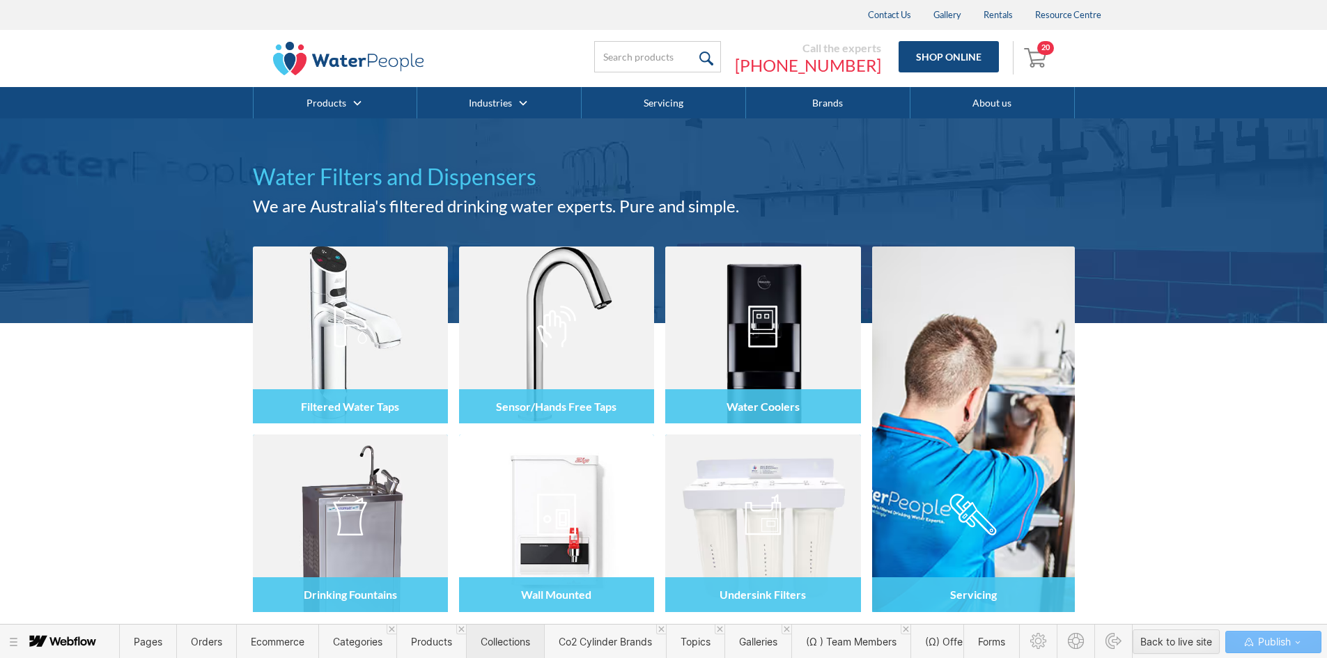
click at [502, 635] on span "Collections" at bounding box center [505, 642] width 78 height 34
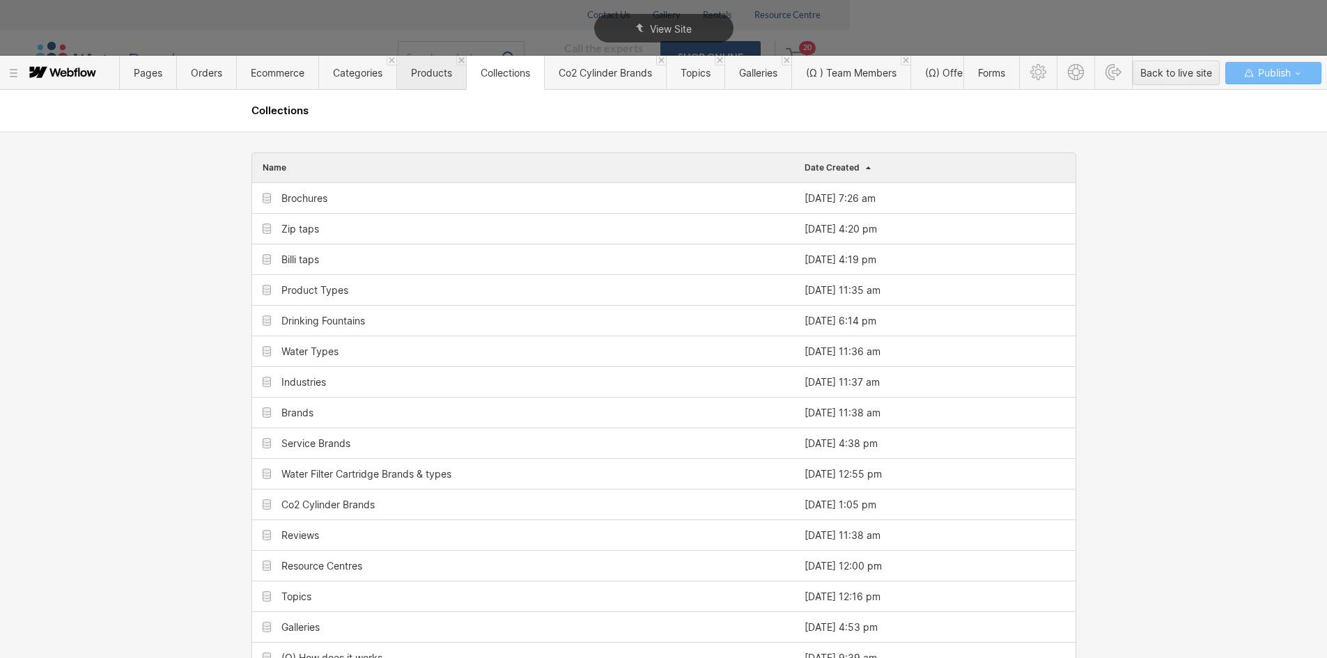
click at [413, 74] on span "Products" at bounding box center [431, 73] width 41 height 12
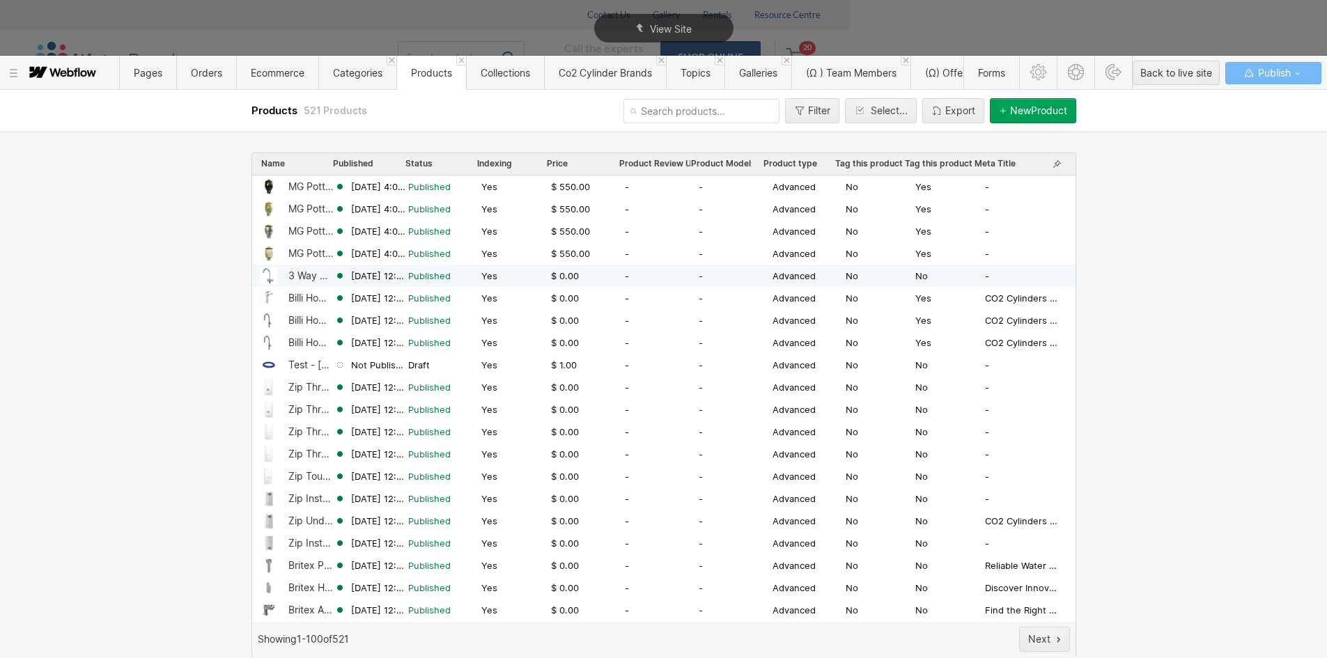
click at [300, 277] on div "3 Way Mixer Tap High Loop Polished Chrome" at bounding box center [311, 275] width 46 height 11
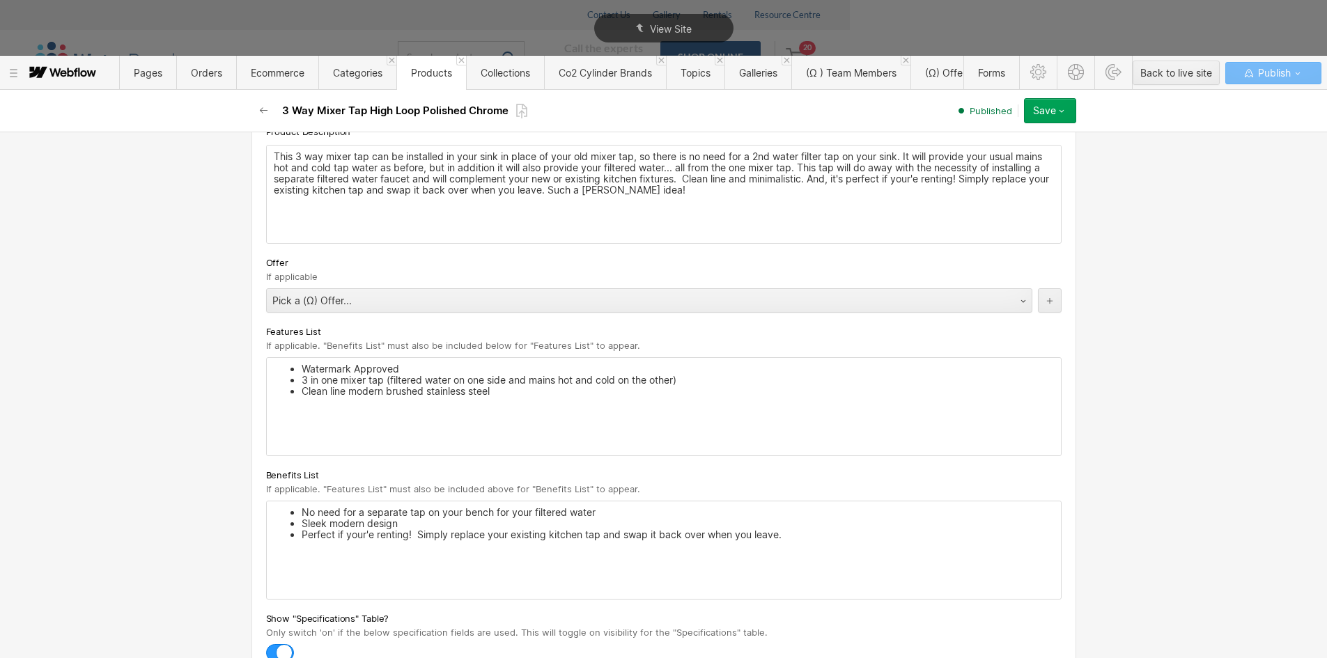
scroll to position [1603, 0]
click at [262, 105] on button "button" at bounding box center [264, 110] width 25 height 25
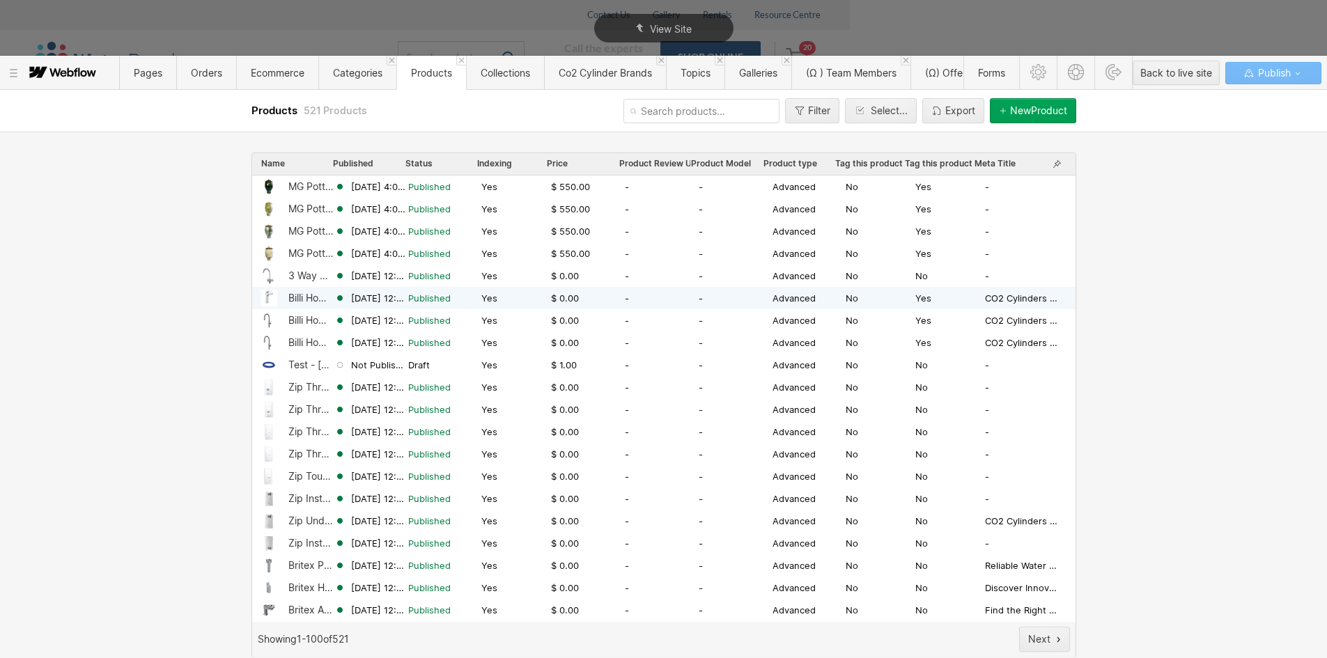
click at [303, 304] on div "Billi Home BCS with XL Levered Tap" at bounding box center [298, 298] width 74 height 17
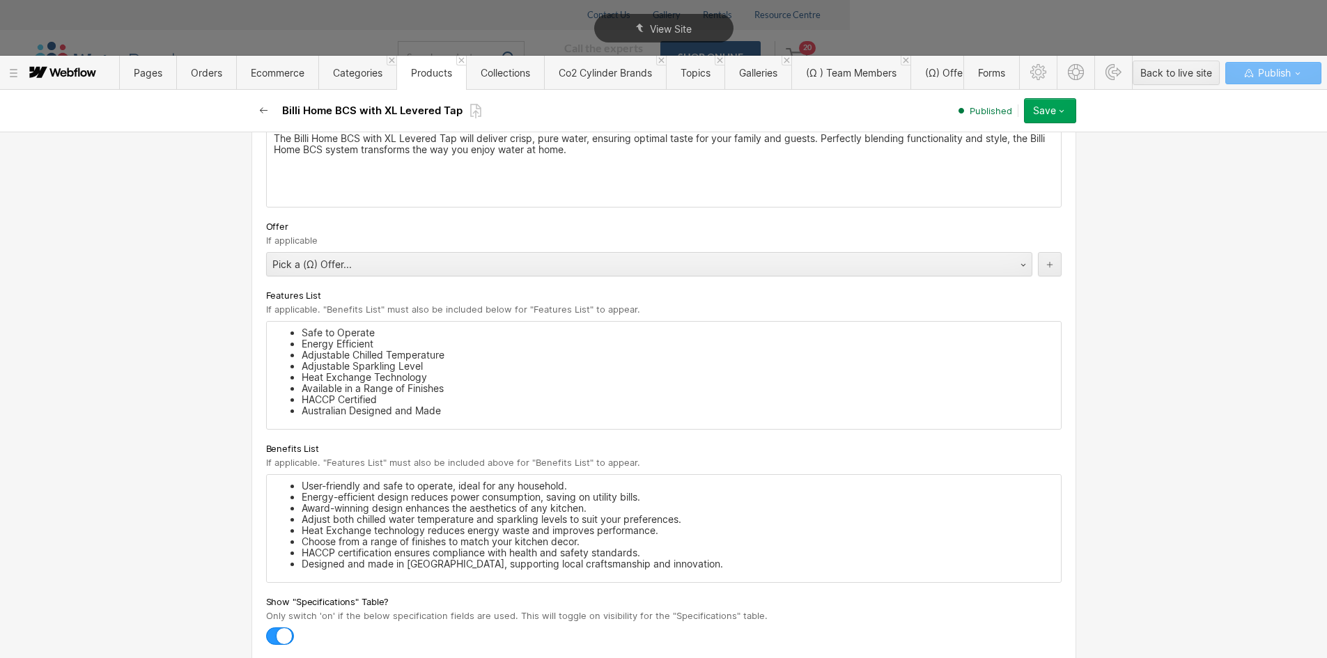
click at [261, 104] on button "button" at bounding box center [264, 110] width 25 height 25
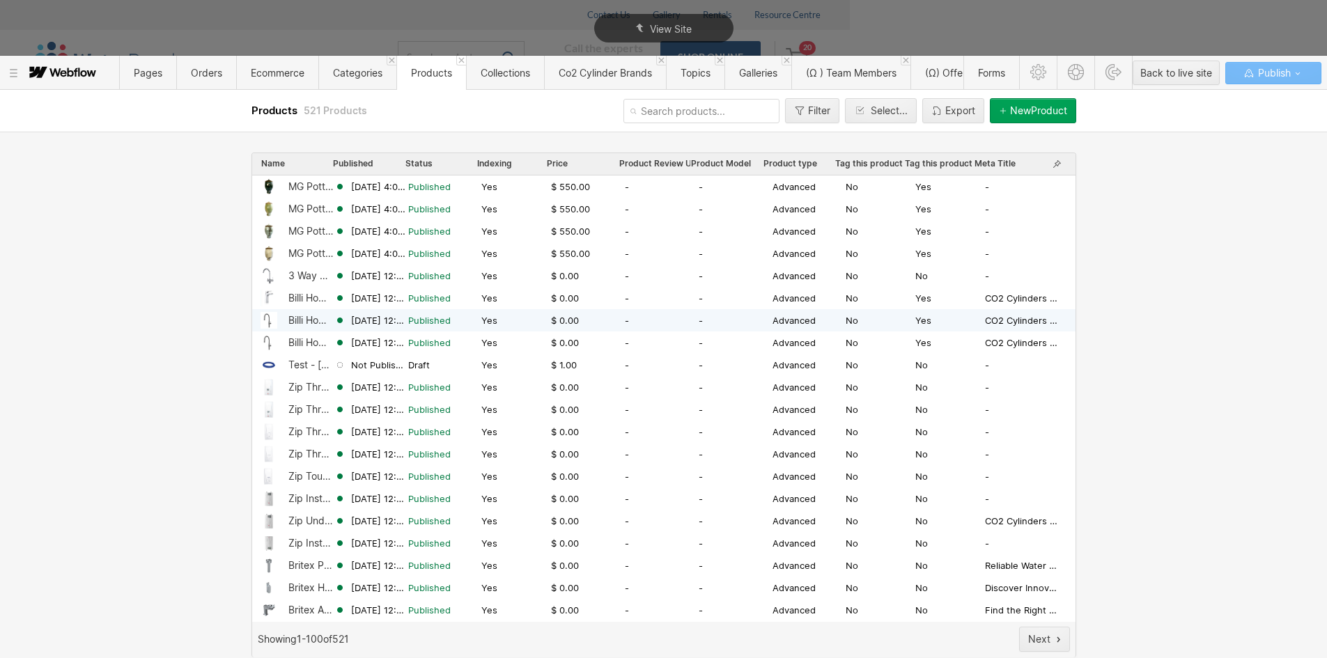
click at [297, 320] on div "Billi Home BC with Gooseneck Multifunction Mixer Tap + Hot & Cold Mains (Reside…" at bounding box center [311, 320] width 46 height 11
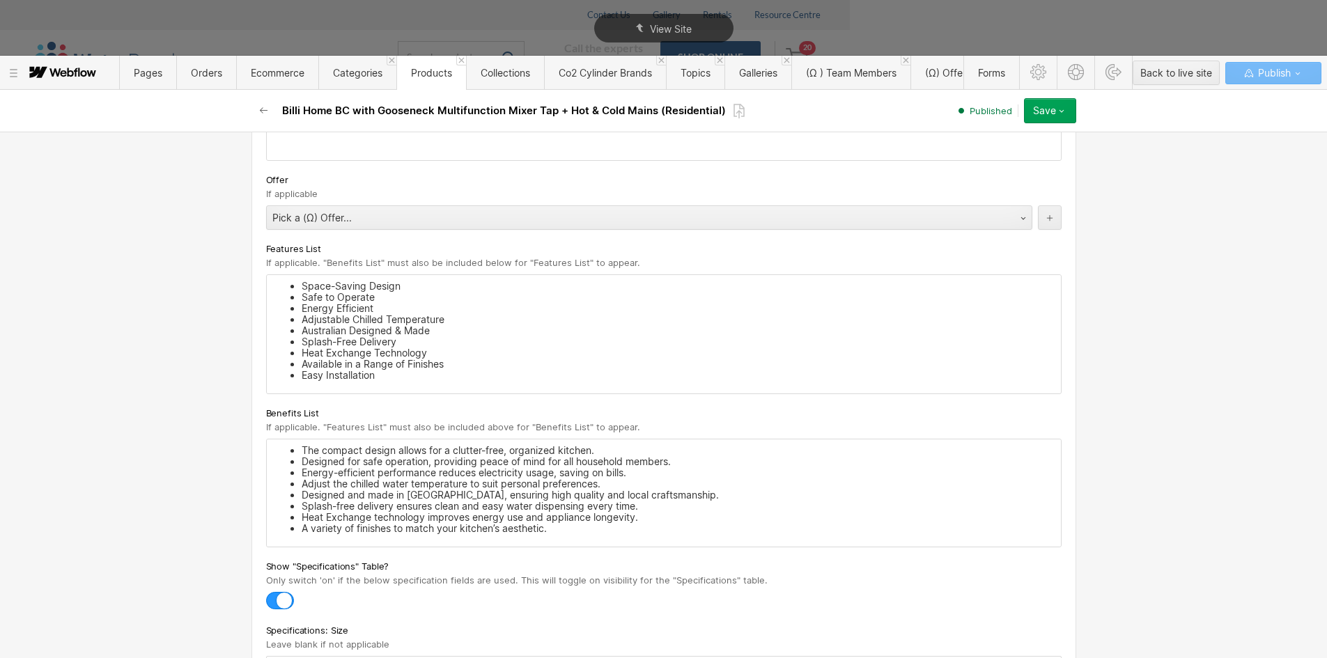
scroll to position [1672, 0]
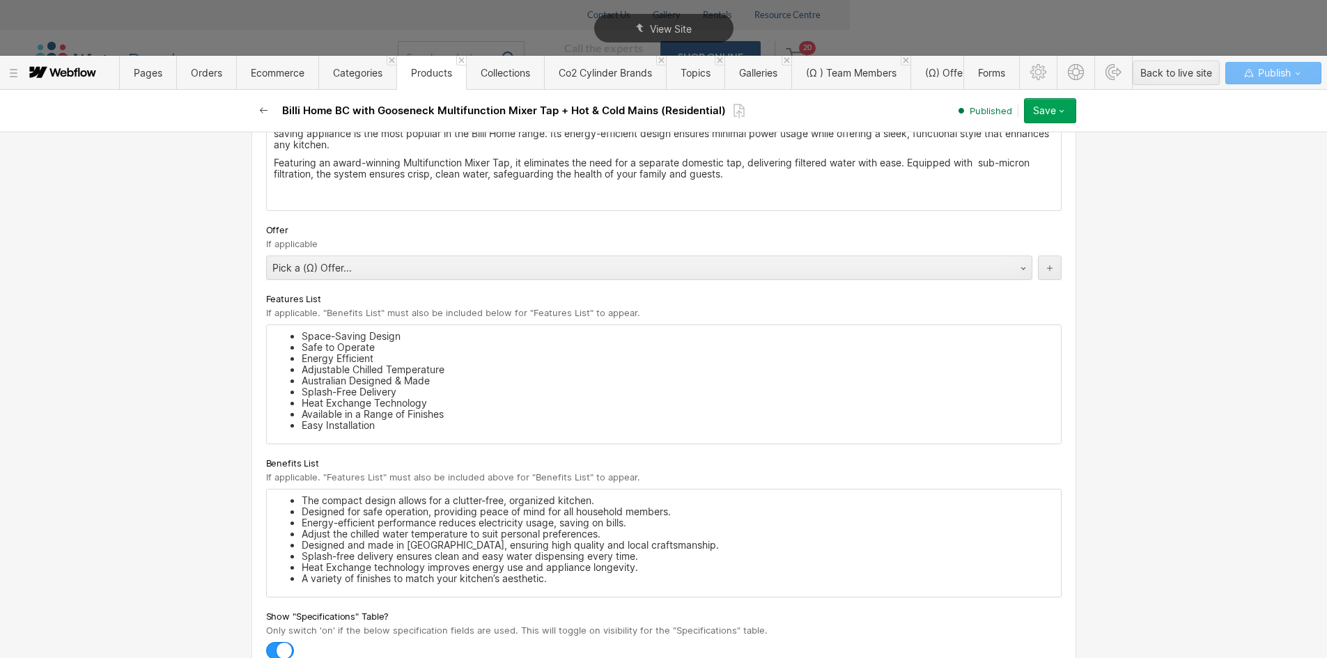
click at [260, 107] on icon "button" at bounding box center [264, 110] width 11 height 11
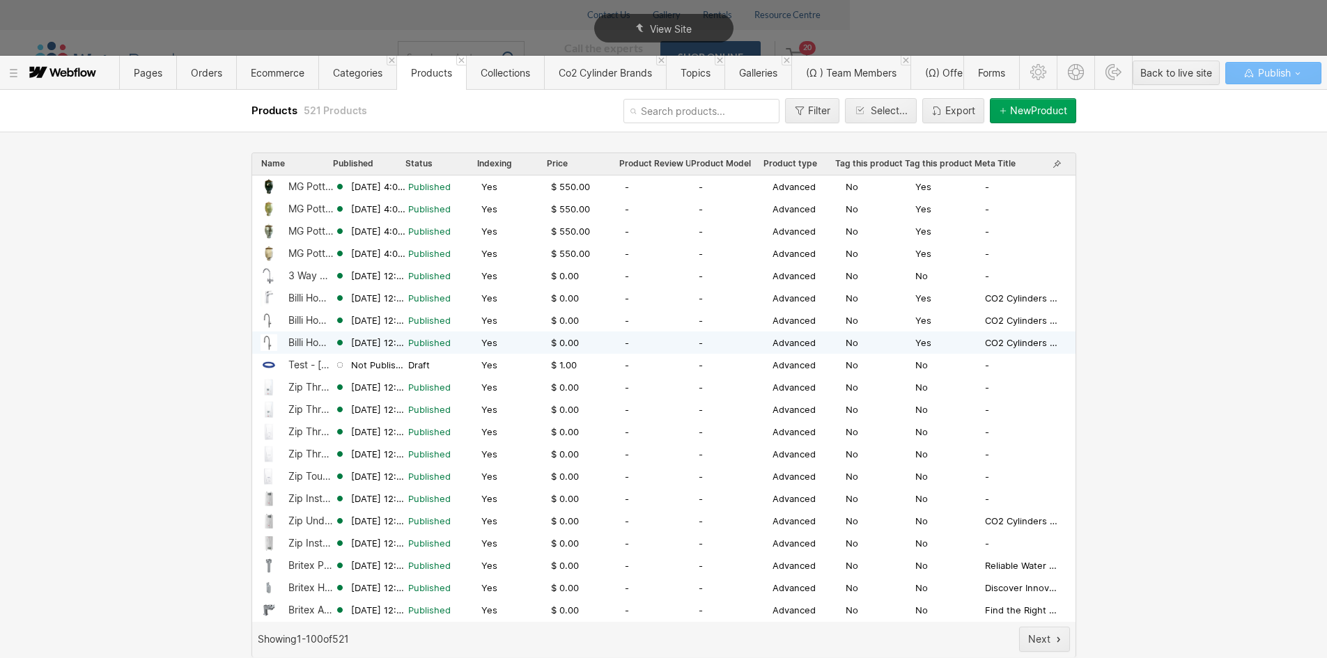
click at [272, 350] on div at bounding box center [269, 342] width 17 height 17
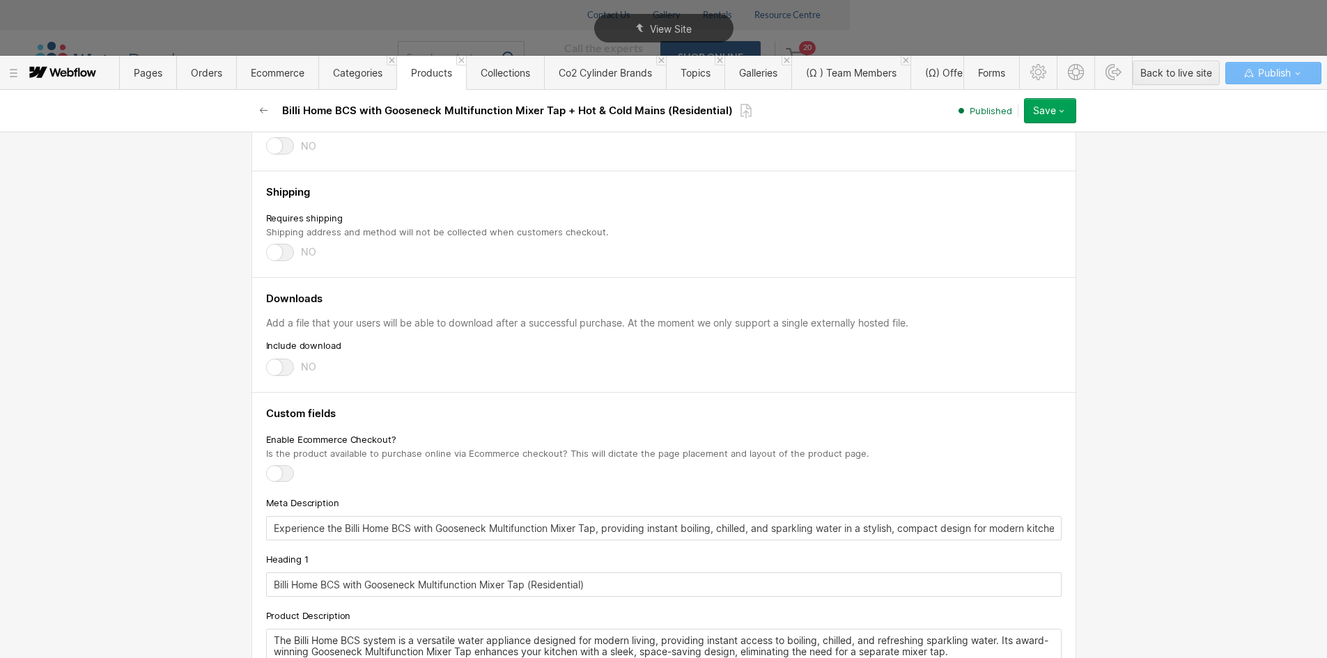
scroll to position [1394, 0]
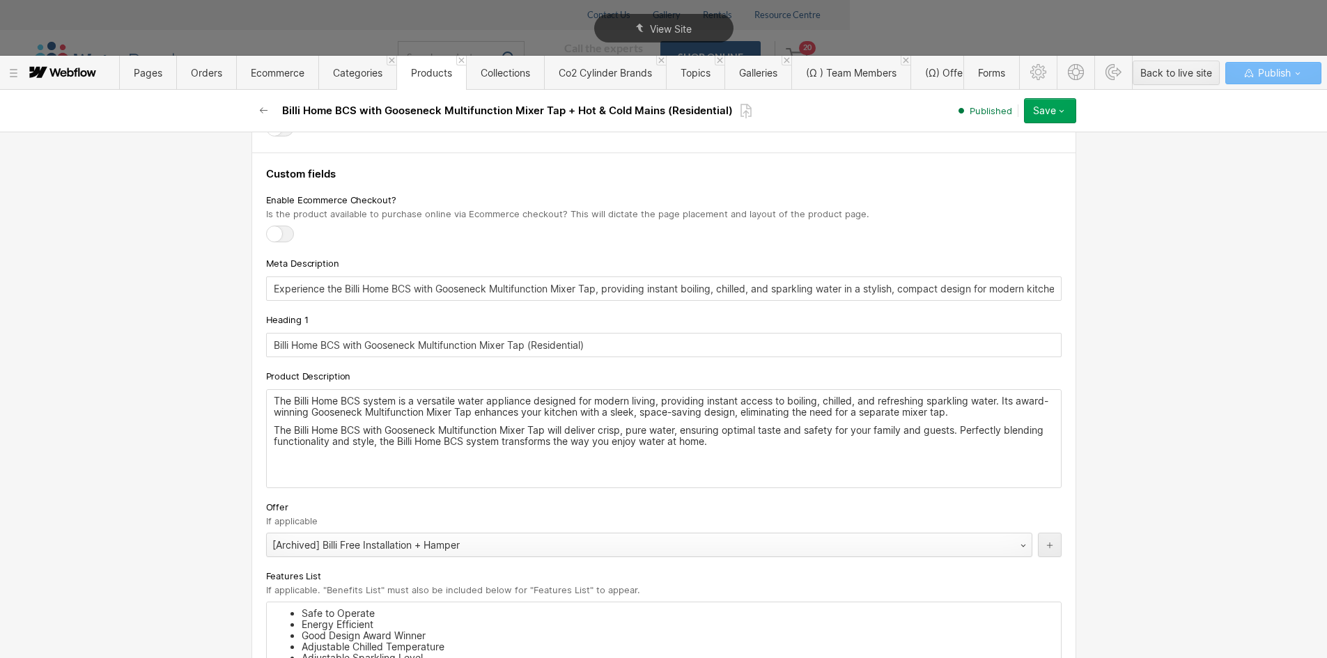
click at [294, 549] on div "[Archived] Billi Free Installation + Hamper" at bounding box center [635, 545] width 737 height 22
click at [1066, 117] on button "Save" at bounding box center [1050, 110] width 52 height 25
click at [999, 155] on div "Republish" at bounding box center [1007, 157] width 138 height 19
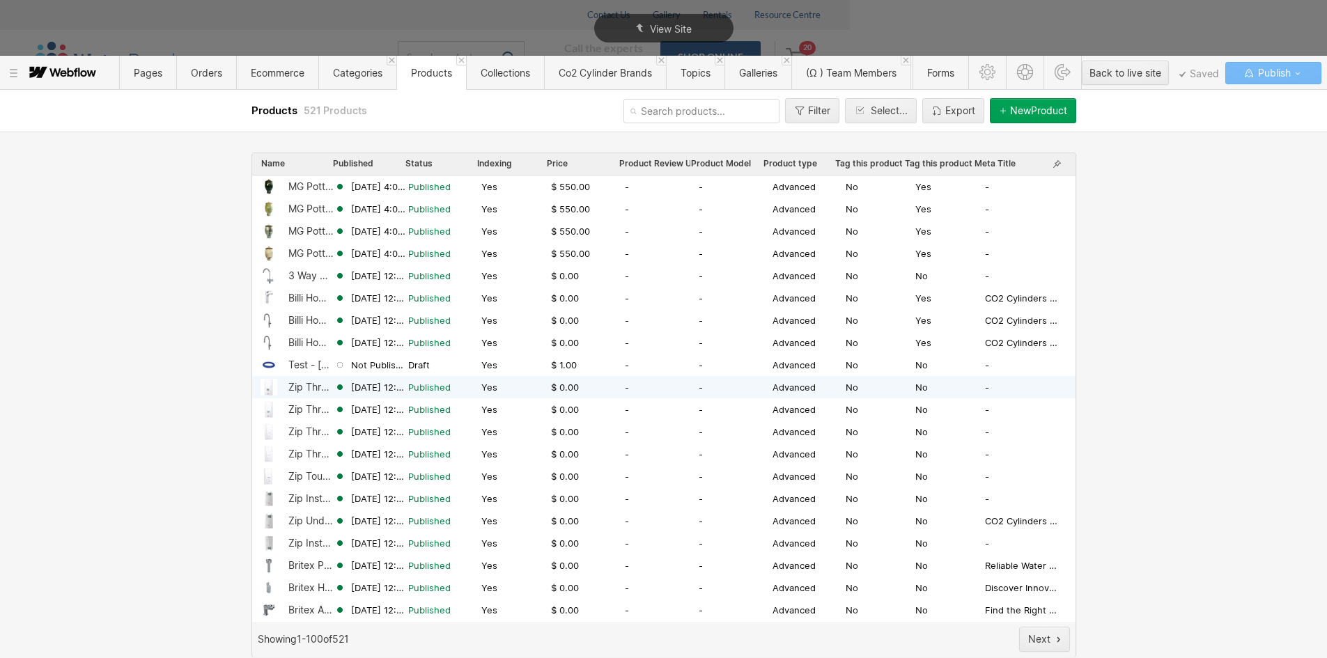
click at [284, 388] on div "Zip Three Phase Water Heater 18-27kW - DEX Next S - 60c" at bounding box center [298, 387] width 74 height 17
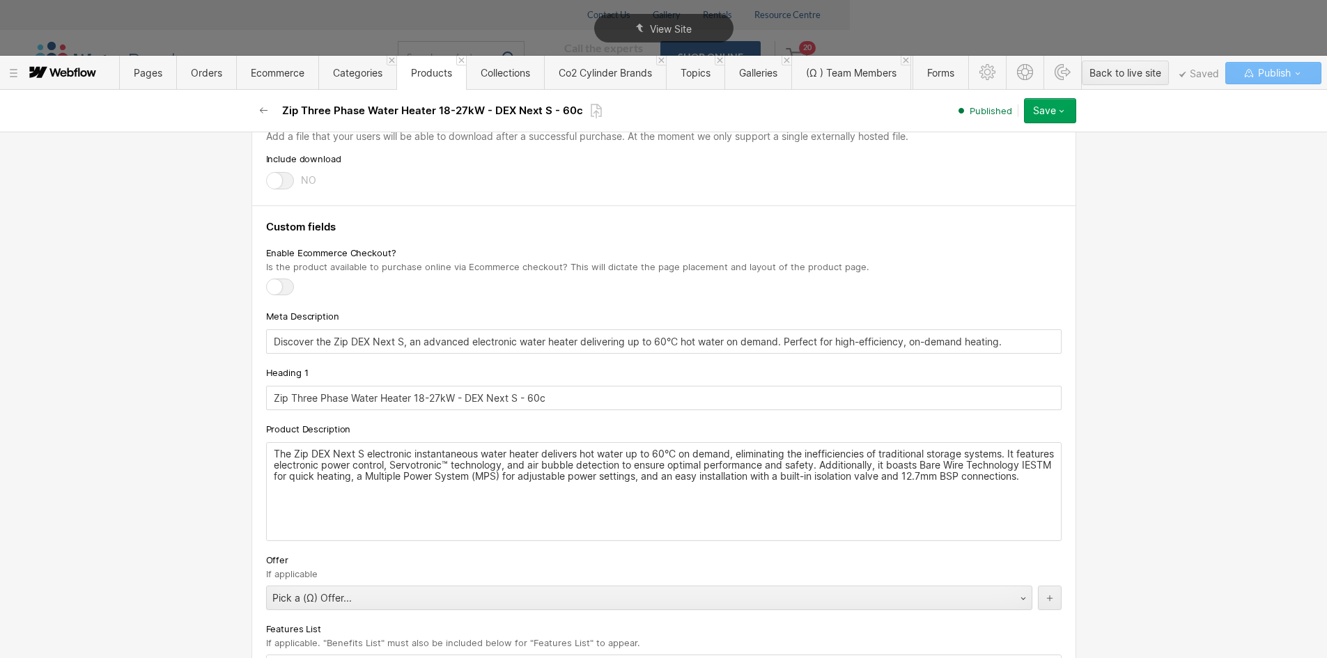
scroll to position [1324, 0]
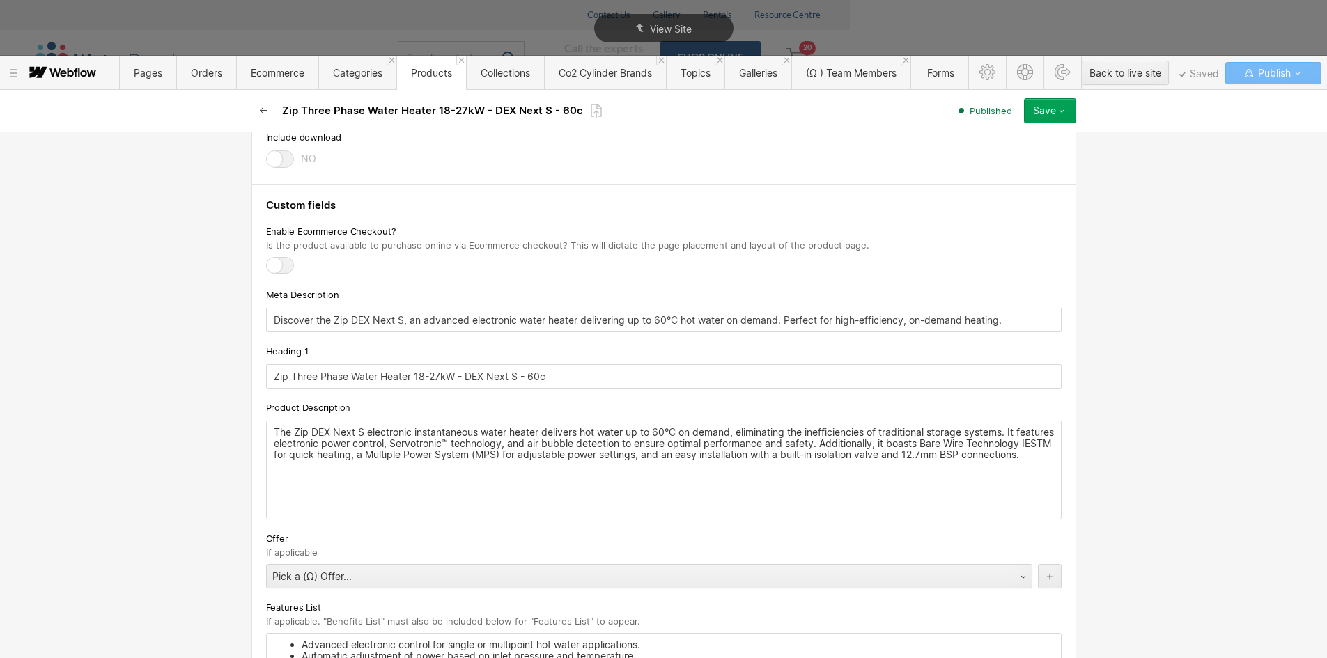
click at [260, 111] on icon "button" at bounding box center [263, 110] width 8 height 6
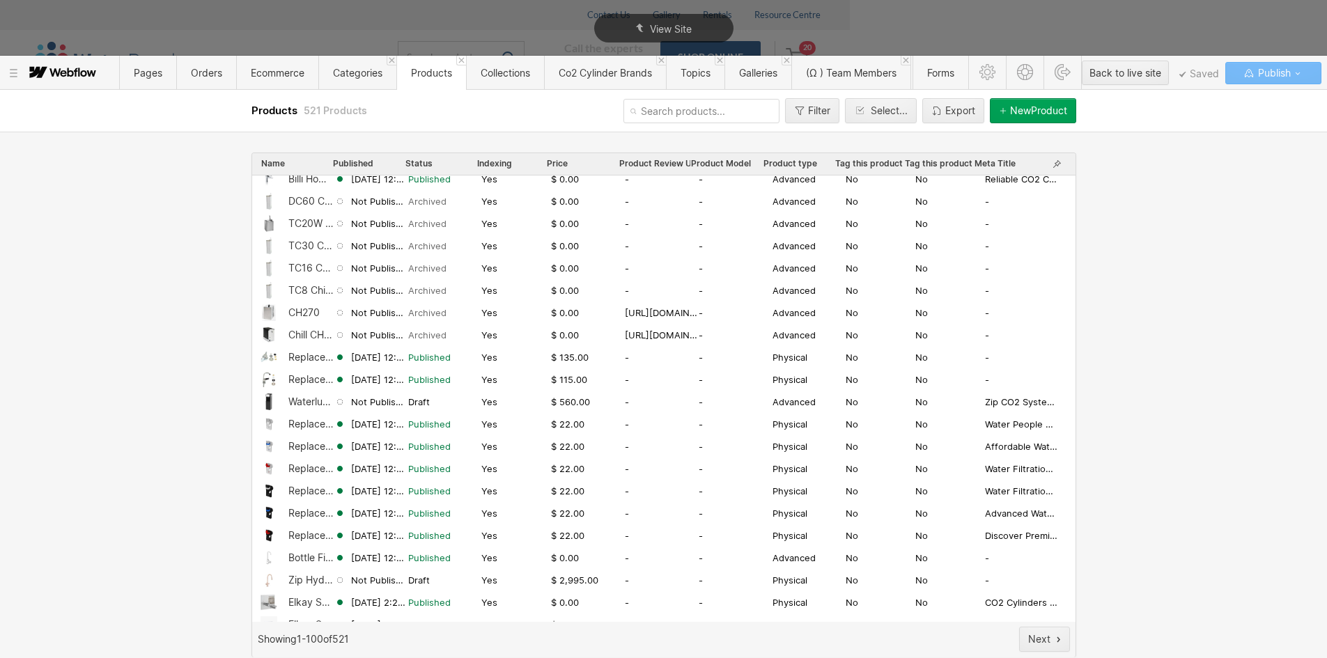
scroll to position [697, 0]
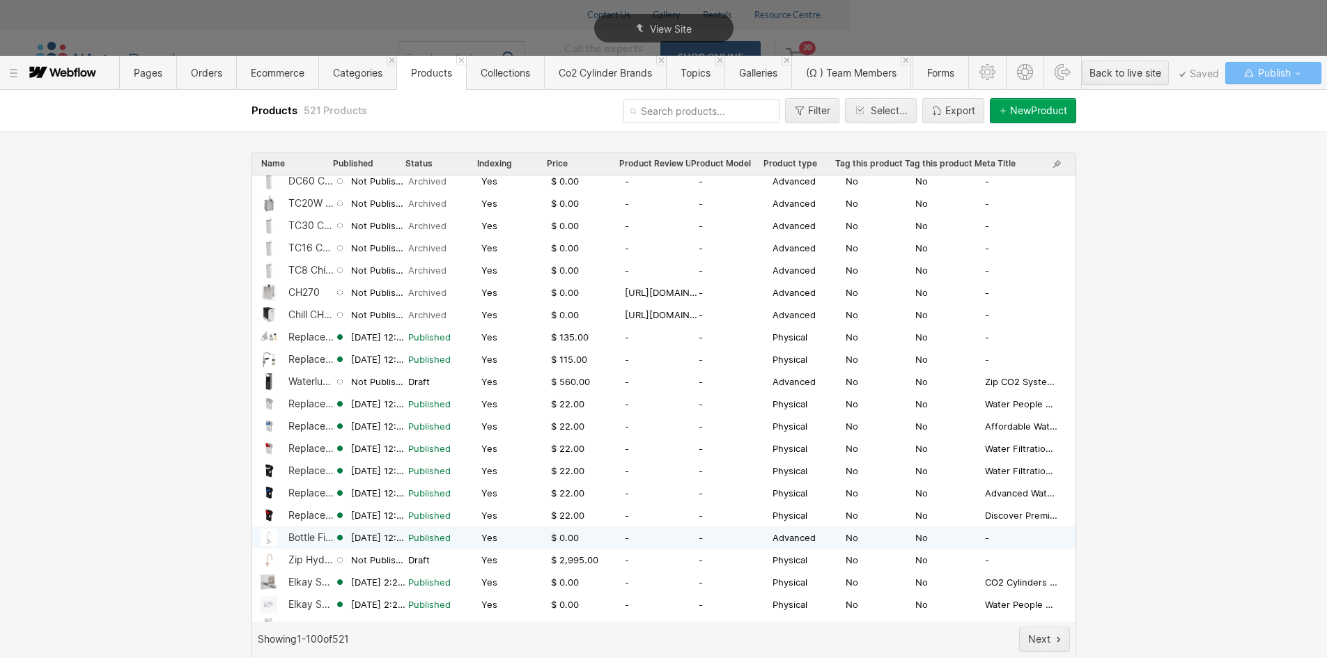
click at [298, 541] on div "Bottle Filler Retrofit Hob Mounted Push Button" at bounding box center [311, 537] width 46 height 11
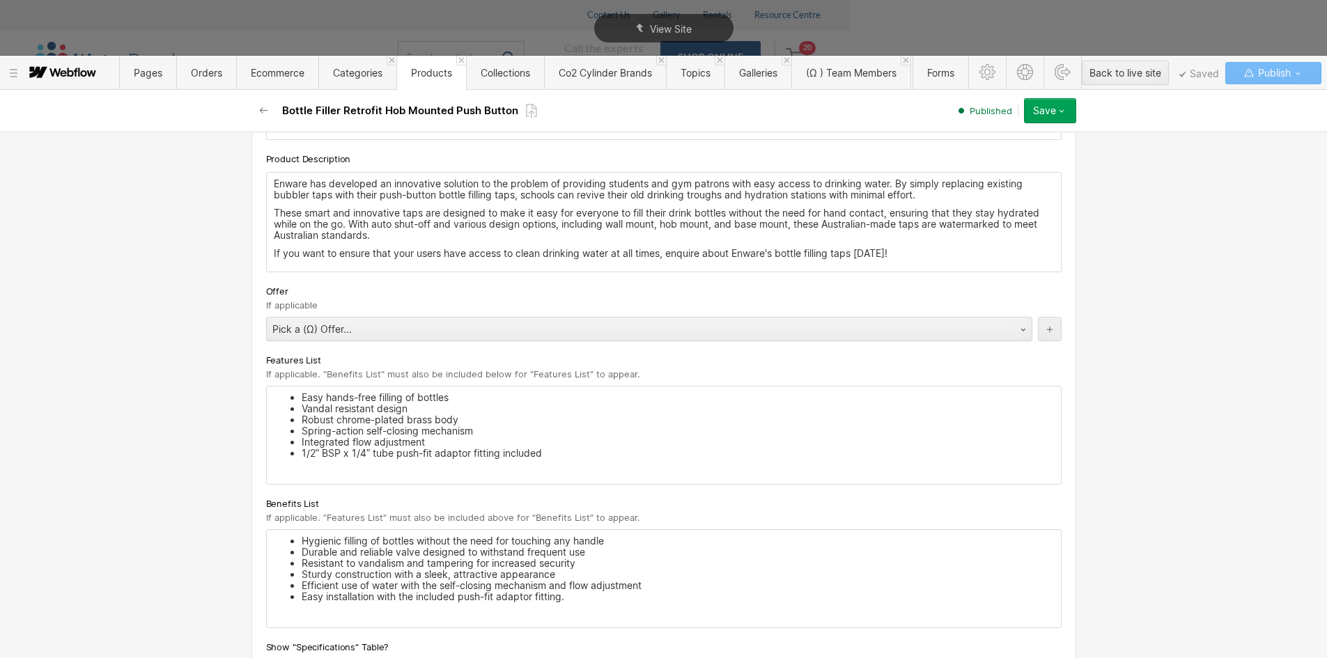
scroll to position [1463, 0]
click at [366, 329] on div "Pick a (Ω) Offer..." at bounding box center [635, 326] width 737 height 22
